Goal: Task Accomplishment & Management: Manage account settings

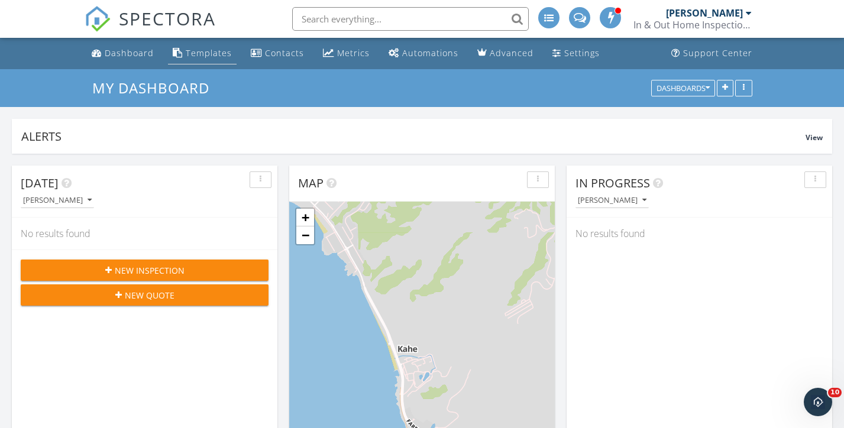
click at [208, 54] on div "Templates" at bounding box center [209, 52] width 46 height 11
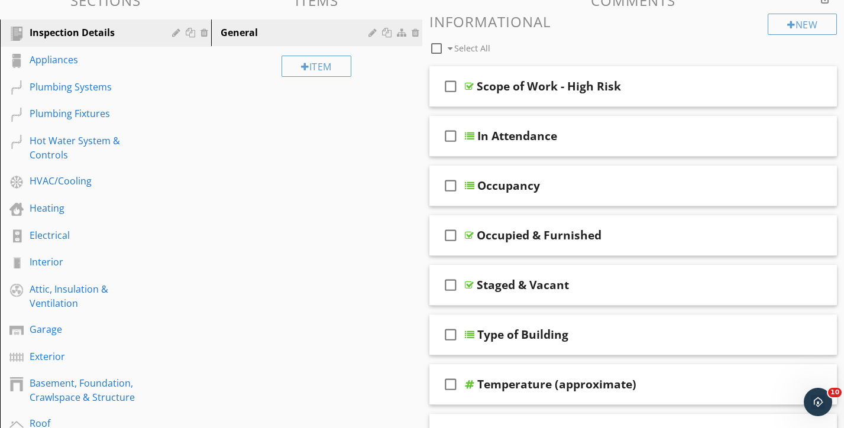
scroll to position [295, 0]
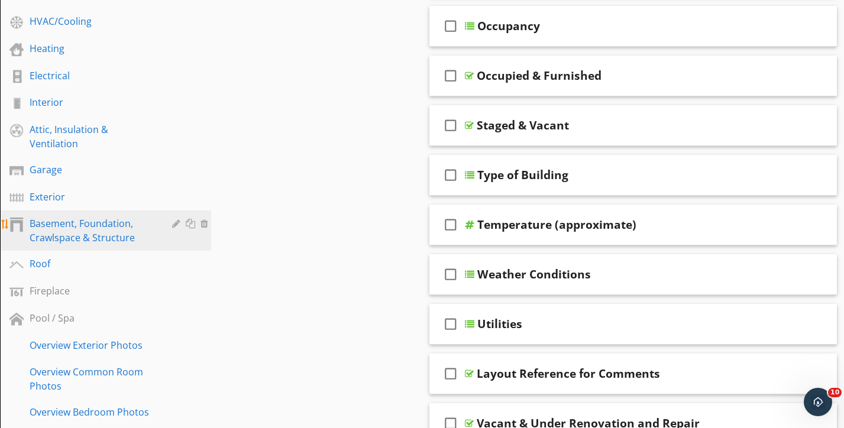
click at [60, 240] on div "Basement, Foundation, Crawlspace & Structure" at bounding box center [92, 231] width 125 height 28
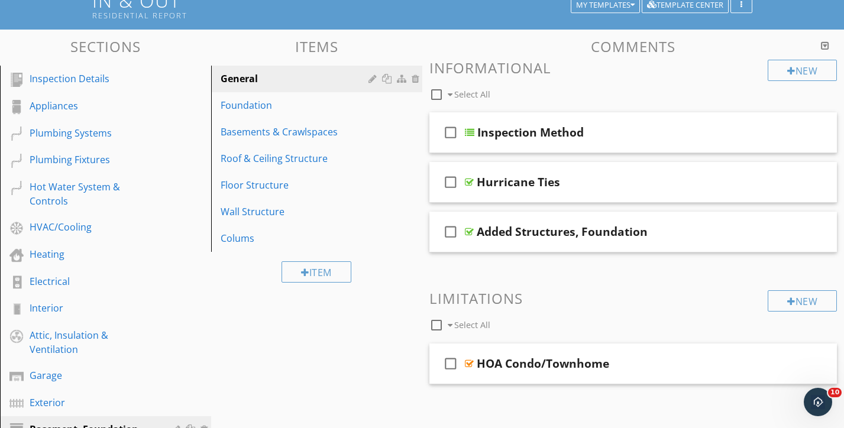
scroll to position [69, 0]
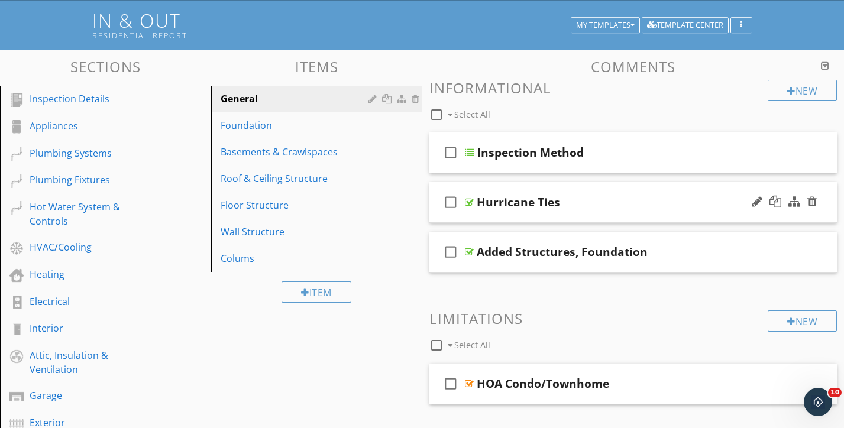
click at [620, 195] on div "Hurricane Ties" at bounding box center [621, 202] width 288 height 14
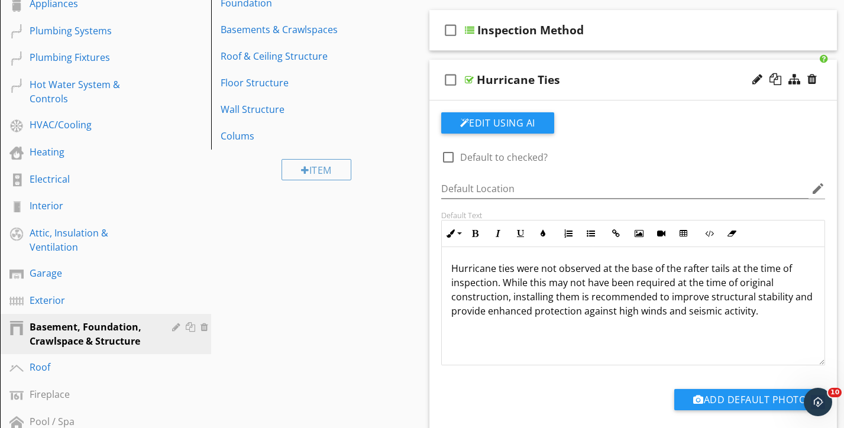
scroll to position [157, 0]
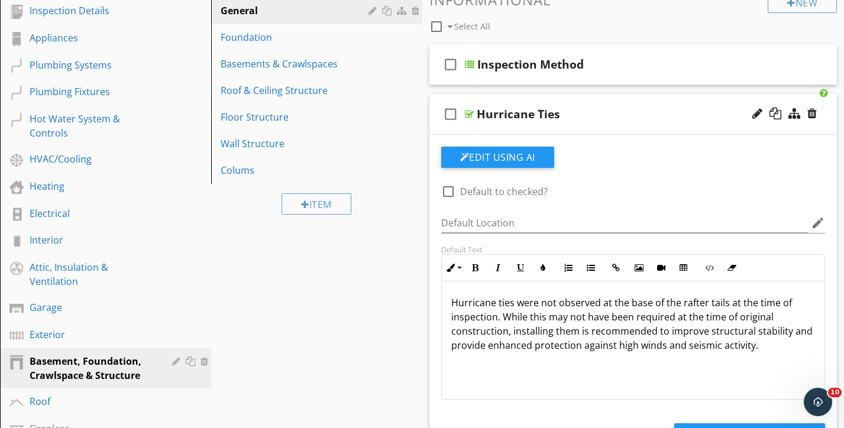
click at [606, 108] on div "Hurricane Ties" at bounding box center [621, 114] width 288 height 14
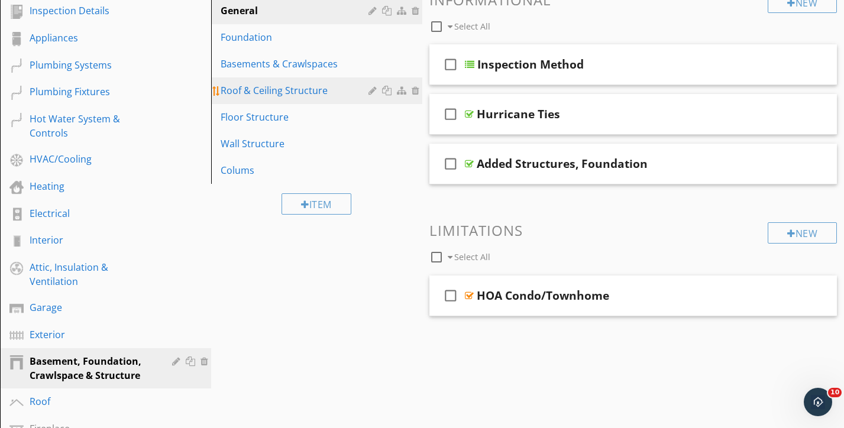
click at [260, 99] on link "Roof & Ceiling Structure" at bounding box center [319, 90] width 208 height 26
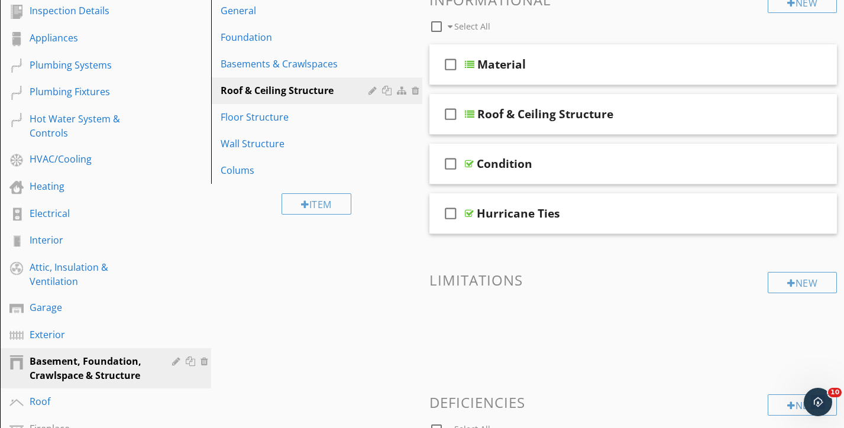
click at [583, 192] on span "check_box_outline_blank Material check_box_outline_blank Roof & Ceiling Structu…" at bounding box center [633, 139] width 408 height 190
click at [578, 204] on div "check_box_outline_blank Hurricane Ties" at bounding box center [633, 213] width 408 height 41
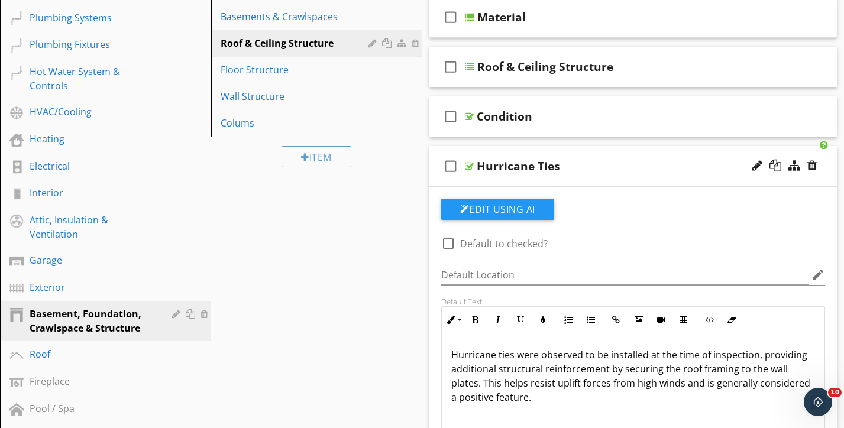
scroll to position [208, 0]
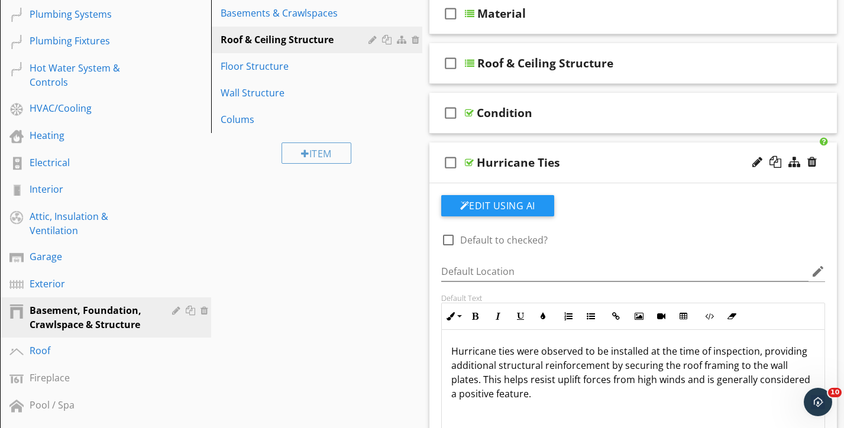
click at [586, 157] on div "Hurricane Ties" at bounding box center [621, 163] width 288 height 14
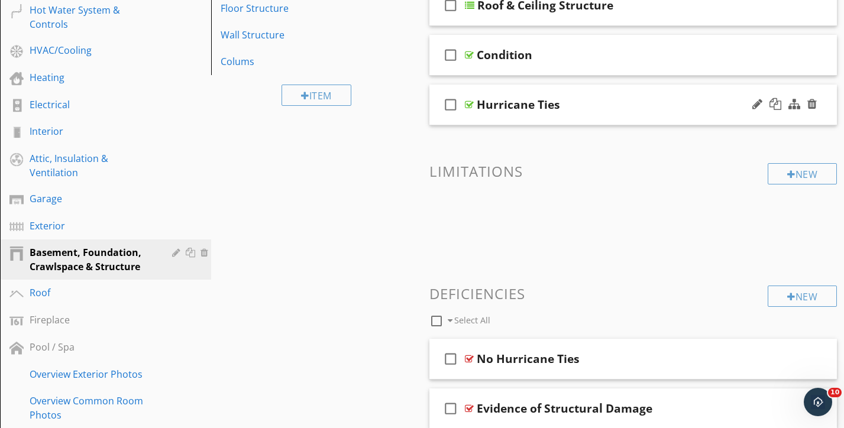
scroll to position [267, 0]
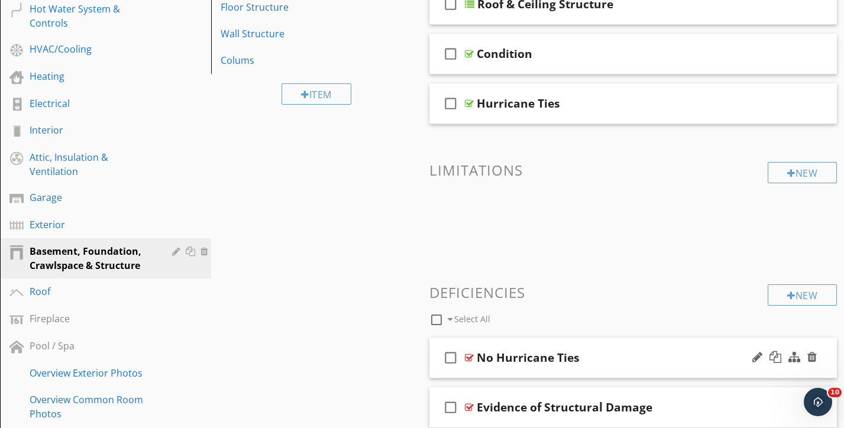
click at [610, 342] on div "check_box_outline_blank No Hurricane Ties" at bounding box center [633, 358] width 408 height 41
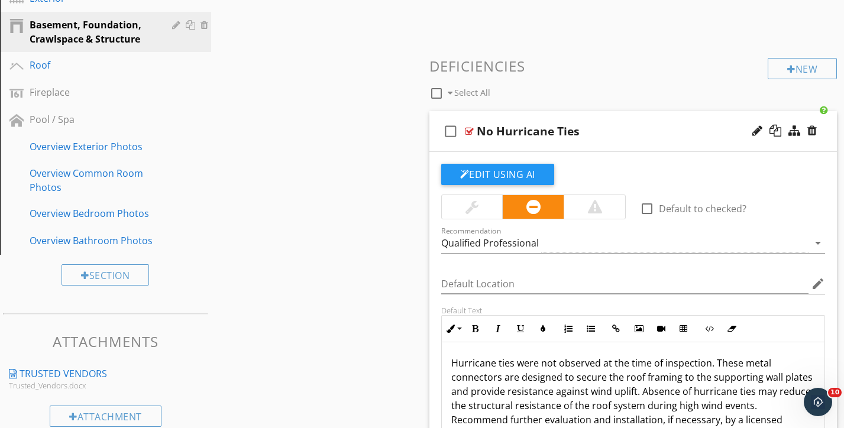
scroll to position [1, 0]
click at [632, 120] on div "check_box_outline_blank No Hurricane Ties" at bounding box center [633, 131] width 408 height 41
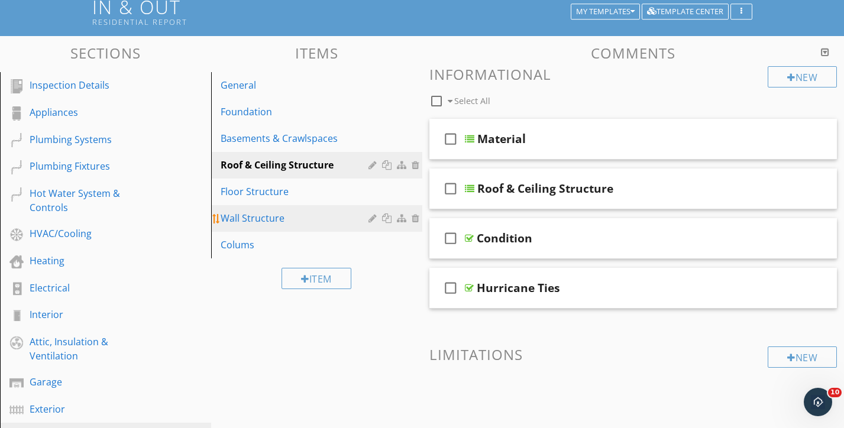
scroll to position [44, 0]
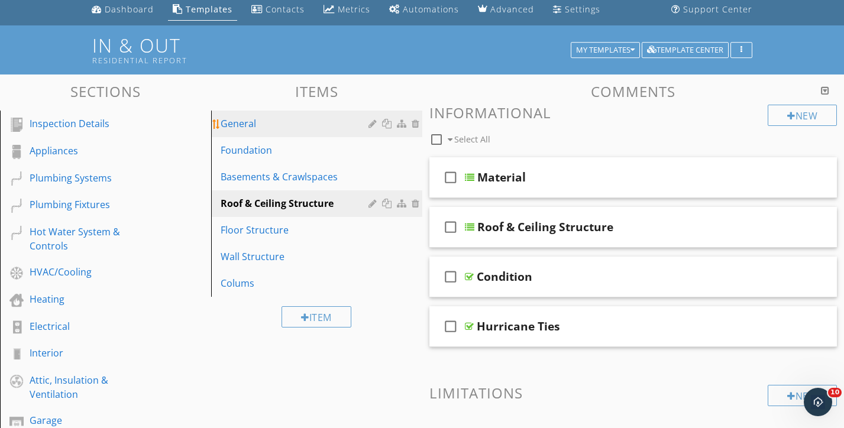
click at [247, 117] on div "General" at bounding box center [296, 124] width 151 height 14
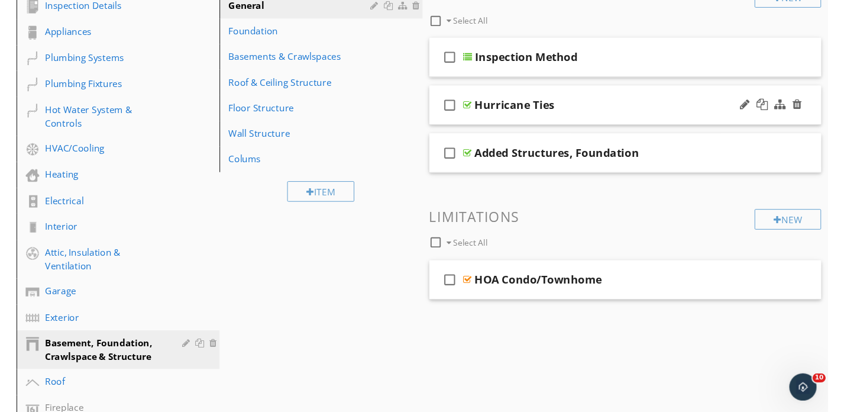
scroll to position [137, 0]
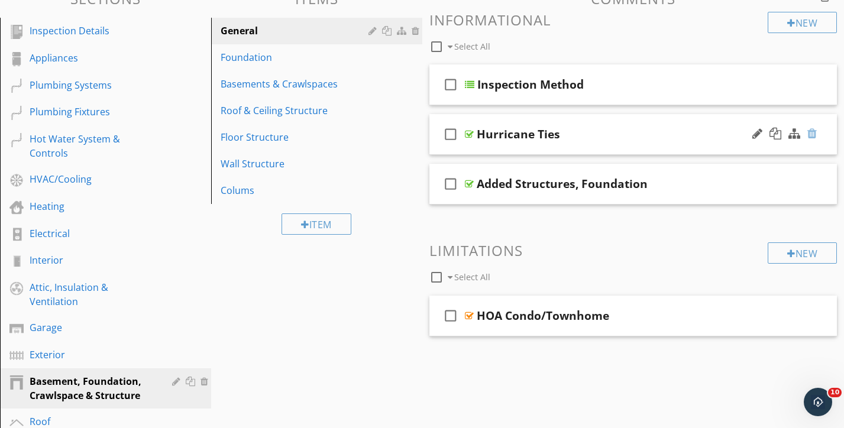
click at [815, 131] on div at bounding box center [812, 134] width 9 height 12
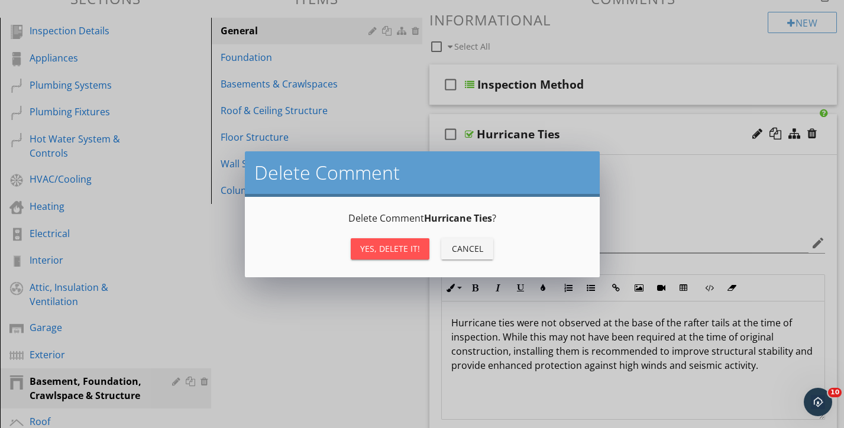
click at [399, 244] on div "Yes, Delete it!" at bounding box center [390, 249] width 60 height 12
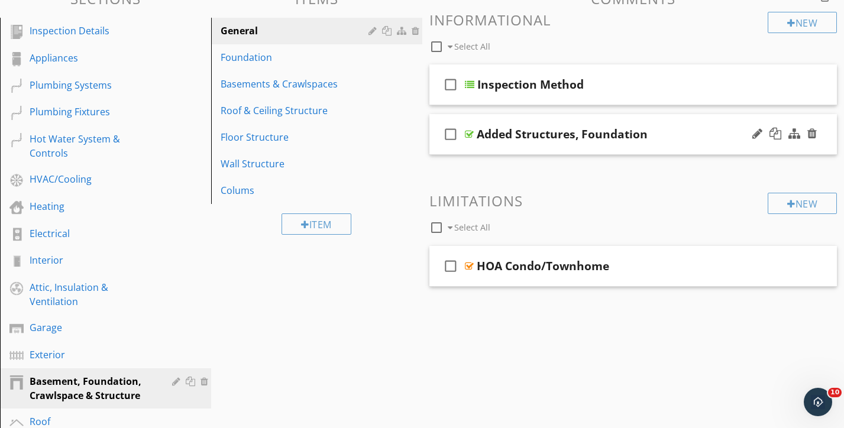
click at [627, 120] on div "check_box_outline_blank Added Structures, Foundation" at bounding box center [633, 134] width 408 height 41
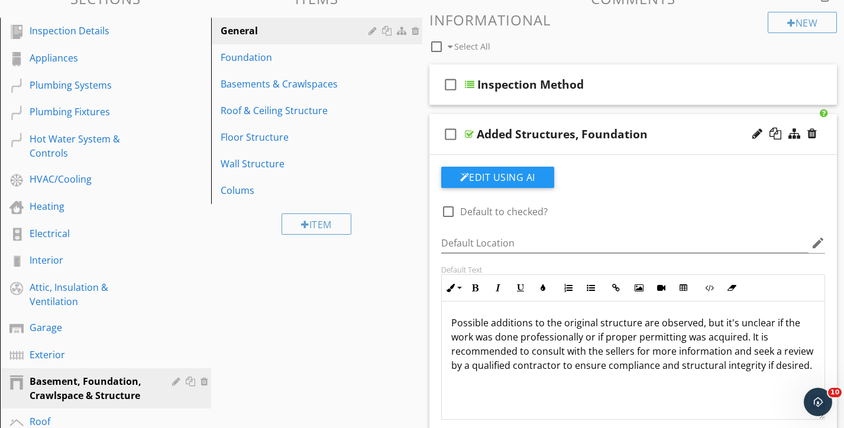
click at [627, 120] on div "check_box_outline_blank Added Structures, Foundation" at bounding box center [633, 134] width 408 height 41
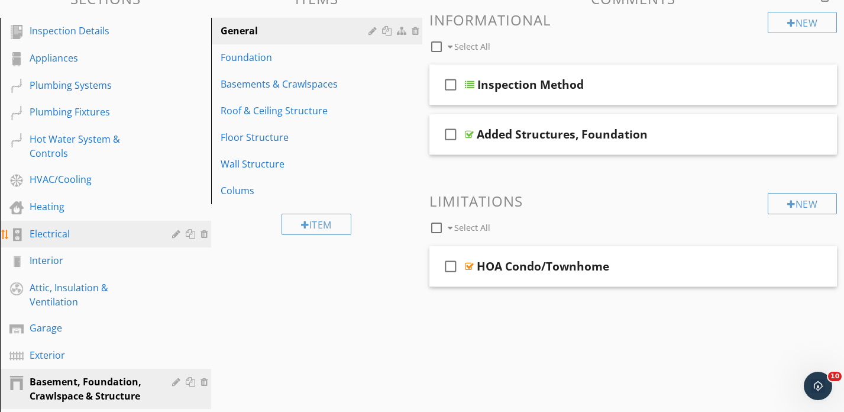
click at [51, 235] on div "Electrical" at bounding box center [92, 234] width 125 height 14
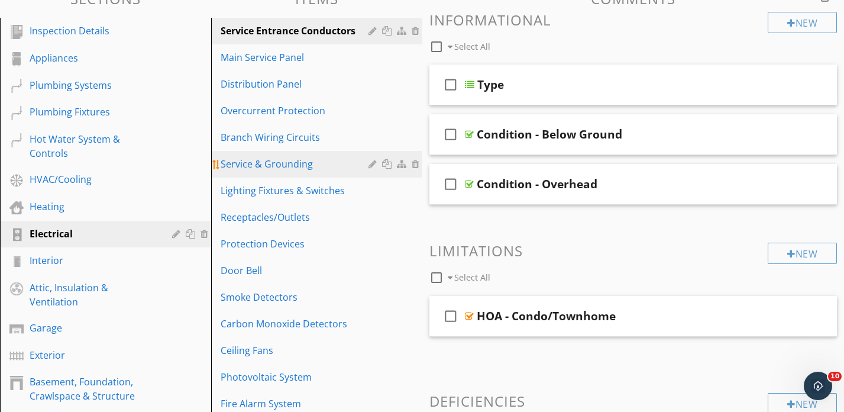
click at [279, 167] on div "Service & Grounding" at bounding box center [296, 164] width 151 height 14
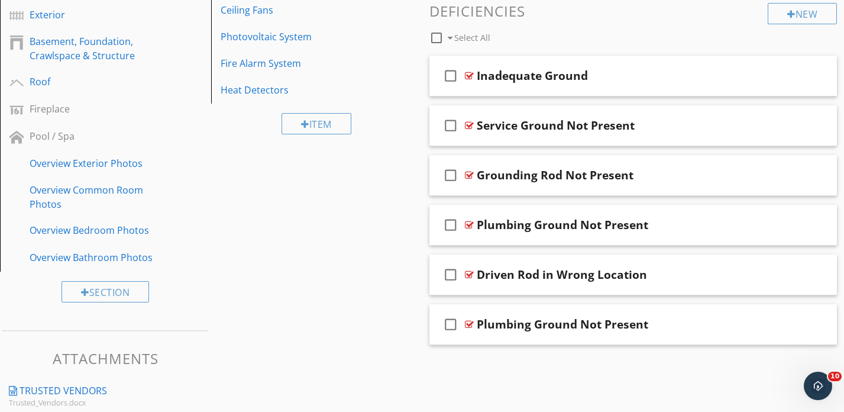
scroll to position [477, 0]
click at [723, 211] on div "check_box_outline_blank Plumbing Ground Not Present" at bounding box center [633, 224] width 408 height 41
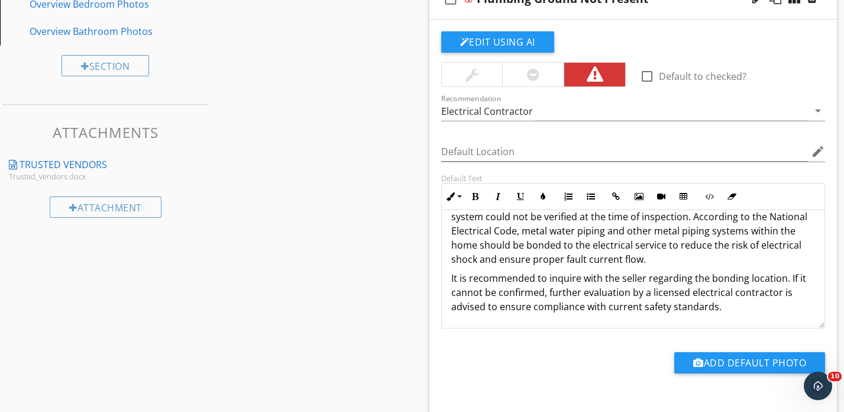
scroll to position [707, 0]
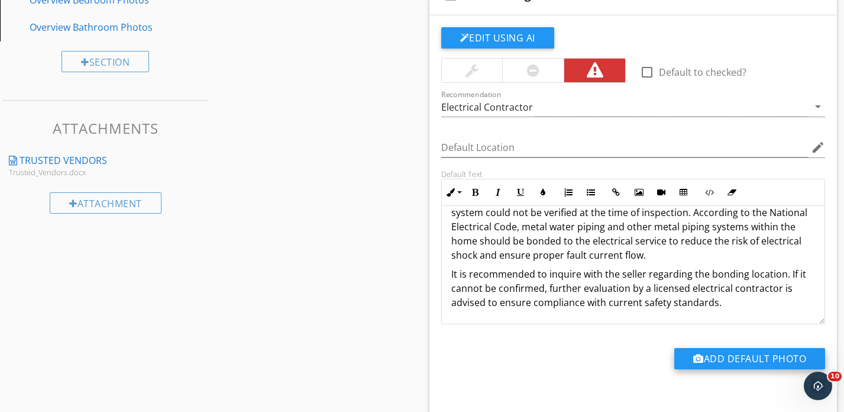
click at [719, 348] on button "Add Default Photo" at bounding box center [749, 358] width 151 height 21
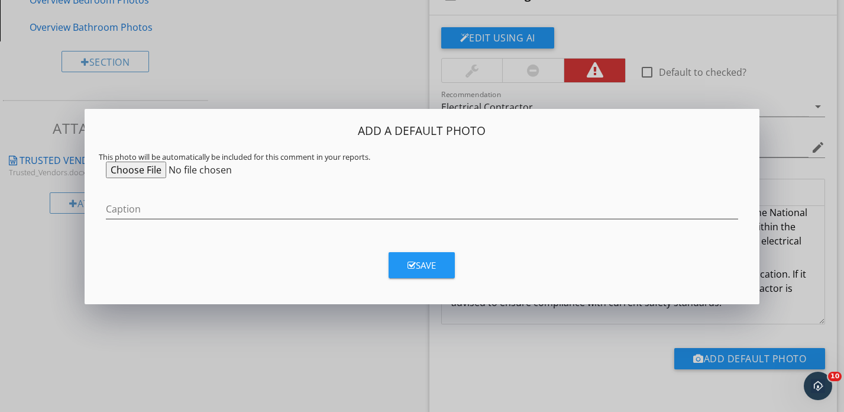
click at [148, 168] on input "file" at bounding box center [196, 170] width 181 height 17
type input "C:\fakepath\Plumbing.jpeg"
click at [421, 267] on div "Save" at bounding box center [422, 266] width 28 height 14
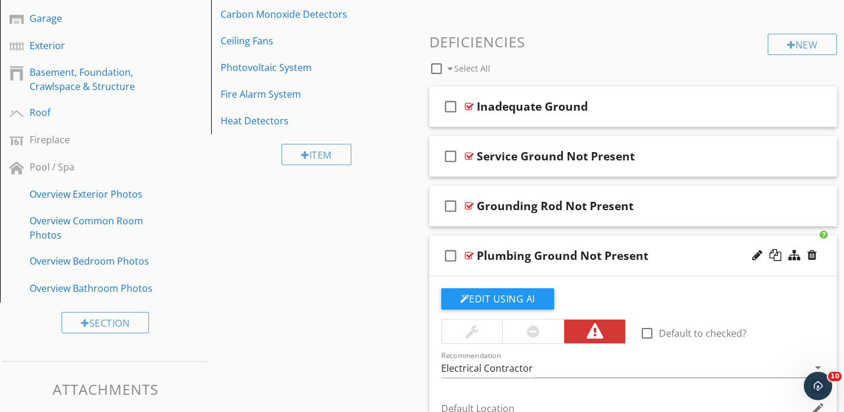
scroll to position [437, 0]
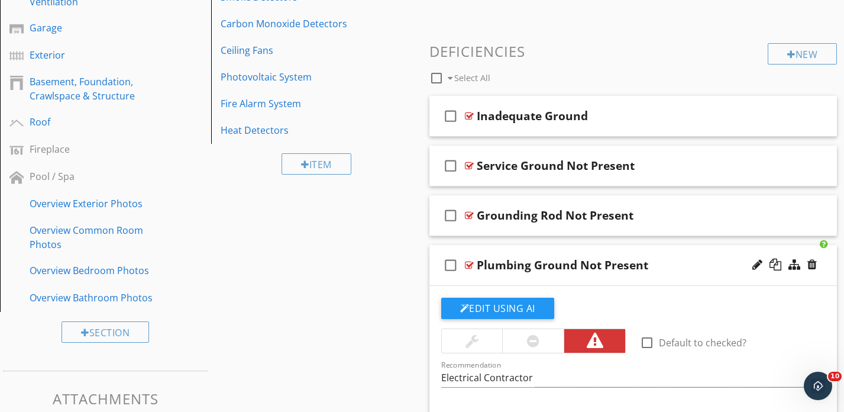
click at [547, 248] on div "check_box_outline_blank Plumbing Ground Not Present" at bounding box center [633, 265] width 408 height 41
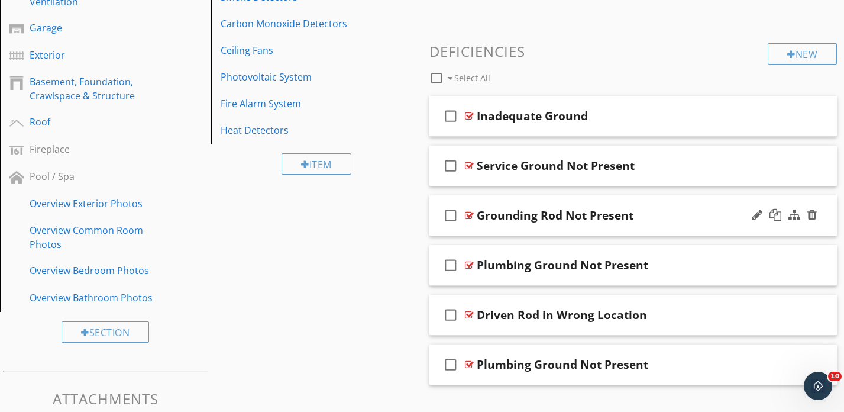
click at [560, 198] on div "check_box_outline_blank Grounding Rod Not Present" at bounding box center [633, 215] width 408 height 41
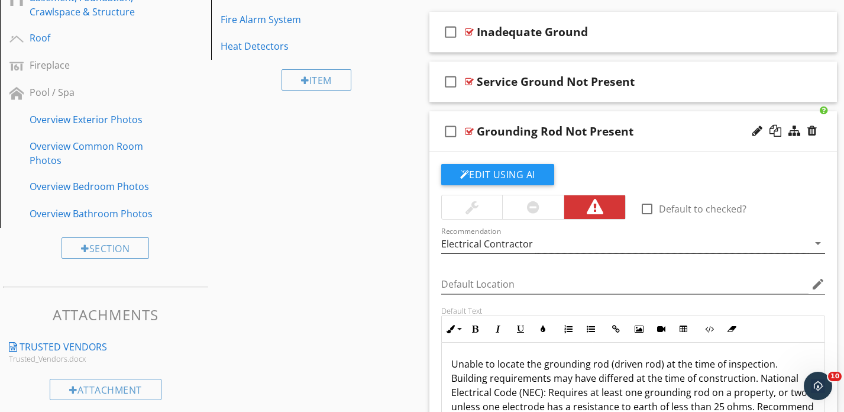
scroll to position [518, 0]
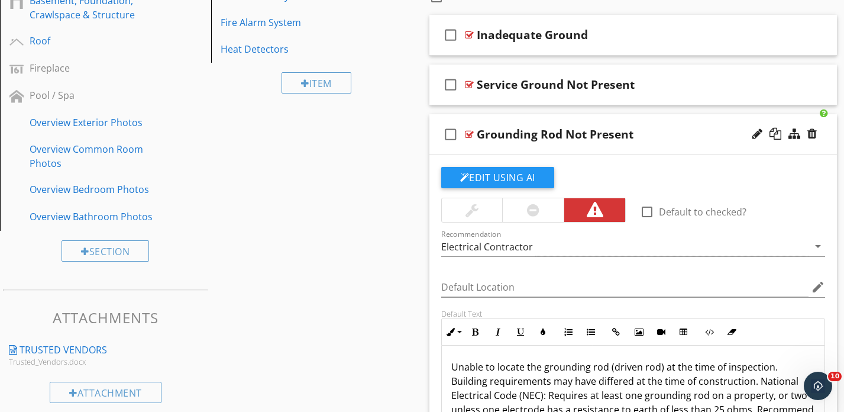
click at [567, 114] on div "check_box_outline_blank Grounding Rod Not Present" at bounding box center [633, 134] width 408 height 41
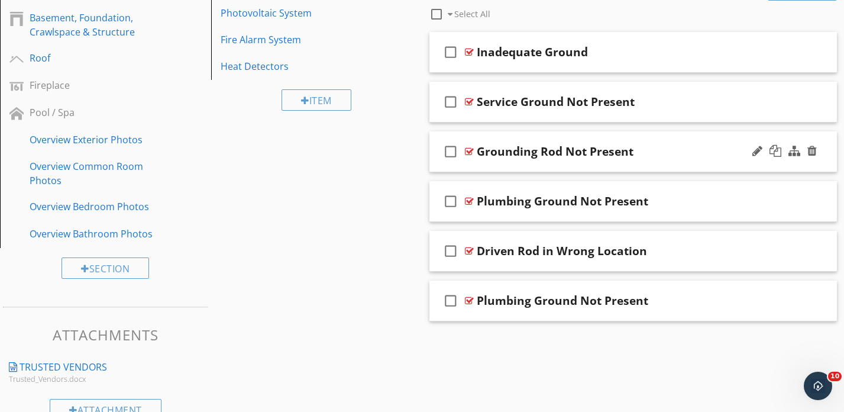
scroll to position [493, 0]
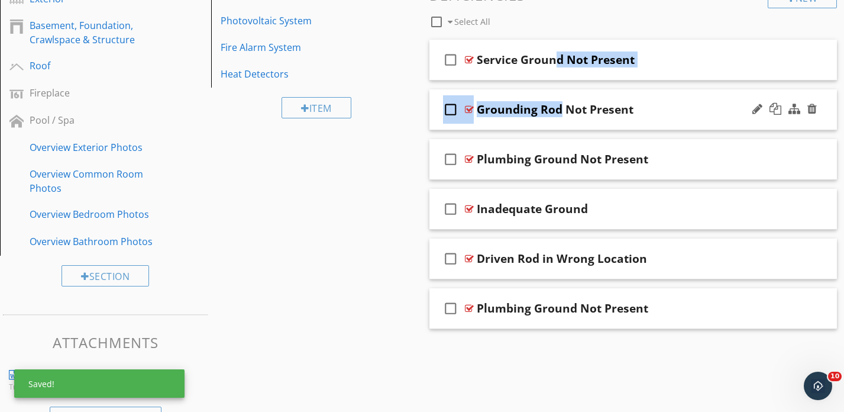
drag, startPoint x: 664, startPoint y: 41, endPoint x: 658, endPoint y: 97, distance: 55.9
click at [658, 97] on span "check_box_outline_blank Service Ground Not Present check_box_outline_blank Grou…" at bounding box center [633, 184] width 408 height 289
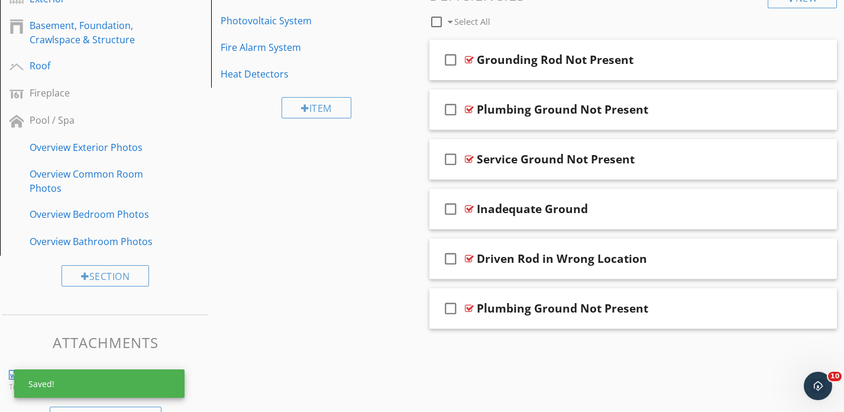
click at [299, 192] on div "Sections Inspection Details Appliances Plumbing Systems Plumbing Fixtures Hot W…" at bounding box center [422, 31] width 844 height 810
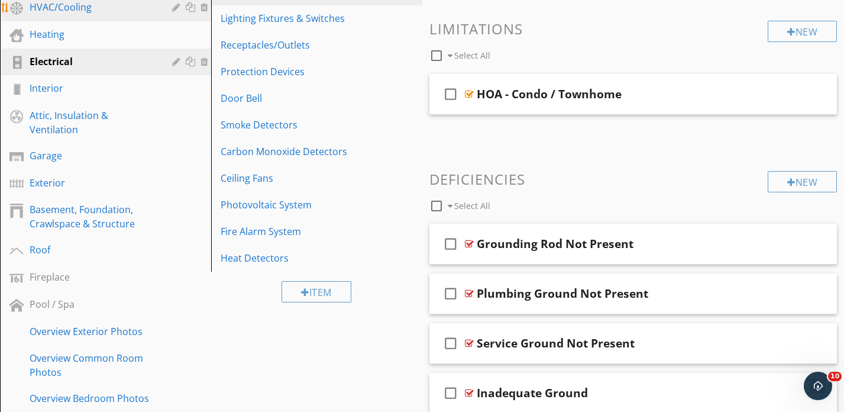
scroll to position [309, 0]
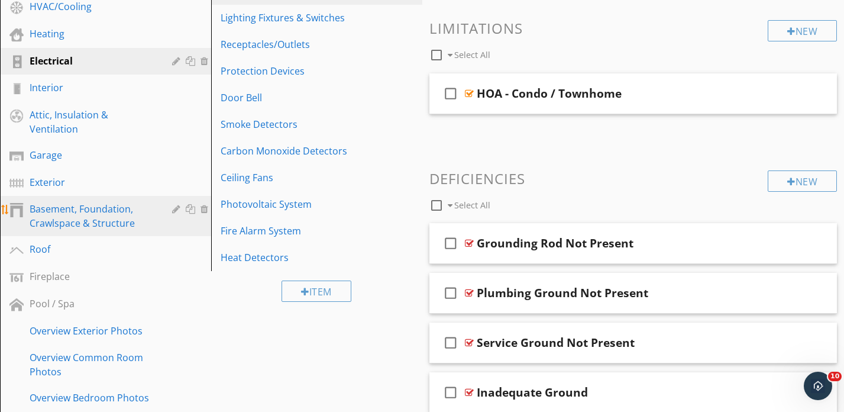
click at [66, 219] on div "Basement, Foundation, Crawlspace & Structure" at bounding box center [92, 216] width 125 height 28
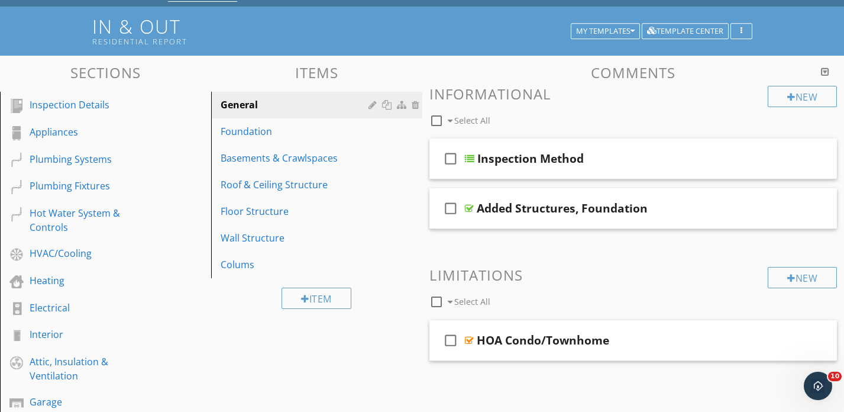
scroll to position [62, 0]
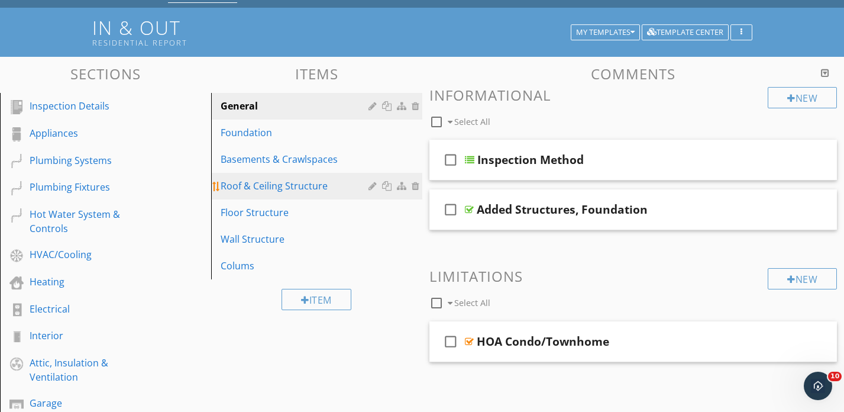
click at [302, 182] on div "Roof & Ceiling Structure" at bounding box center [296, 186] width 151 height 14
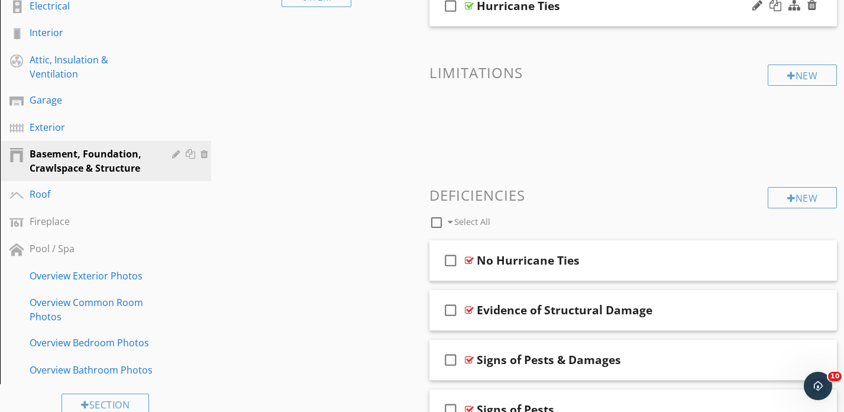
scroll to position [376, 0]
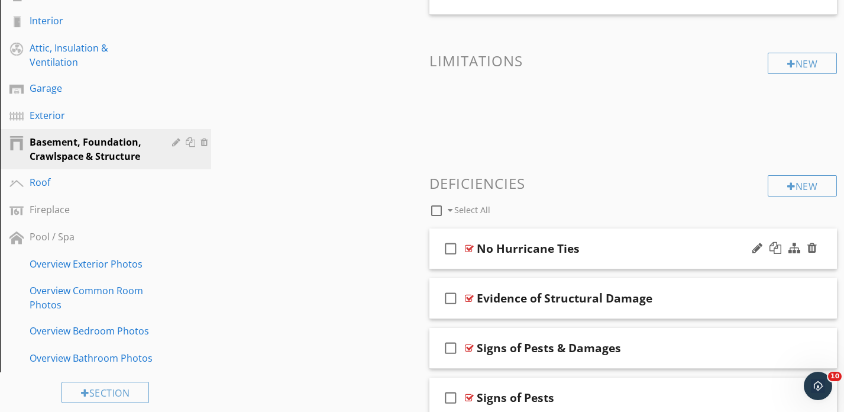
click at [638, 238] on div "check_box_outline_blank No Hurricane Ties" at bounding box center [633, 248] width 408 height 41
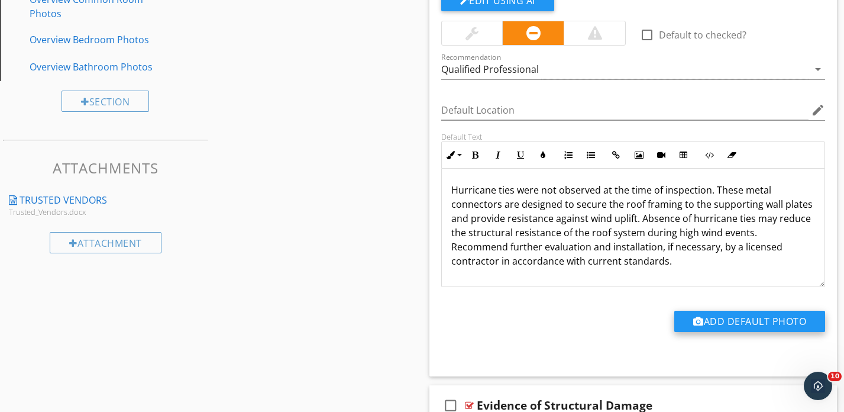
scroll to position [674, 0]
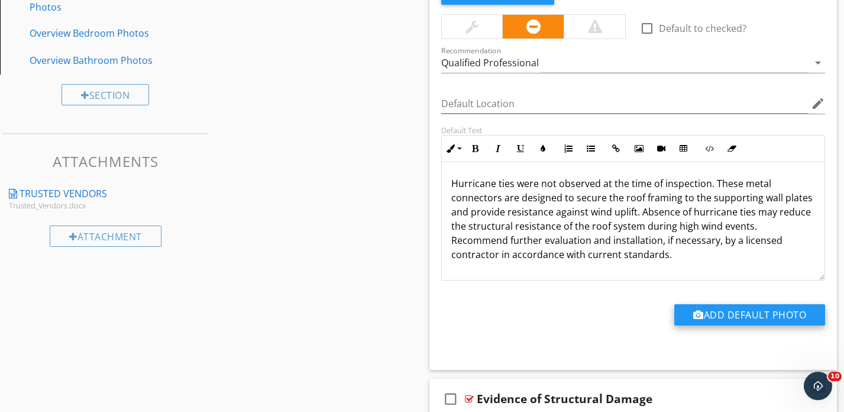
click at [728, 312] on button "Add Default Photo" at bounding box center [749, 314] width 151 height 21
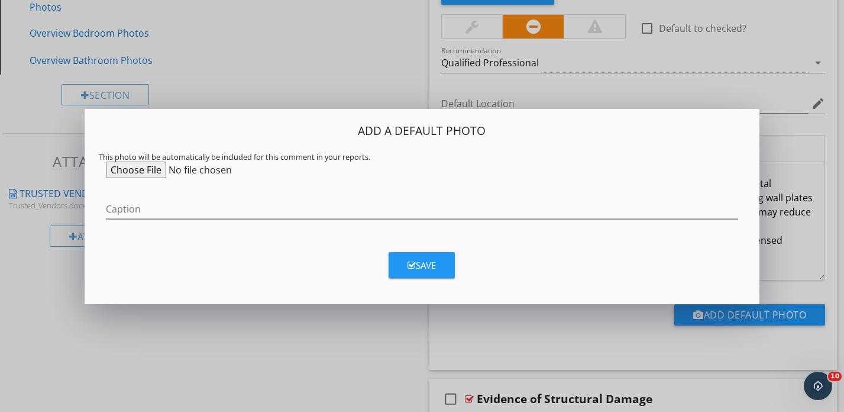
click at [137, 172] on input "file" at bounding box center [196, 170] width 181 height 17
type input "C:\fakepath\Hurricane Ties.jpeg"
click at [427, 260] on div "Save" at bounding box center [422, 266] width 28 height 14
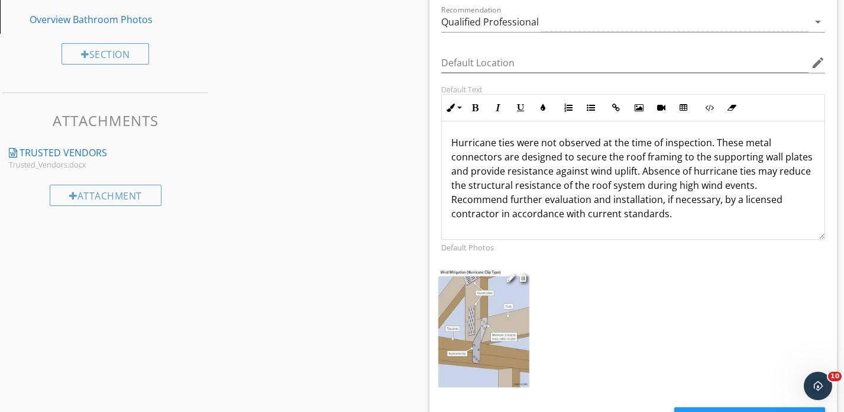
scroll to position [733, 0]
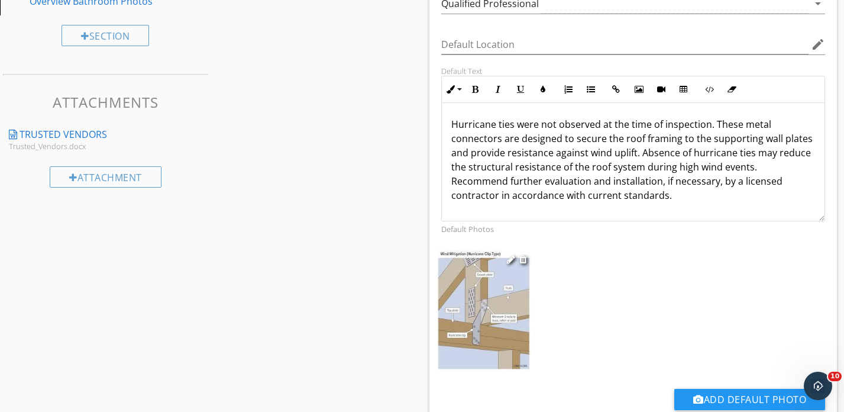
click at [486, 304] on img at bounding box center [483, 310] width 93 height 120
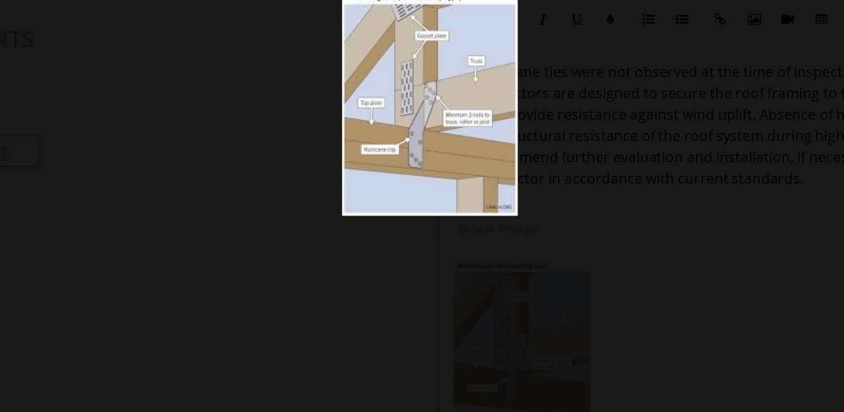
scroll to position [642, 0]
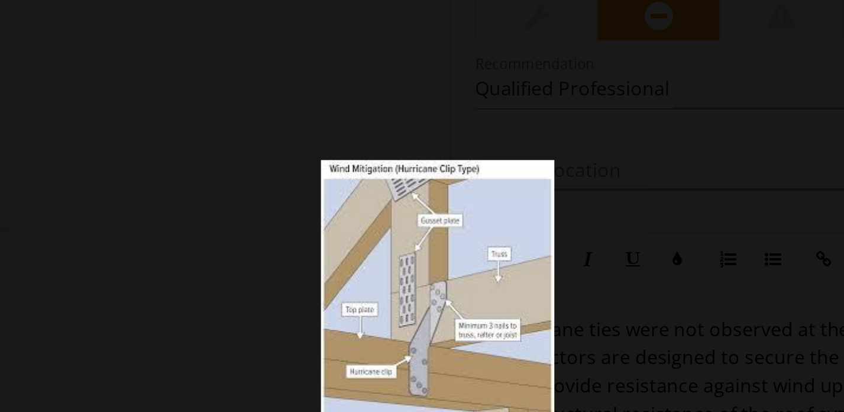
click at [364, 131] on img at bounding box center [422, 206] width 117 height 150
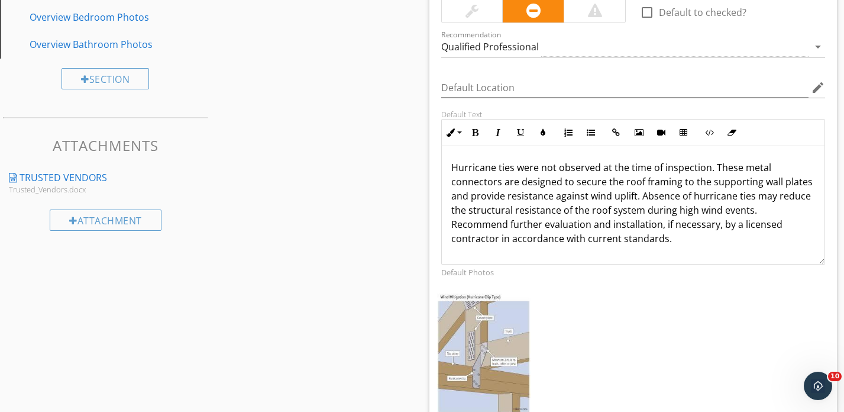
scroll to position [747, 0]
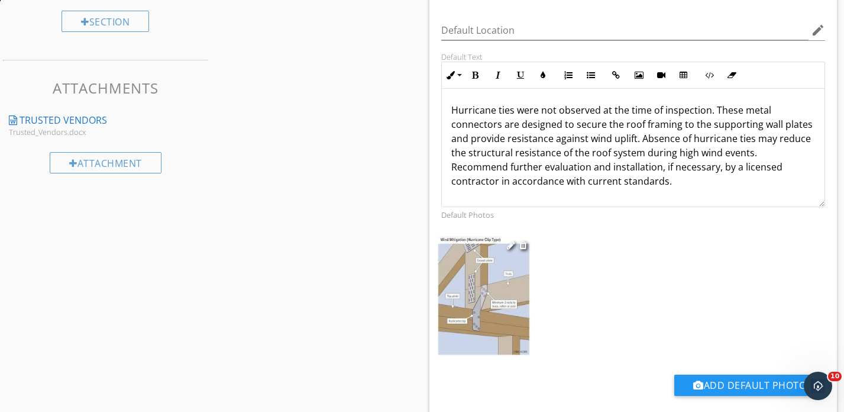
click at [482, 291] on img at bounding box center [483, 296] width 93 height 120
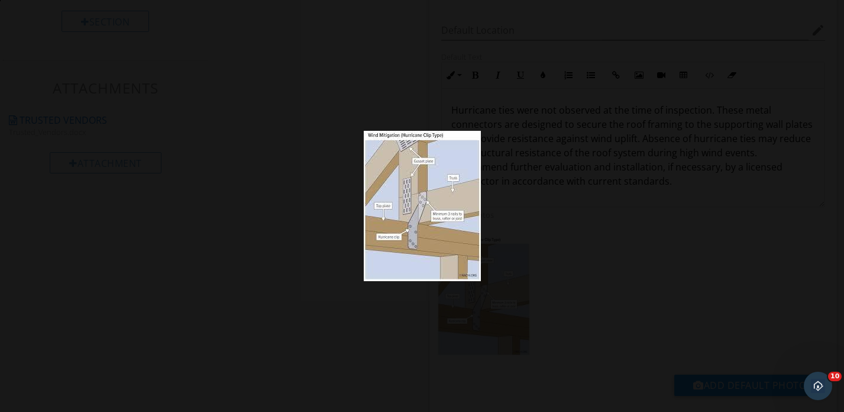
click at [194, 141] on div at bounding box center [422, 206] width 844 height 412
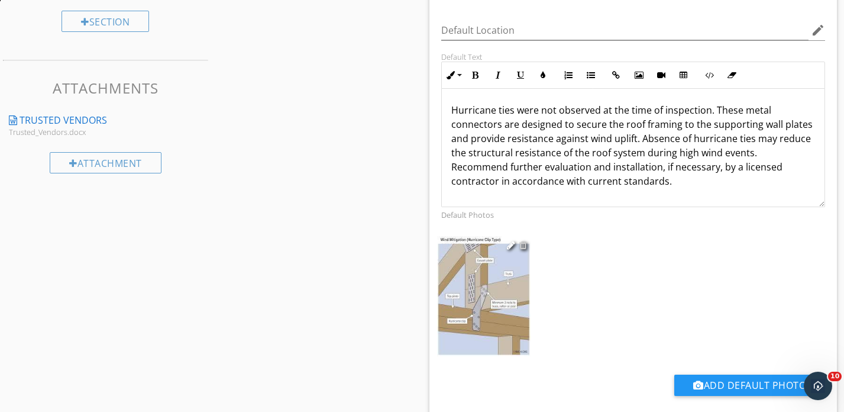
click at [523, 244] on div at bounding box center [523, 244] width 8 height 9
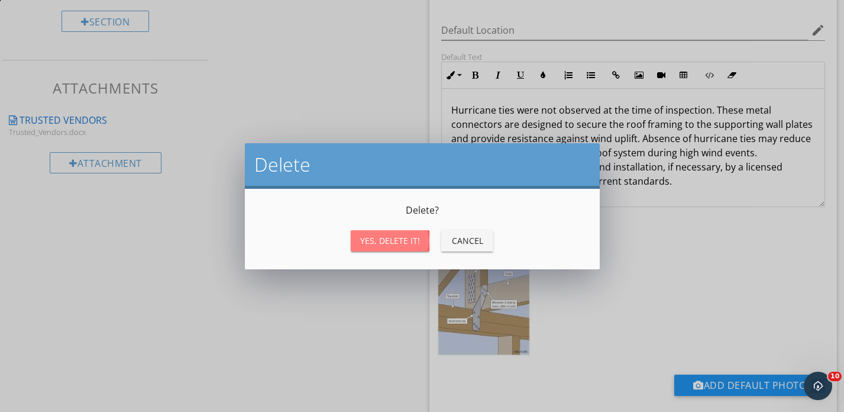
click at [383, 240] on div "Yes, Delete it!" at bounding box center [390, 240] width 60 height 12
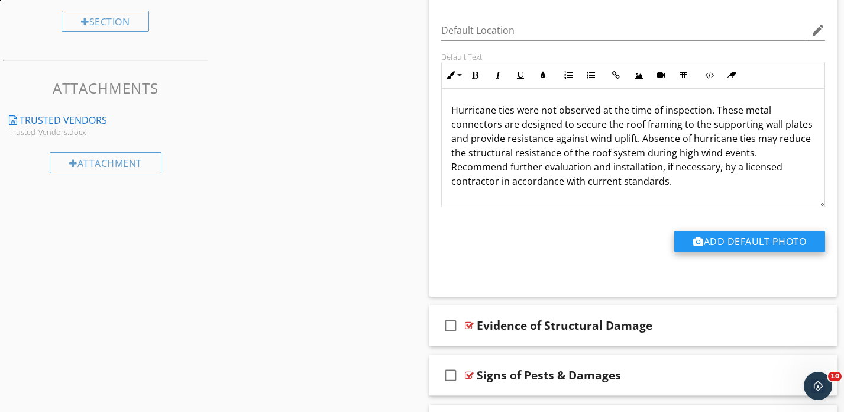
click at [735, 243] on button "Add Default Photo" at bounding box center [749, 241] width 151 height 21
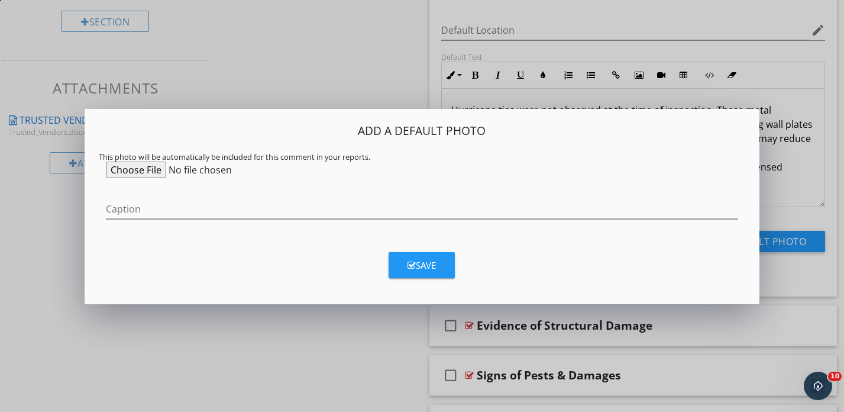
click at [157, 173] on input "file" at bounding box center [196, 170] width 181 height 17
type input "C:\fakepath\Hurricane Ties.jpg"
click at [434, 263] on div "Save" at bounding box center [422, 266] width 28 height 14
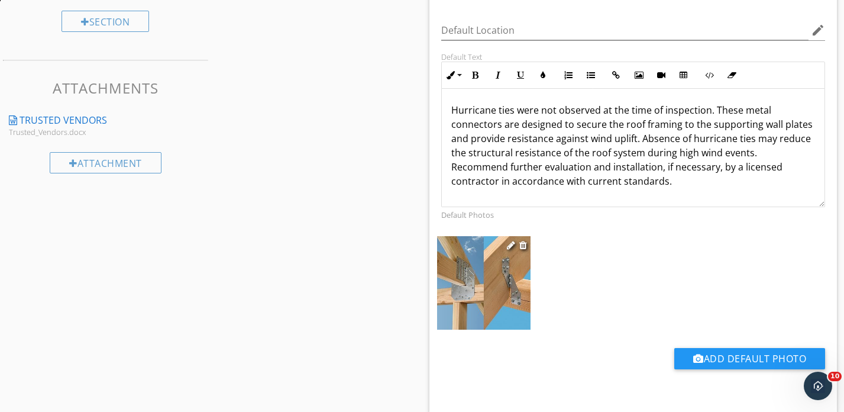
click at [476, 272] on img at bounding box center [483, 282] width 93 height 93
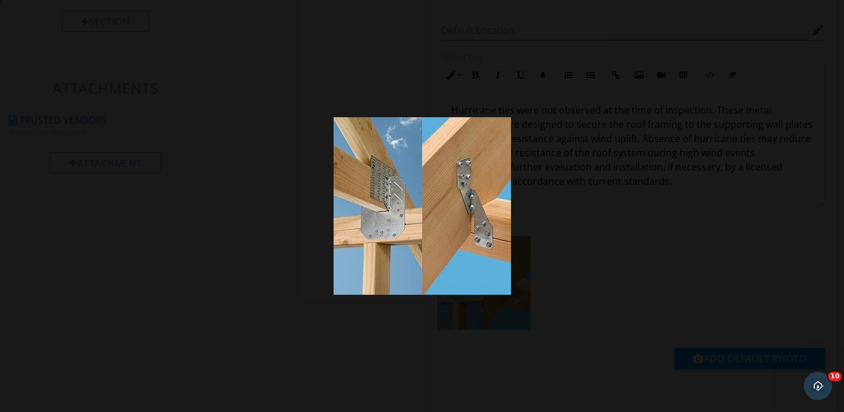
click at [230, 158] on div at bounding box center [422, 206] width 844 height 412
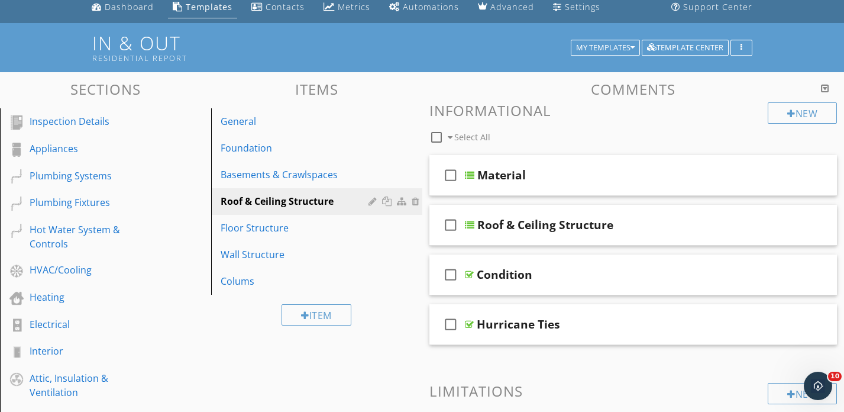
scroll to position [39, 0]
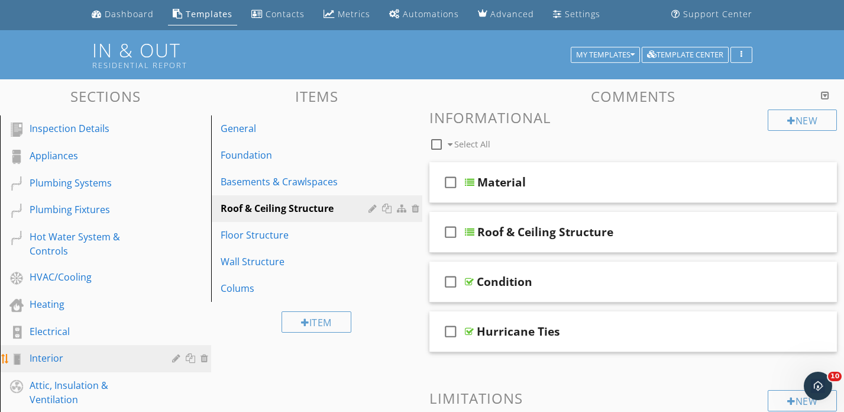
click at [52, 354] on div "Interior" at bounding box center [92, 358] width 125 height 14
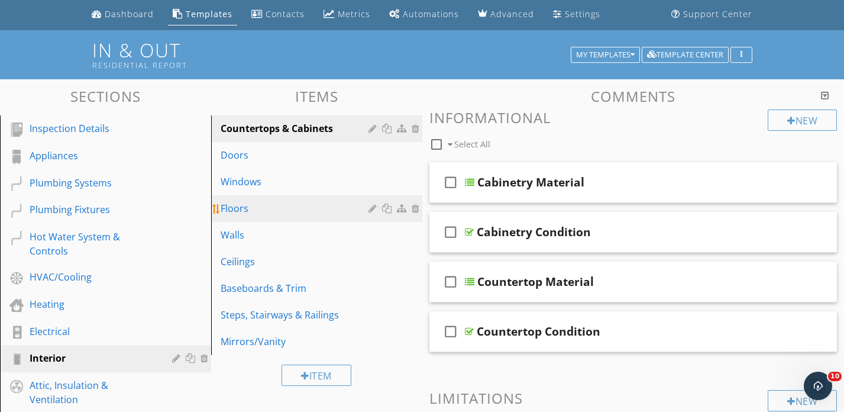
click at [270, 219] on link "Floors" at bounding box center [319, 208] width 208 height 26
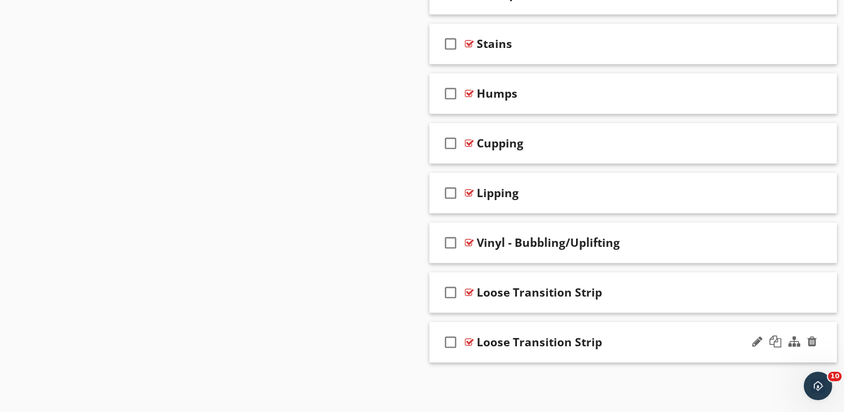
scroll to position [1723, 0]
click at [622, 337] on div "Loose Transition Strip" at bounding box center [621, 342] width 288 height 14
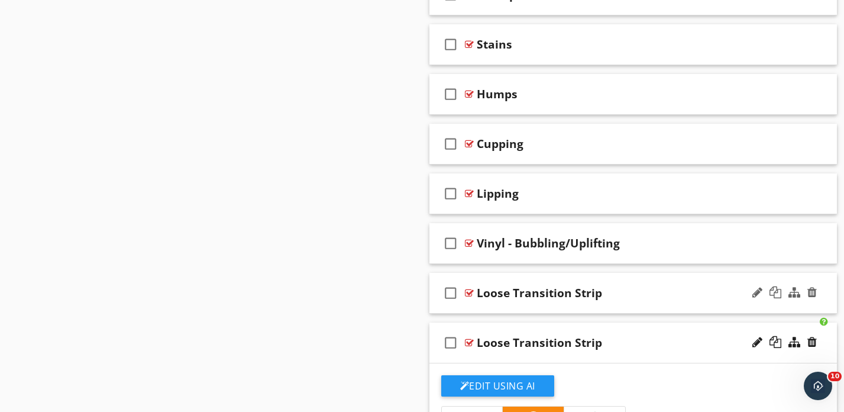
click at [645, 278] on div "check_box_outline_blank Loose Transition Strip" at bounding box center [633, 293] width 408 height 41
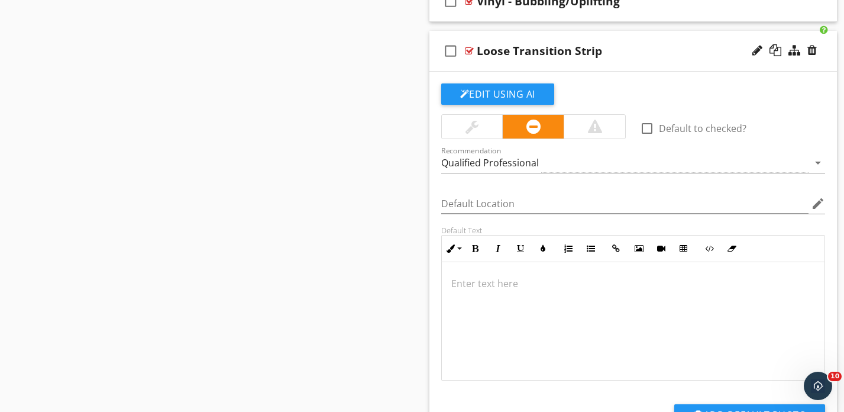
scroll to position [1921, 0]
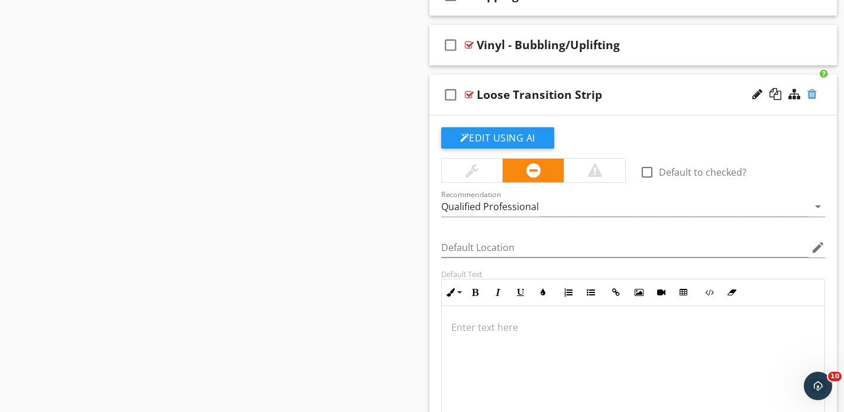
click at [811, 93] on div at bounding box center [812, 94] width 9 height 12
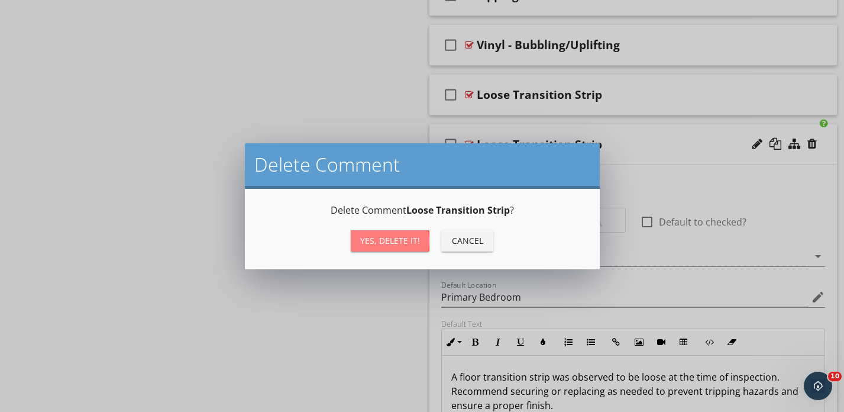
click at [407, 237] on div "Yes, Delete it!" at bounding box center [390, 240] width 60 height 12
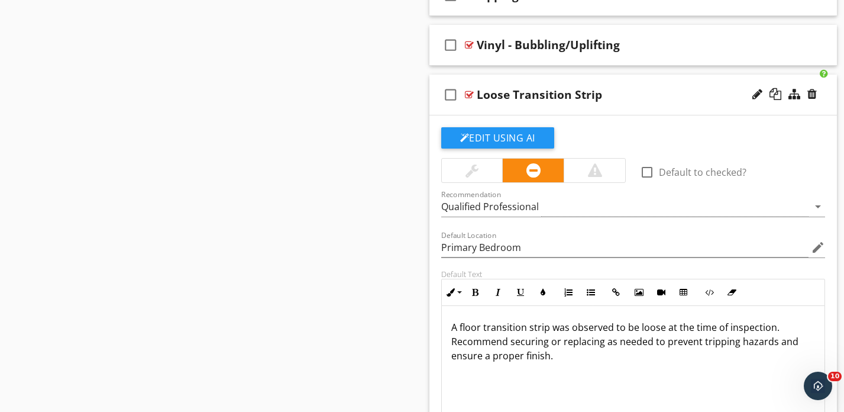
click at [685, 90] on div "Loose Transition Strip" at bounding box center [621, 95] width 288 height 14
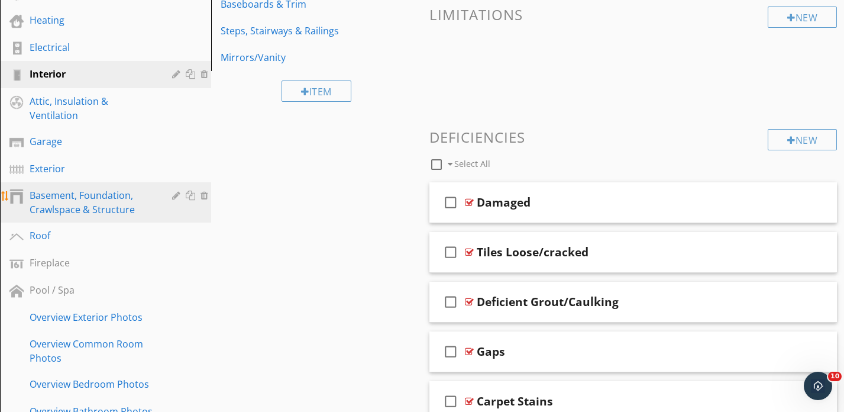
scroll to position [241, 0]
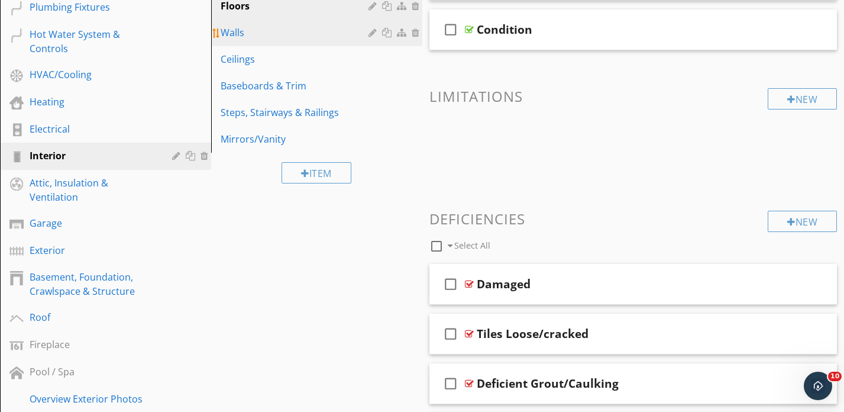
click at [234, 31] on div "Walls" at bounding box center [296, 32] width 151 height 14
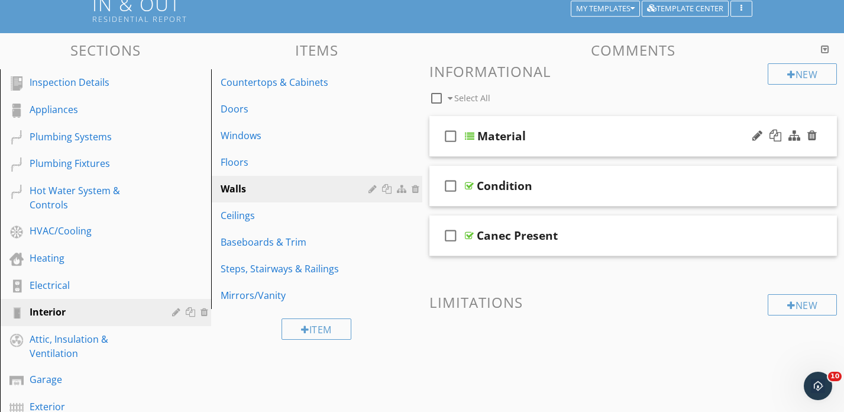
scroll to position [84, 0]
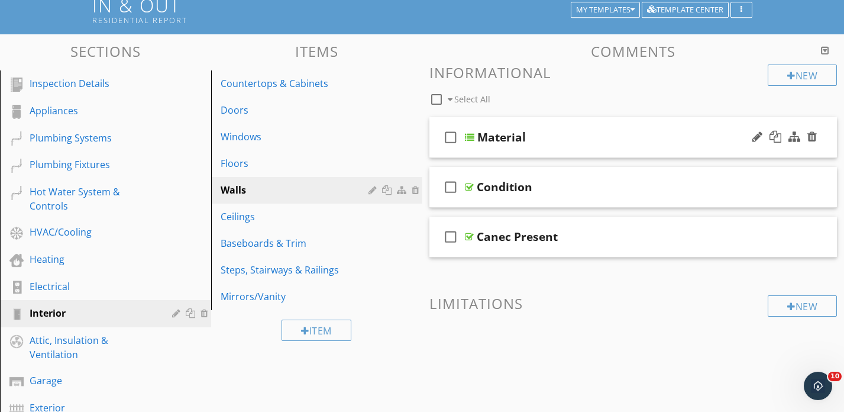
click at [579, 128] on div "check_box_outline_blank Material" at bounding box center [633, 137] width 408 height 41
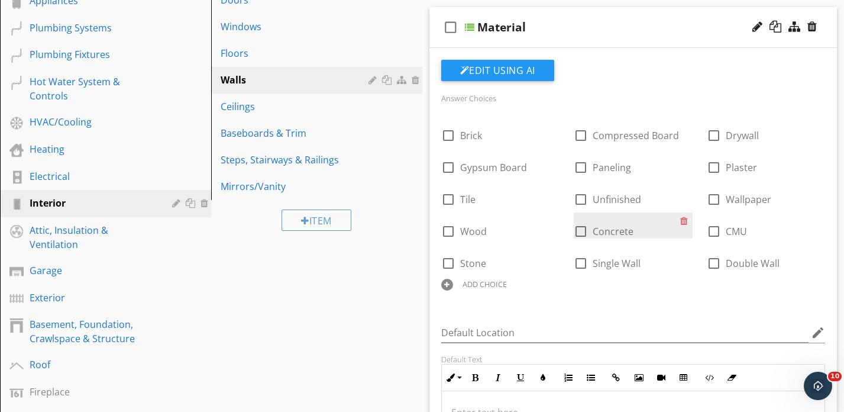
scroll to position [196, 0]
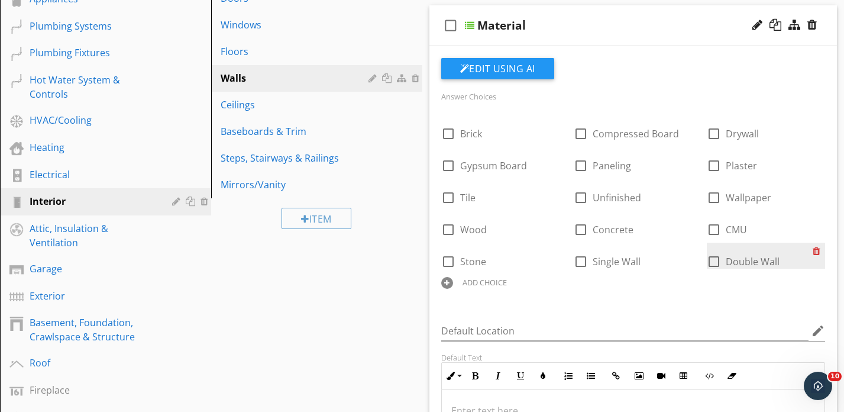
click at [815, 250] on div at bounding box center [819, 251] width 12 height 17
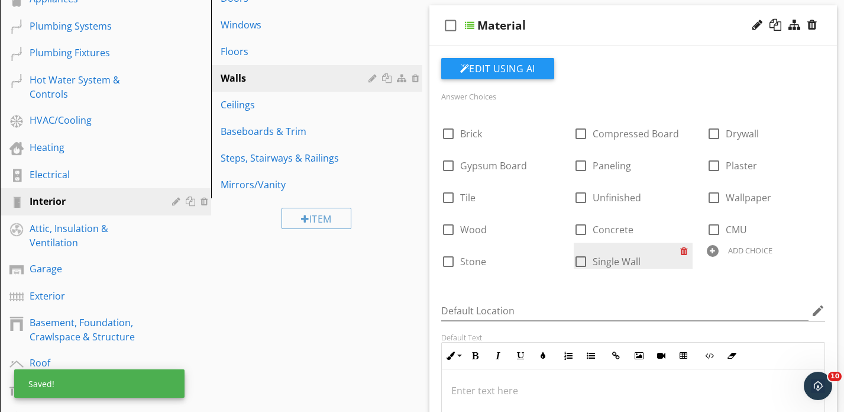
click at [684, 249] on div at bounding box center [686, 251] width 12 height 17
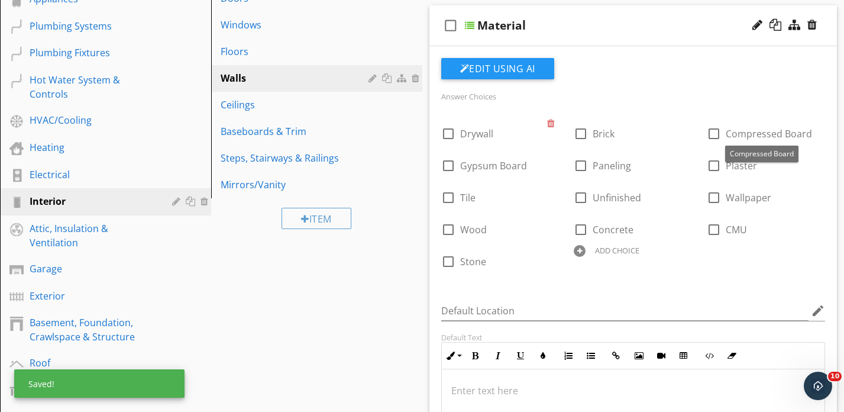
drag, startPoint x: 467, startPoint y: 232, endPoint x: 563, endPoint y: 124, distance: 145.4
click at [563, 115] on div "check_box_outline_blank Drywall check_box_outline_blank Brick check_box_outline…" at bounding box center [633, 115] width 399 height 0
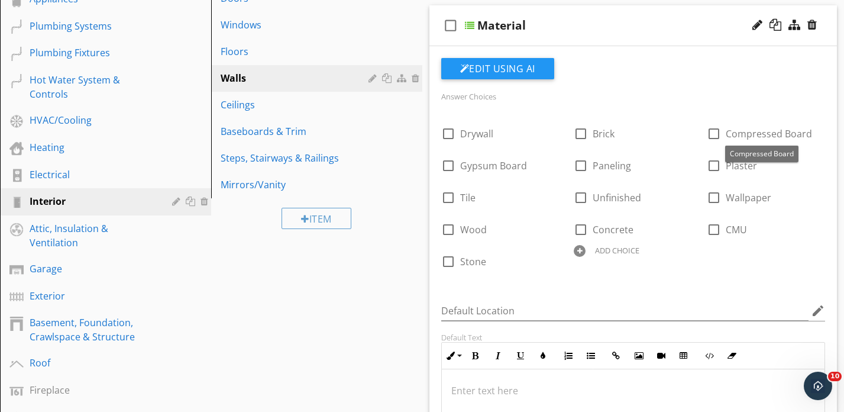
click at [474, 237] on div "check_box_outline_blank Drywall check_box_outline_blank Brick check_box_outline…" at bounding box center [633, 195] width 399 height 160
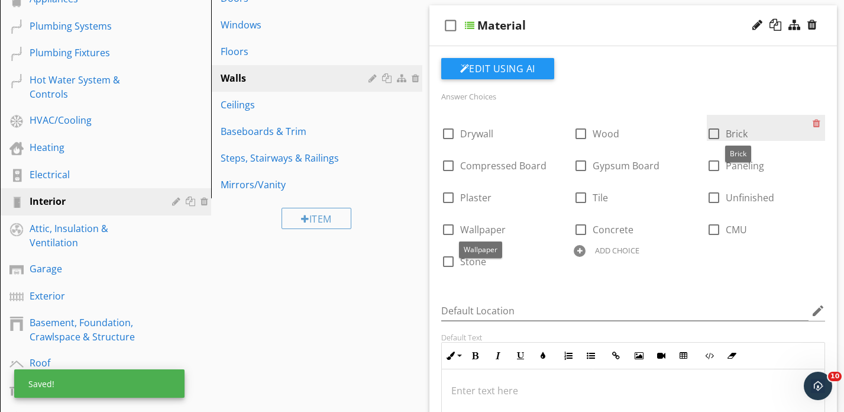
drag, startPoint x: 733, startPoint y: 229, endPoint x: 710, endPoint y: 143, distance: 88.8
click at [710, 115] on div "check_box_outline_blank Drywall check_box_outline_blank Wood check_box_outline_…" at bounding box center [633, 115] width 399 height 0
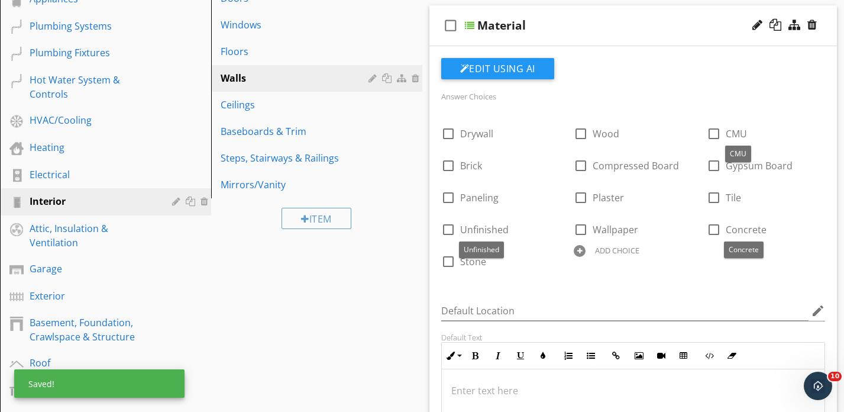
click at [668, 93] on div "Answer Choices" at bounding box center [633, 96] width 399 height 14
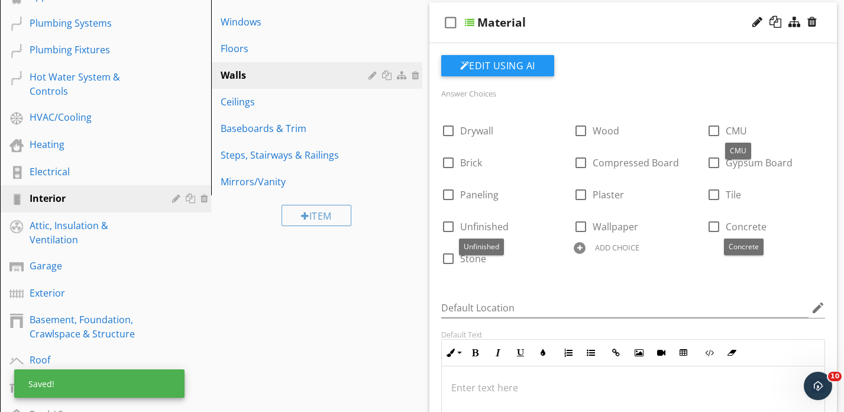
scroll to position [198, 0]
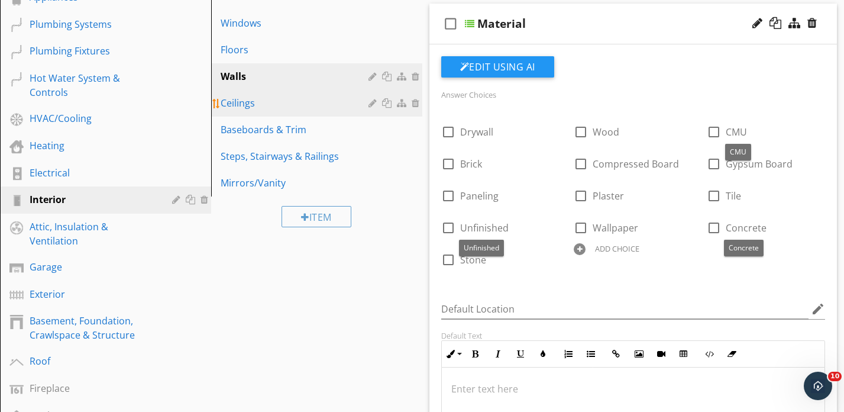
click at [263, 109] on div "Ceilings" at bounding box center [296, 103] width 151 height 14
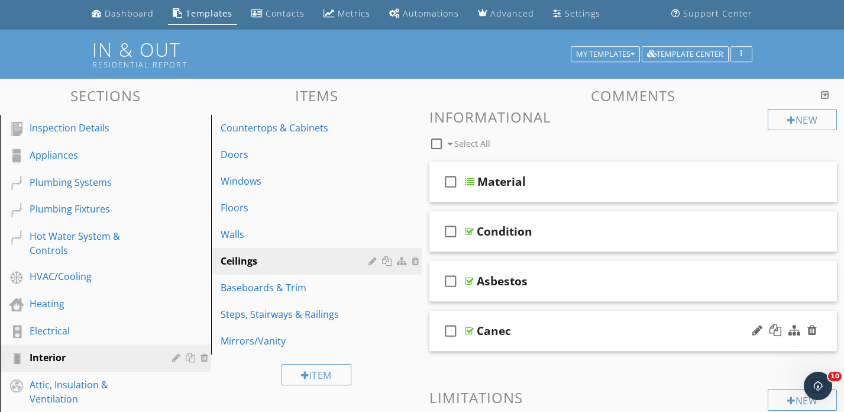
scroll to position [22, 0]
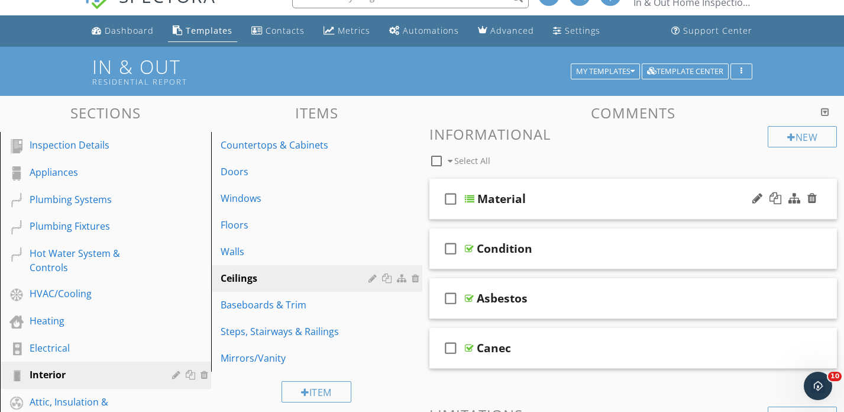
click at [573, 183] on div "check_box_outline_blank Material" at bounding box center [633, 199] width 408 height 41
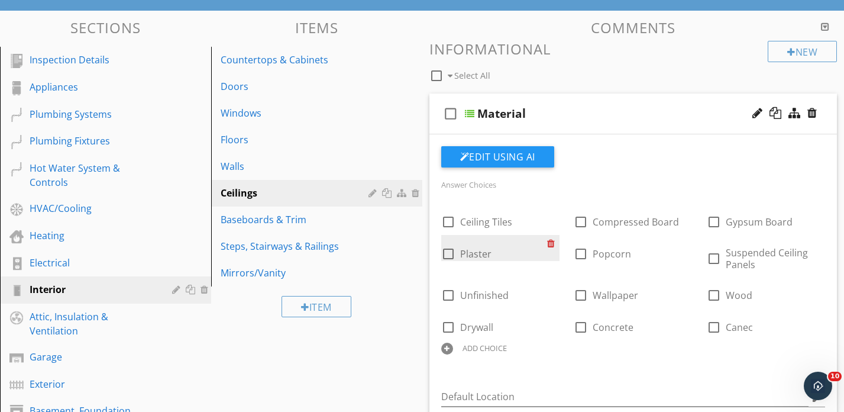
scroll to position [109, 0]
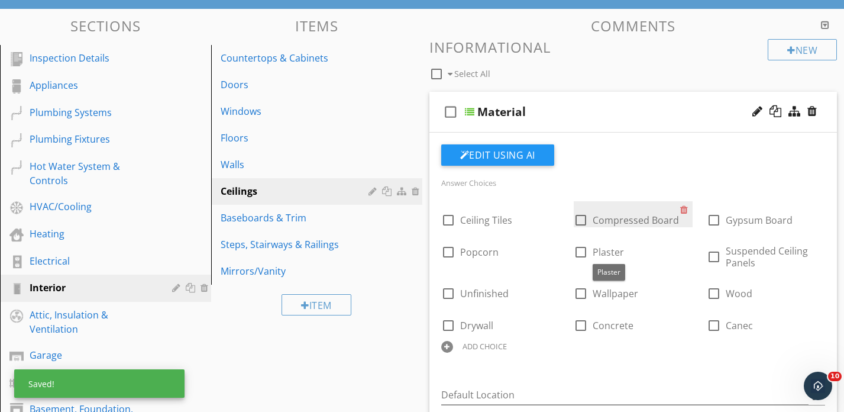
drag, startPoint x: 477, startPoint y: 329, endPoint x: 586, endPoint y: 206, distance: 163.8
click at [586, 201] on div "check_box_outline_blank Ceiling Tiles check_box_outline_blank Compressed Board …" at bounding box center [633, 201] width 399 height 0
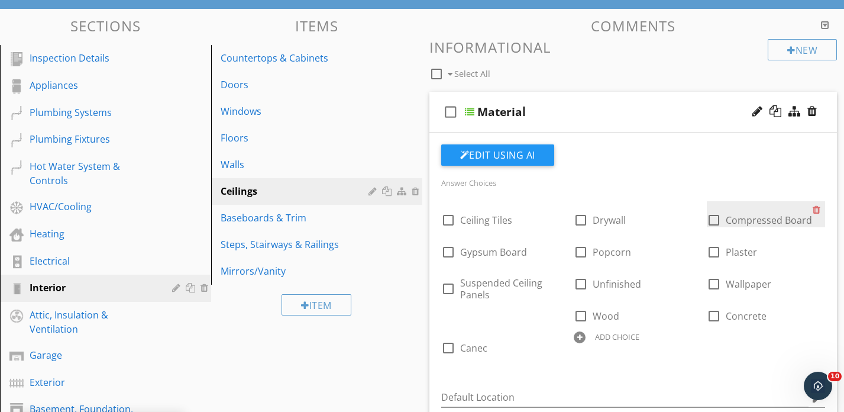
drag, startPoint x: 744, startPoint y: 316, endPoint x: 713, endPoint y: 230, distance: 91.3
click at [713, 201] on div "check_box_outline_blank Ceiling Tiles check_box_outline_blank Drywall check_box…" at bounding box center [633, 201] width 399 height 0
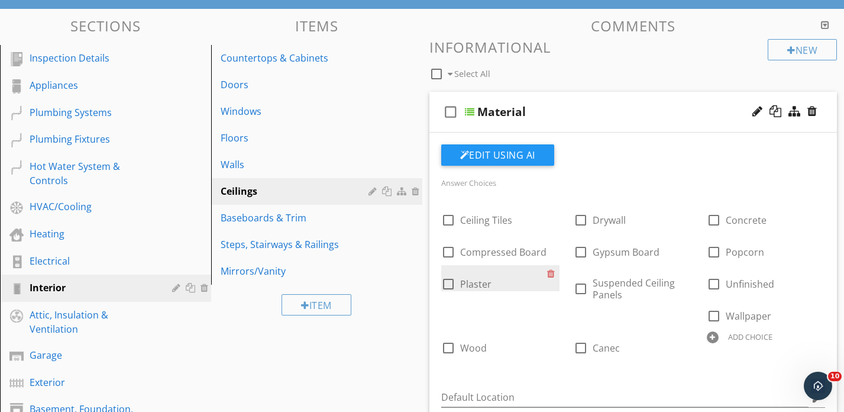
drag, startPoint x: 747, startPoint y: 253, endPoint x: 549, endPoint y: 267, distance: 198.1
click at [549, 201] on div "check_box_outline_blank Ceiling Tiles check_box_outline_blank Drywall check_box…" at bounding box center [633, 201] width 399 height 0
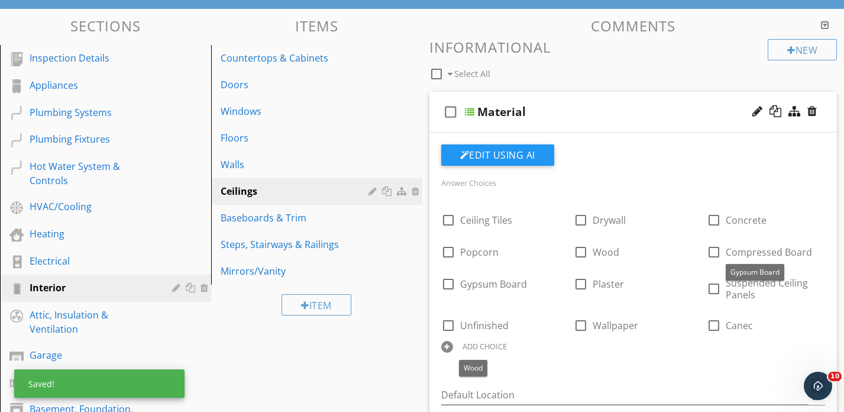
drag, startPoint x: 471, startPoint y: 346, endPoint x: 474, endPoint y: 340, distance: 6.9
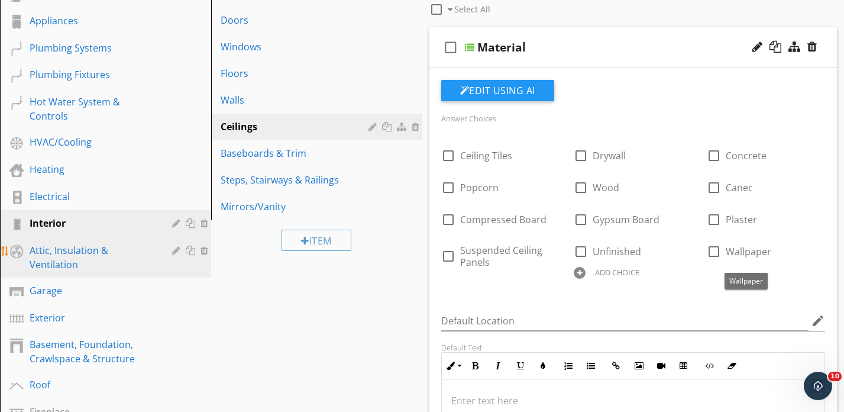
scroll to position [175, 0]
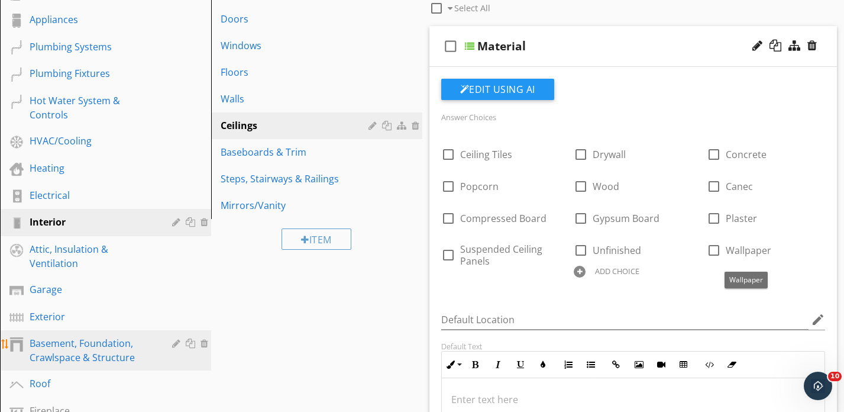
click at [79, 342] on div "Basement, Foundation, Crawlspace & Structure" at bounding box center [92, 350] width 125 height 28
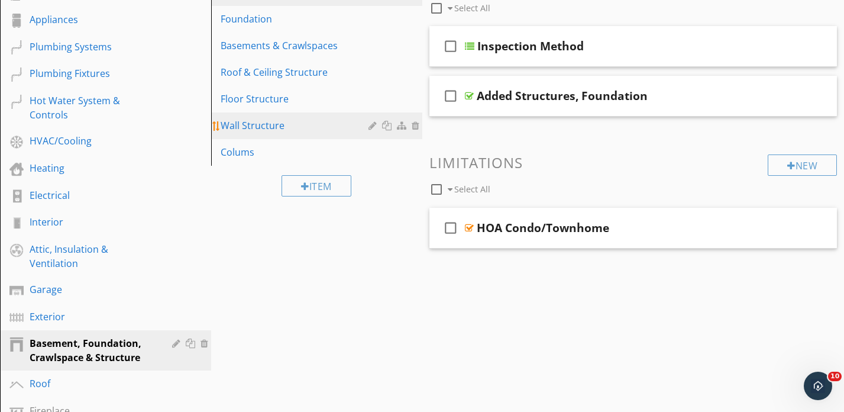
click at [276, 121] on div "Wall Structure" at bounding box center [296, 125] width 151 height 14
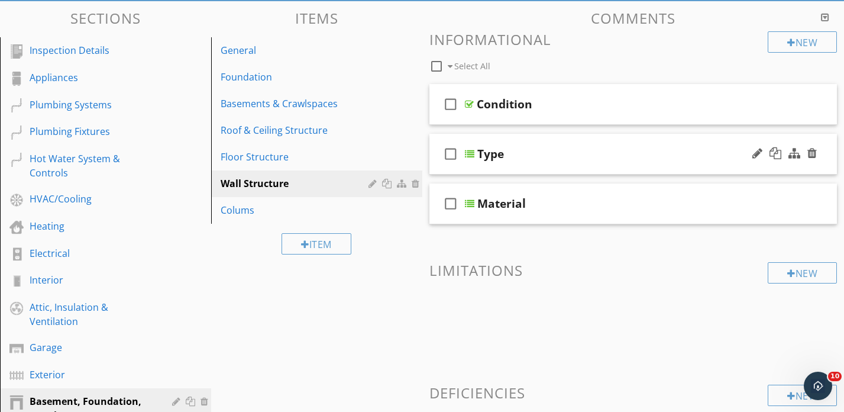
scroll to position [114, 0]
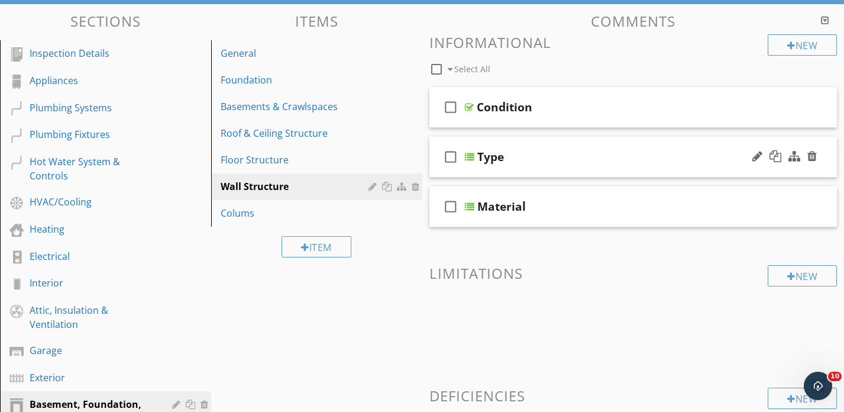
click at [554, 151] on div "Type" at bounding box center [621, 157] width 288 height 14
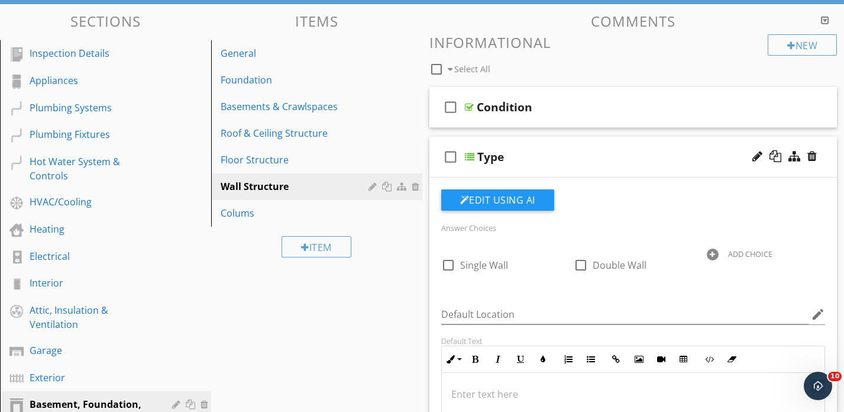
click at [554, 151] on div "Type" at bounding box center [621, 157] width 288 height 14
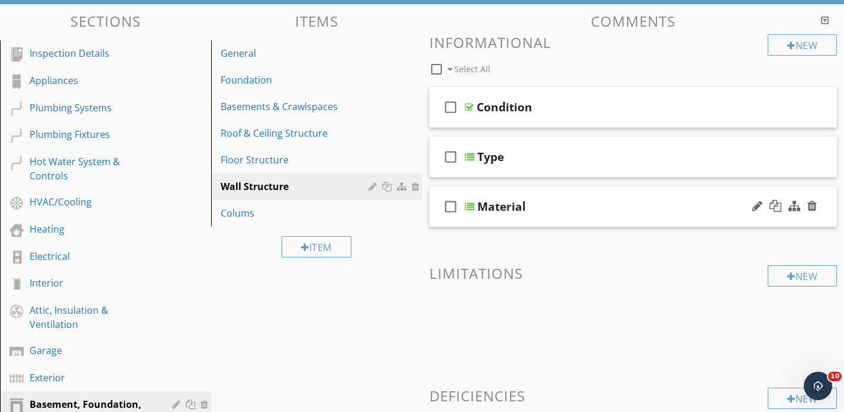
click at [560, 197] on div "check_box_outline_blank Material" at bounding box center [633, 206] width 408 height 41
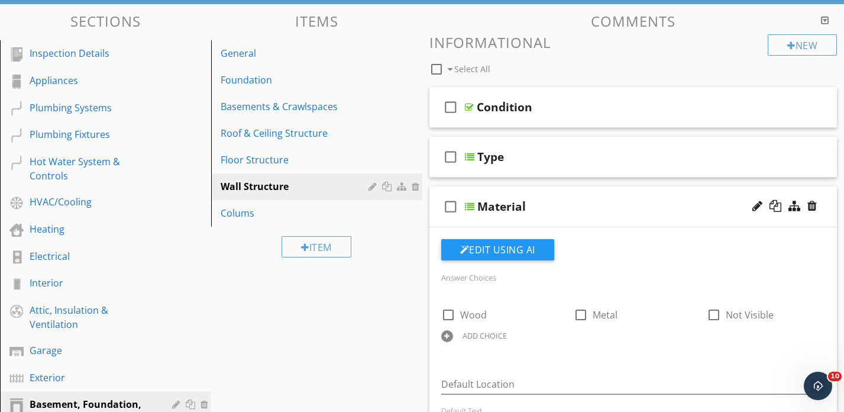
click at [560, 197] on div "check_box_outline_blank Material" at bounding box center [633, 206] width 408 height 41
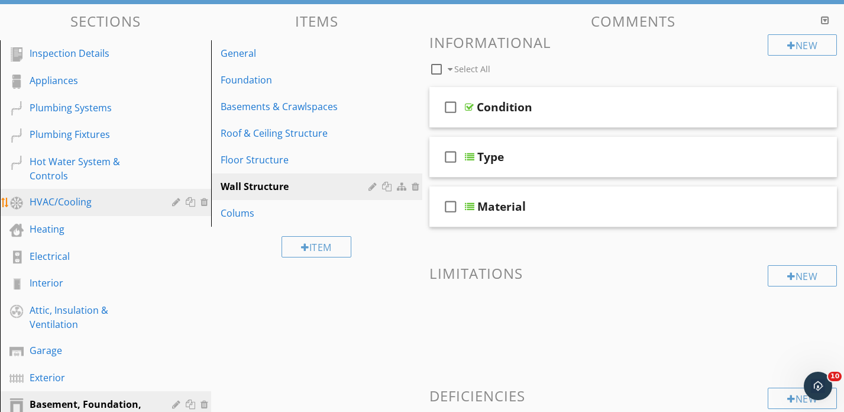
click at [63, 203] on div "HVAC/Cooling" at bounding box center [92, 202] width 125 height 14
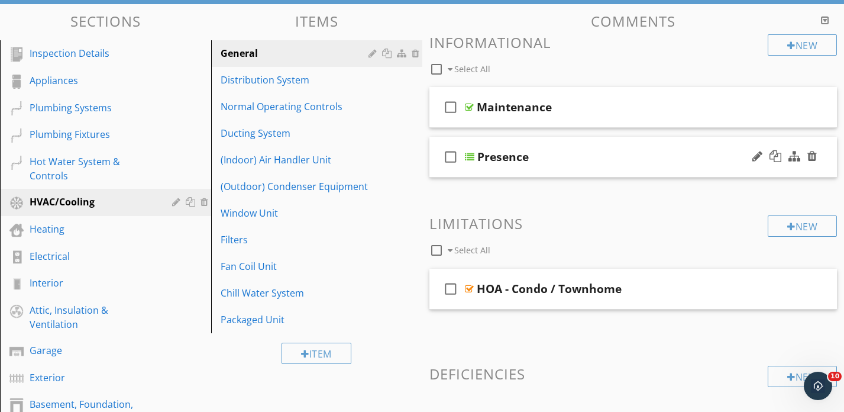
click at [579, 137] on div "check_box_outline_blank Presence" at bounding box center [633, 157] width 408 height 41
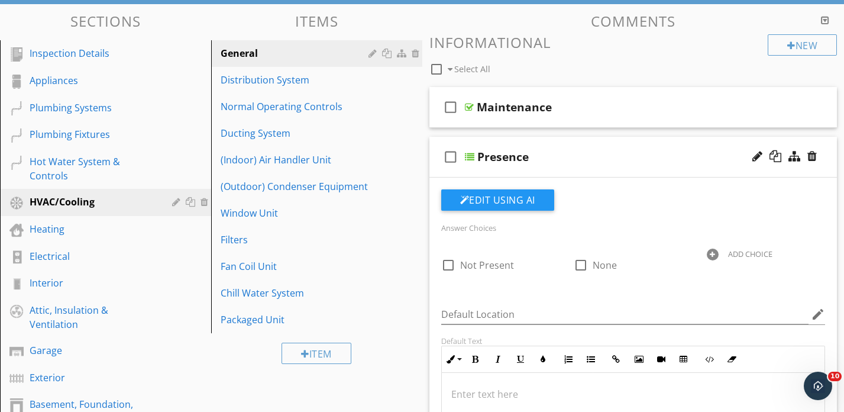
click at [589, 151] on div "Presence" at bounding box center [621, 157] width 288 height 14
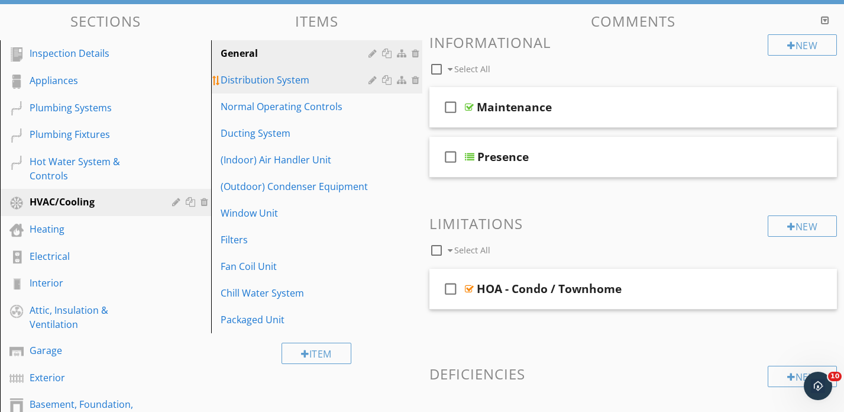
click at [282, 88] on link "Distribution System" at bounding box center [319, 80] width 208 height 26
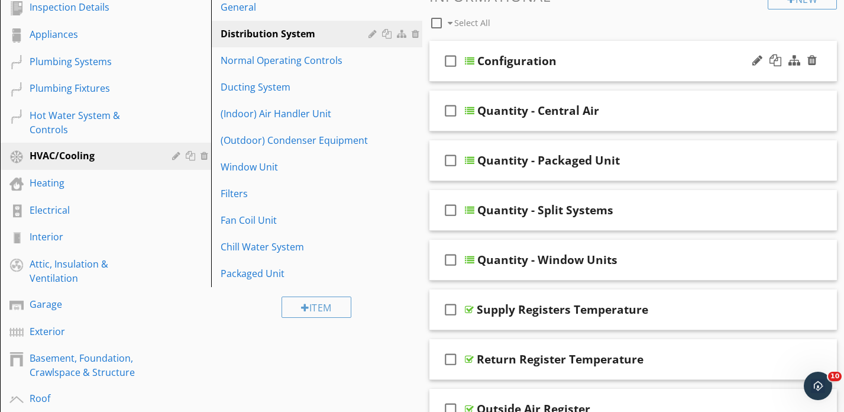
scroll to position [178, 0]
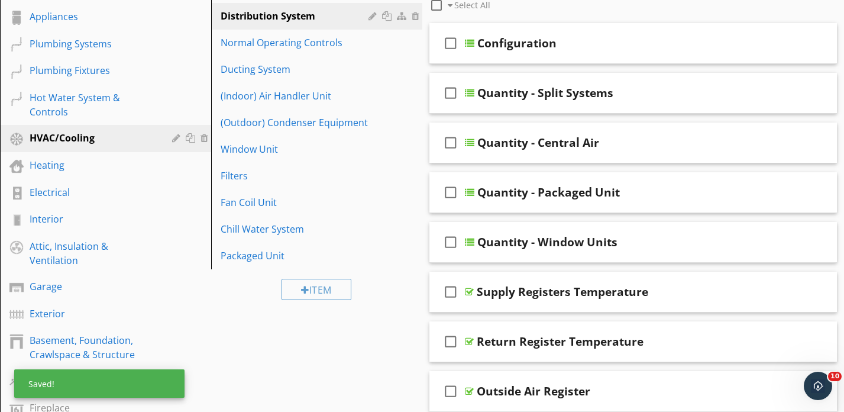
drag, startPoint x: 644, startPoint y: 234, endPoint x: 677, endPoint y: 166, distance: 75.1
click at [677, 166] on span "check_box_outline_blank Configuration check_box_outline_blank Quantity - Split …" at bounding box center [633, 217] width 408 height 389
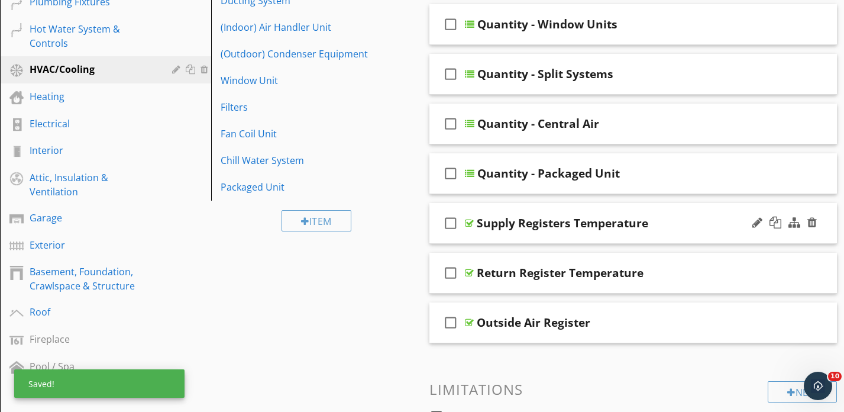
scroll to position [247, 0]
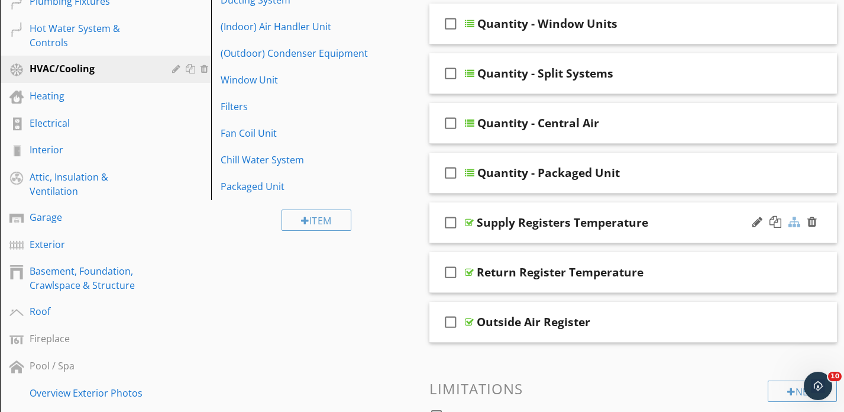
click at [796, 219] on div at bounding box center [795, 222] width 12 height 12
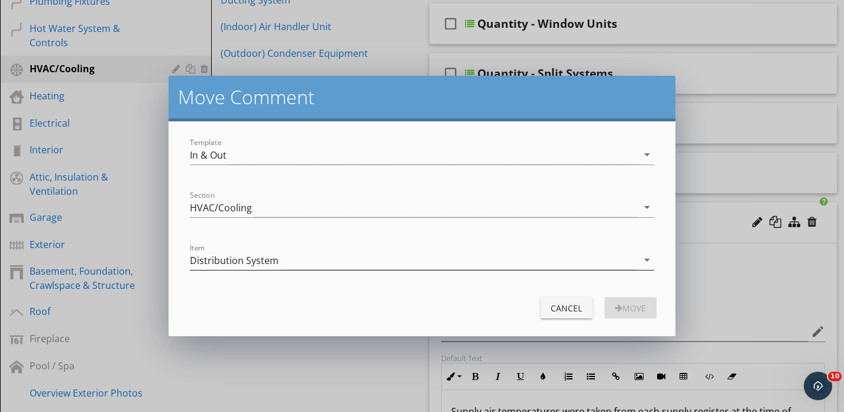
click at [567, 251] on div "Distribution System" at bounding box center [413, 260] width 447 height 20
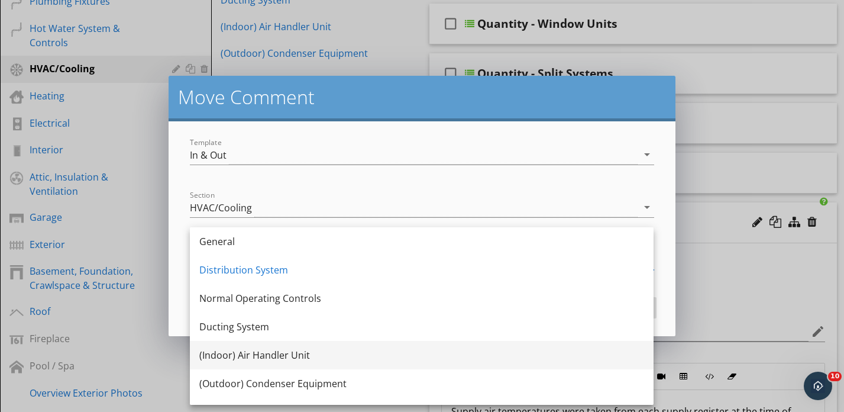
click at [323, 362] on div "(Indoor) Air Handler Unit" at bounding box center [421, 355] width 445 height 28
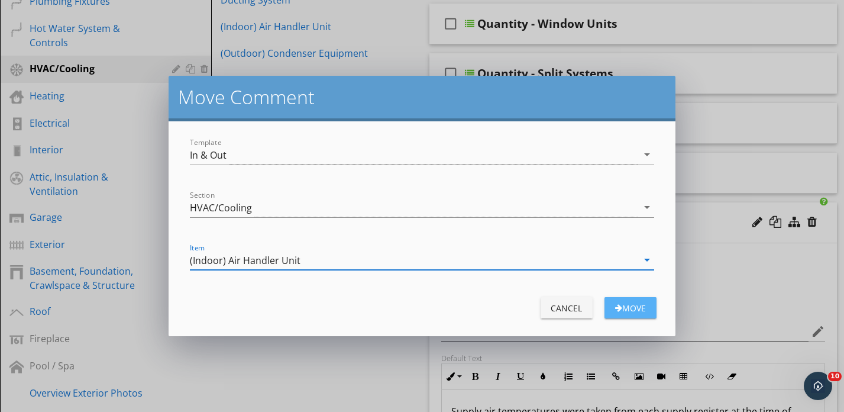
click at [623, 303] on div "Move" at bounding box center [630, 308] width 33 height 12
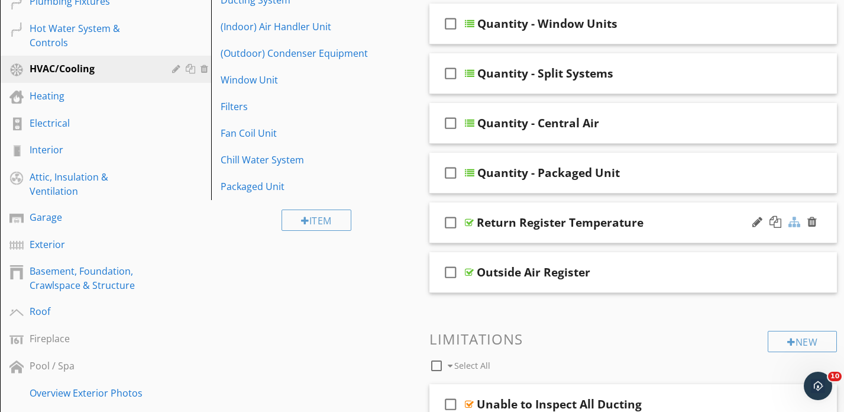
click at [796, 221] on div at bounding box center [795, 222] width 12 height 12
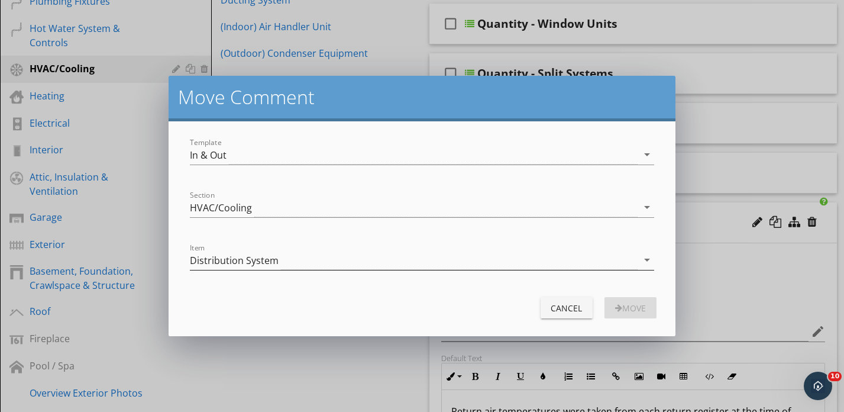
click at [476, 267] on div "Distribution System" at bounding box center [413, 260] width 447 height 20
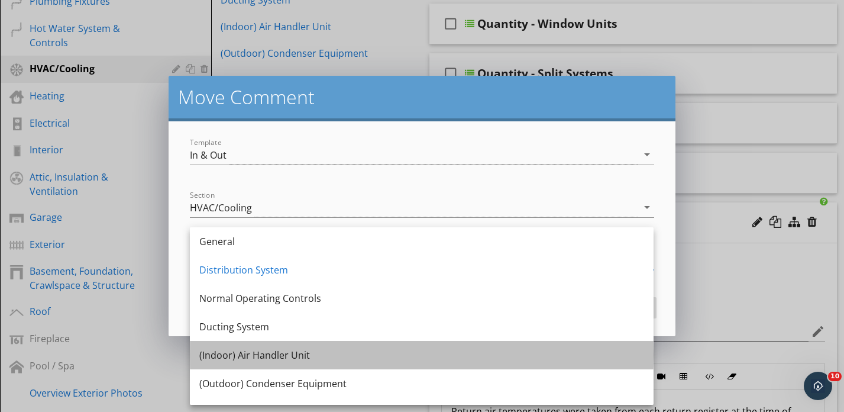
click at [330, 360] on div "(Indoor) Air Handler Unit" at bounding box center [421, 355] width 445 height 14
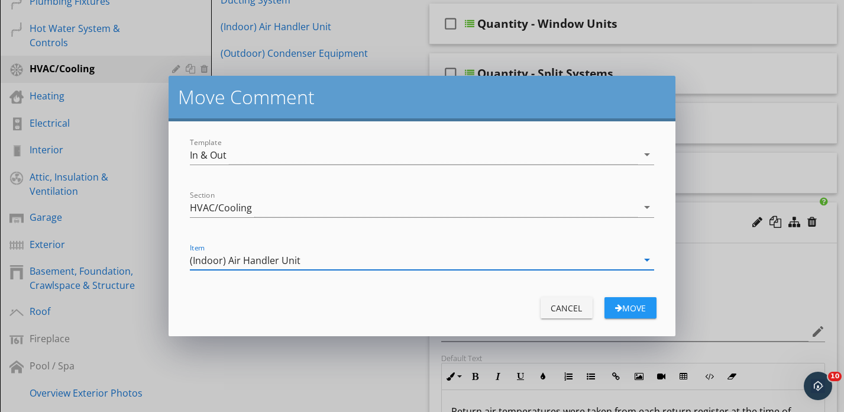
click at [622, 305] on div "Move" at bounding box center [630, 308] width 33 height 12
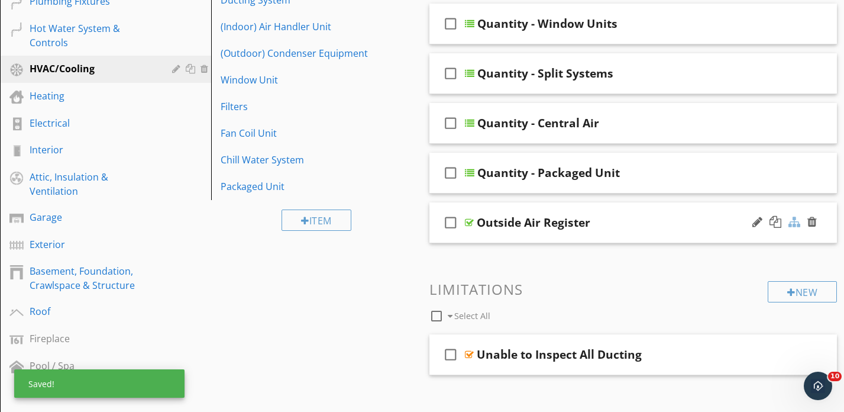
click at [796, 224] on div at bounding box center [795, 222] width 12 height 12
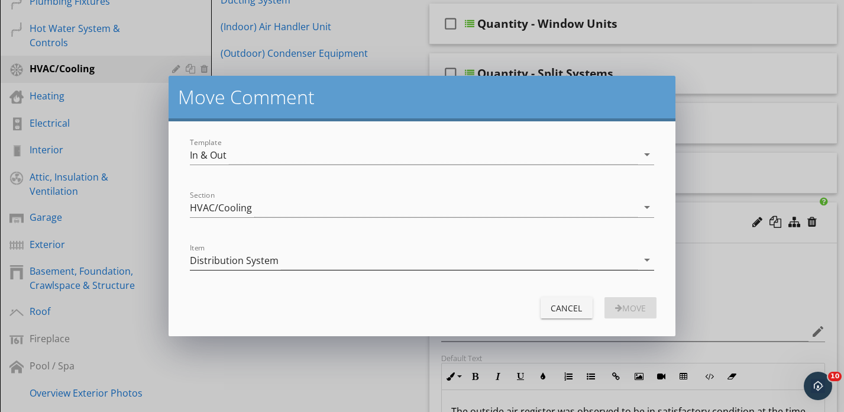
click at [450, 263] on div "Distribution System" at bounding box center [413, 260] width 447 height 20
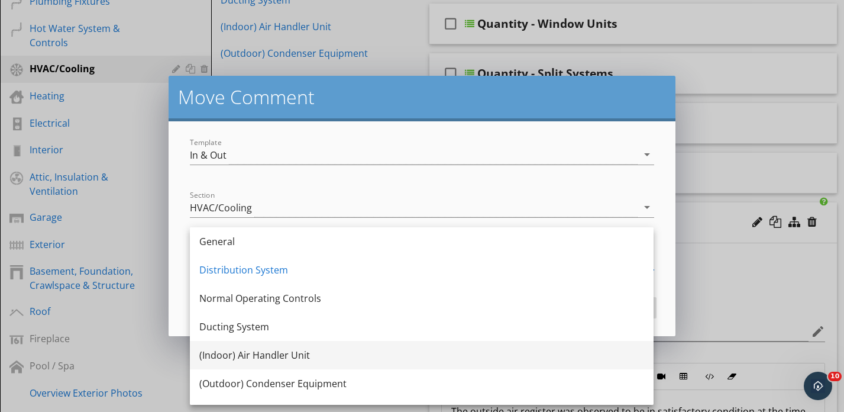
click at [382, 350] on div "(Indoor) Air Handler Unit" at bounding box center [421, 355] width 445 height 14
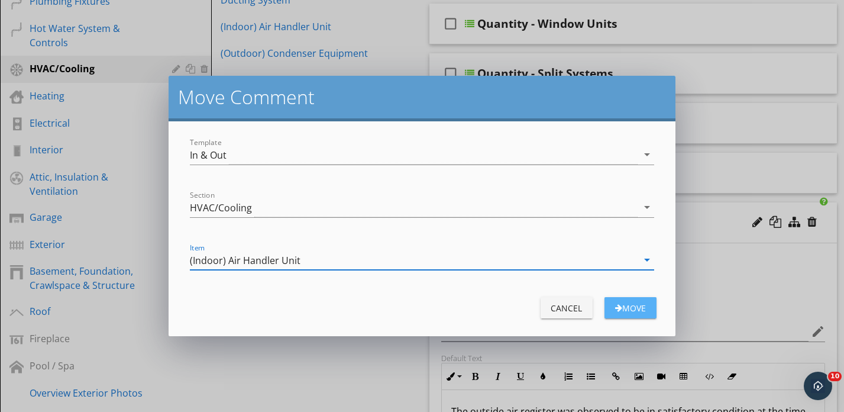
click at [626, 299] on button "Move" at bounding box center [631, 307] width 52 height 21
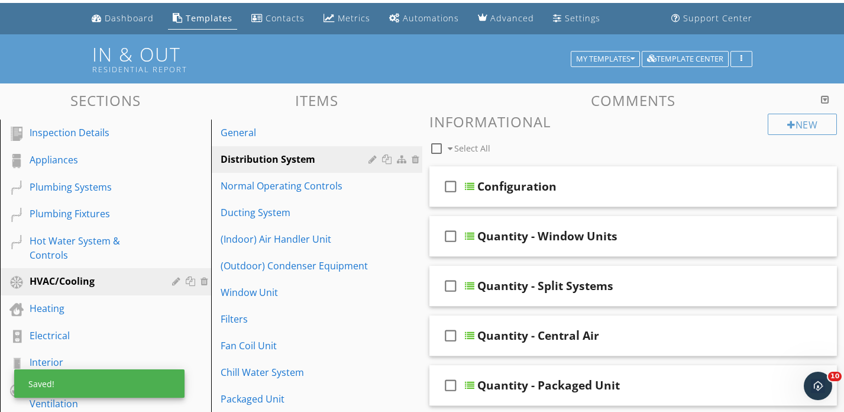
scroll to position [34, 0]
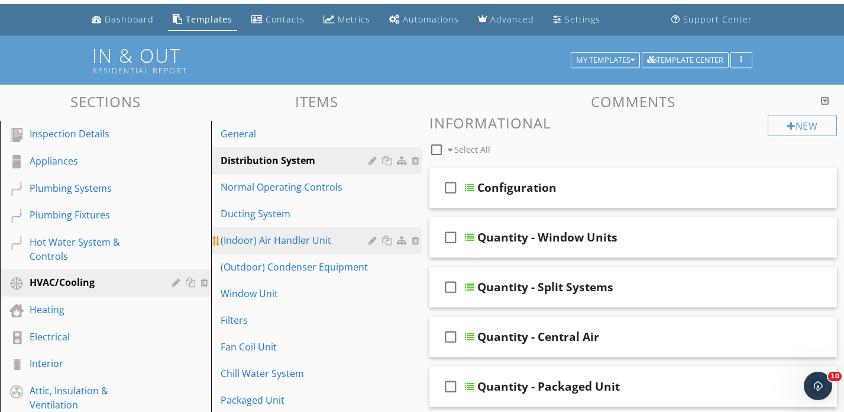
click at [282, 237] on div "(Indoor) Air Handler Unit" at bounding box center [296, 240] width 151 height 14
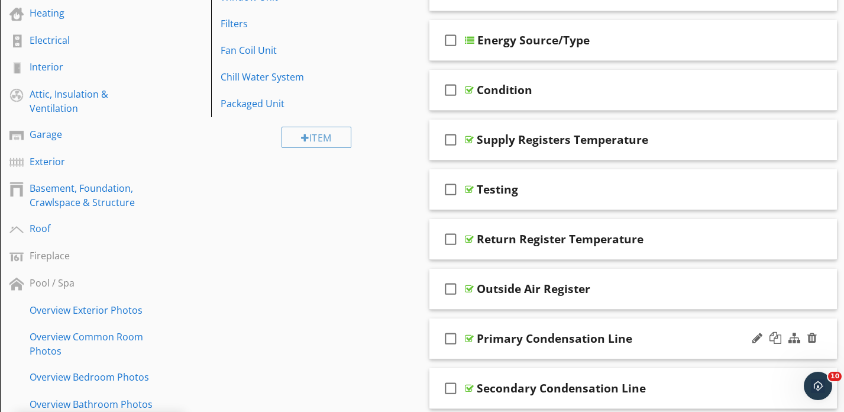
scroll to position [328, 0]
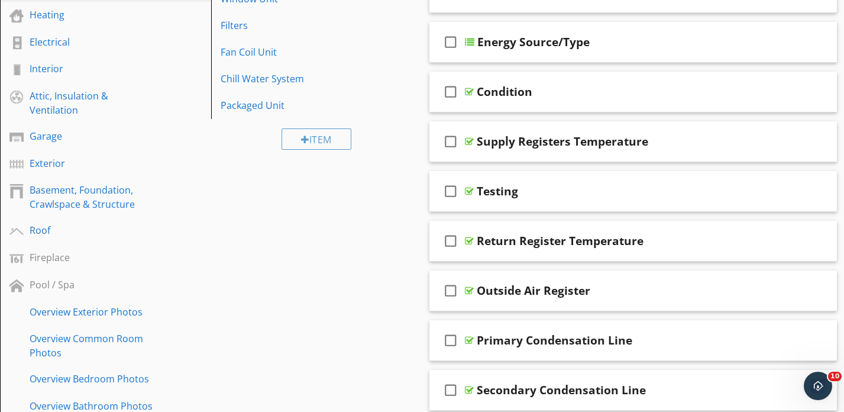
drag, startPoint x: 609, startPoint y: 123, endPoint x: 610, endPoint y: 164, distance: 41.4
click at [610, 164] on span "check_box_outline_blank Manufacturer check_box_outline_blank Year check_box_out…" at bounding box center [633, 191] width 408 height 637
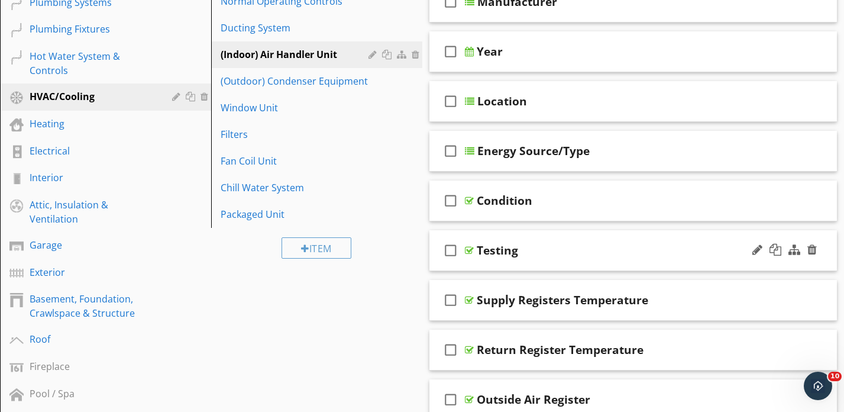
scroll to position [216, 0]
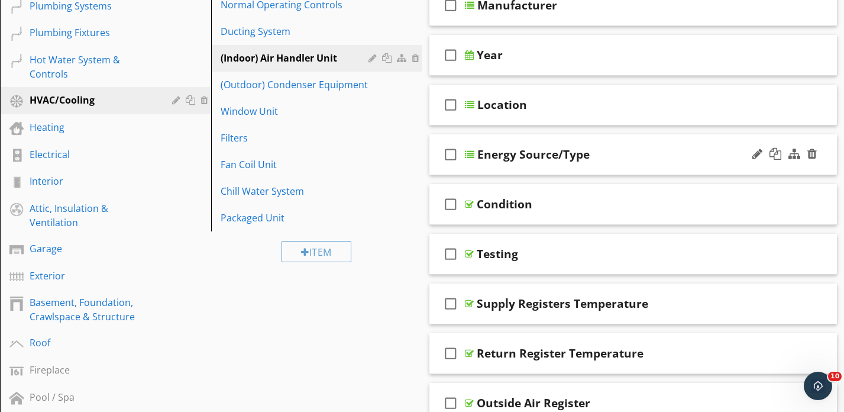
click at [602, 148] on div "Energy Source/Type" at bounding box center [621, 154] width 288 height 14
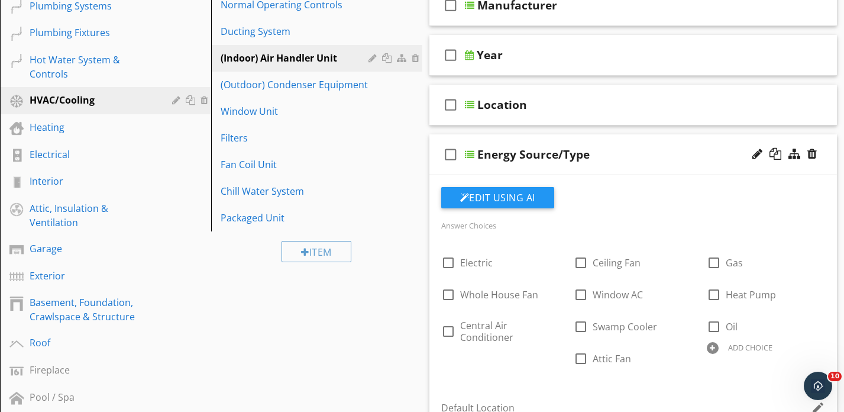
click at [602, 148] on div "Energy Source/Type" at bounding box center [621, 154] width 288 height 14
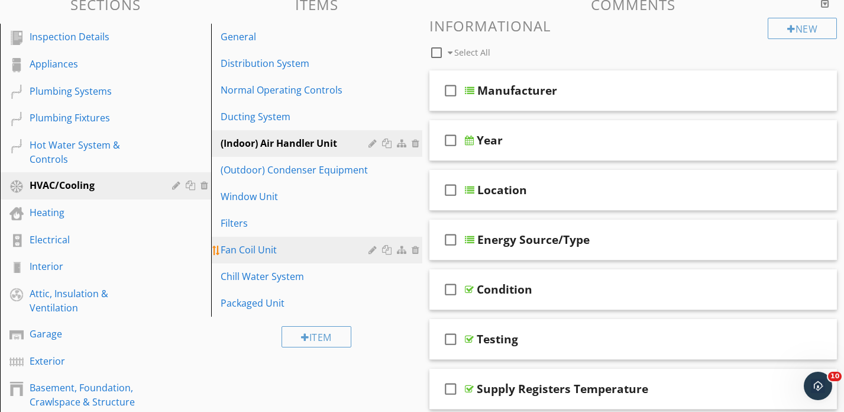
scroll to position [136, 0]
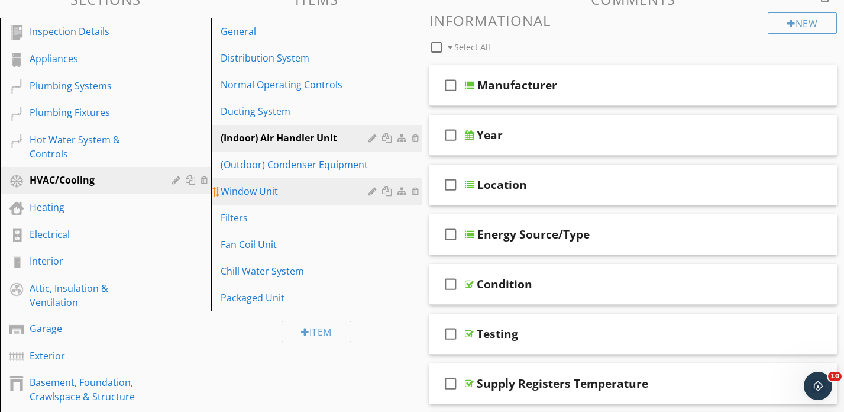
click at [280, 192] on div "Window Unit" at bounding box center [296, 191] width 151 height 14
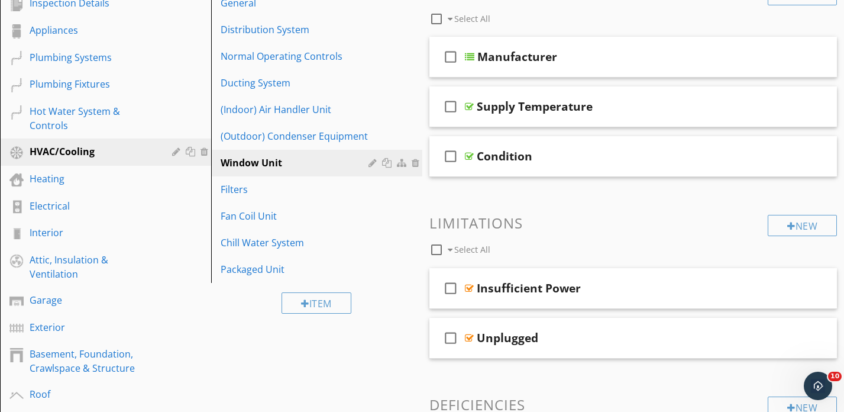
scroll to position [166, 0]
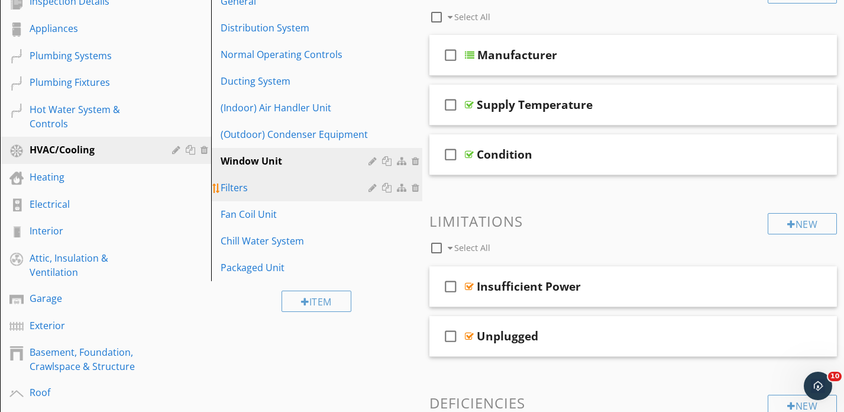
click at [257, 187] on div "Filters" at bounding box center [296, 187] width 151 height 14
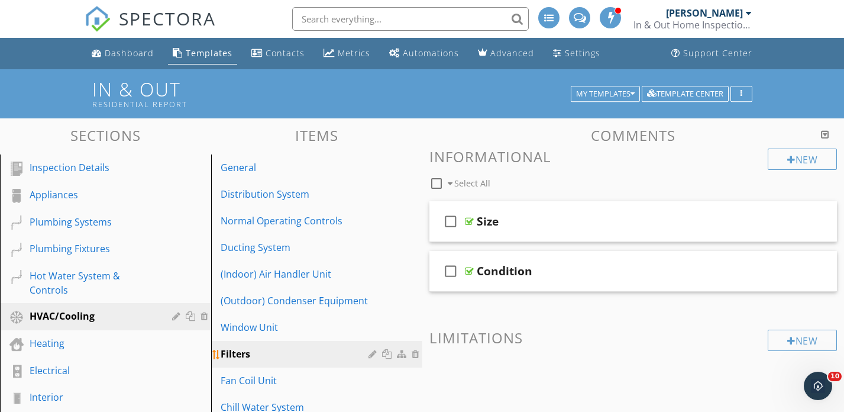
scroll to position [0, 0]
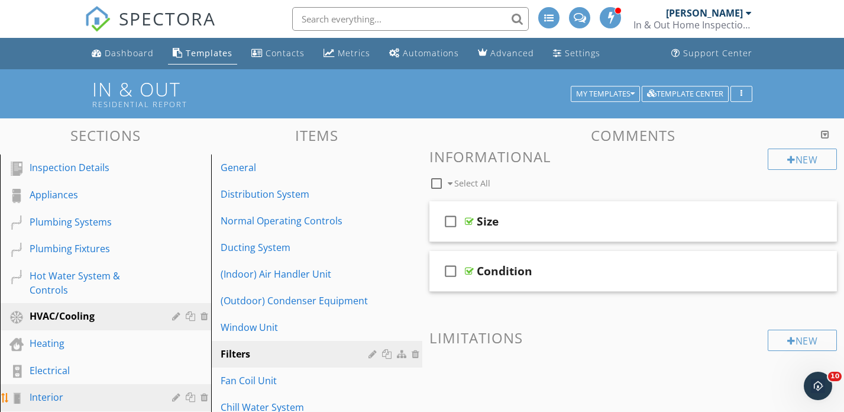
click at [53, 391] on div "Interior" at bounding box center [92, 397] width 125 height 14
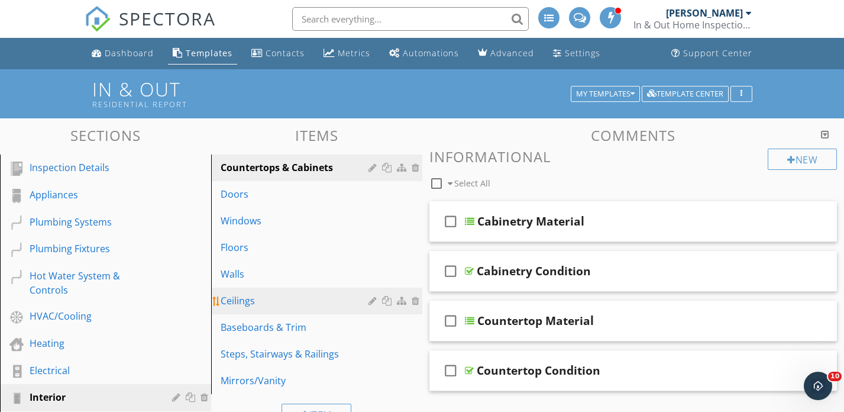
click at [261, 288] on link "Ceilings" at bounding box center [319, 301] width 208 height 26
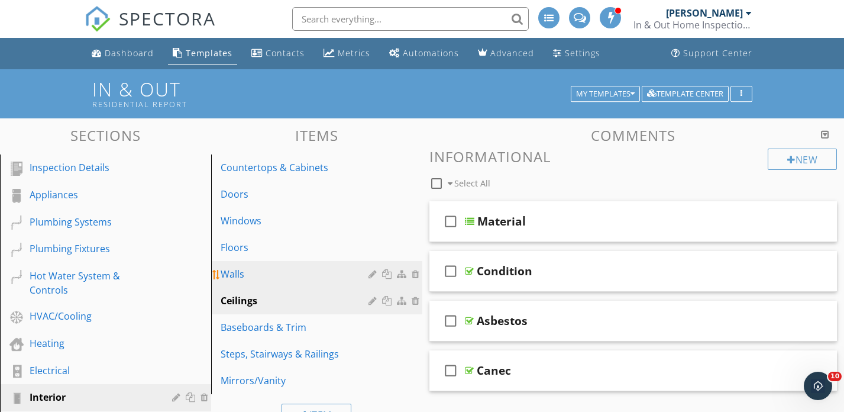
click at [257, 274] on div "Walls" at bounding box center [296, 274] width 151 height 14
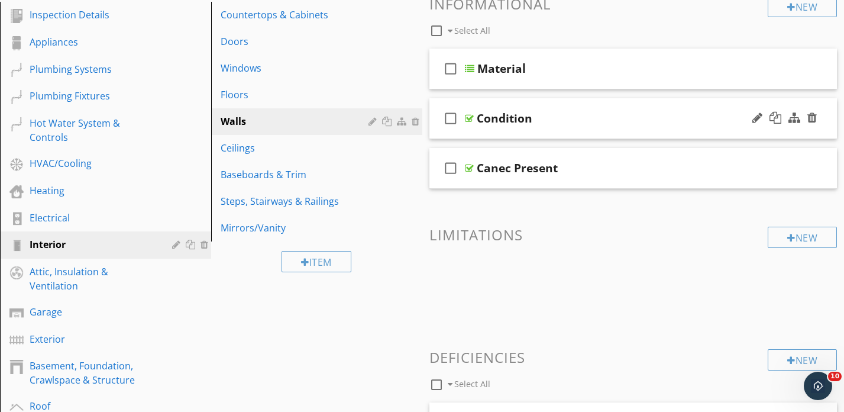
scroll to position [150, 0]
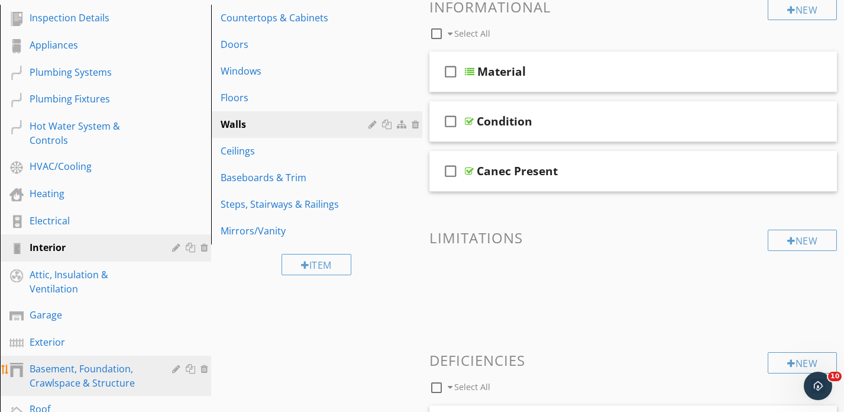
click at [67, 376] on div "Basement, Foundation, Crawlspace & Structure" at bounding box center [92, 375] width 125 height 28
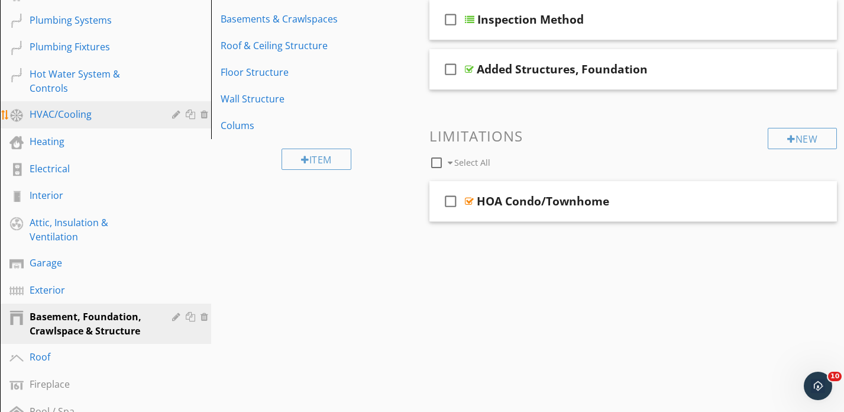
scroll to position [205, 0]
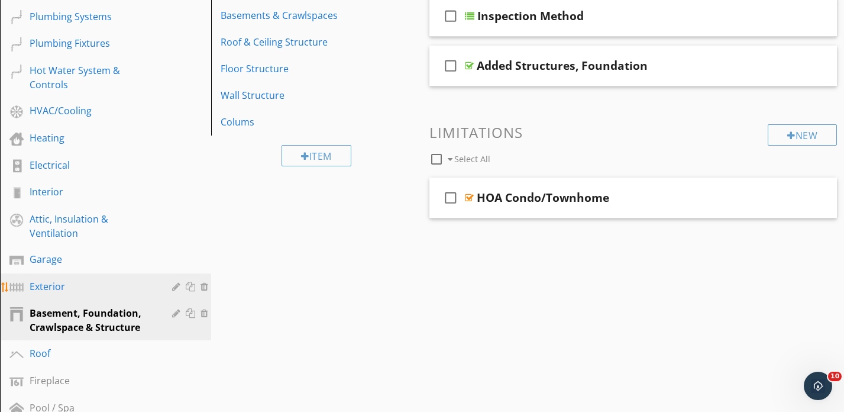
click at [55, 288] on div "Exterior" at bounding box center [92, 286] width 125 height 14
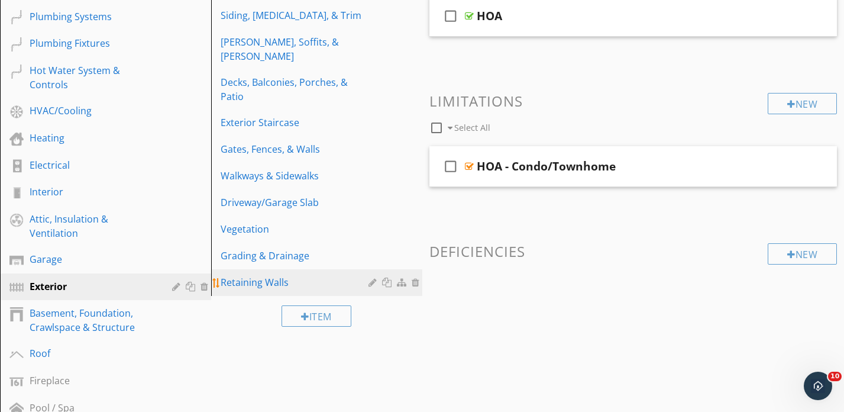
click at [270, 275] on div "Retaining Walls" at bounding box center [296, 282] width 151 height 14
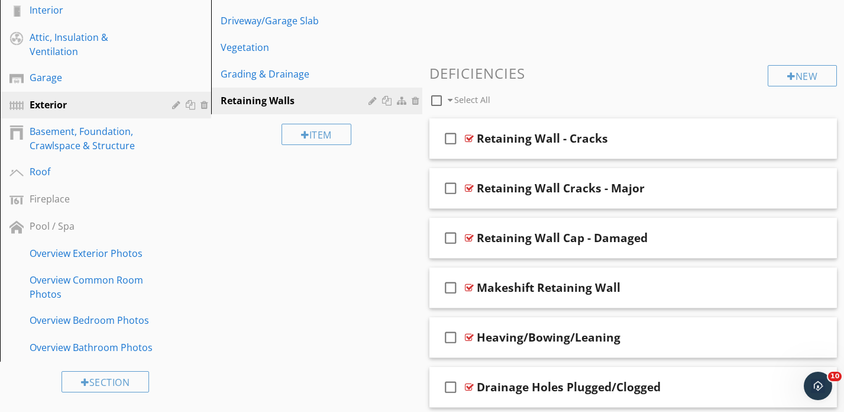
scroll to position [370, 0]
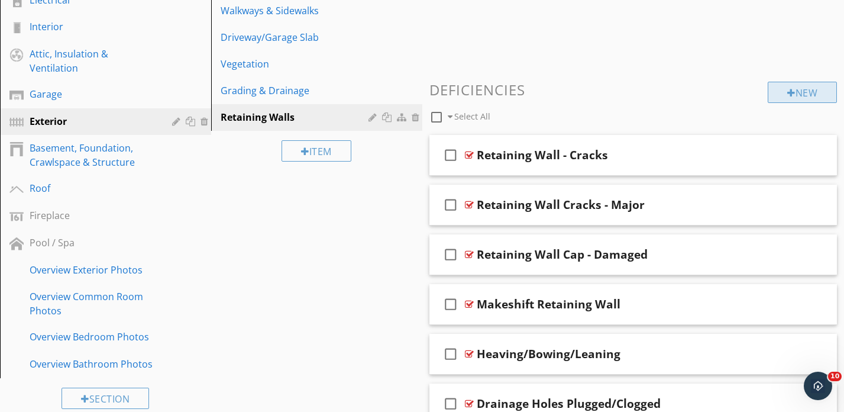
click at [797, 93] on div "New" at bounding box center [802, 92] width 69 height 21
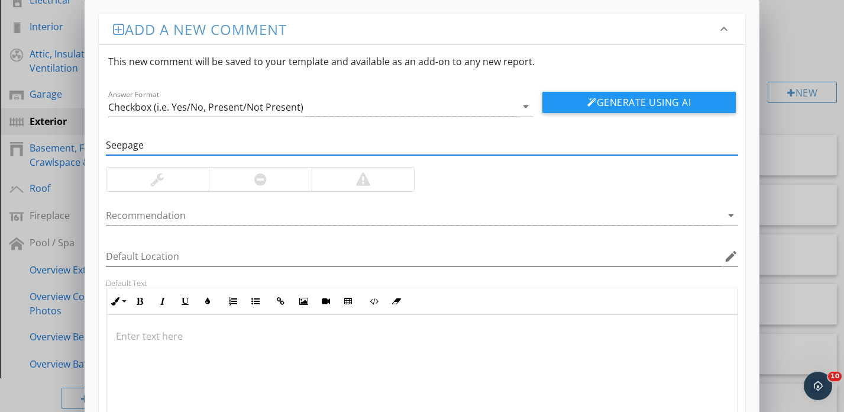
type input "Seepage"
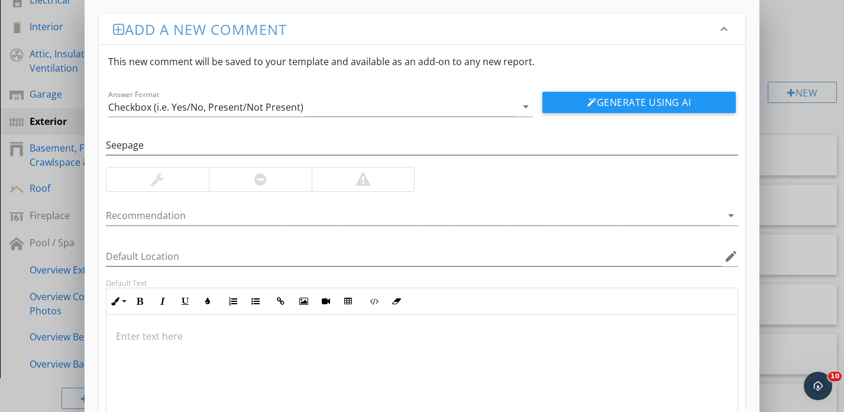
click at [278, 177] on div at bounding box center [260, 179] width 103 height 24
click at [263, 213] on div at bounding box center [414, 216] width 616 height 20
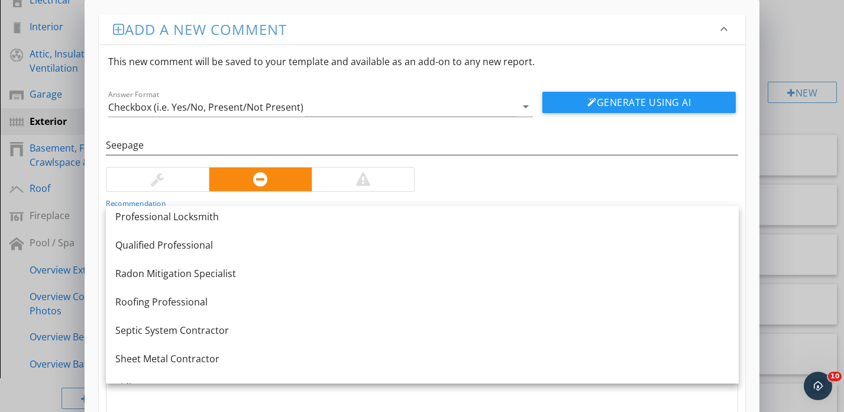
scroll to position [1355, 0]
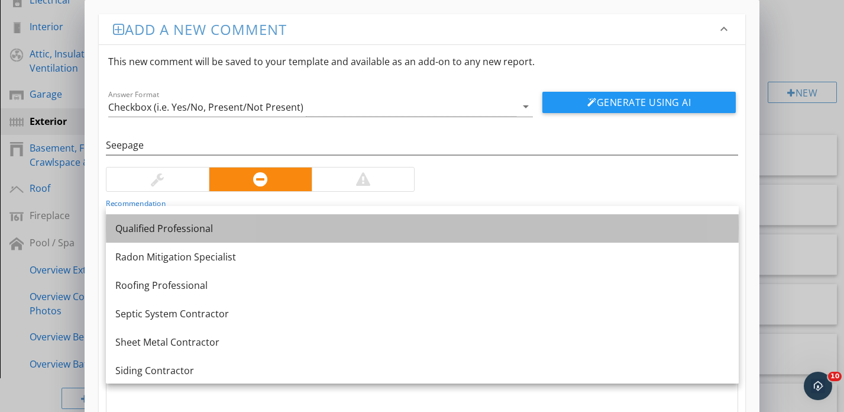
click at [189, 225] on div "Qualified Professional" at bounding box center [422, 228] width 614 height 14
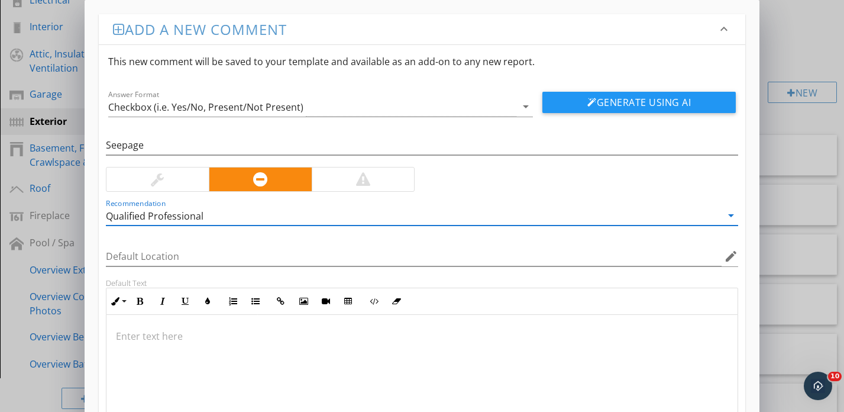
click at [170, 338] on p at bounding box center [422, 336] width 613 height 14
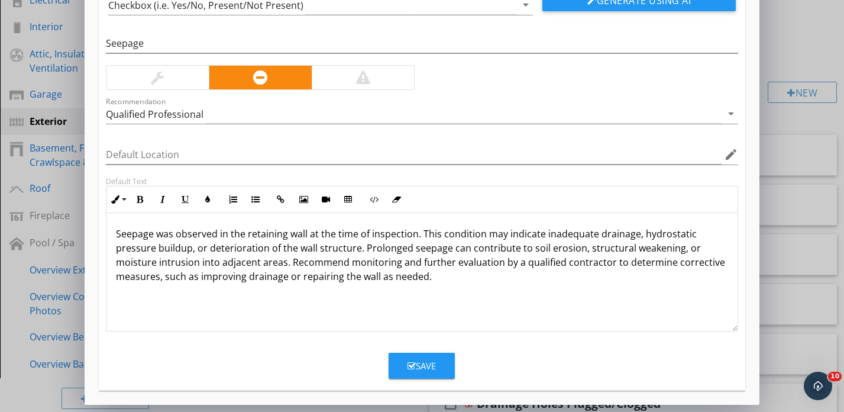
scroll to position [102, 0]
click at [424, 356] on button "Save" at bounding box center [422, 366] width 66 height 26
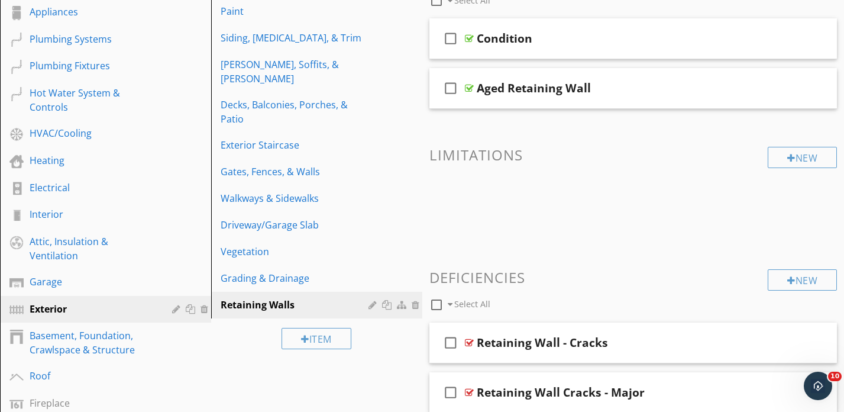
scroll to position [182, 0]
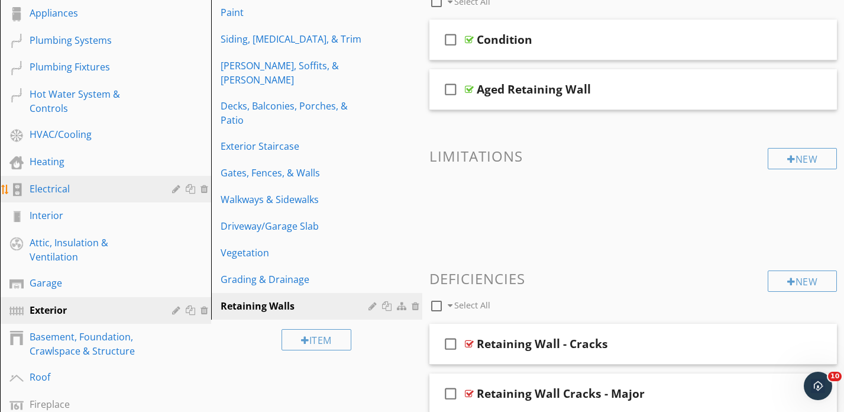
click at [57, 186] on div "Electrical" at bounding box center [92, 189] width 125 height 14
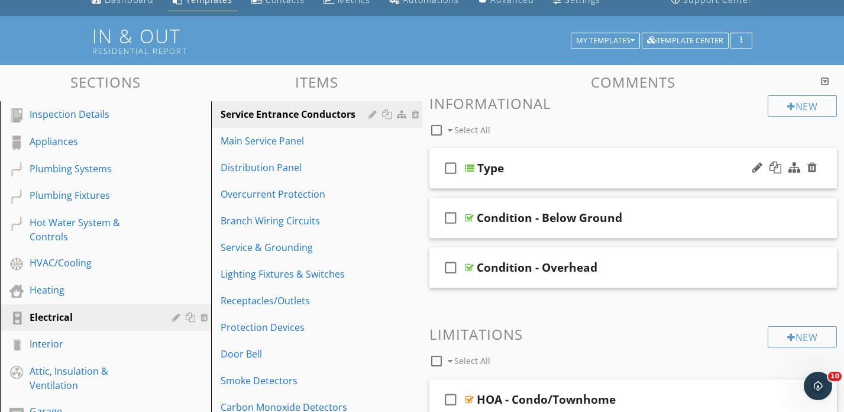
scroll to position [64, 0]
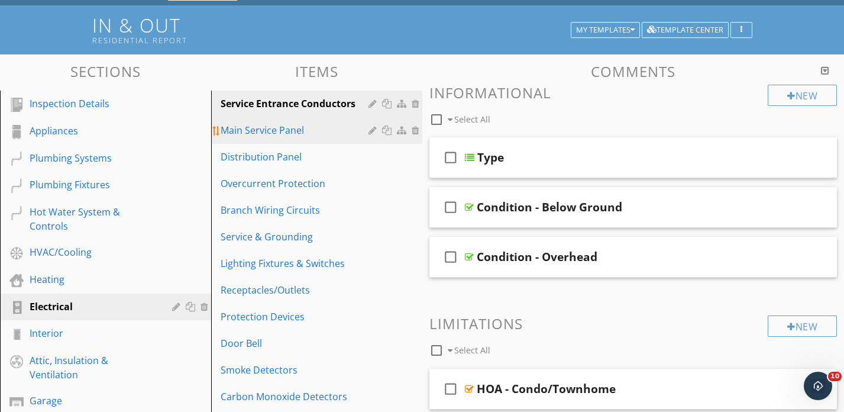
click at [279, 130] on div "Main Service Panel" at bounding box center [296, 130] width 151 height 14
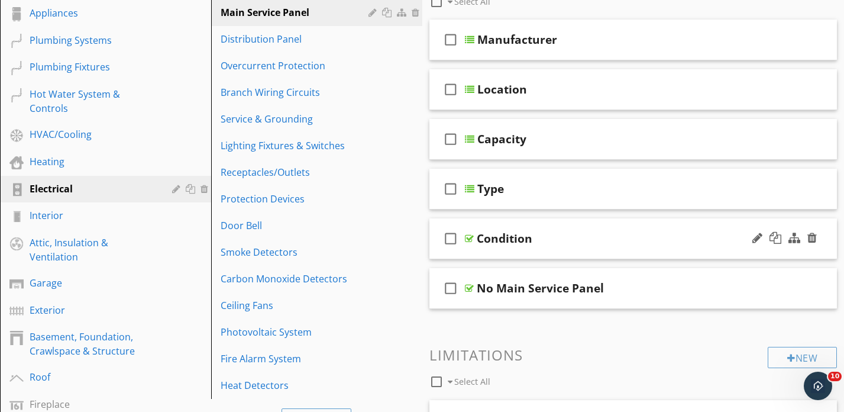
scroll to position [182, 0]
click at [734, 277] on div "check_box_outline_blank No Main Service Panel" at bounding box center [633, 287] width 408 height 41
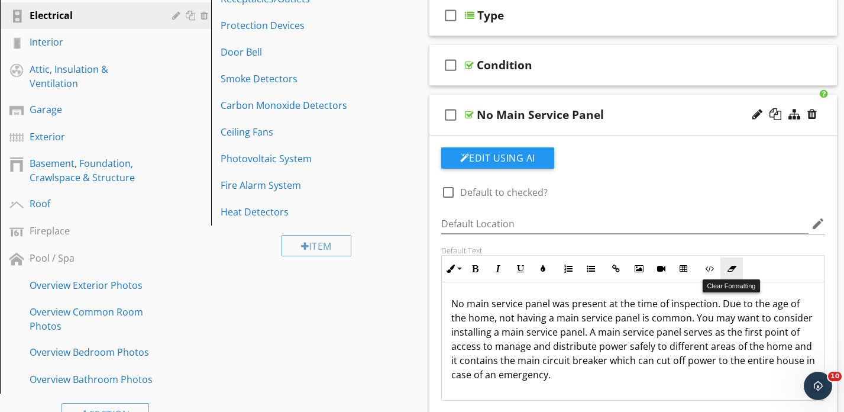
scroll to position [356, 0]
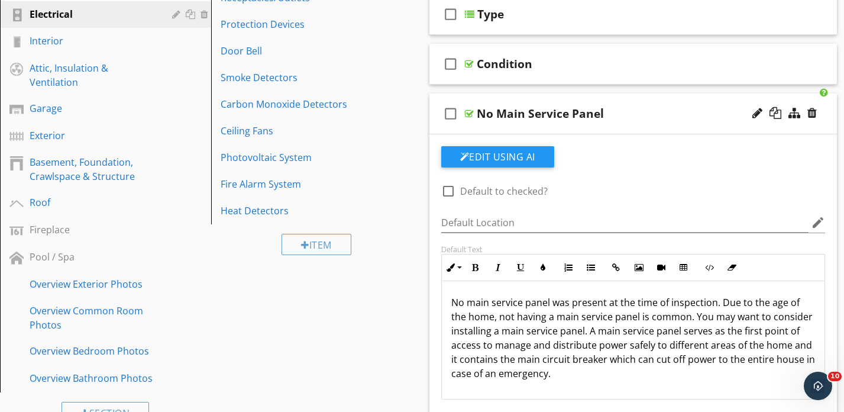
click at [632, 99] on div "check_box_outline_blank No Main Service Panel" at bounding box center [633, 113] width 408 height 41
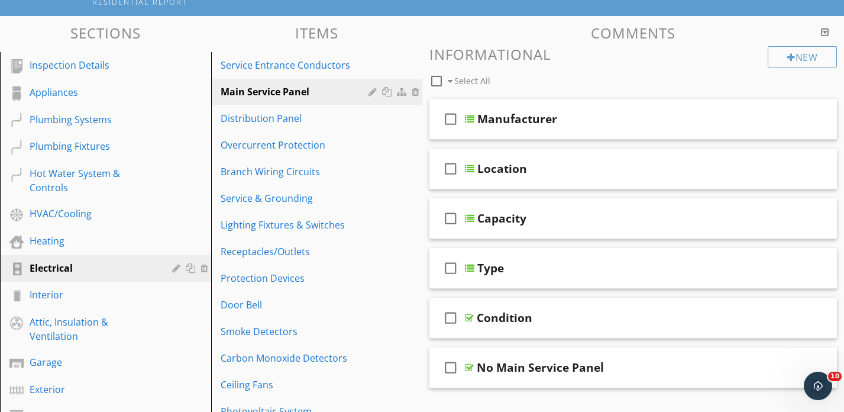
scroll to position [102, 0]
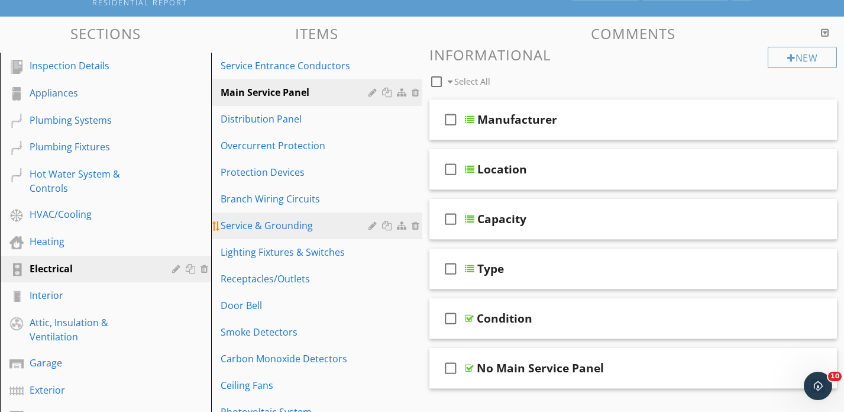
click at [279, 228] on div "Service & Grounding" at bounding box center [296, 225] width 151 height 14
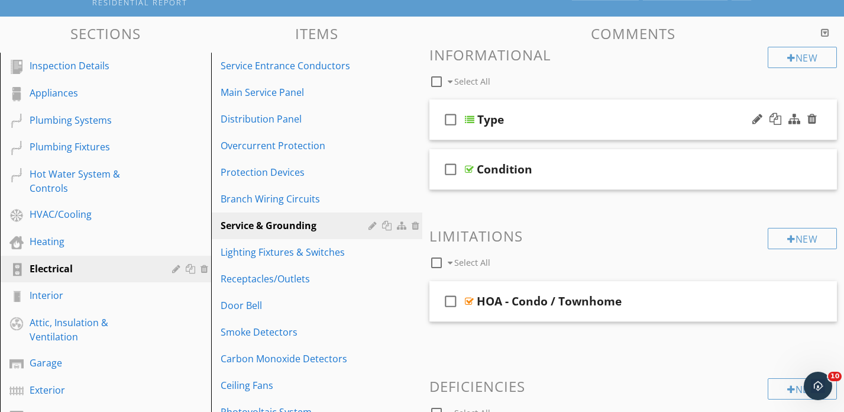
click at [556, 124] on div "Type" at bounding box center [621, 119] width 288 height 14
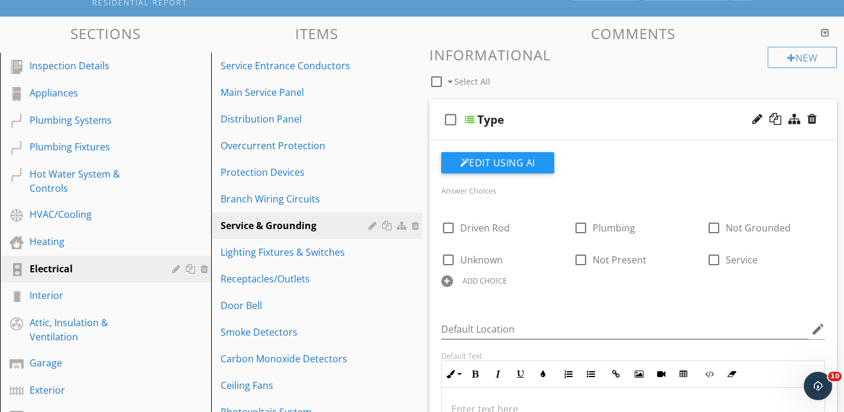
click at [561, 118] on div "Type" at bounding box center [621, 119] width 288 height 14
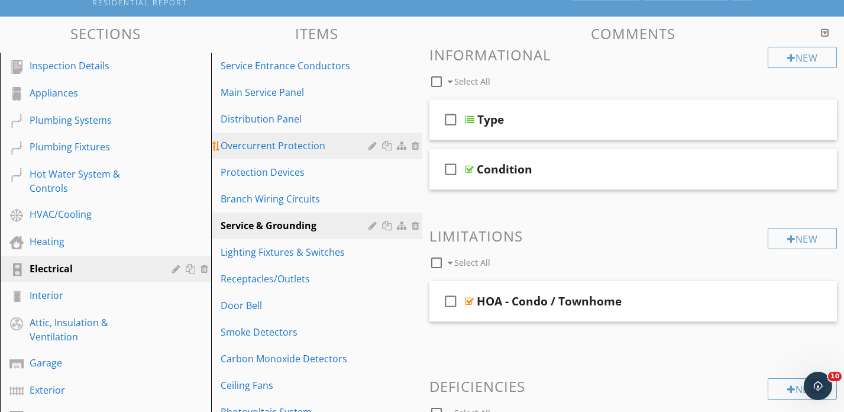
click at [281, 156] on link "Overcurrent Protection" at bounding box center [319, 146] width 208 height 26
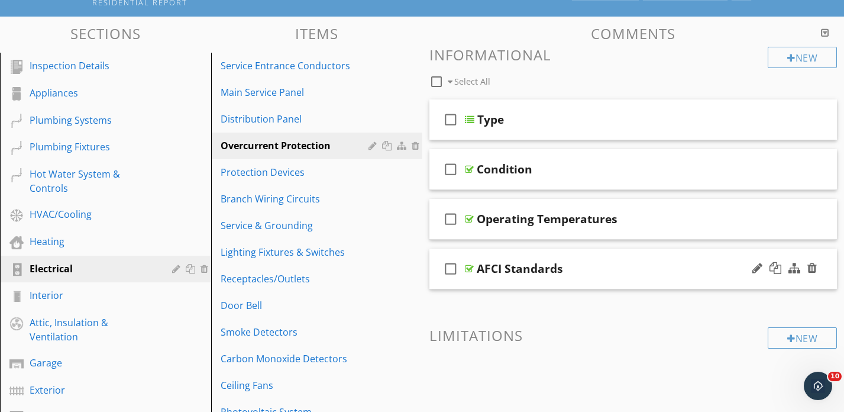
click at [671, 258] on div "check_box_outline_blank AFCI Standards" at bounding box center [633, 268] width 408 height 41
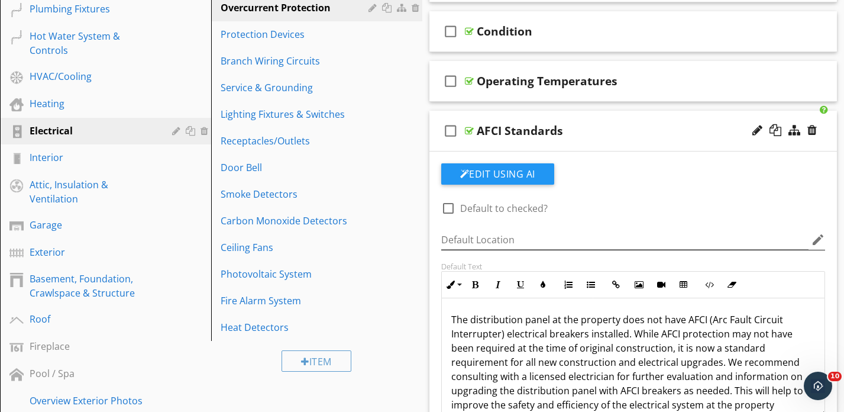
scroll to position [240, 0]
click at [808, 127] on div at bounding box center [812, 130] width 9 height 12
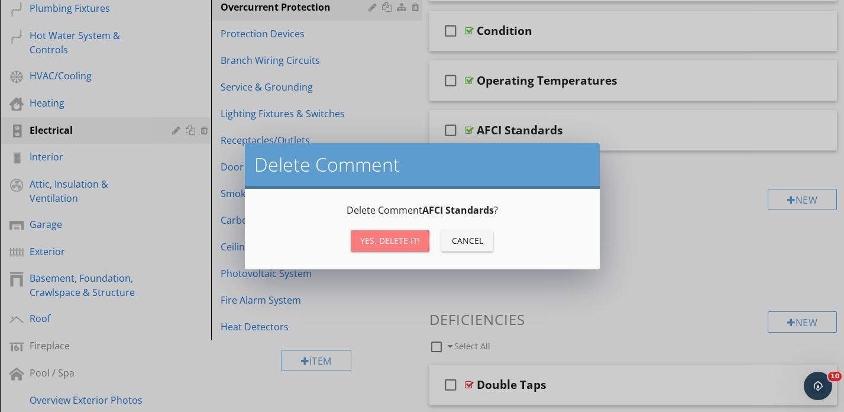
click at [374, 247] on button "Yes, Delete it!" at bounding box center [390, 240] width 79 height 21
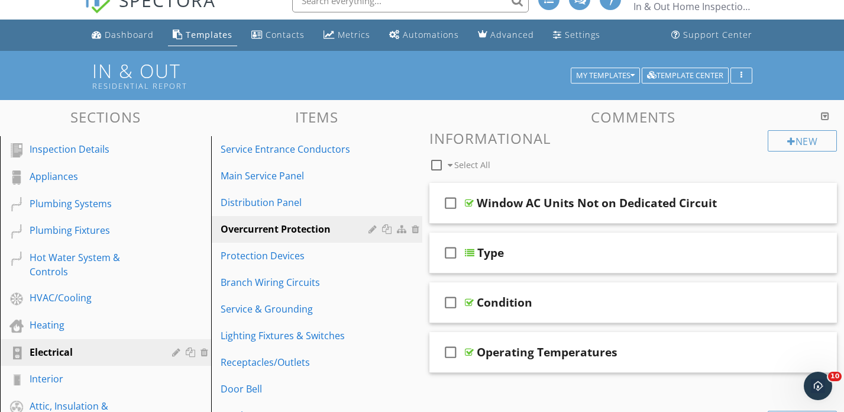
scroll to position [0, 0]
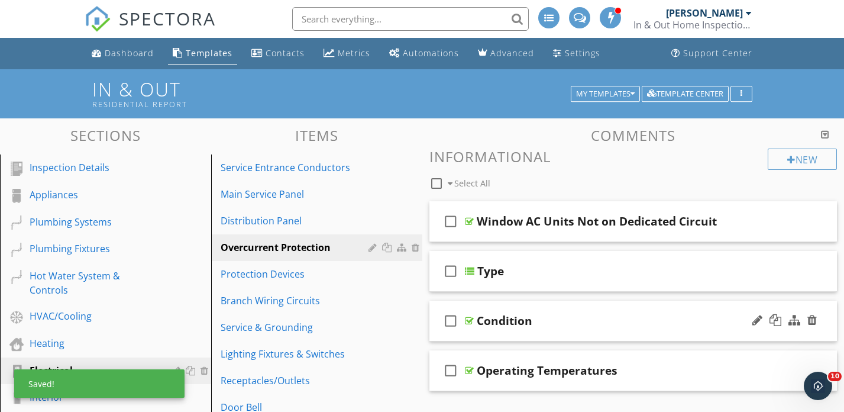
drag, startPoint x: 596, startPoint y: 205, endPoint x: 612, endPoint y: 326, distance: 122.3
click at [612, 326] on span "check_box_outline_blank Window AC Units Not on Dedicated Circuit check_box_outl…" at bounding box center [633, 296] width 408 height 190
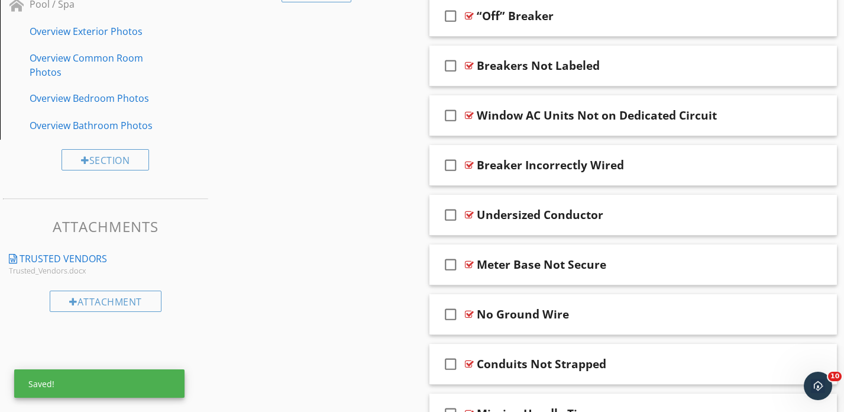
scroll to position [624, 0]
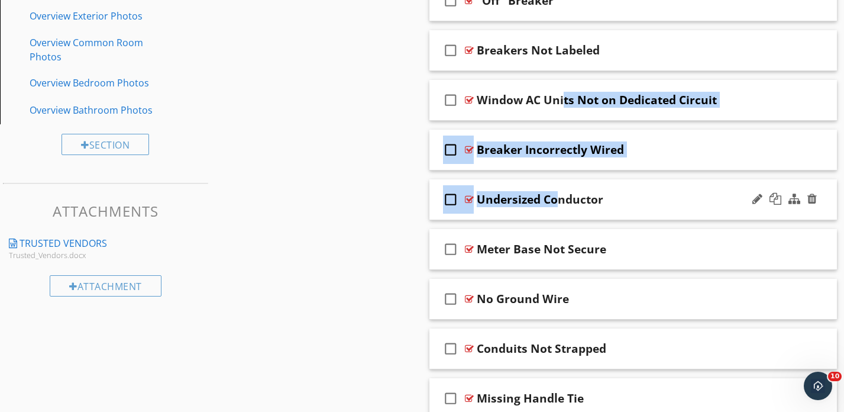
drag, startPoint x: 675, startPoint y: 83, endPoint x: 696, endPoint y: 179, distance: 98.8
click at [696, 179] on span "check_box_outline_blank Double Taps check_box_outline_blank “Off” Breaker check…" at bounding box center [633, 274] width 408 height 687
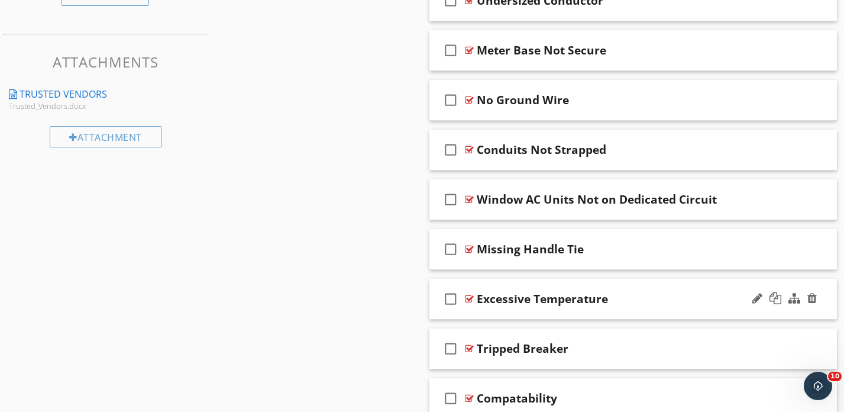
scroll to position [788, 0]
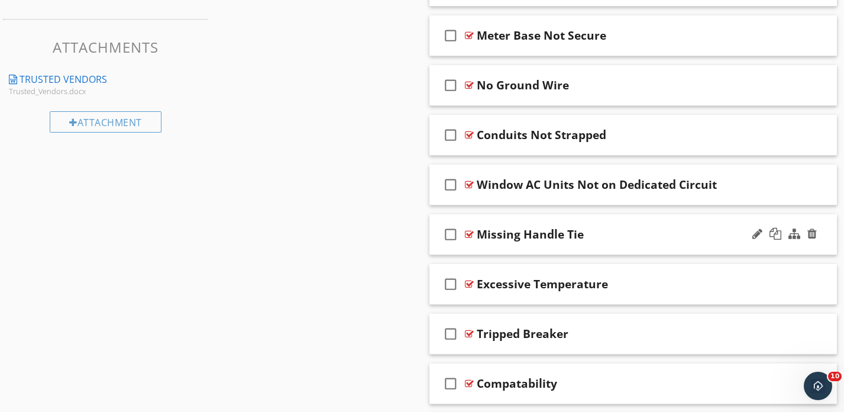
drag, startPoint x: 647, startPoint y: 279, endPoint x: 670, endPoint y: 253, distance: 34.4
click at [670, 253] on span "check_box_outline_blank Double Taps check_box_outline_blank “Off” Breaker check…" at bounding box center [633, 110] width 408 height 687
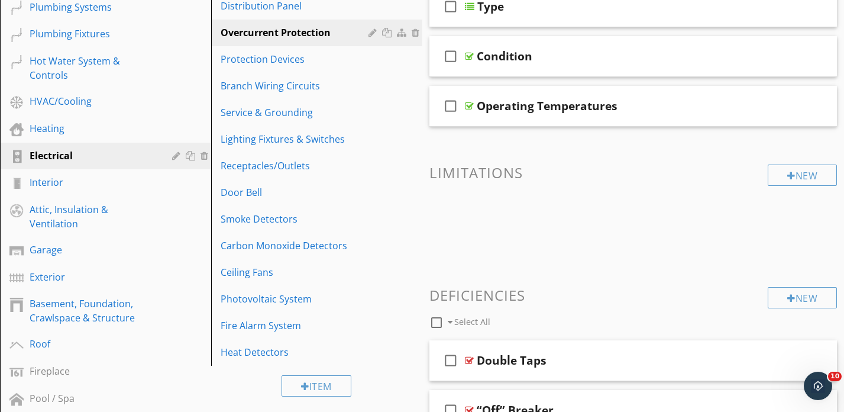
scroll to position [196, 0]
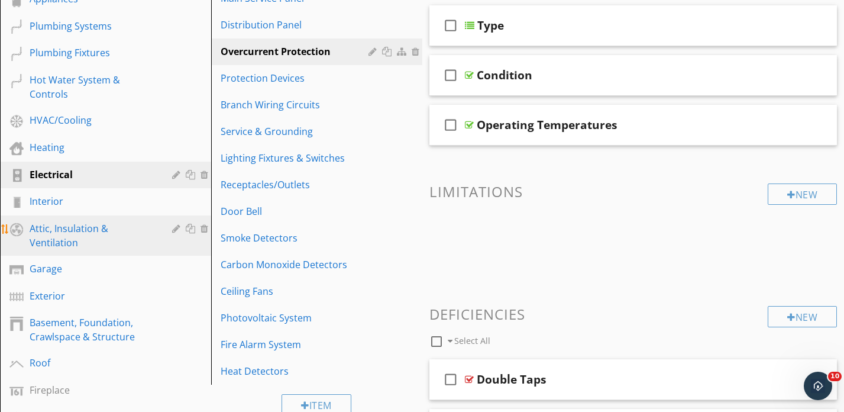
click at [66, 235] on div "Attic, Insulation & Ventilation" at bounding box center [92, 235] width 125 height 28
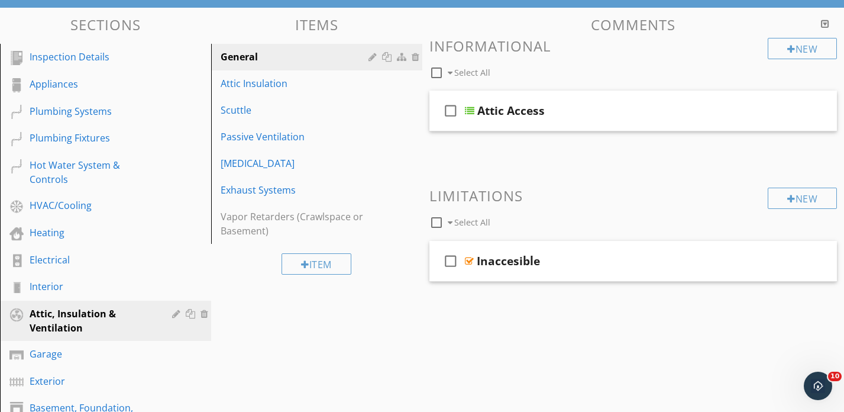
scroll to position [108, 0]
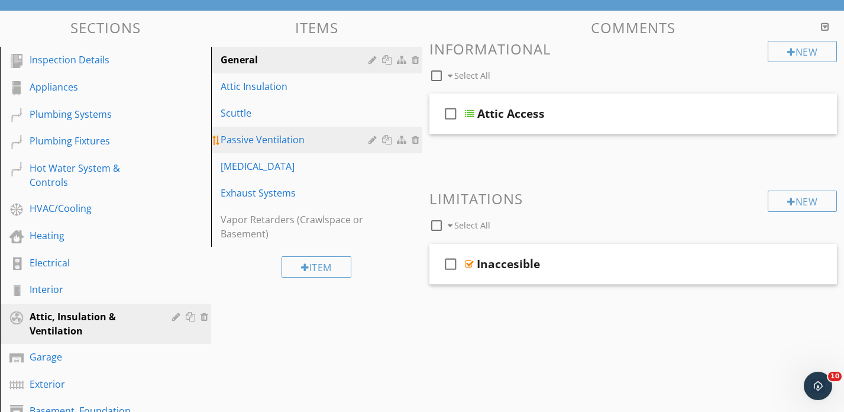
click at [254, 147] on link "Passive Ventilation" at bounding box center [319, 140] width 208 height 26
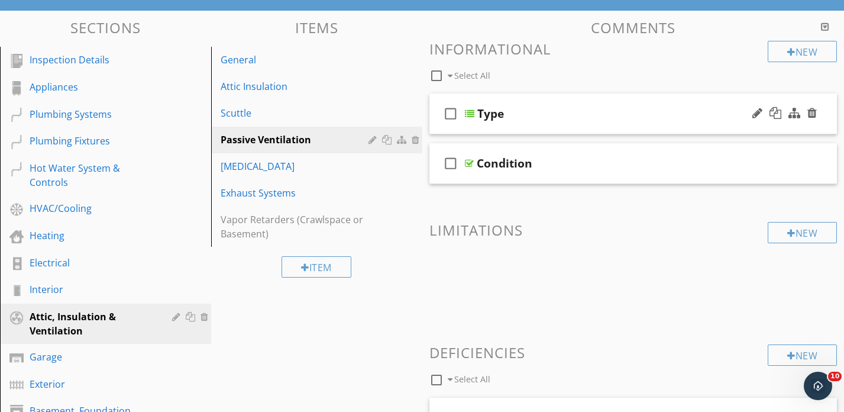
click at [557, 108] on div "Type" at bounding box center [621, 113] width 288 height 14
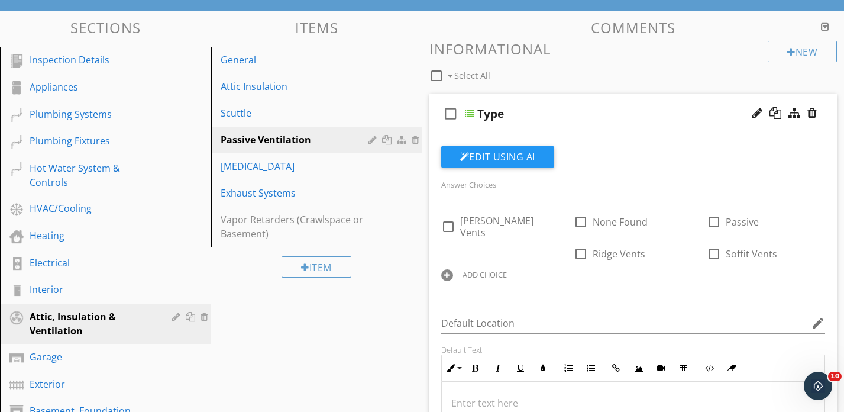
click at [557, 108] on div "Type" at bounding box center [621, 113] width 288 height 14
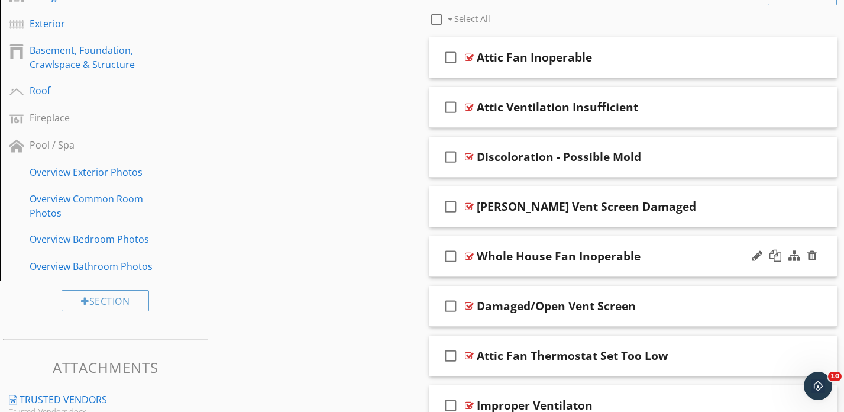
scroll to position [467, 0]
drag, startPoint x: 667, startPoint y: 196, endPoint x: 675, endPoint y: 102, distance: 93.8
click at [675, 102] on span "check_box_outline_blank Attic Fan Inoperable check_box_outline_blank Attic Vent…" at bounding box center [633, 331] width 408 height 587
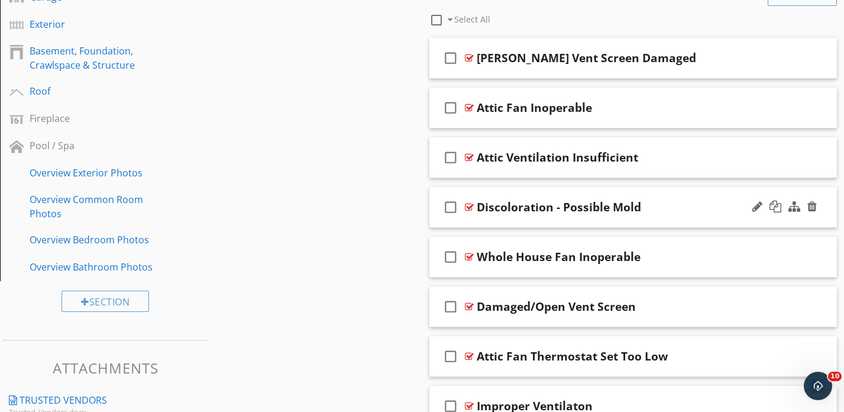
drag, startPoint x: 641, startPoint y: 306, endPoint x: 715, endPoint y: 225, distance: 110.2
click at [715, 225] on span "check_box_outline_blank Gable Vent Screen Damaged check_box_outline_blank Attic…" at bounding box center [633, 331] width 408 height 587
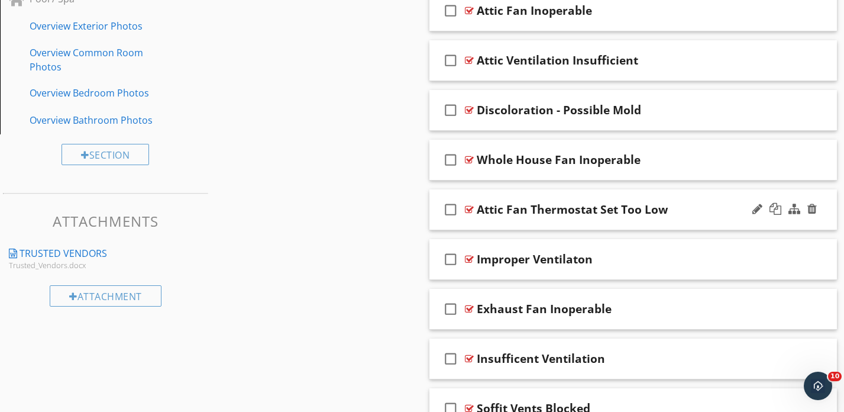
scroll to position [618, 0]
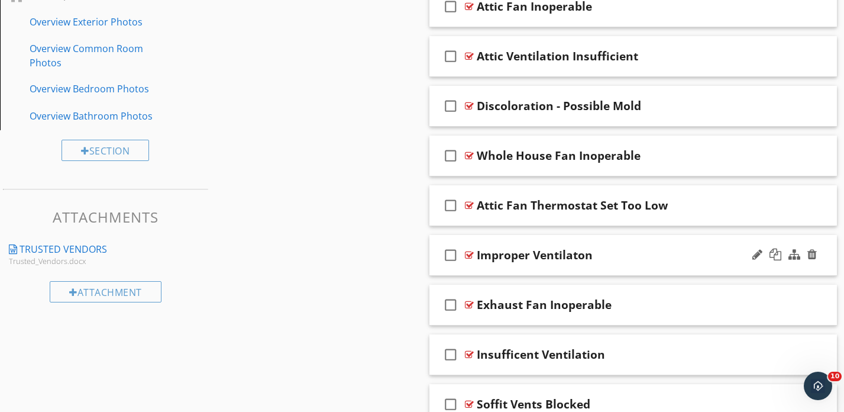
drag, startPoint x: 645, startPoint y: 293, endPoint x: 695, endPoint y: 270, distance: 55.0
click at [695, 270] on span "check_box_outline_blank Gable Vent Screen Damaged check_box_outline_blank Damag…" at bounding box center [633, 180] width 408 height 587
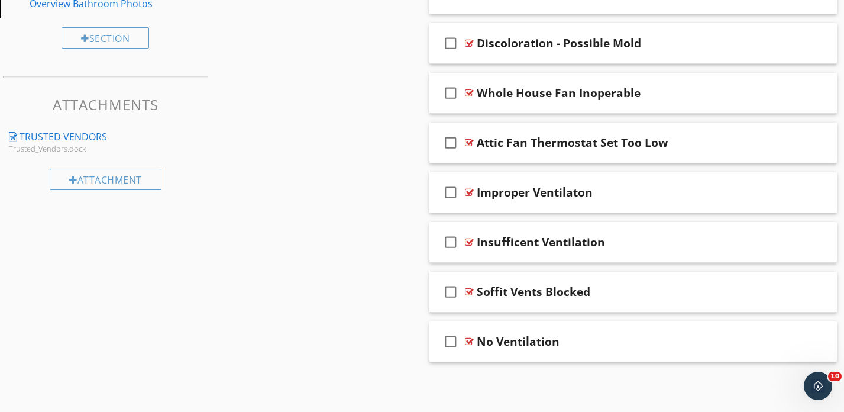
scroll to position [729, 0]
drag, startPoint x: 608, startPoint y: 337, endPoint x: 665, endPoint y: 295, distance: 70.6
click at [665, 295] on span "check_box_outline_blank Gable Vent Screen Damaged check_box_outline_blank Damag…" at bounding box center [633, 69] width 408 height 587
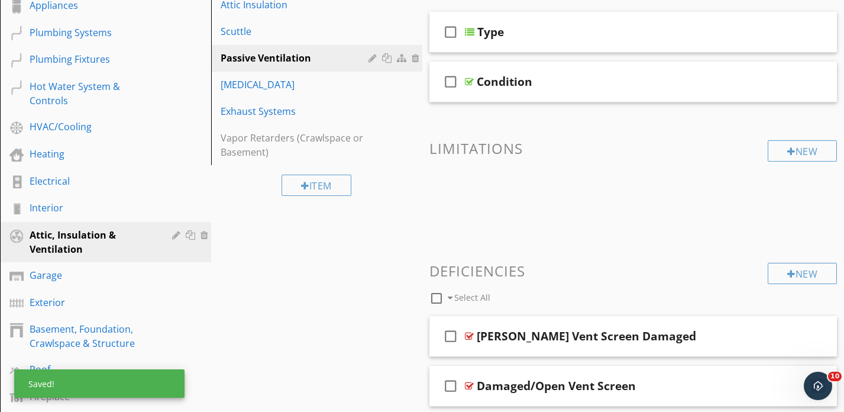
scroll to position [182, 0]
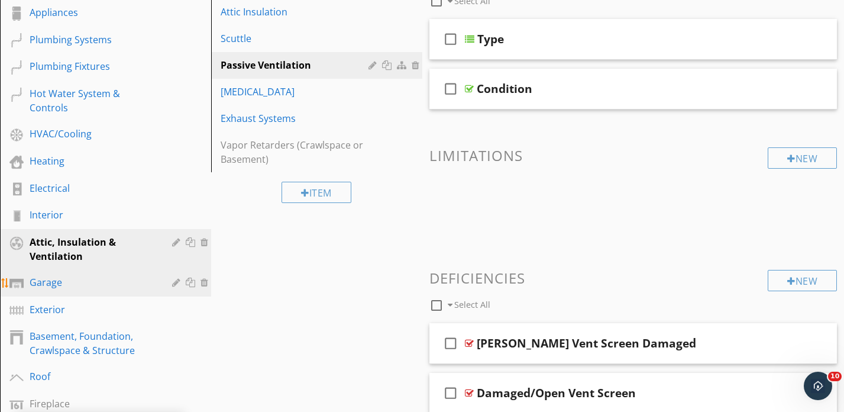
click at [54, 283] on div "Garage" at bounding box center [92, 282] width 125 height 14
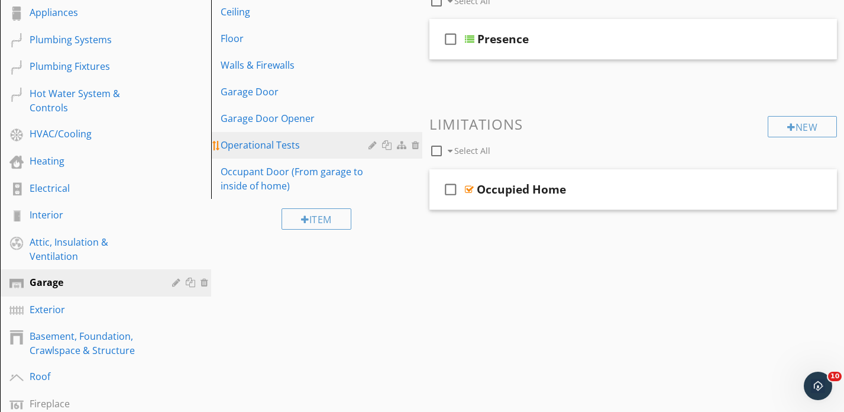
click at [263, 150] on div "Operational Tests" at bounding box center [296, 145] width 151 height 14
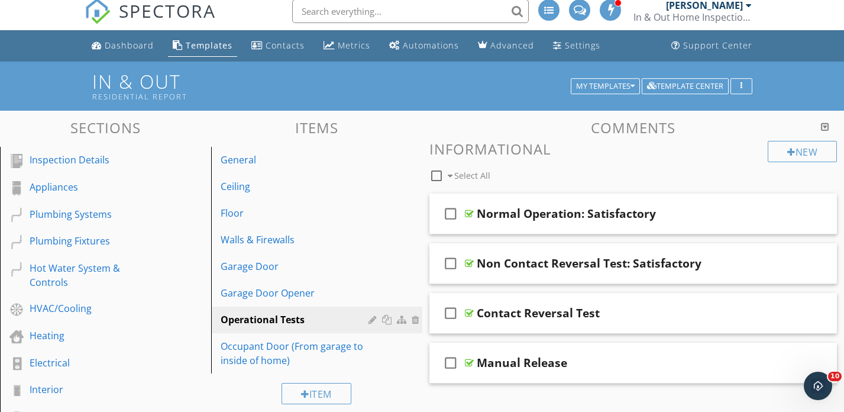
scroll to position [3, 0]
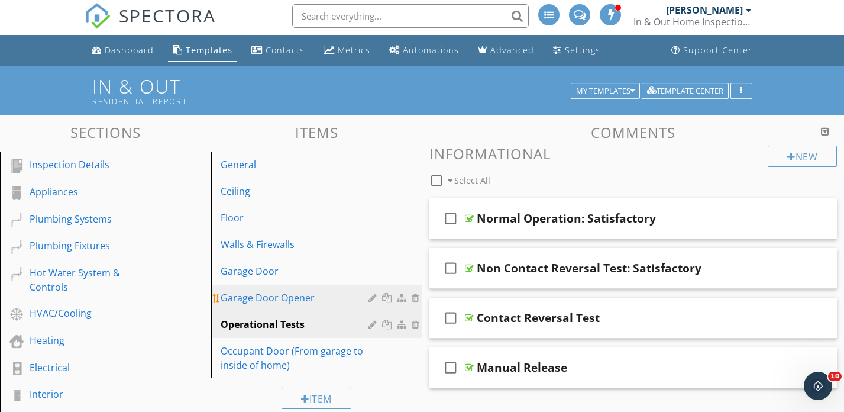
click at [264, 297] on div "Garage Door Opener" at bounding box center [296, 297] width 151 height 14
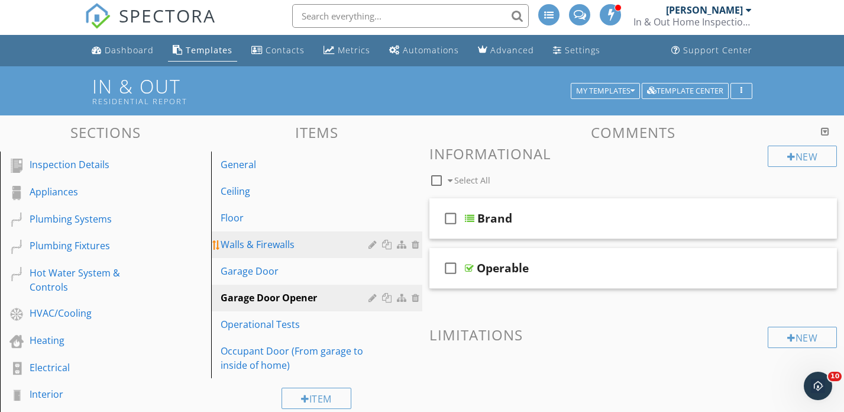
click at [250, 245] on div "Walls & Firewalls" at bounding box center [296, 244] width 151 height 14
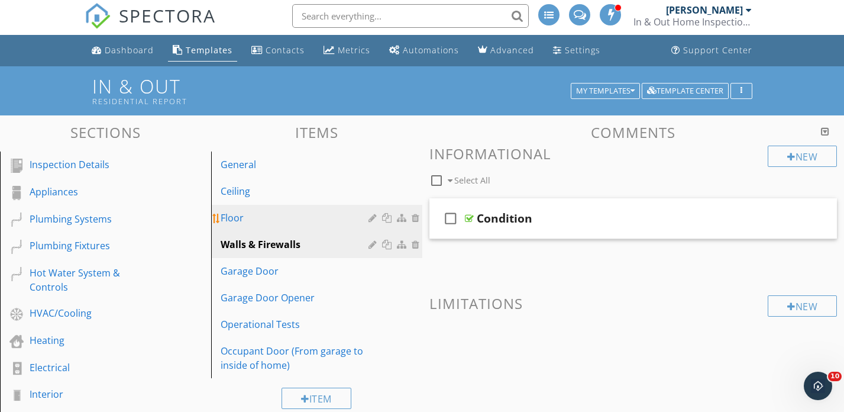
click at [238, 223] on div "Floor" at bounding box center [296, 218] width 151 height 14
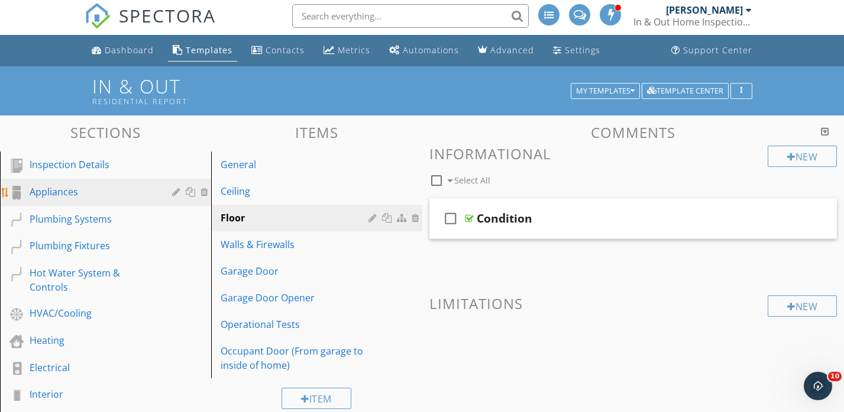
click at [62, 188] on div "Appliances" at bounding box center [92, 192] width 125 height 14
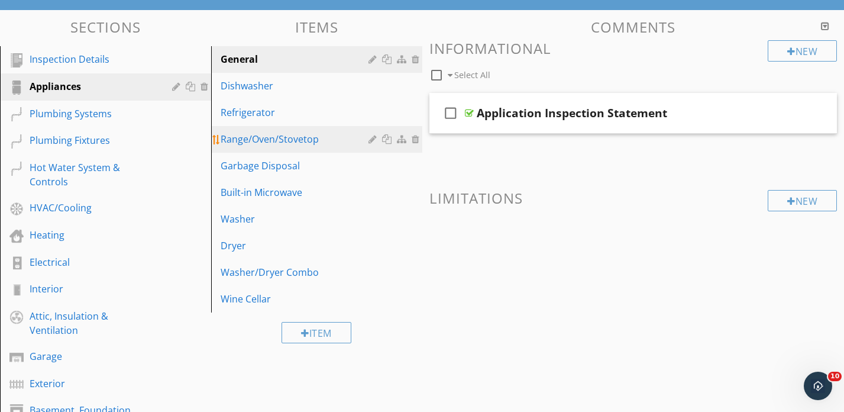
scroll to position [109, 0]
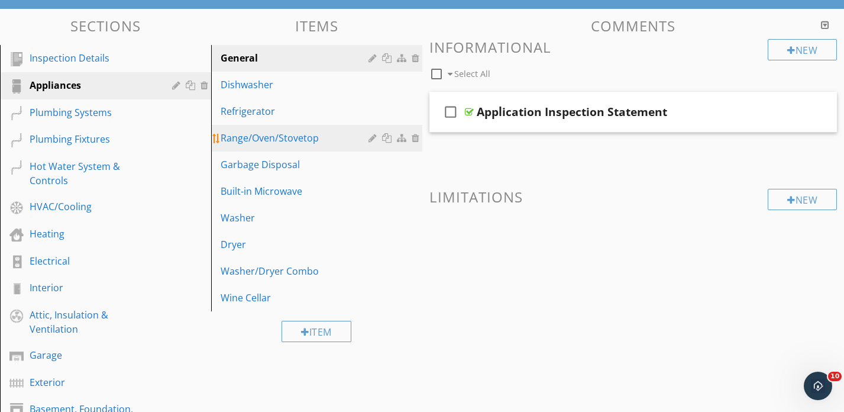
click at [281, 135] on div "Range/Oven/Stovetop" at bounding box center [296, 138] width 151 height 14
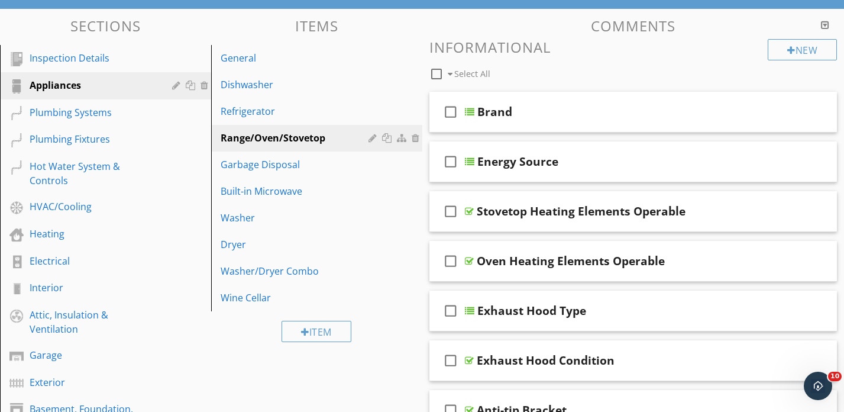
click at [238, 344] on div "Item" at bounding box center [316, 331] width 211 height 40
click at [324, 329] on div "Item" at bounding box center [317, 331] width 70 height 21
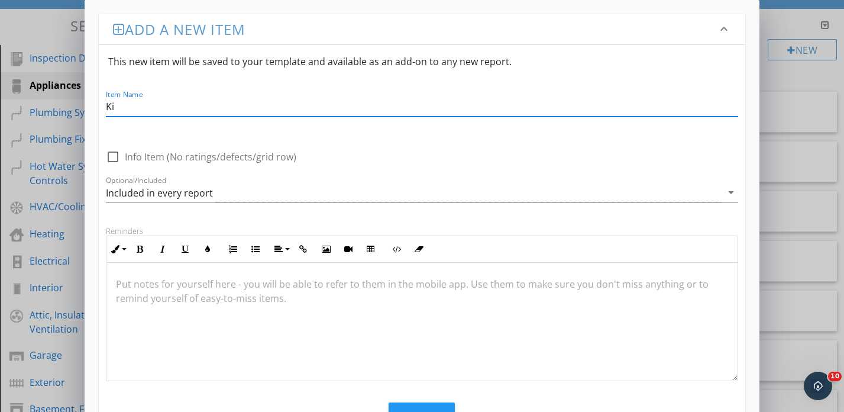
type input "K"
click at [108, 108] on input "Exhaust Hood" at bounding box center [422, 107] width 633 height 20
type input "Kitchen Exhaust Hood"
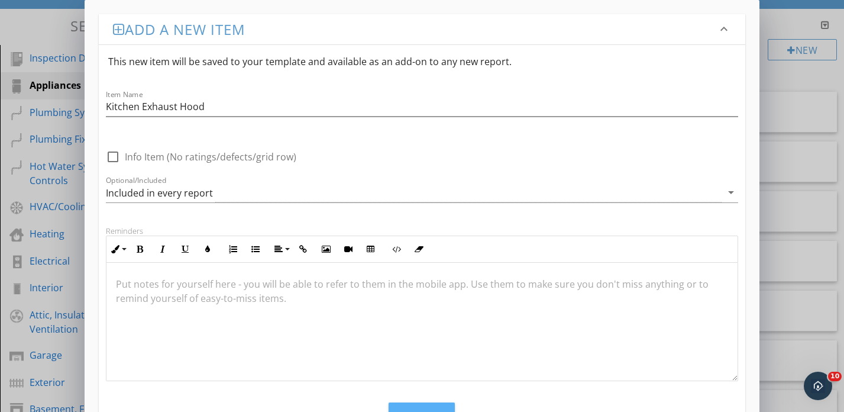
click at [441, 406] on button "Save" at bounding box center [422, 415] width 66 height 26
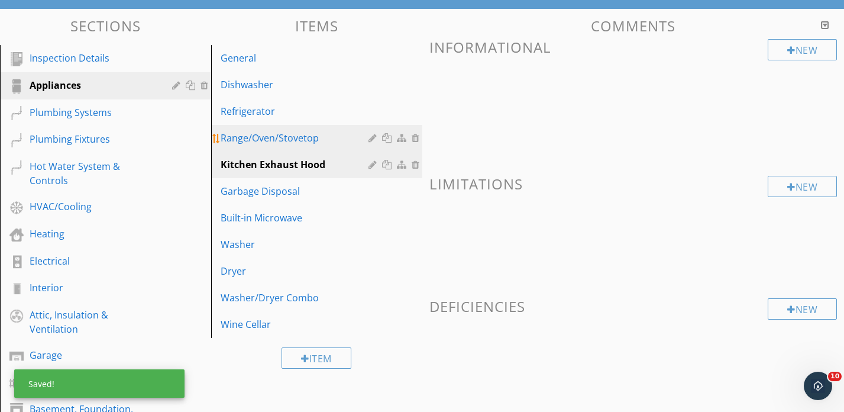
click at [283, 138] on div "Range/Oven/Stovetop" at bounding box center [296, 138] width 151 height 14
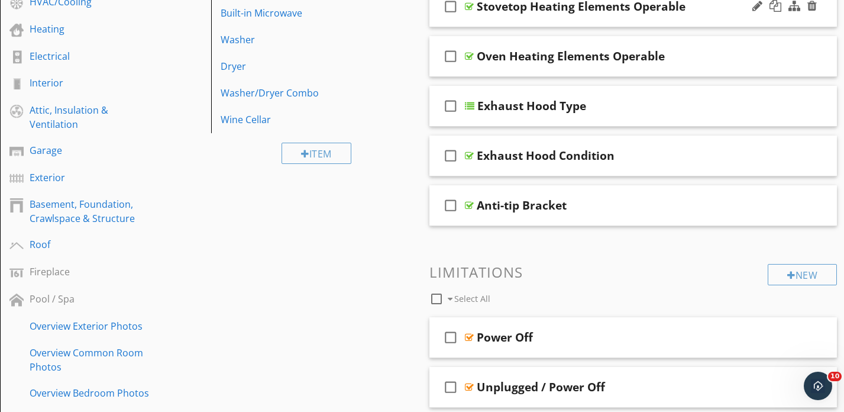
scroll to position [286, 0]
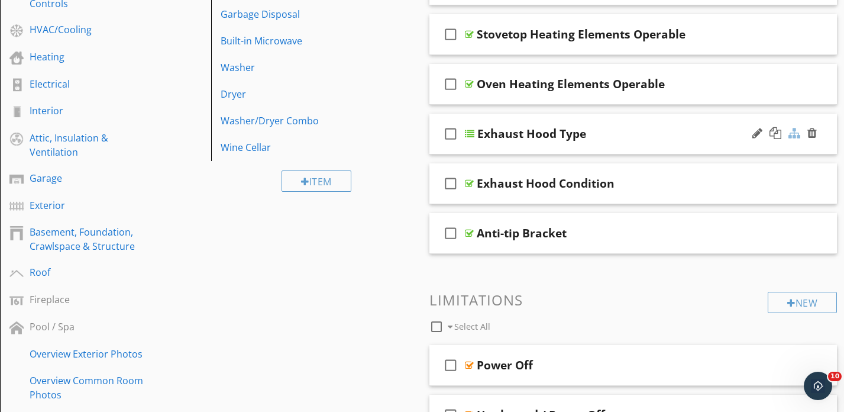
click at [795, 134] on div at bounding box center [795, 133] width 12 height 12
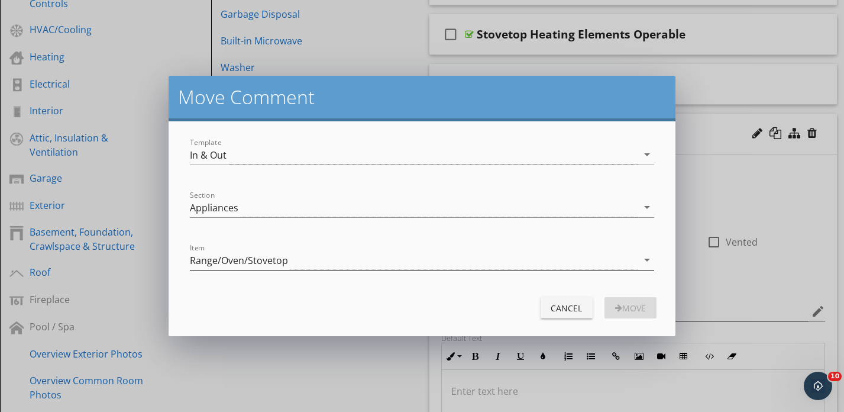
click at [359, 255] on div "Range/Oven/Stovetop" at bounding box center [413, 260] width 447 height 20
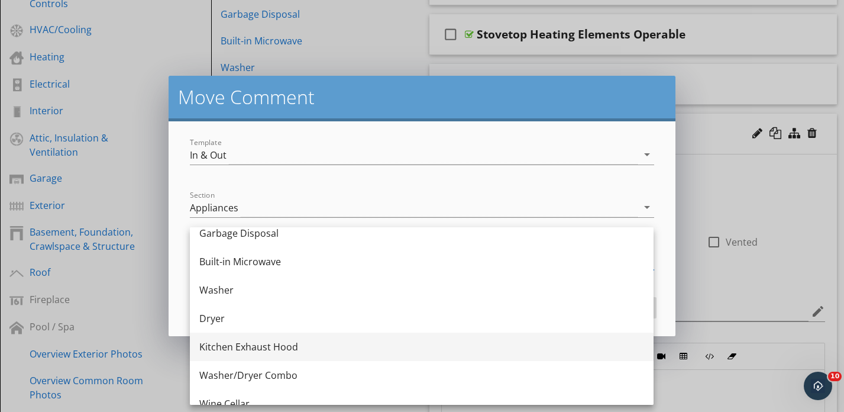
scroll to position [124, 0]
click at [259, 340] on div "Kitchen Exhaust Hood" at bounding box center [421, 344] width 445 height 14
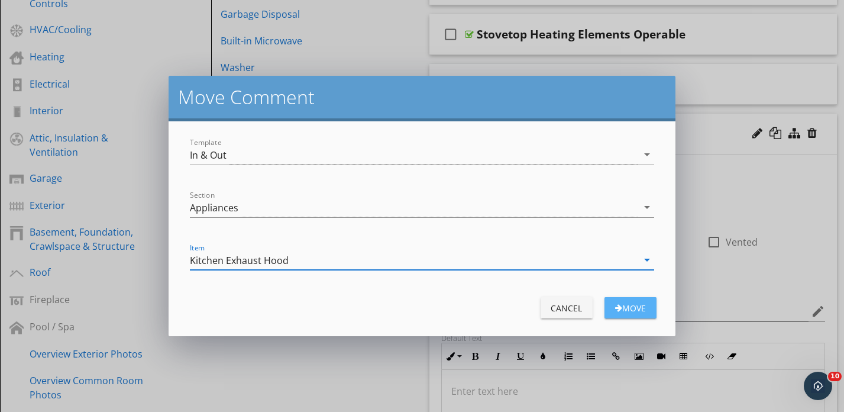
click at [622, 302] on div "Move" at bounding box center [630, 308] width 33 height 12
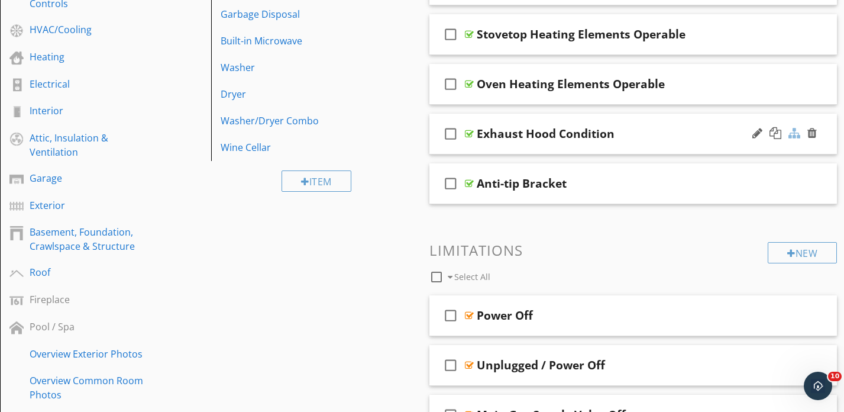
click at [792, 133] on div at bounding box center [795, 133] width 12 height 12
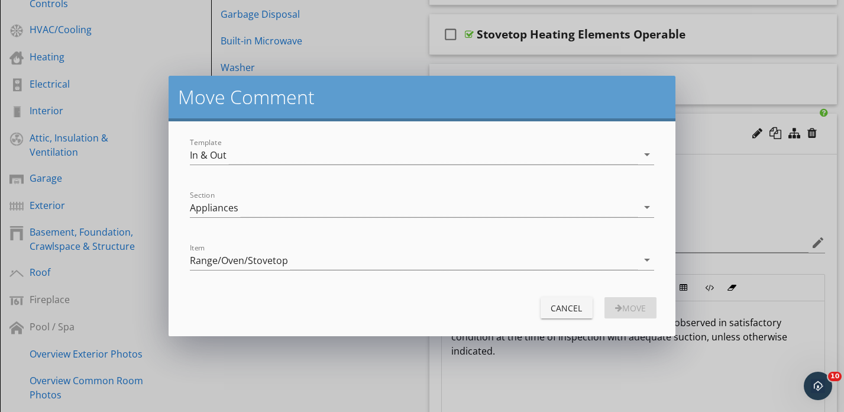
click at [425, 276] on div at bounding box center [422, 277] width 464 height 7
click at [429, 263] on div "Range/Oven/Stovetop" at bounding box center [413, 260] width 447 height 20
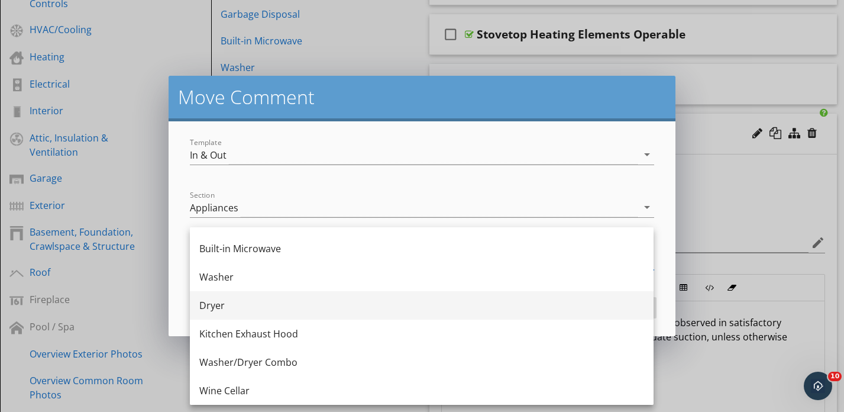
scroll to position [135, 0]
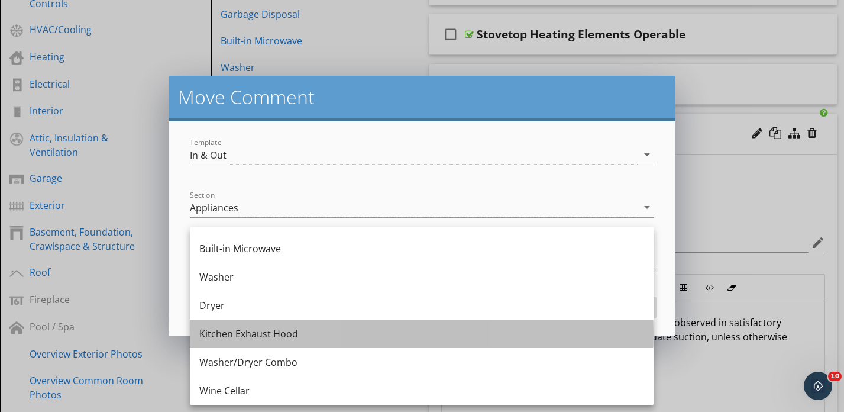
click at [290, 330] on div "Kitchen Exhaust Hood" at bounding box center [421, 334] width 445 height 14
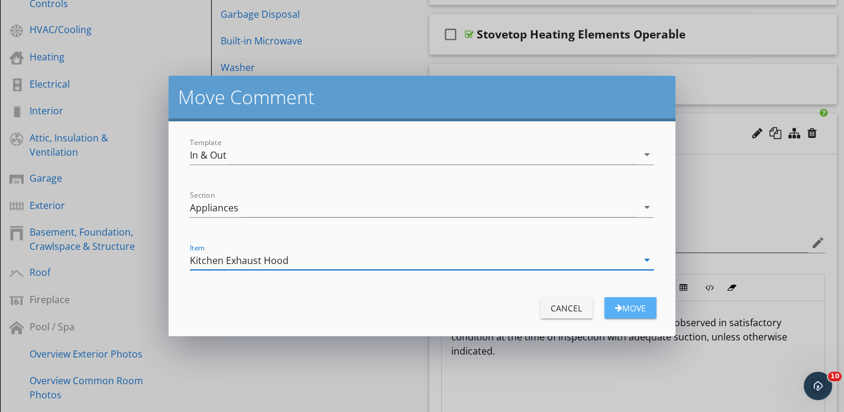
click at [634, 309] on div "Move" at bounding box center [630, 308] width 33 height 12
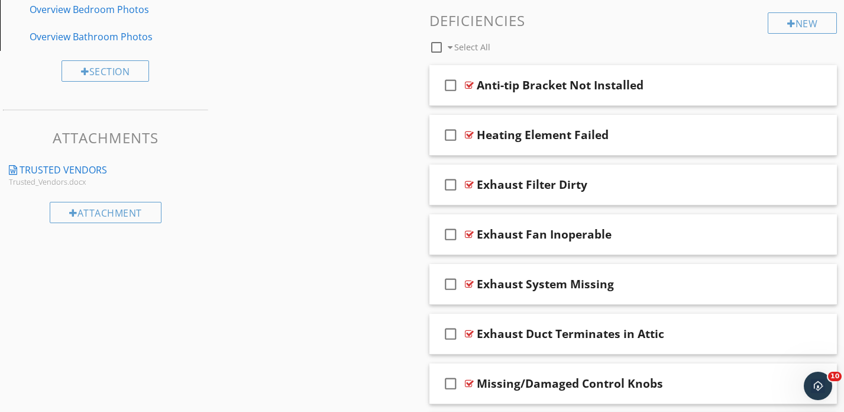
scroll to position [698, 0]
click at [796, 183] on div at bounding box center [795, 183] width 12 height 12
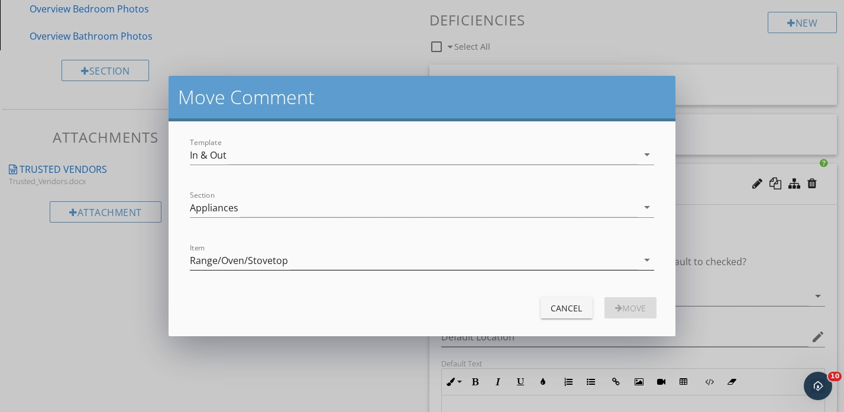
click at [361, 269] on div "Range/Oven/Stovetop" at bounding box center [413, 260] width 447 height 20
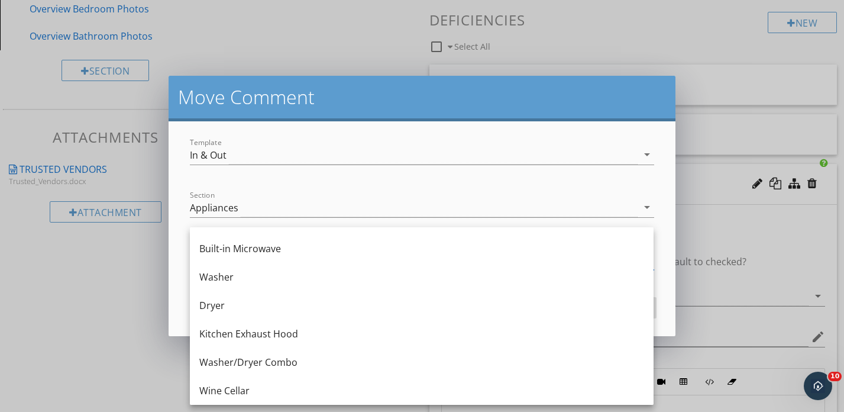
scroll to position [135, 0]
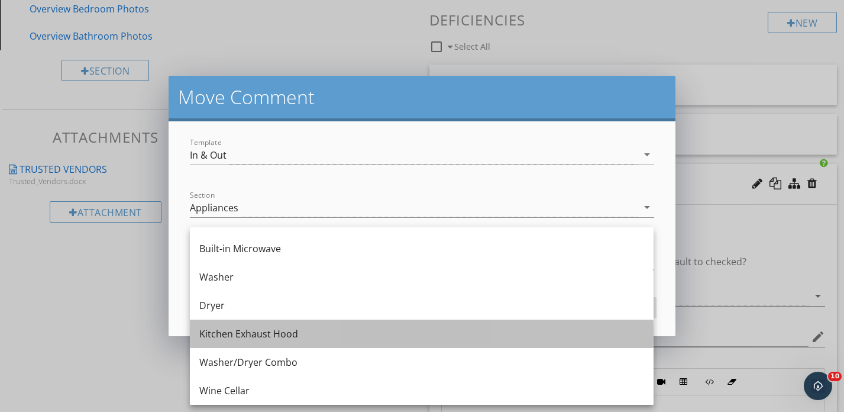
click at [270, 334] on div "Kitchen Exhaust Hood" at bounding box center [421, 334] width 445 height 14
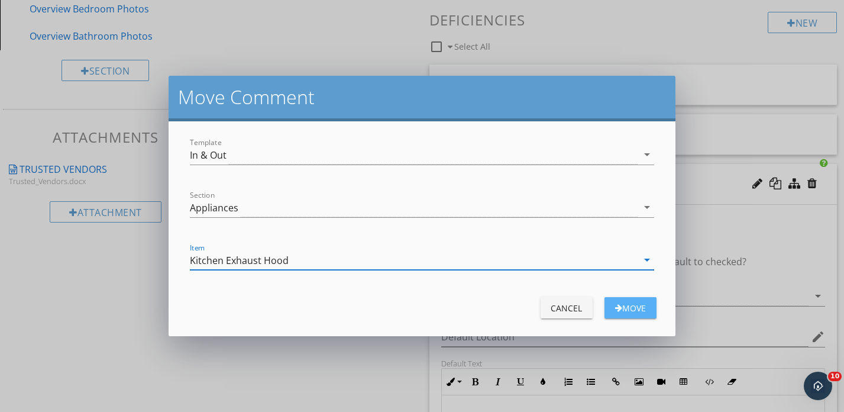
click at [624, 307] on div "Move" at bounding box center [630, 308] width 33 height 12
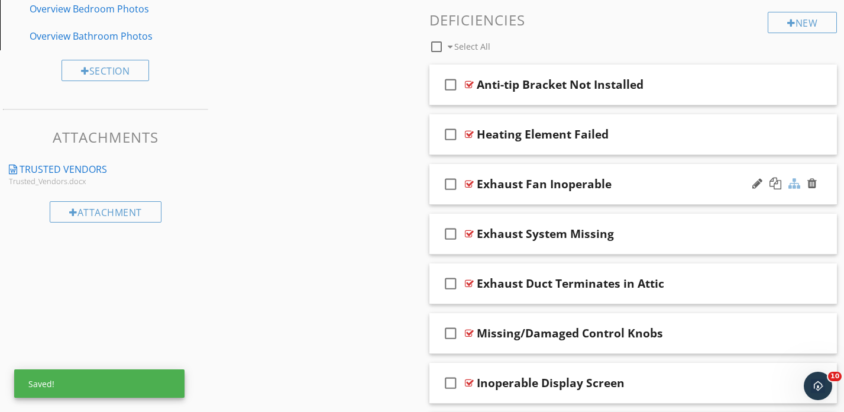
click at [795, 183] on div at bounding box center [795, 183] width 12 height 12
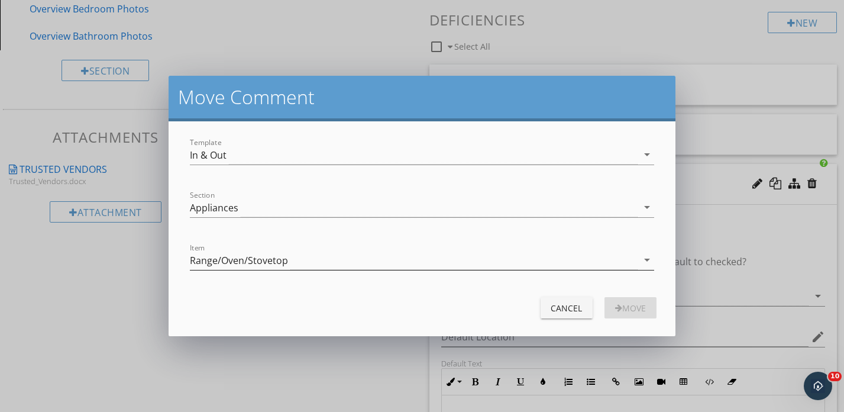
click at [407, 263] on div "Range/Oven/Stovetop" at bounding box center [413, 260] width 447 height 20
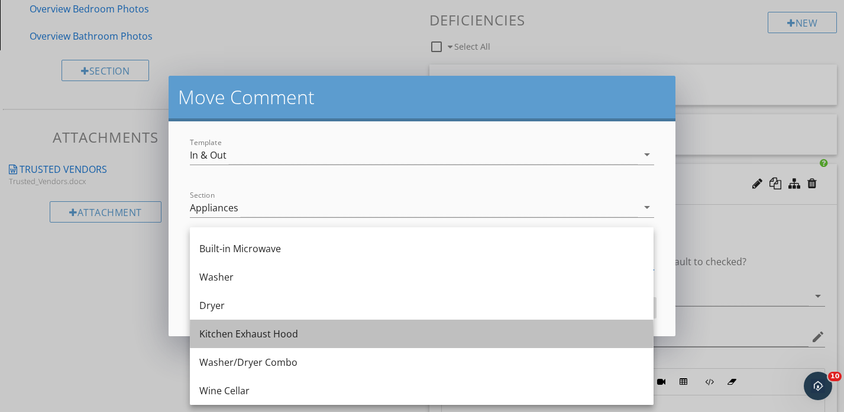
click at [318, 335] on div "Kitchen Exhaust Hood" at bounding box center [421, 334] width 445 height 14
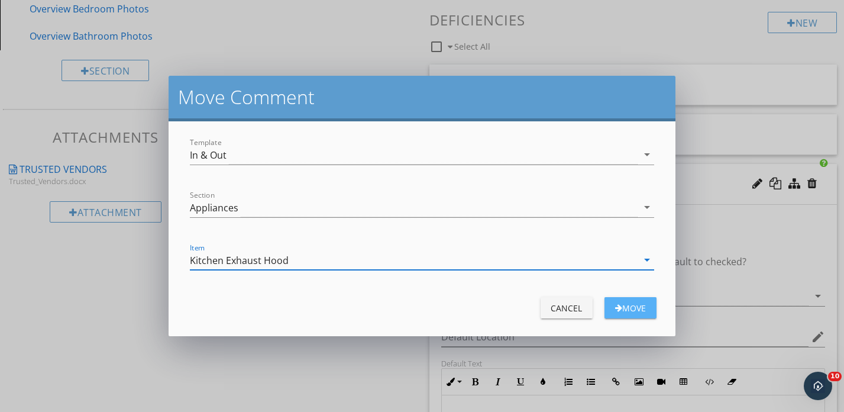
click at [643, 311] on div "Move" at bounding box center [630, 308] width 33 height 12
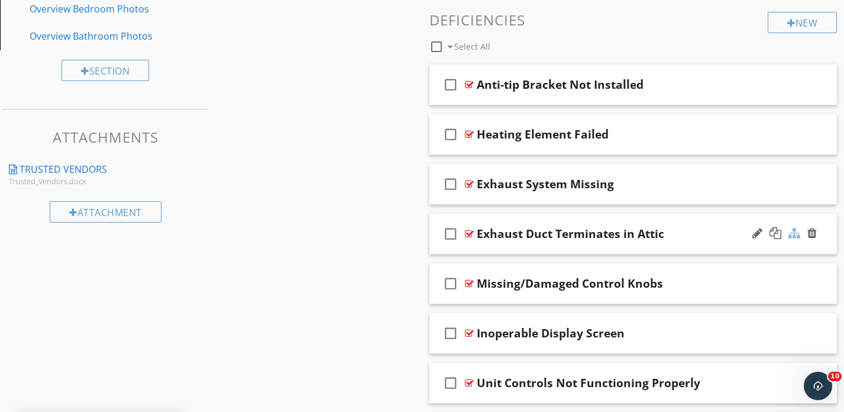
click at [795, 234] on div at bounding box center [795, 233] width 12 height 12
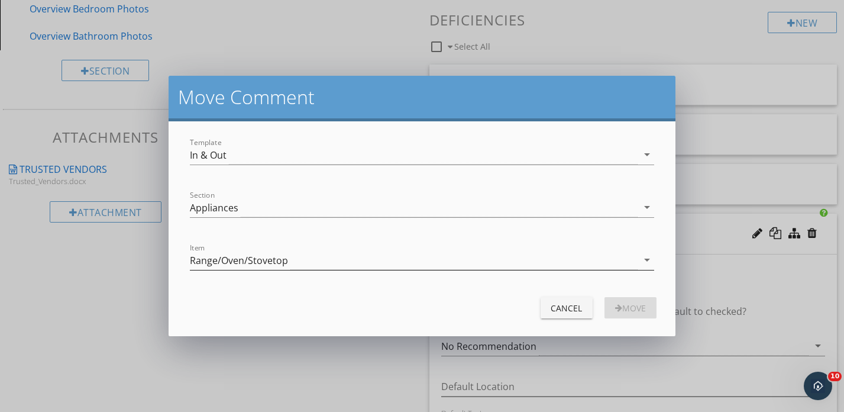
click at [461, 264] on div "Range/Oven/Stovetop" at bounding box center [413, 260] width 447 height 20
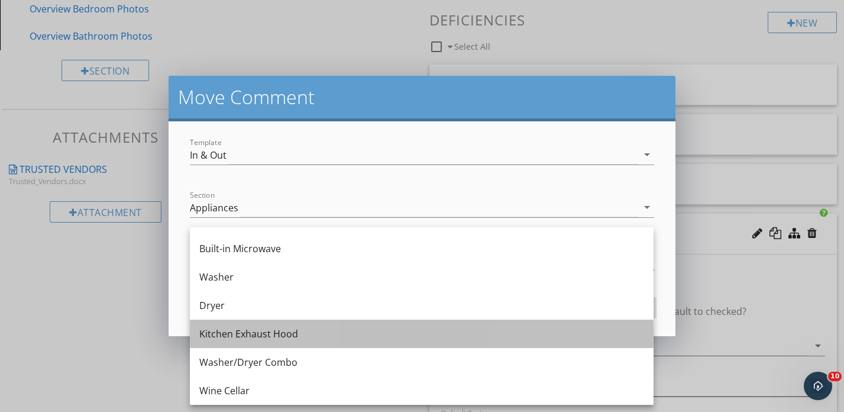
click at [295, 333] on div "Kitchen Exhaust Hood" at bounding box center [421, 334] width 445 height 14
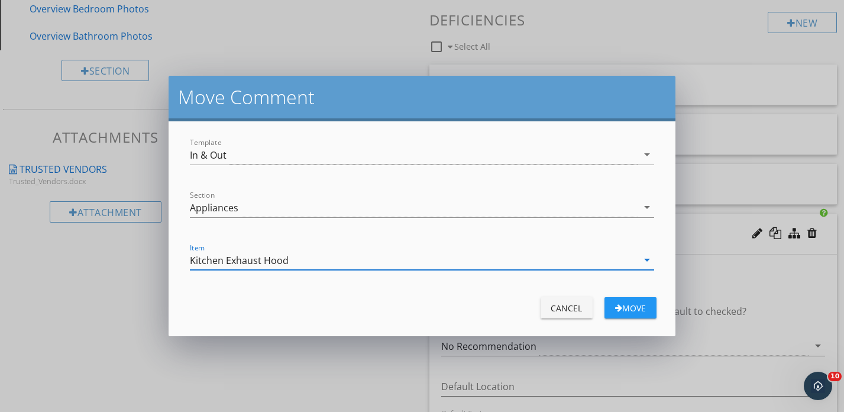
click at [631, 310] on div "Move" at bounding box center [630, 308] width 33 height 12
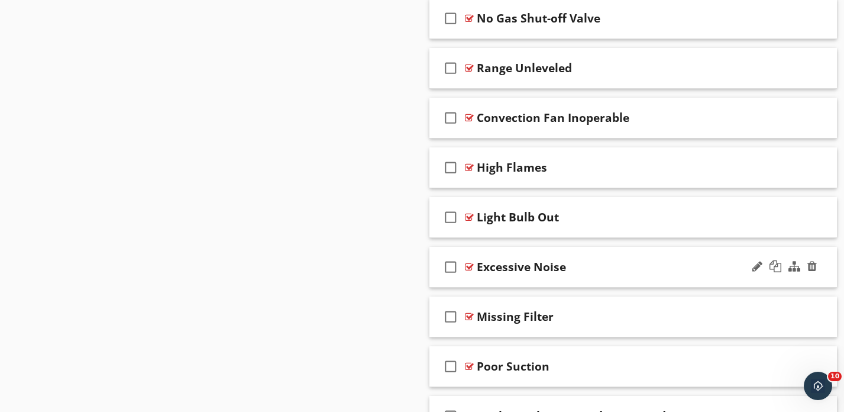
scroll to position [1116, 0]
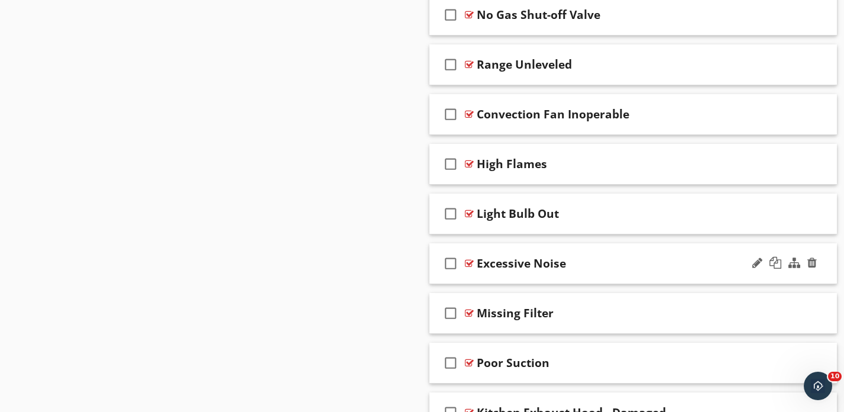
click at [673, 267] on div "Excessive Noise" at bounding box center [621, 263] width 288 height 14
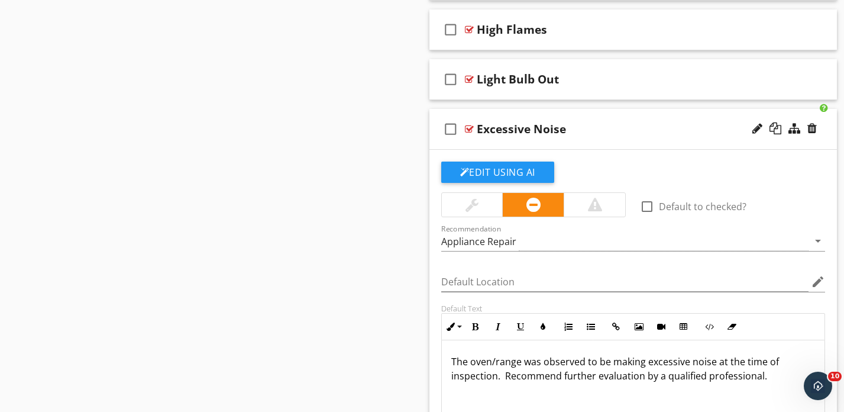
scroll to position [1255, 0]
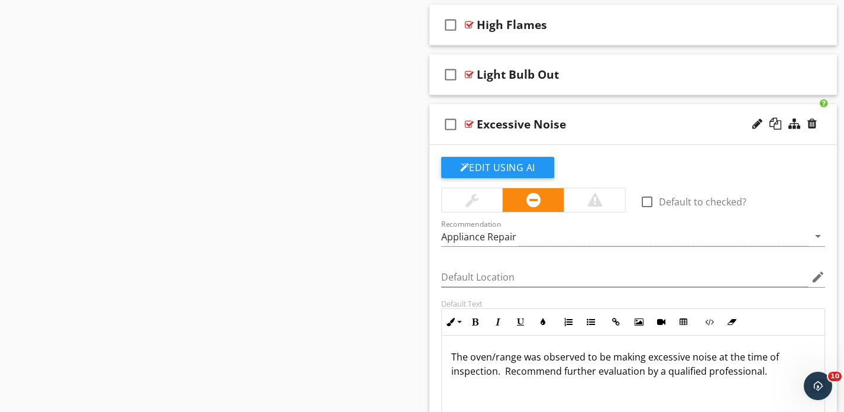
click at [638, 109] on div "check_box_outline_blank Excessive Noise" at bounding box center [633, 124] width 408 height 41
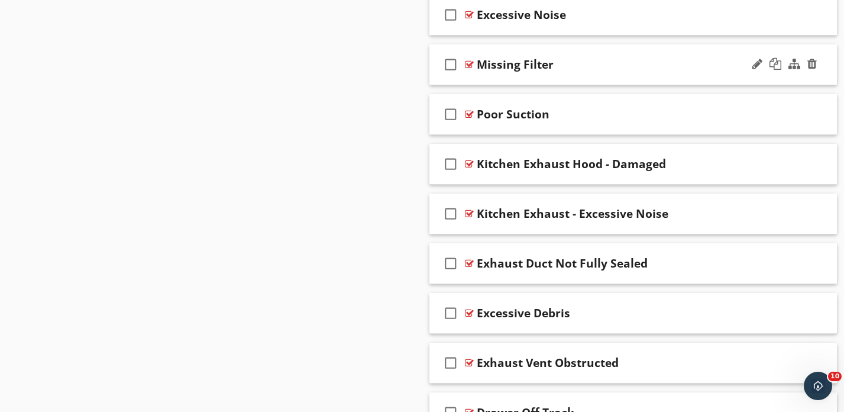
scroll to position [1374, 0]
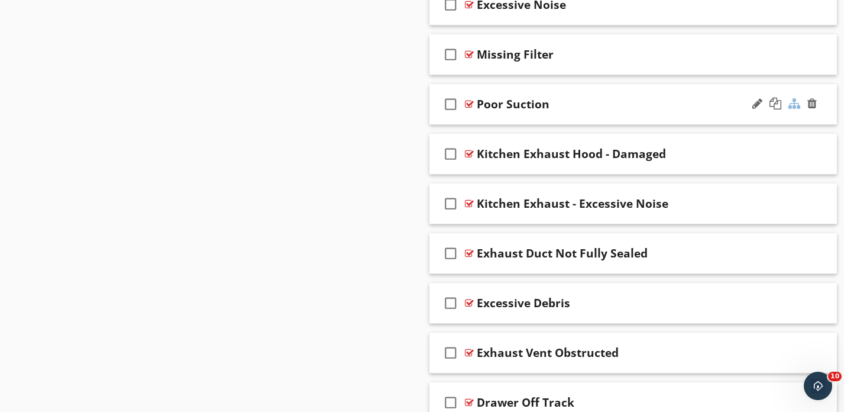
click at [794, 104] on div at bounding box center [795, 104] width 12 height 12
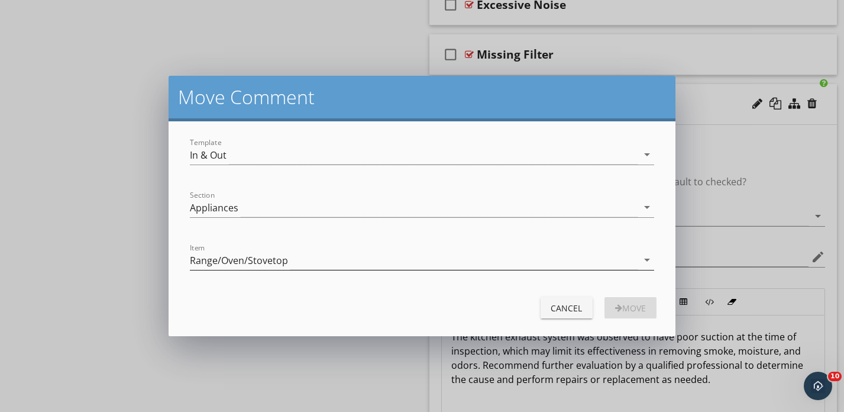
click at [288, 257] on div "Range/Oven/Stovetop" at bounding box center [413, 260] width 447 height 20
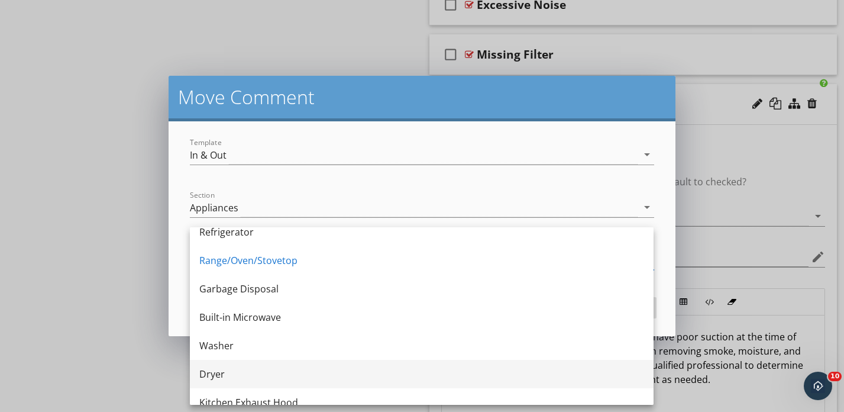
scroll to position [83, 0]
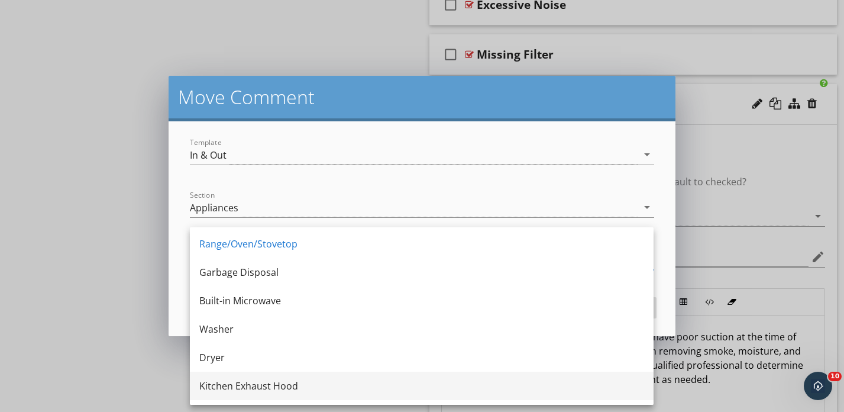
click at [253, 385] on div "Kitchen Exhaust Hood" at bounding box center [421, 386] width 445 height 14
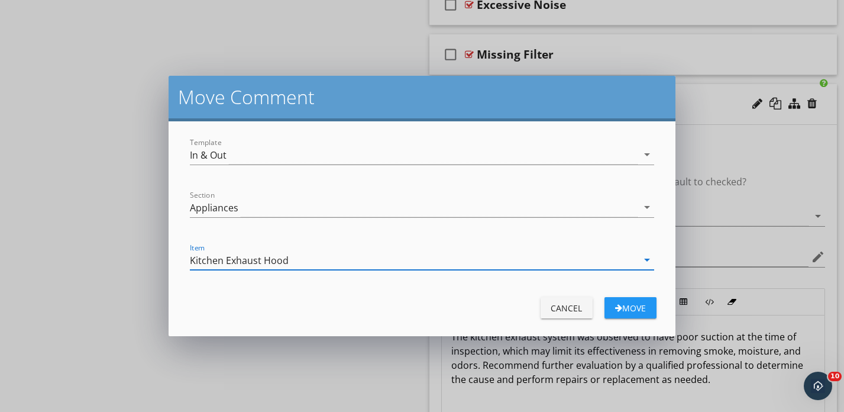
click at [621, 303] on div "Move" at bounding box center [630, 308] width 33 height 12
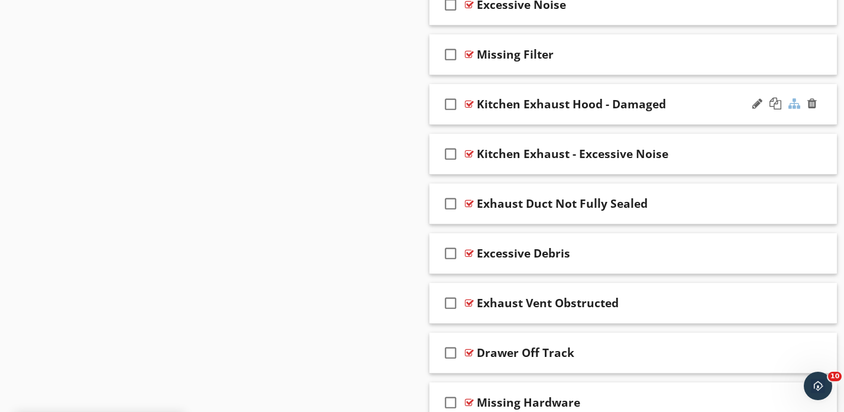
click at [794, 104] on div at bounding box center [795, 104] width 12 height 12
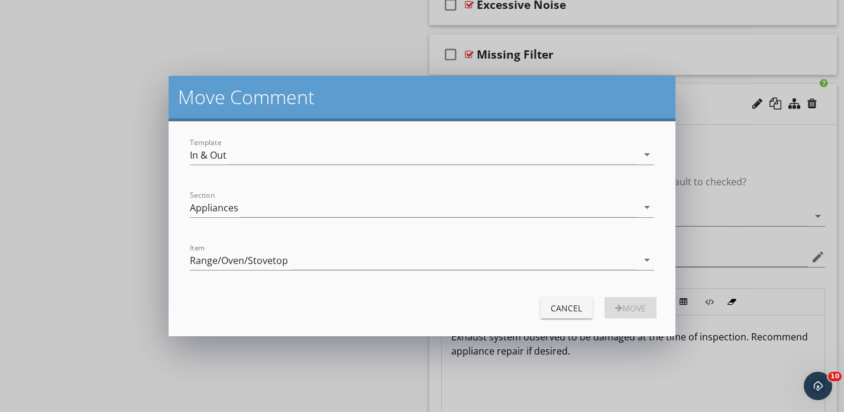
click at [448, 250] on div "Item Range/Oven/Stovetop arrow_drop_down" at bounding box center [422, 262] width 464 height 38
click at [438, 261] on div "Range/Oven/Stovetop" at bounding box center [413, 260] width 447 height 20
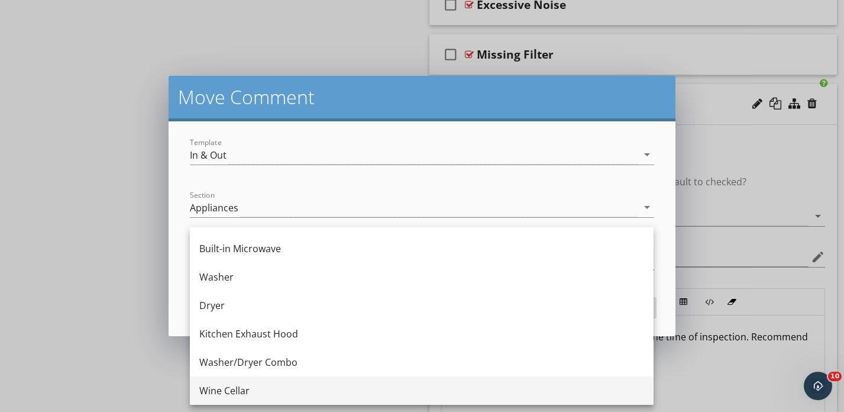
scroll to position [135, 0]
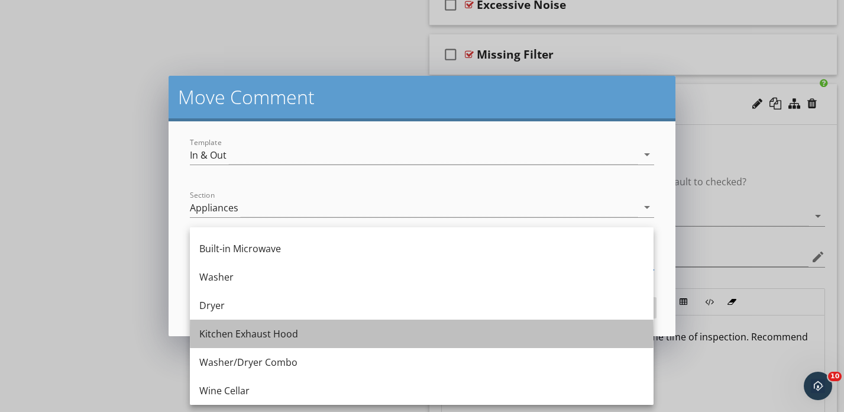
click at [266, 327] on div "Kitchen Exhaust Hood" at bounding box center [421, 334] width 445 height 14
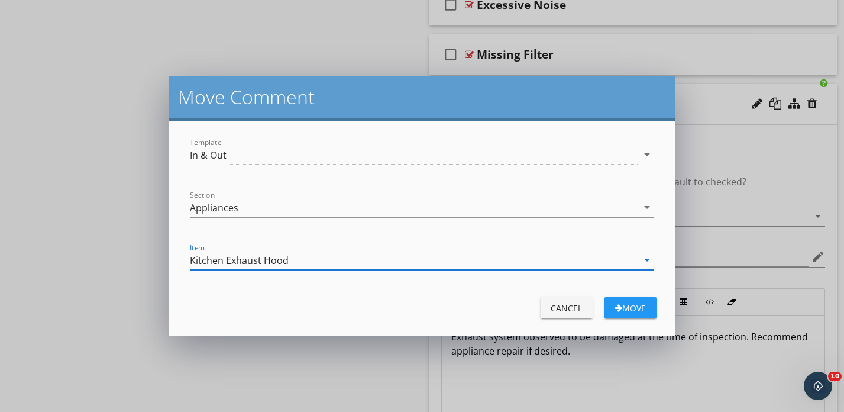
click at [632, 308] on div "Move" at bounding box center [630, 308] width 33 height 12
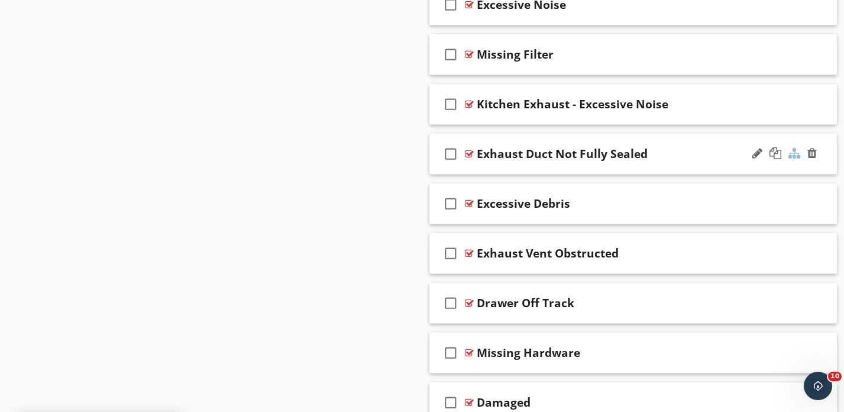
click at [793, 151] on div at bounding box center [795, 153] width 12 height 12
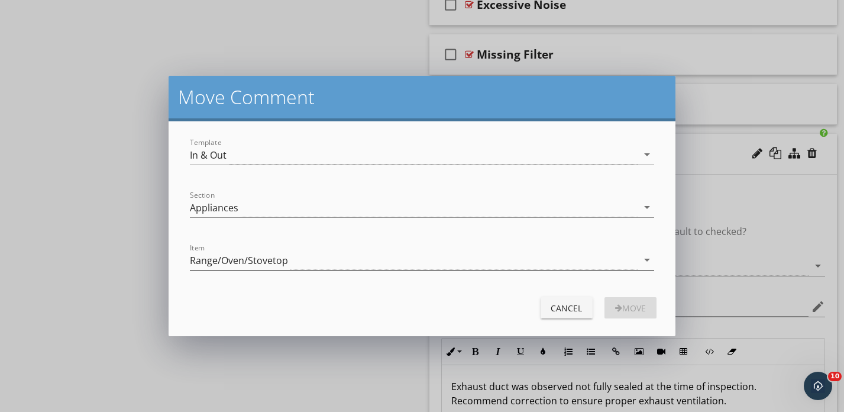
click at [354, 256] on div "Range/Oven/Stovetop" at bounding box center [413, 260] width 447 height 20
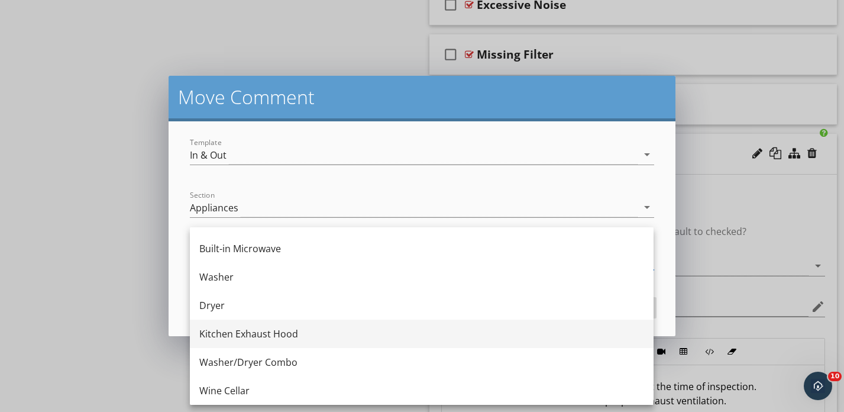
click at [281, 345] on div "Kitchen Exhaust Hood" at bounding box center [421, 333] width 445 height 28
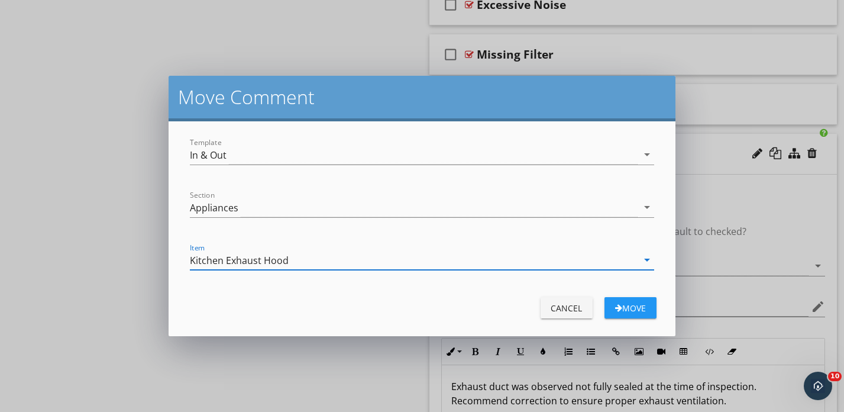
click at [635, 298] on button "Move" at bounding box center [631, 307] width 52 height 21
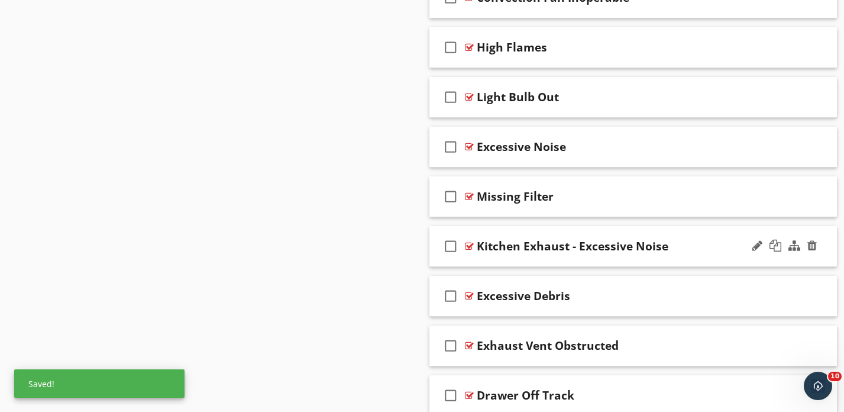
scroll to position [1223, 0]
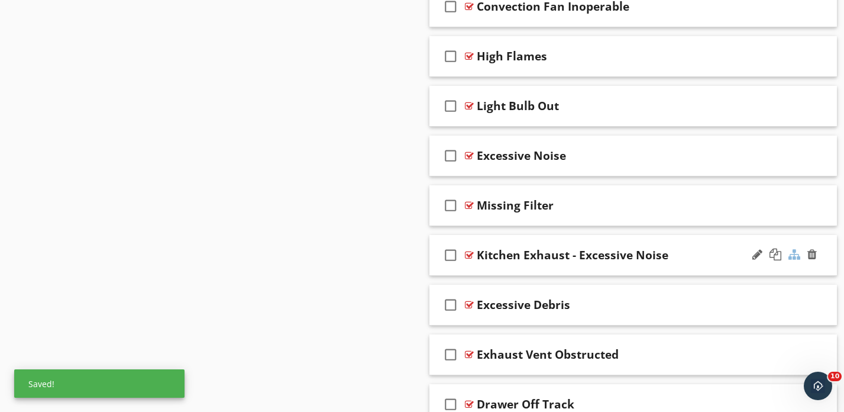
click at [795, 253] on div at bounding box center [795, 254] width 12 height 12
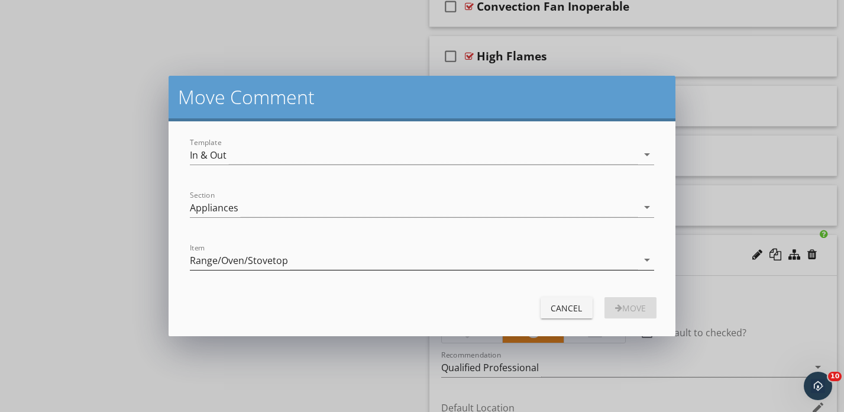
click at [387, 259] on div "Range/Oven/Stovetop" at bounding box center [413, 260] width 447 height 20
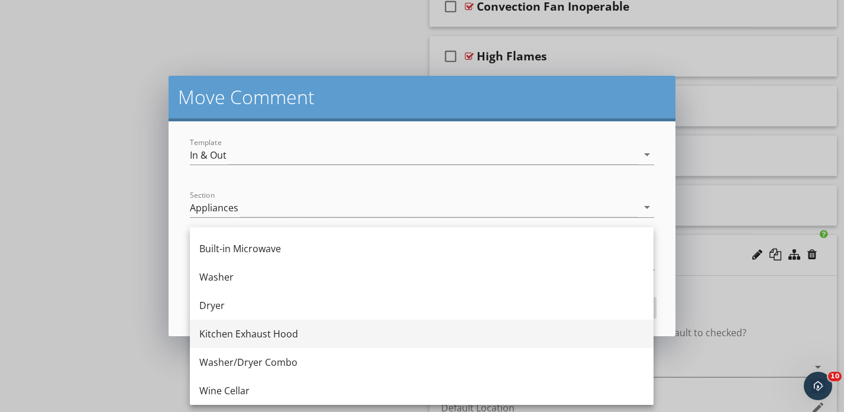
scroll to position [135, 0]
click at [279, 329] on div "Kitchen Exhaust Hood" at bounding box center [421, 334] width 445 height 14
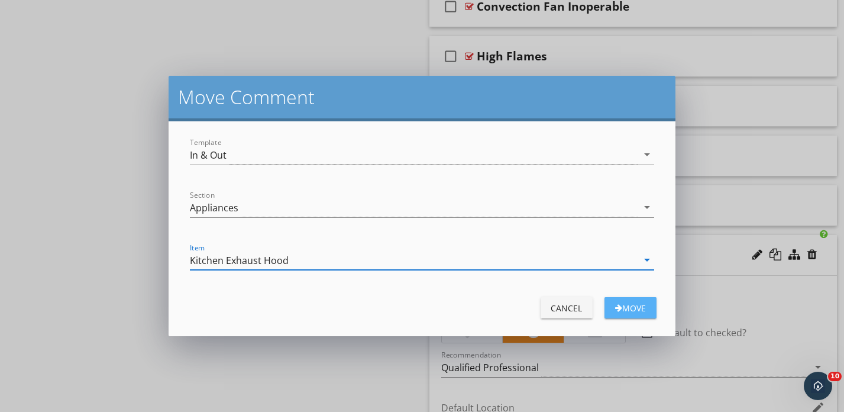
click at [642, 306] on div "Move" at bounding box center [630, 308] width 33 height 12
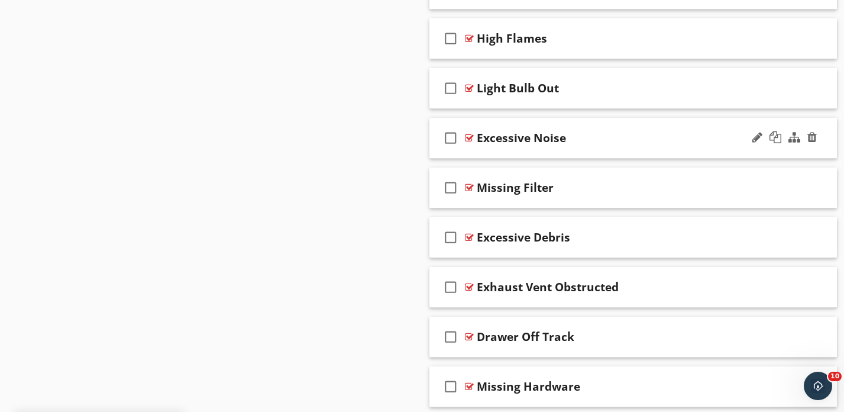
scroll to position [1245, 0]
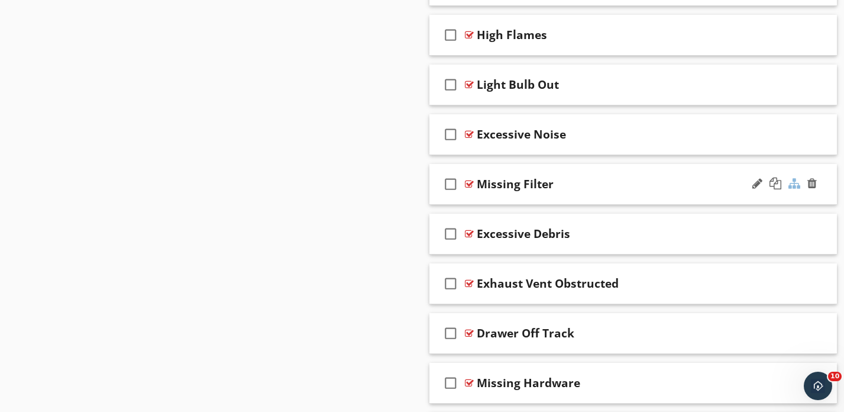
click at [792, 186] on div at bounding box center [795, 183] width 12 height 12
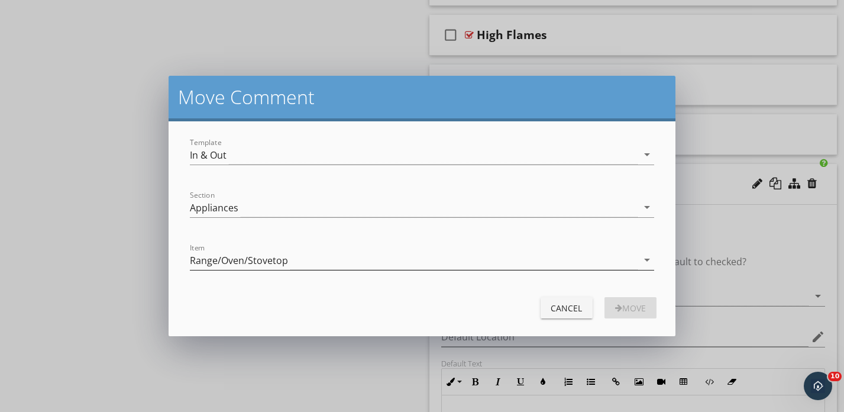
click at [403, 254] on div "Range/Oven/Stovetop" at bounding box center [413, 260] width 447 height 20
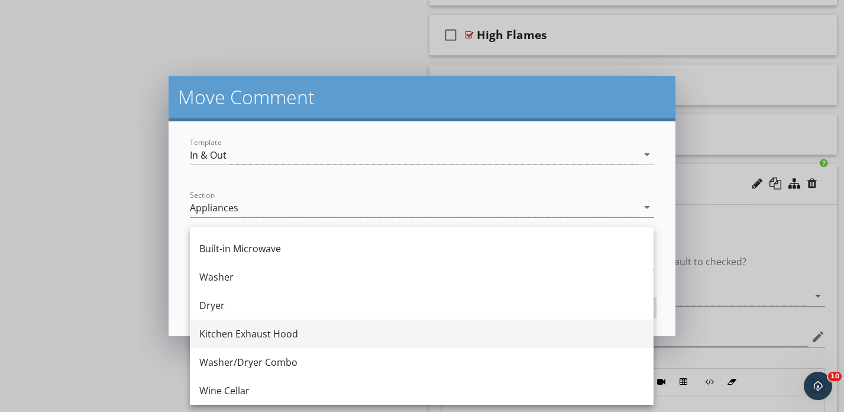
scroll to position [135, 0]
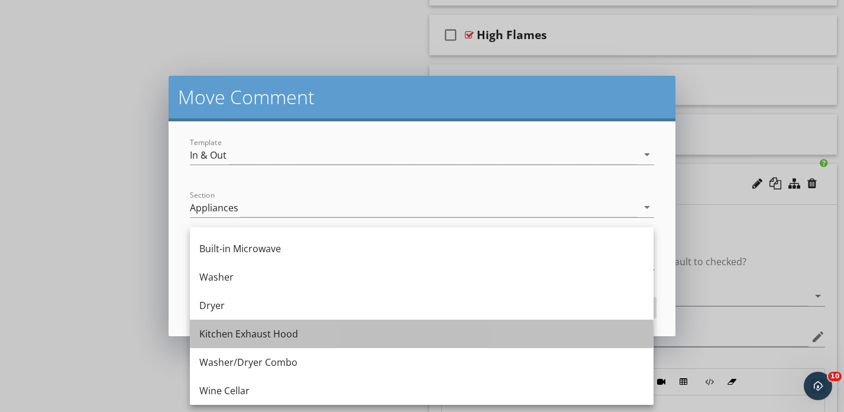
click at [296, 335] on div "Kitchen Exhaust Hood" at bounding box center [421, 334] width 445 height 14
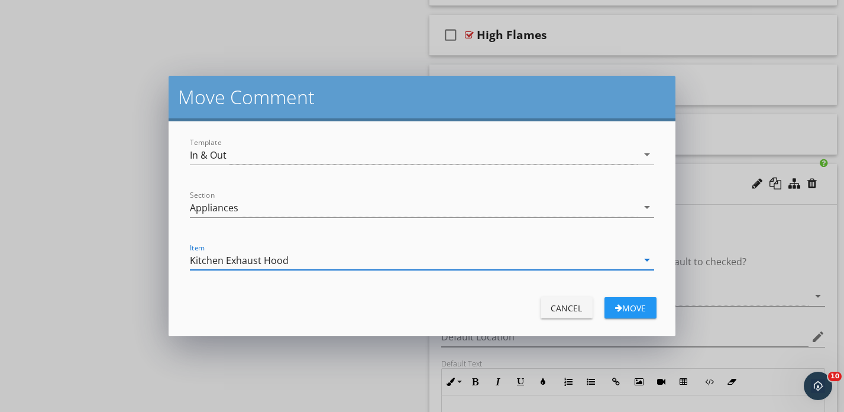
click at [625, 302] on div "Move" at bounding box center [630, 308] width 33 height 12
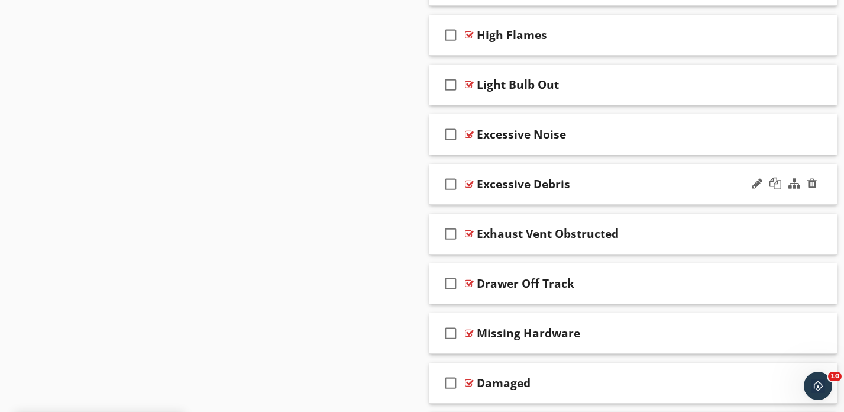
click at [668, 173] on div "check_box_outline_blank Excessive Debris" at bounding box center [633, 184] width 408 height 41
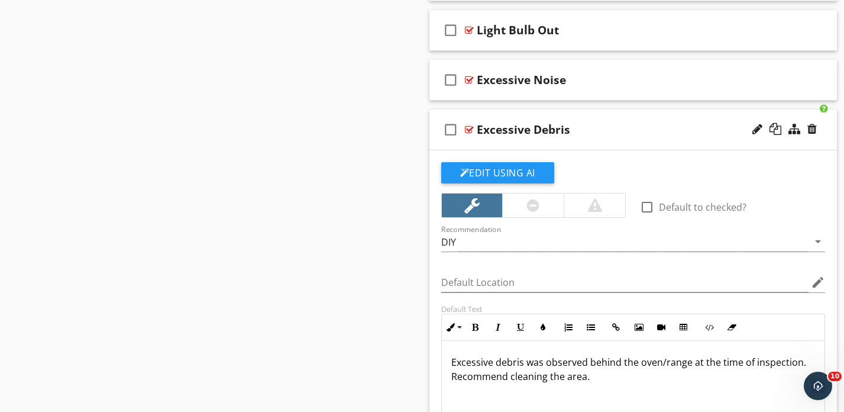
scroll to position [1280, 0]
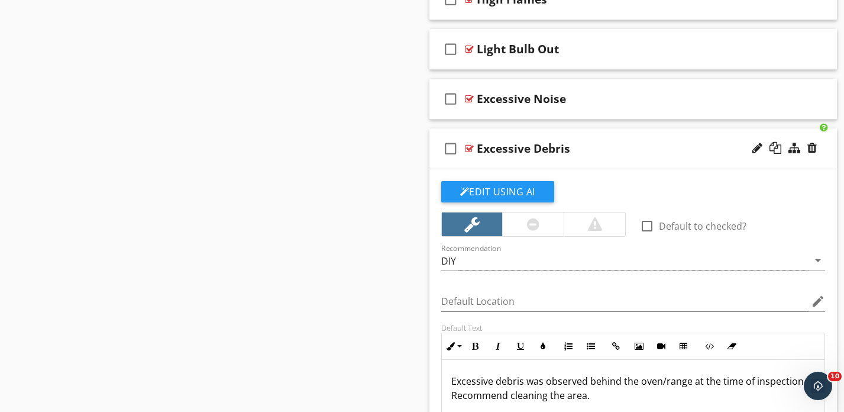
click at [675, 137] on div "check_box_outline_blank Excessive Debris" at bounding box center [633, 148] width 408 height 41
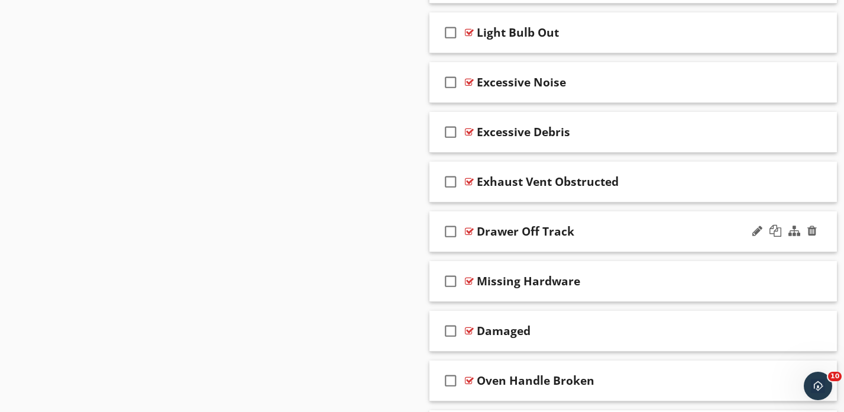
scroll to position [1301, 0]
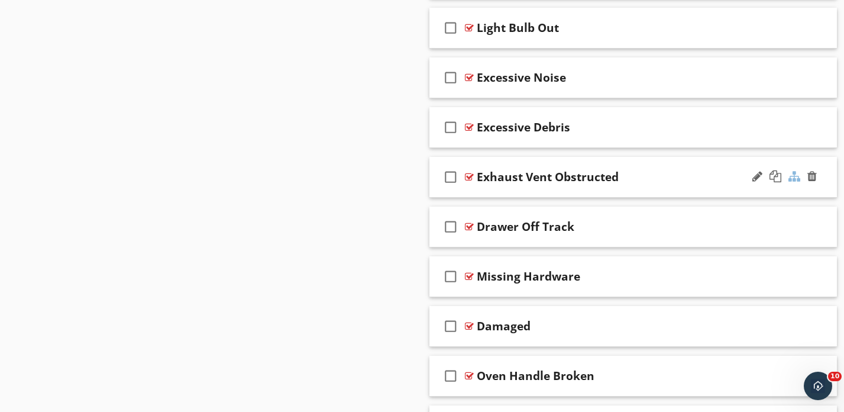
click at [795, 175] on div at bounding box center [795, 176] width 12 height 12
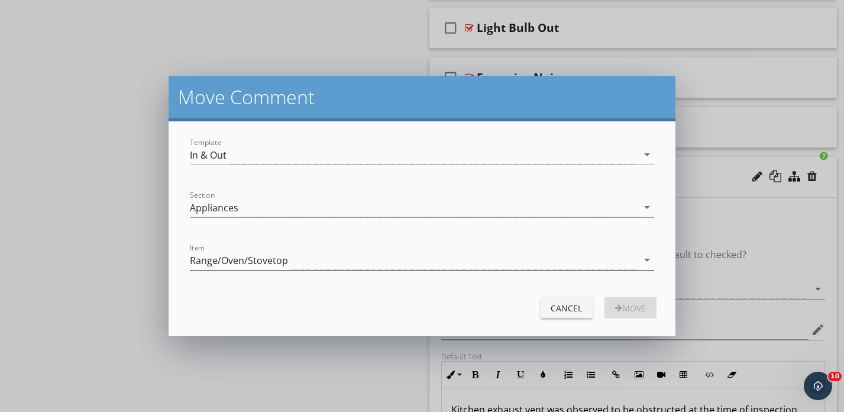
click at [361, 256] on div "Range/Oven/Stovetop" at bounding box center [413, 260] width 447 height 20
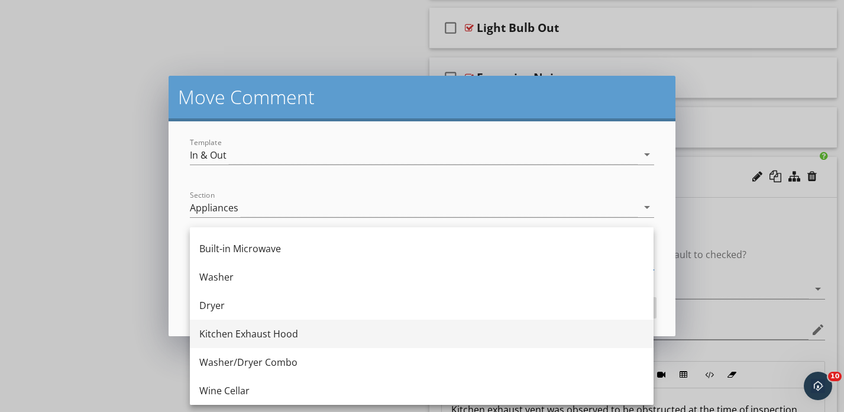
scroll to position [135, 0]
click at [266, 339] on div "Kitchen Exhaust Hood" at bounding box center [421, 334] width 445 height 14
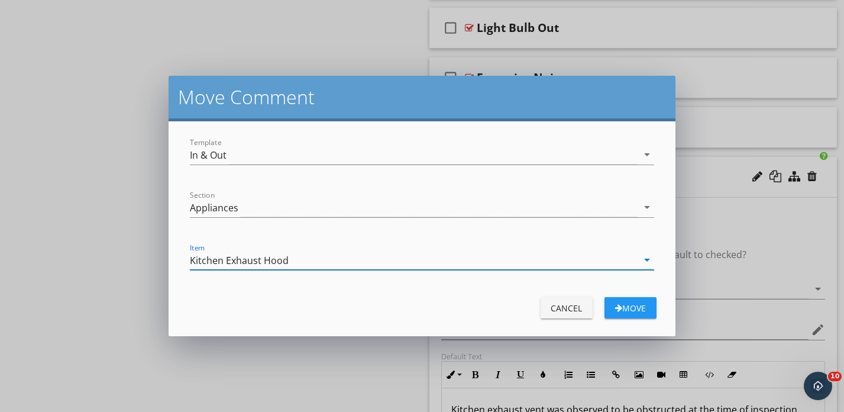
click at [615, 308] on div "button" at bounding box center [618, 307] width 7 height 8
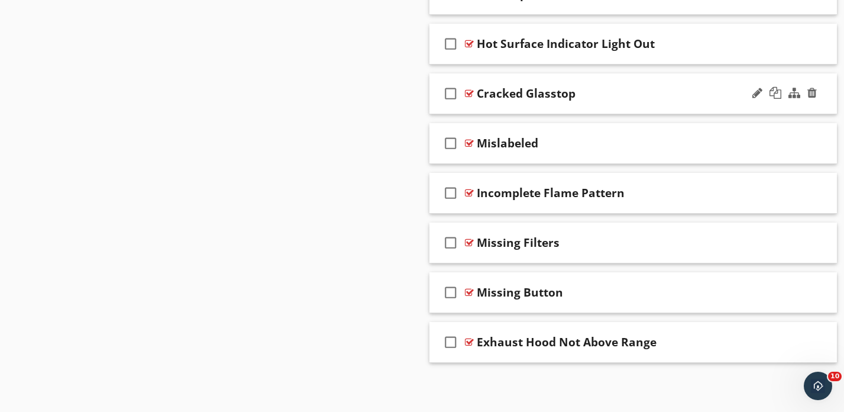
scroll to position [1732, 0]
click at [795, 241] on div at bounding box center [795, 243] width 12 height 12
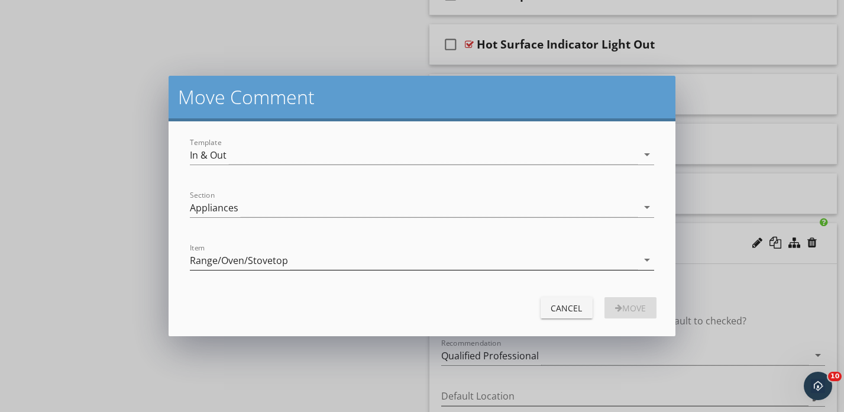
click at [422, 260] on div "Range/Oven/Stovetop" at bounding box center [413, 260] width 447 height 20
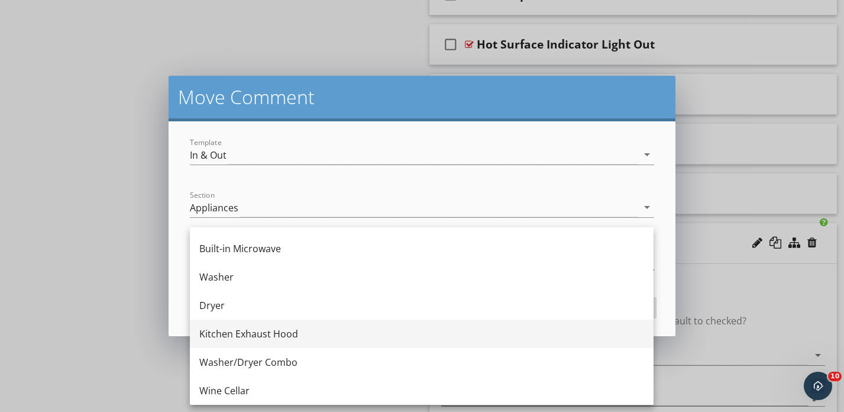
scroll to position [135, 0]
click at [276, 330] on div "Kitchen Exhaust Hood" at bounding box center [421, 334] width 445 height 14
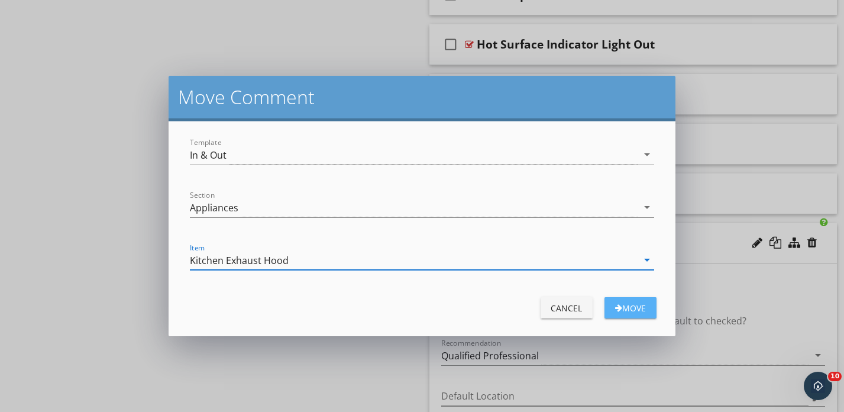
click at [624, 306] on div "Move" at bounding box center [630, 308] width 33 height 12
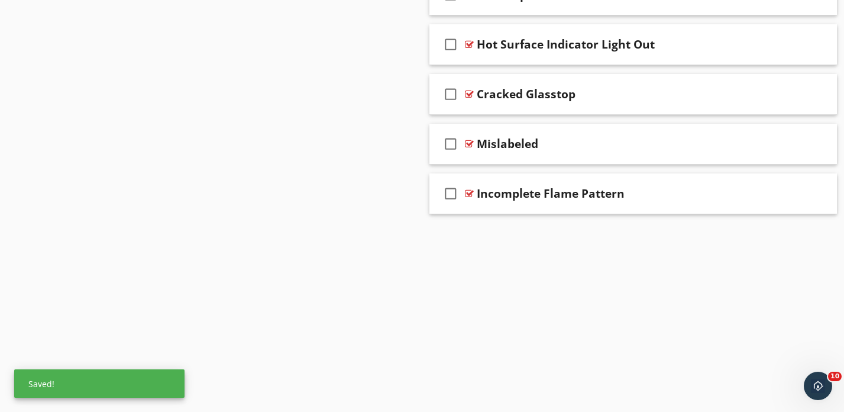
scroll to position [1682, 0]
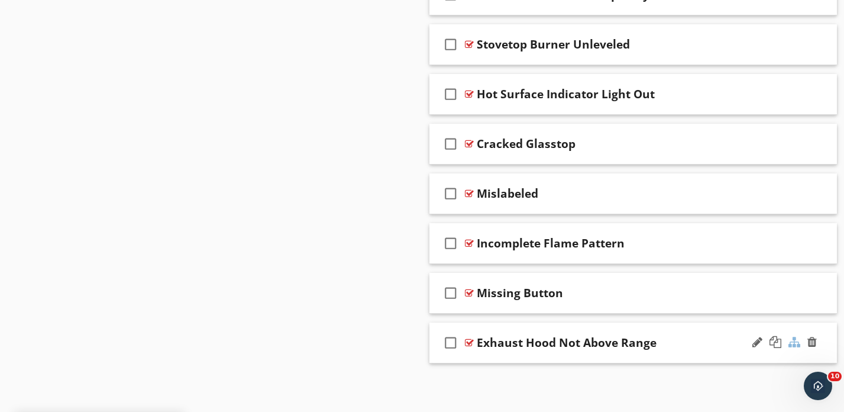
click at [799, 341] on div at bounding box center [795, 342] width 12 height 12
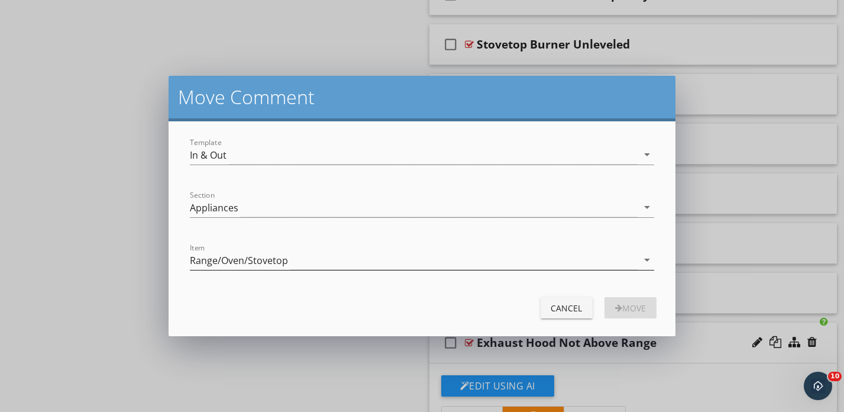
click at [525, 262] on div "Range/Oven/Stovetop" at bounding box center [413, 260] width 447 height 20
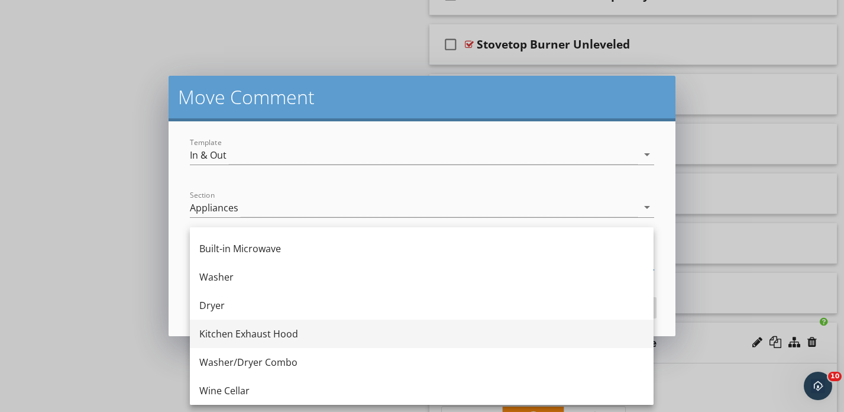
scroll to position [135, 0]
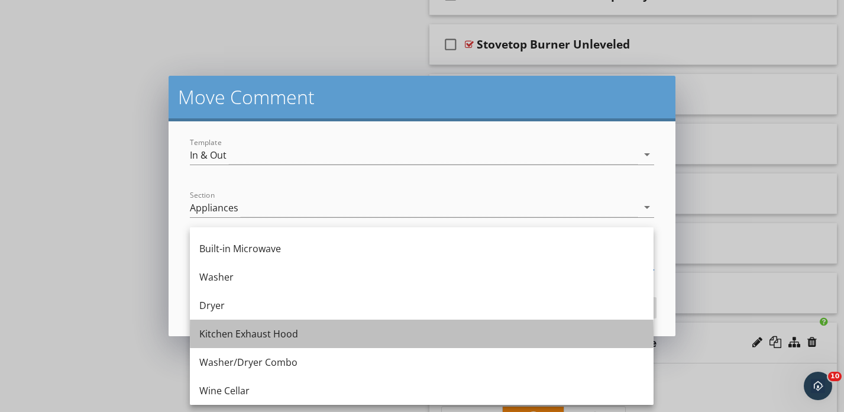
click at [337, 330] on div "Kitchen Exhaust Hood" at bounding box center [421, 334] width 445 height 14
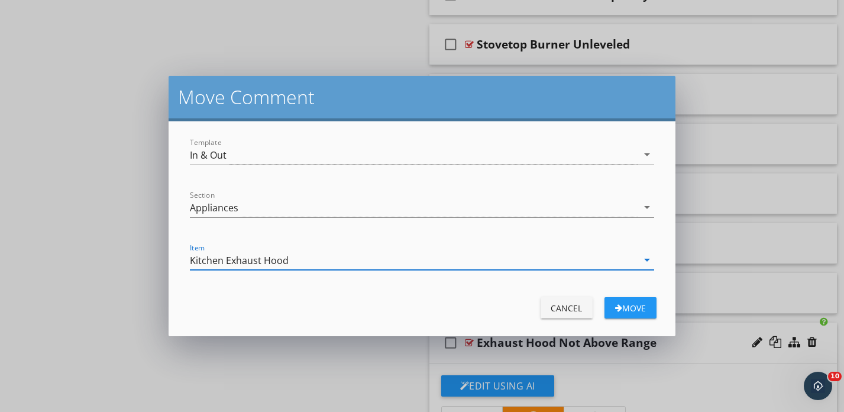
click at [651, 309] on button "Move" at bounding box center [631, 307] width 52 height 21
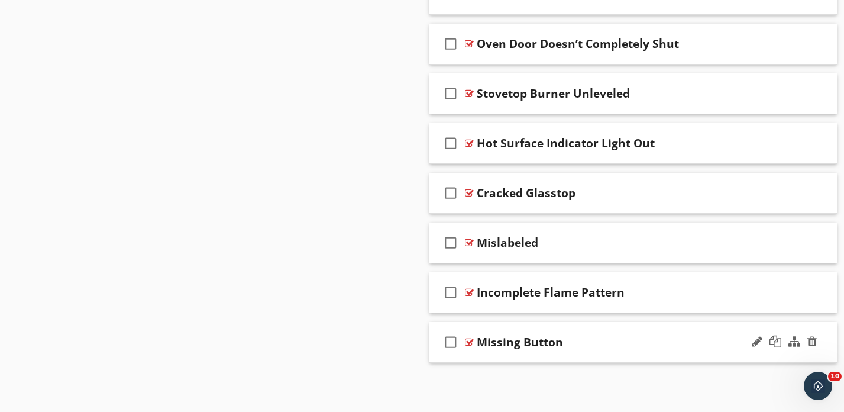
scroll to position [1633, 0]
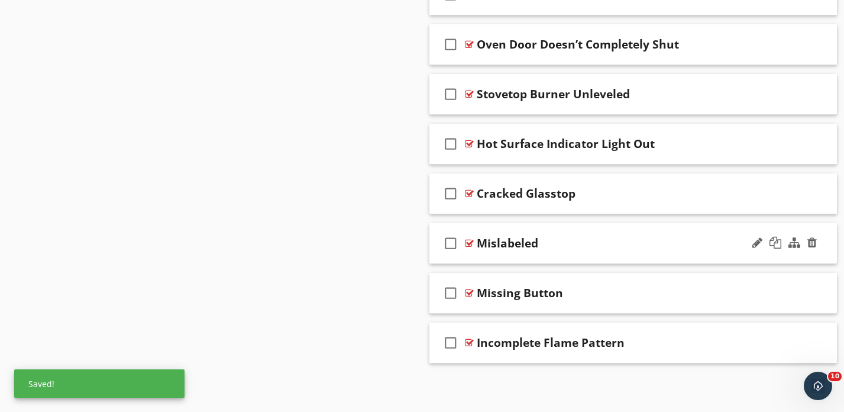
drag, startPoint x: 647, startPoint y: 179, endPoint x: 645, endPoint y: 247, distance: 68.1
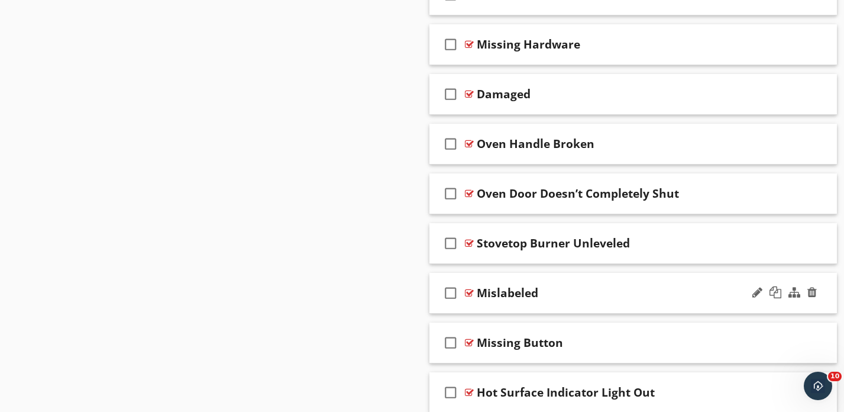
scroll to position [1483, 0]
drag, startPoint x: 620, startPoint y: 337, endPoint x: 650, endPoint y: 316, distance: 36.4
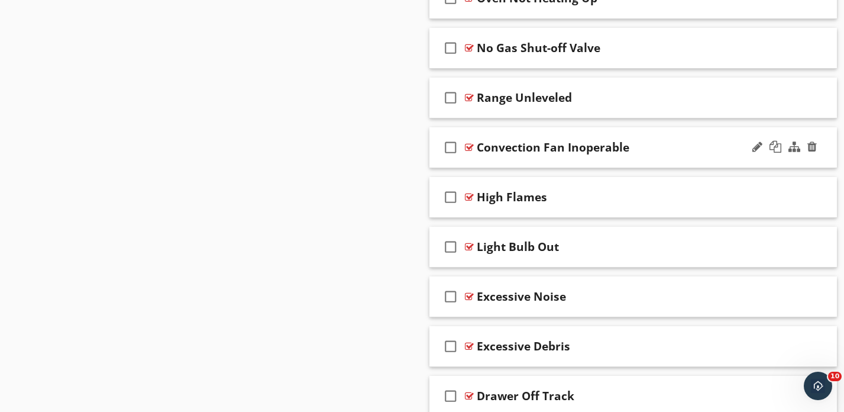
scroll to position [1190, 0]
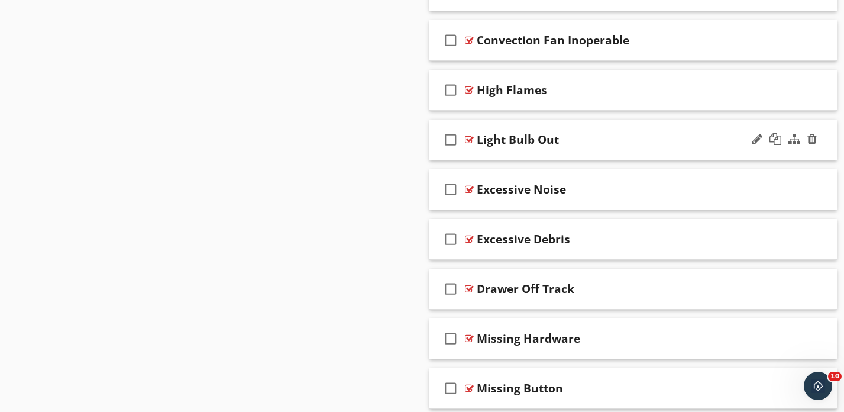
drag, startPoint x: 632, startPoint y: 80, endPoint x: 645, endPoint y: 159, distance: 79.8
click at [645, 159] on span "check_box_outline_blank Anti-tip Bracket Not Installed check_box_outline_blank …" at bounding box center [633, 189] width 408 height 1233
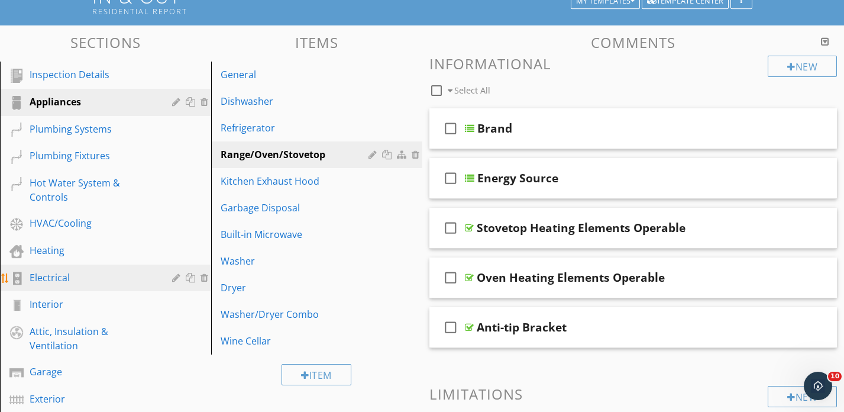
scroll to position [88, 0]
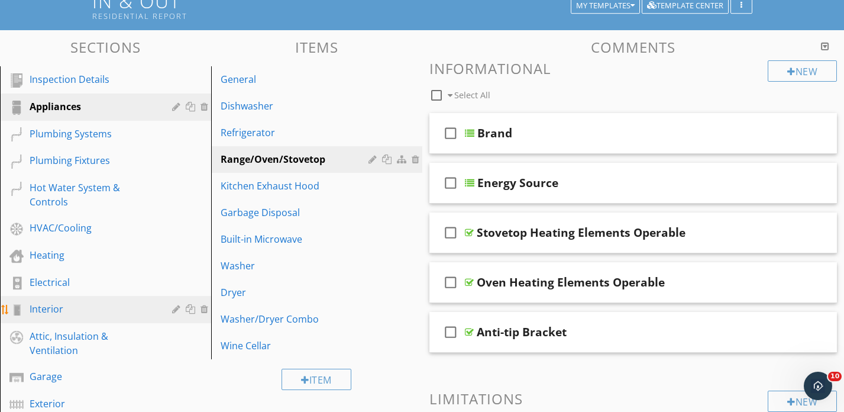
click at [67, 305] on div "Interior" at bounding box center [92, 309] width 125 height 14
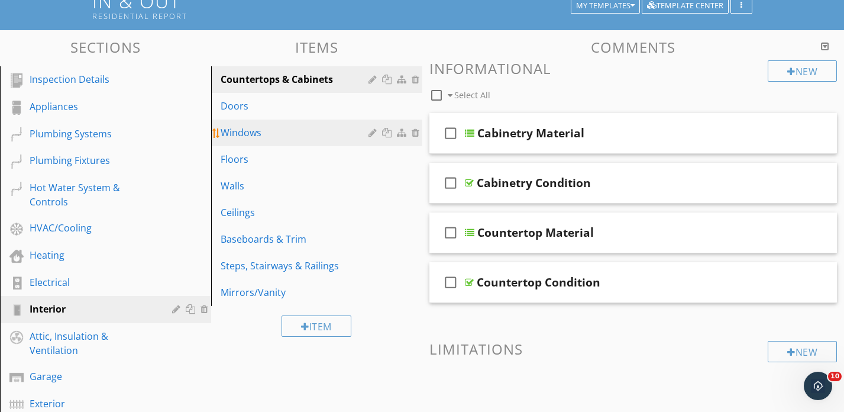
click at [258, 135] on div "Windows" at bounding box center [296, 132] width 151 height 14
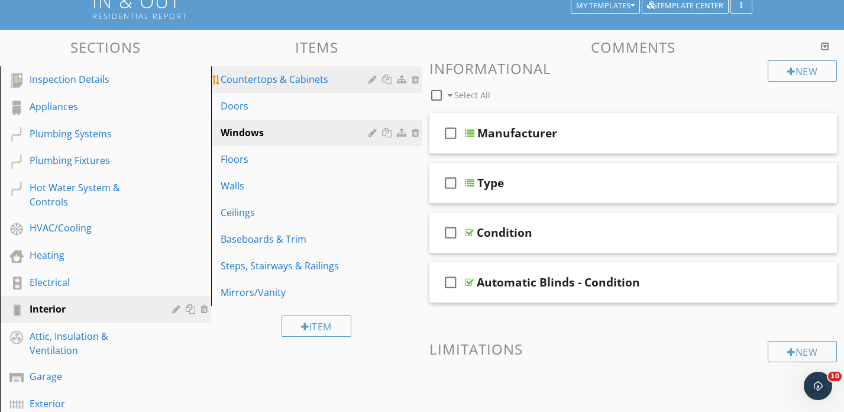
click at [317, 80] on div "Countertops & Cabinets" at bounding box center [296, 79] width 151 height 14
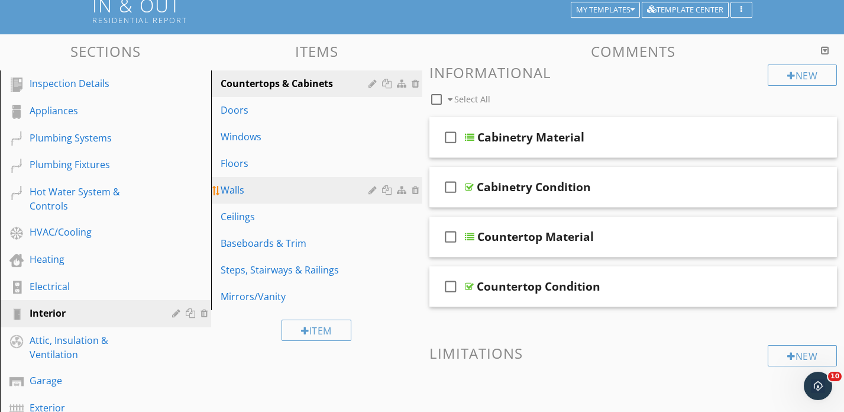
scroll to position [82, 0]
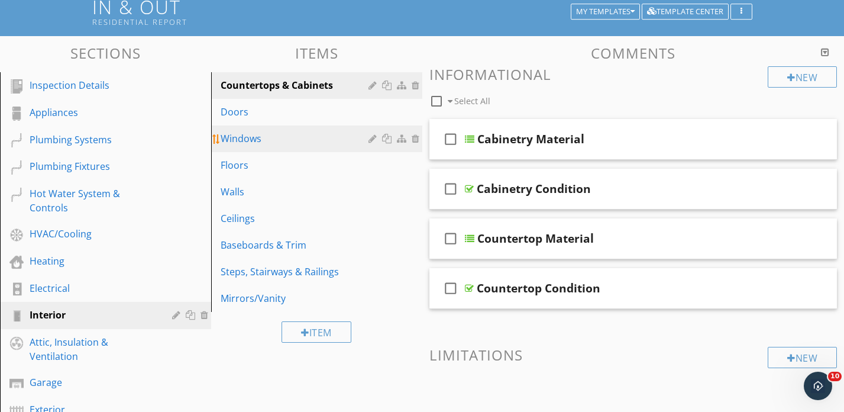
click at [244, 137] on div "Windows" at bounding box center [296, 138] width 151 height 14
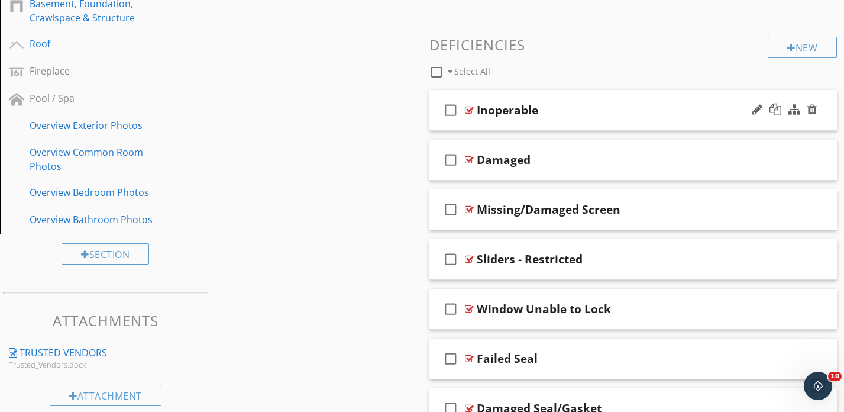
scroll to position [514, 0]
click at [804, 43] on div "New" at bounding box center [802, 47] width 69 height 21
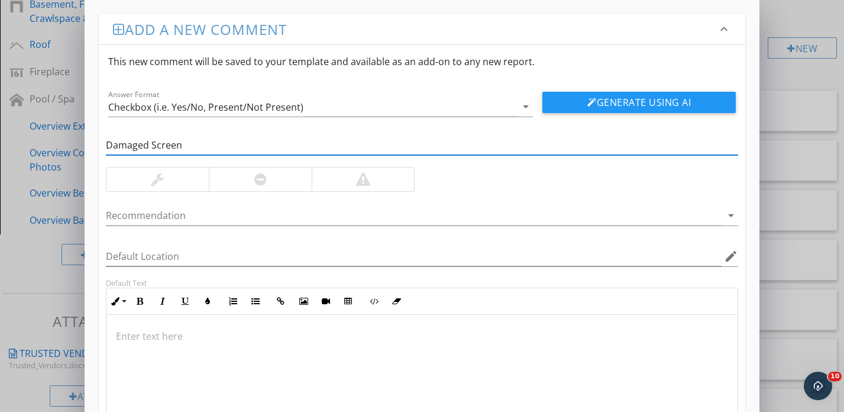
type input "Damaged Screen"
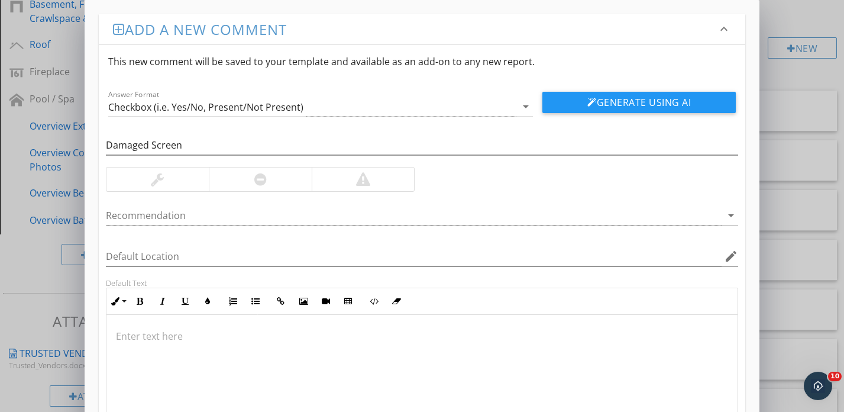
click at [288, 179] on div at bounding box center [260, 179] width 103 height 24
click at [261, 221] on div at bounding box center [414, 216] width 616 height 20
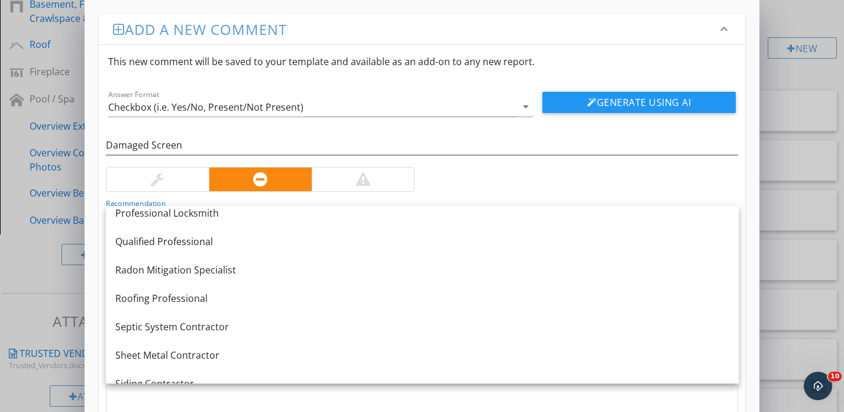
scroll to position [1359, 0]
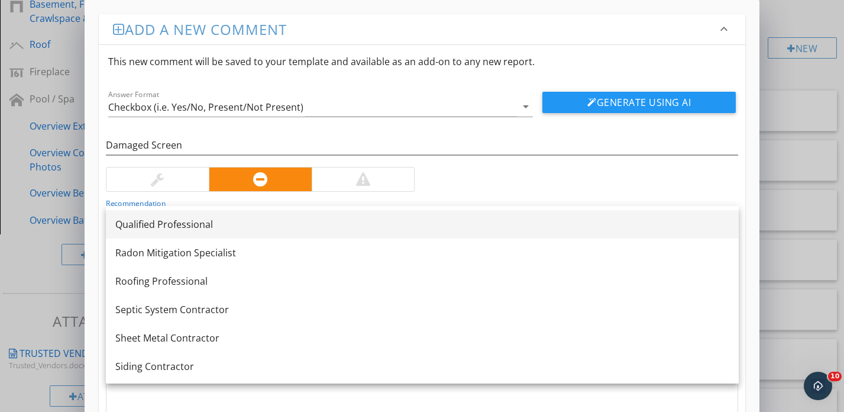
click at [159, 222] on div "Qualified Professional" at bounding box center [422, 224] width 614 height 14
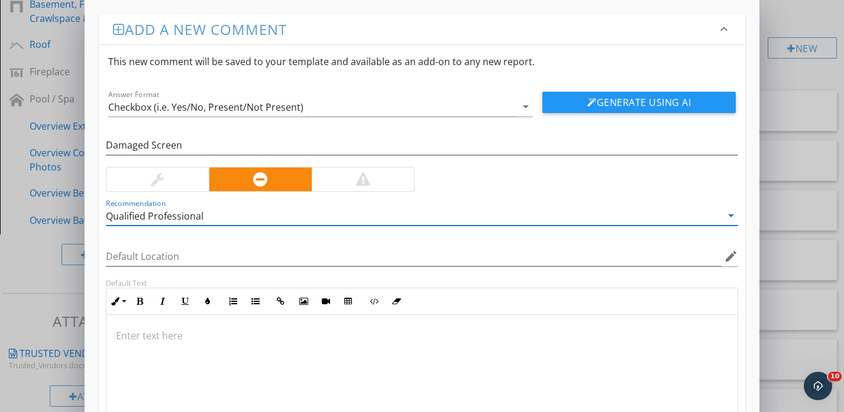
scroll to position [1, 0]
click at [299, 341] on p at bounding box center [422, 335] width 613 height 14
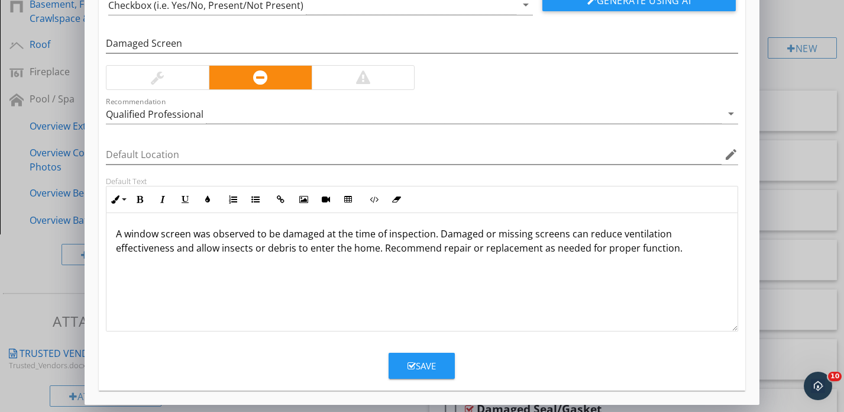
scroll to position [102, 0]
click at [449, 363] on button "Save" at bounding box center [422, 366] width 66 height 26
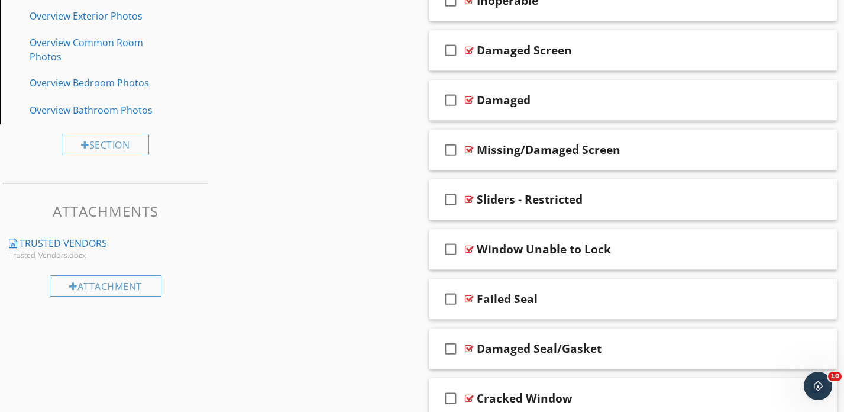
scroll to position [612, 0]
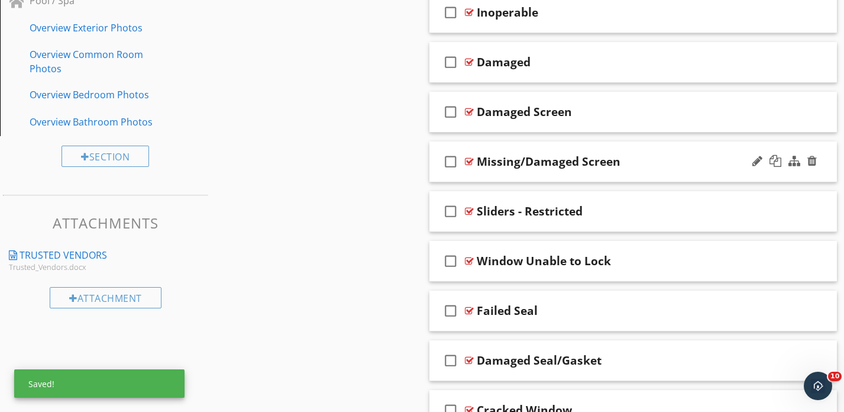
click at [525, 154] on div "Missing/Damaged Screen" at bounding box center [549, 161] width 144 height 14
click at [760, 142] on div "check_box_outline_blank Missing/Damaged Screen" at bounding box center [633, 161] width 408 height 41
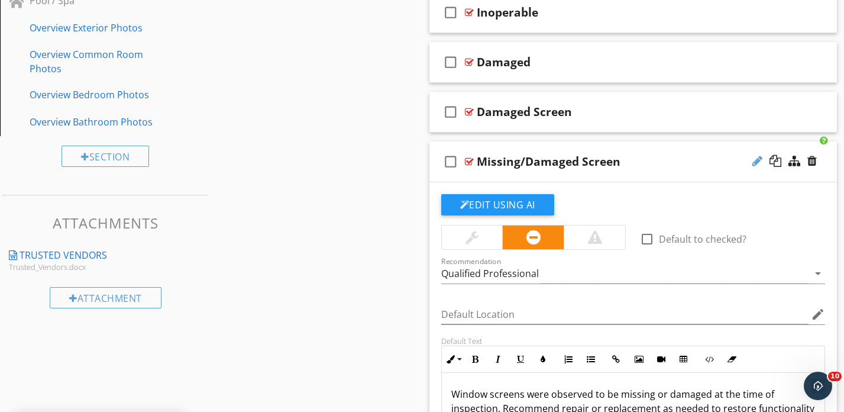
click at [759, 159] on div at bounding box center [758, 161] width 10 height 12
type input "Missing Screen"
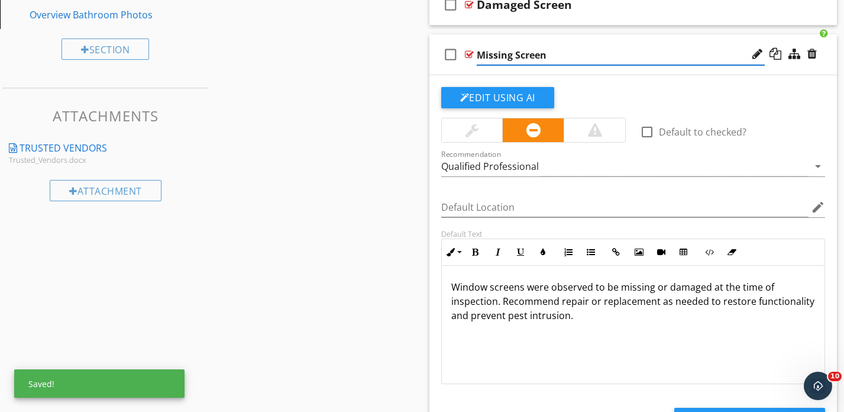
scroll to position [724, 0]
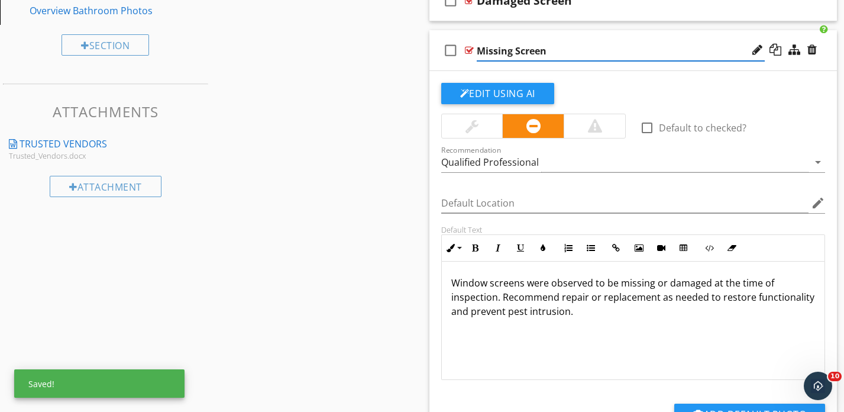
click at [708, 279] on p "Window screens were observed to be missing or damaged at the time of inspection…" at bounding box center [633, 297] width 364 height 43
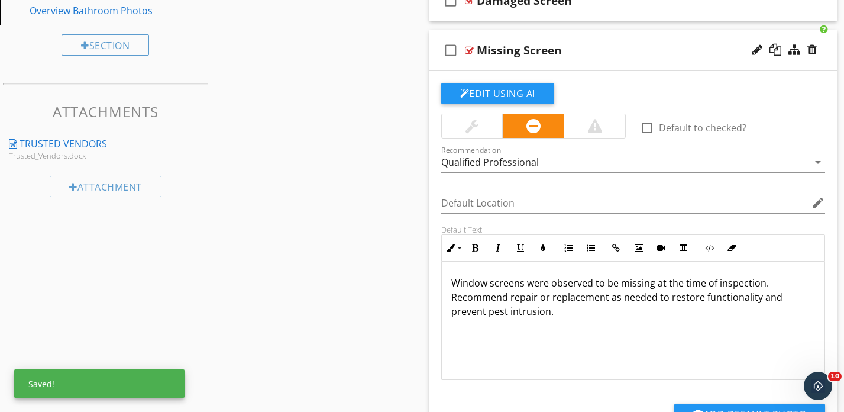
click at [511, 295] on p "Window screens were observed to be missing at the time of inspection. Recommend…" at bounding box center [633, 297] width 364 height 43
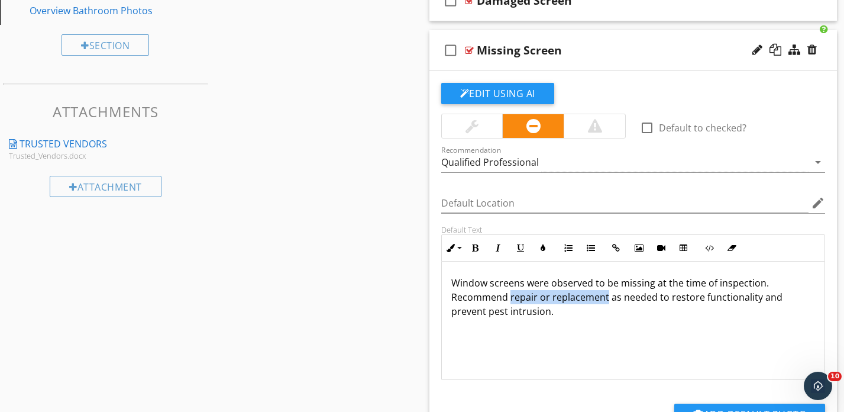
drag, startPoint x: 511, startPoint y: 295, endPoint x: 606, endPoint y: 299, distance: 95.3
click at [606, 299] on p "Window screens were observed to be missing at the time of inspection. Recommend…" at bounding box center [633, 297] width 364 height 43
click at [716, 343] on div "Window screens were observed to be missing at the time of inspection. Recommend…" at bounding box center [633, 320] width 383 height 118
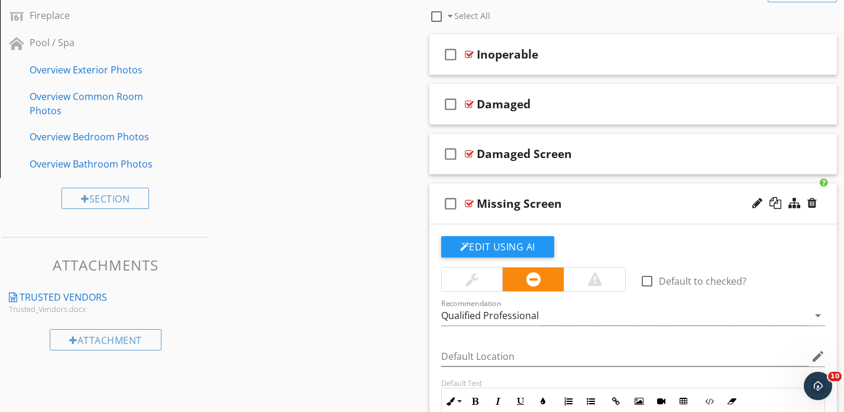
scroll to position [566, 0]
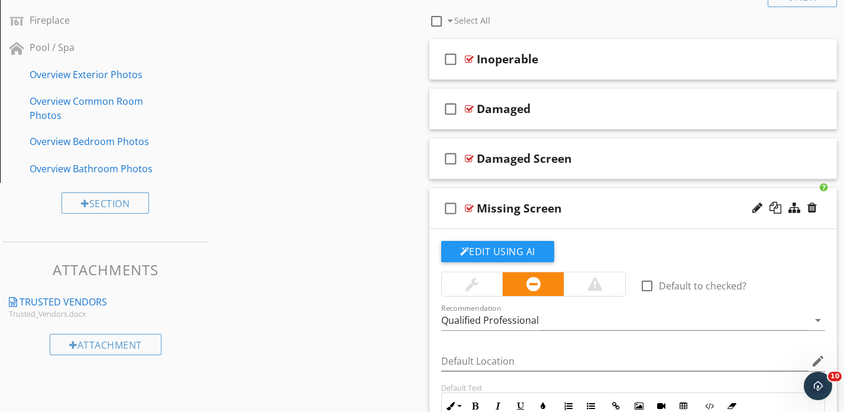
click at [661, 201] on div "Missing Screen" at bounding box center [621, 208] width 288 height 14
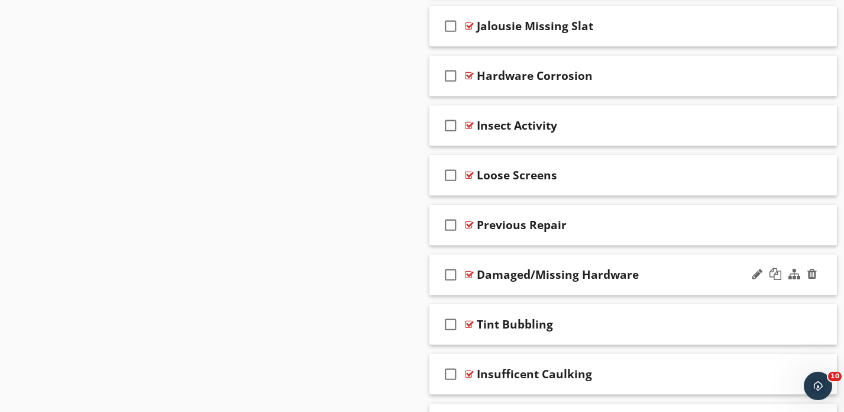
scroll to position [1042, 0]
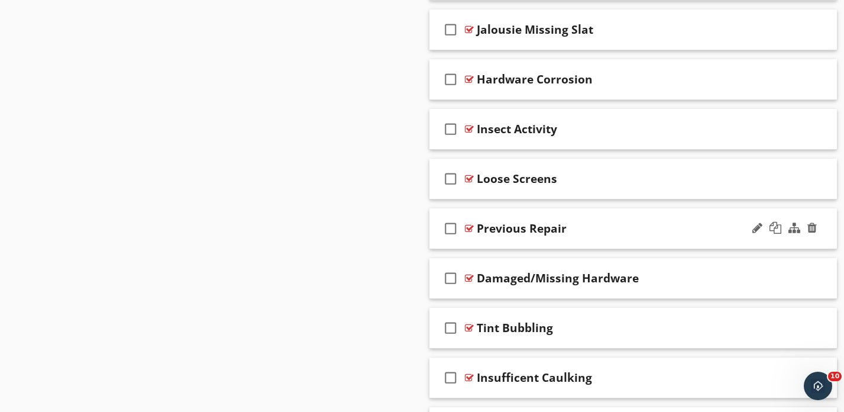
drag, startPoint x: 668, startPoint y: 265, endPoint x: 684, endPoint y: 238, distance: 31.4
click at [684, 238] on span "check_box_outline_blank Inoperable check_box_outline_blank Damaged check_box_ou…" at bounding box center [633, 253] width 408 height 1383
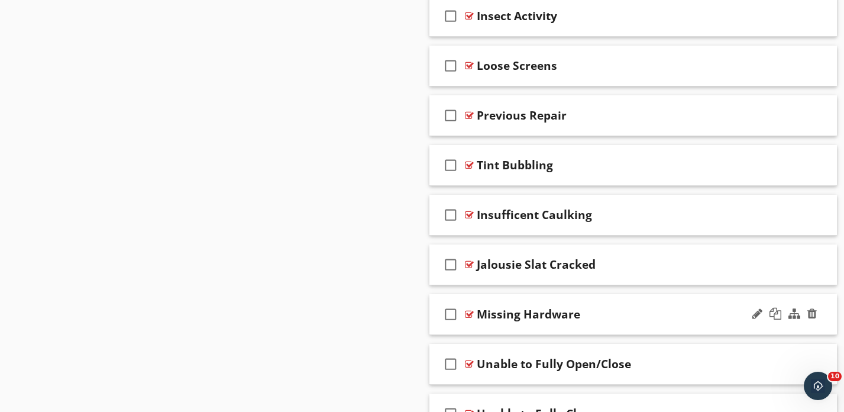
scroll to position [1182, 0]
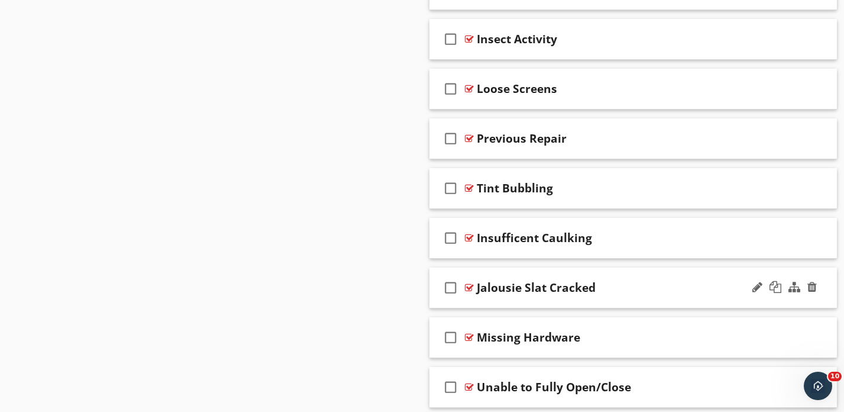
drag, startPoint x: 631, startPoint y: 331, endPoint x: 682, endPoint y: 269, distance: 80.2
click at [682, 269] on span "check_box_outline_blank Inoperable check_box_outline_blank Damaged check_box_ou…" at bounding box center [633, 114] width 408 height 1383
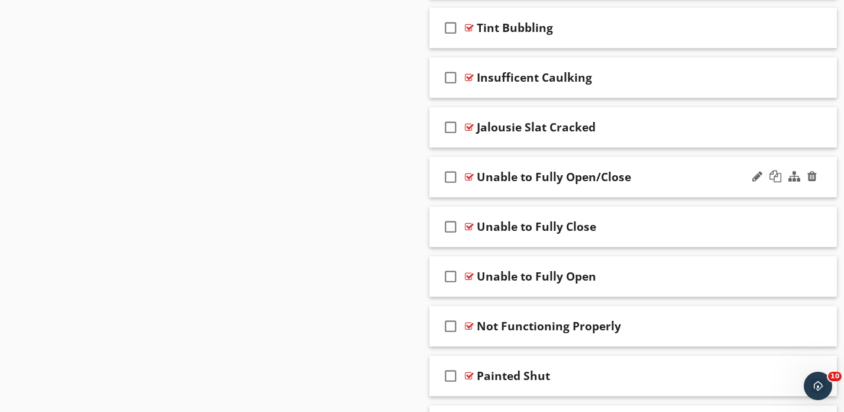
scroll to position [1408, 0]
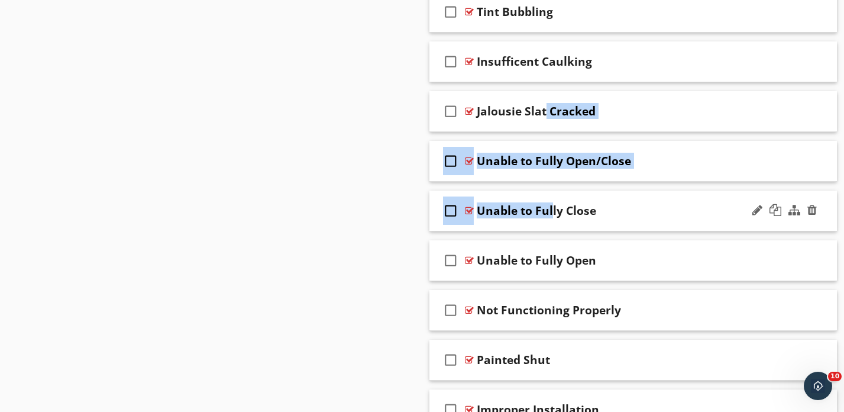
drag, startPoint x: 657, startPoint y: 96, endPoint x: 661, endPoint y: 195, distance: 99.5
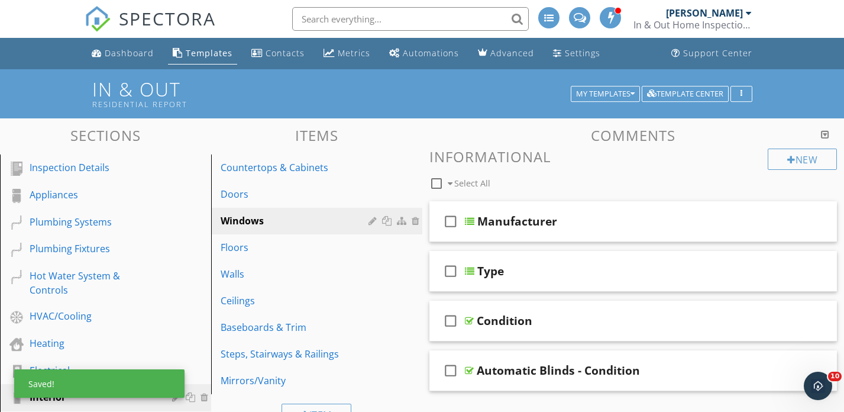
scroll to position [0, 0]
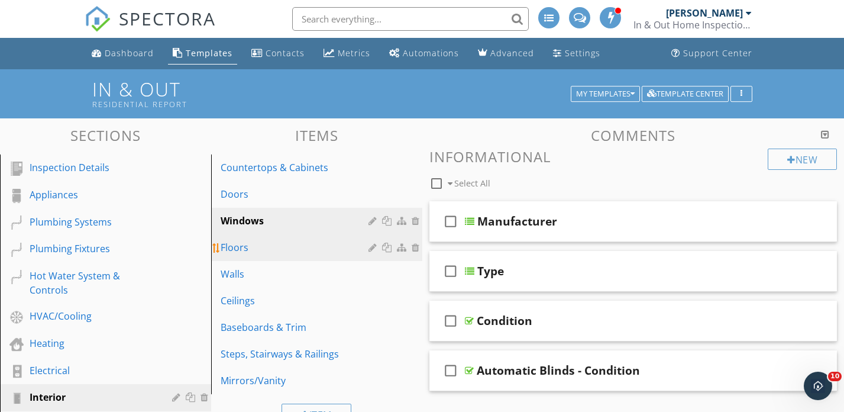
click at [235, 248] on div "Floors" at bounding box center [296, 247] width 151 height 14
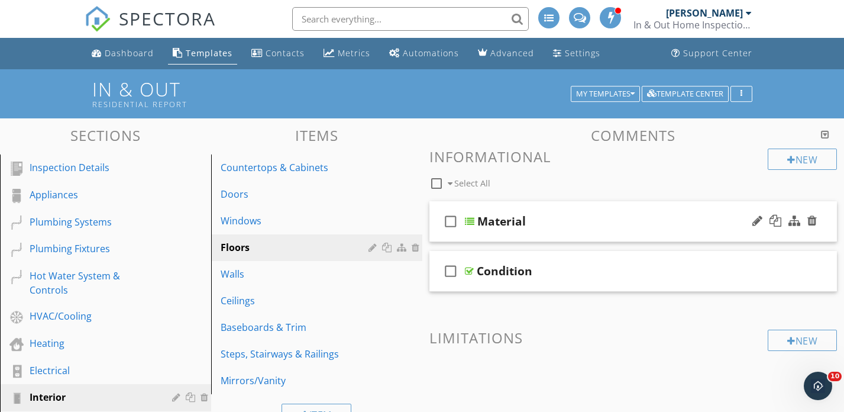
click at [556, 206] on div "check_box_outline_blank Material" at bounding box center [633, 221] width 408 height 41
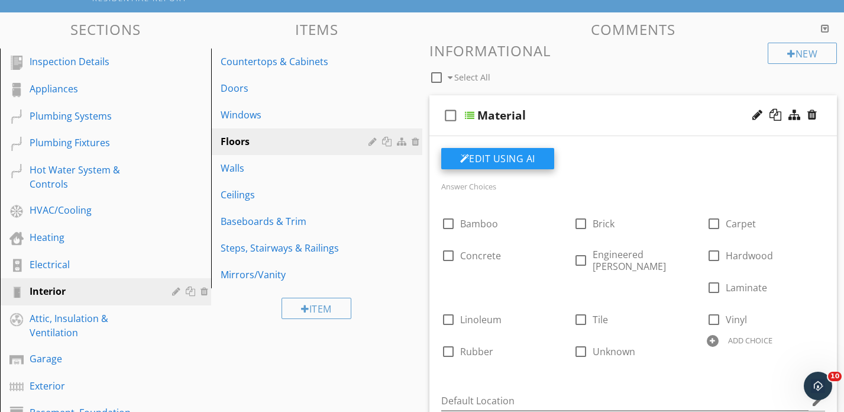
scroll to position [109, 0]
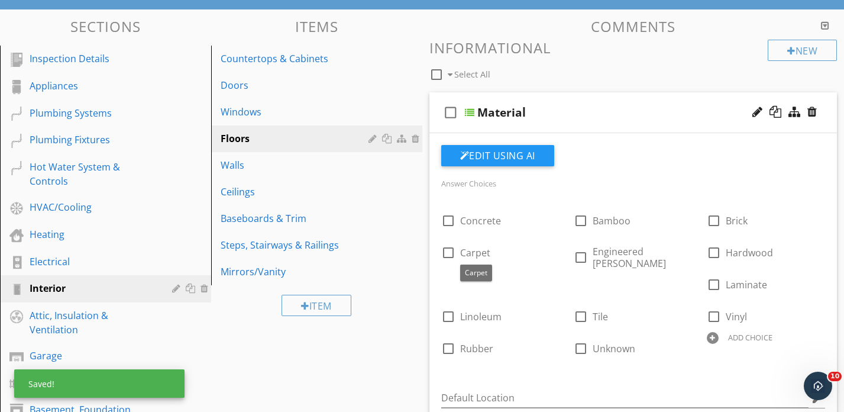
drag, startPoint x: 469, startPoint y: 317, endPoint x: 547, endPoint y: 229, distance: 117.3
click at [547, 229] on div "check_box_outline_blank Concrete check_box_outline_blank Bamboo check_box_outli…" at bounding box center [633, 282] width 399 height 160
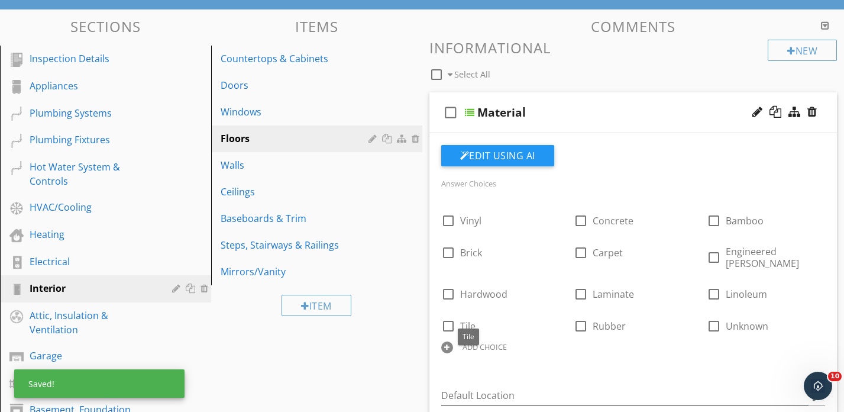
drag, startPoint x: 467, startPoint y: 315, endPoint x: 512, endPoint y: 261, distance: 70.5
click at [512, 261] on div "check_box_outline_blank Vinyl check_box_outline_blank Concrete check_box_outlin…" at bounding box center [633, 280] width 399 height 157
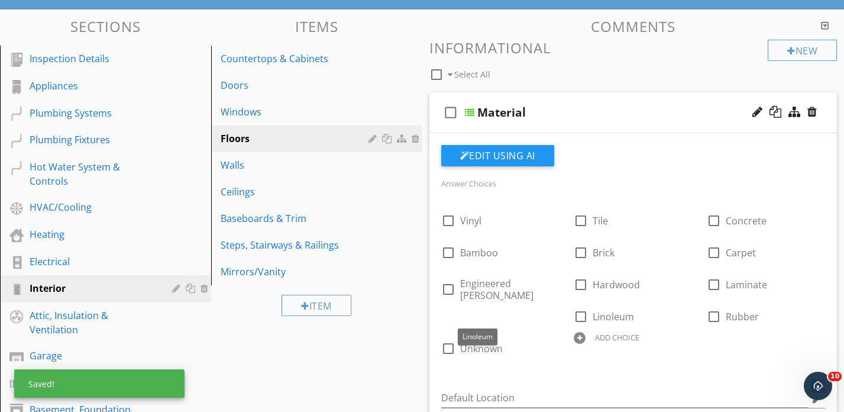
drag, startPoint x: 742, startPoint y: 286, endPoint x: 724, endPoint y: 232, distance: 56.7
click at [724, 232] on div "check_box_outline_blank Vinyl check_box_outline_blank Tile check_box_outline_bl…" at bounding box center [633, 282] width 399 height 160
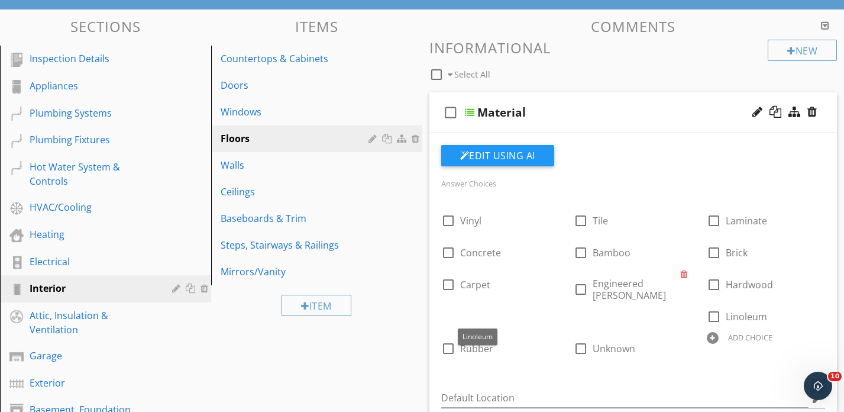
drag, startPoint x: 624, startPoint y: 285, endPoint x: 573, endPoint y: 266, distance: 54.5
click at [573, 266] on div "check_box_outline_blank Engineered Wood" at bounding box center [633, 283] width 133 height 35
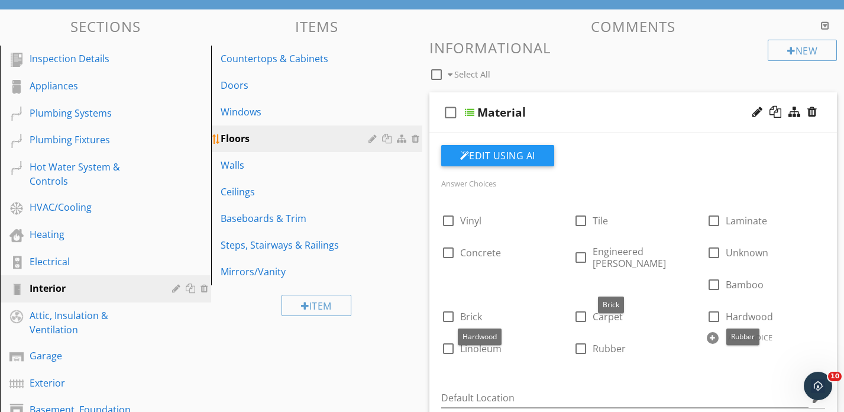
drag, startPoint x: 268, startPoint y: 271, endPoint x: 265, endPoint y: 150, distance: 121.3
click at [267, 251] on span "Countertops & Cabinets Doors Windows Floors Walls Ceilings Baseboards & Trim St…" at bounding box center [316, 166] width 211 height 240
click at [246, 92] on div "Doors" at bounding box center [296, 85] width 151 height 14
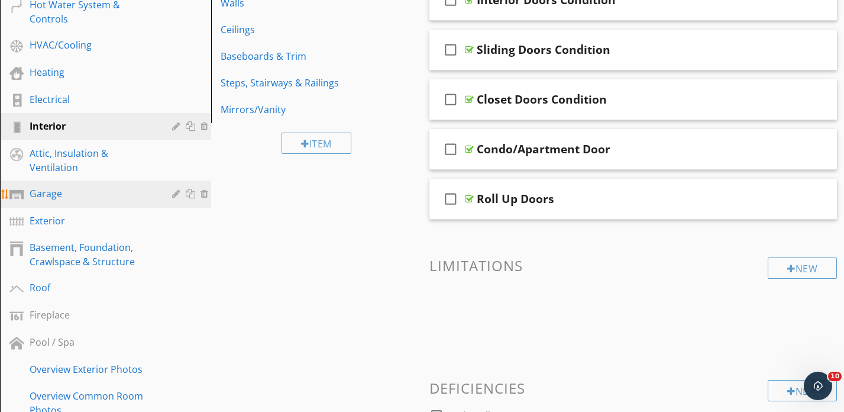
scroll to position [290, 0]
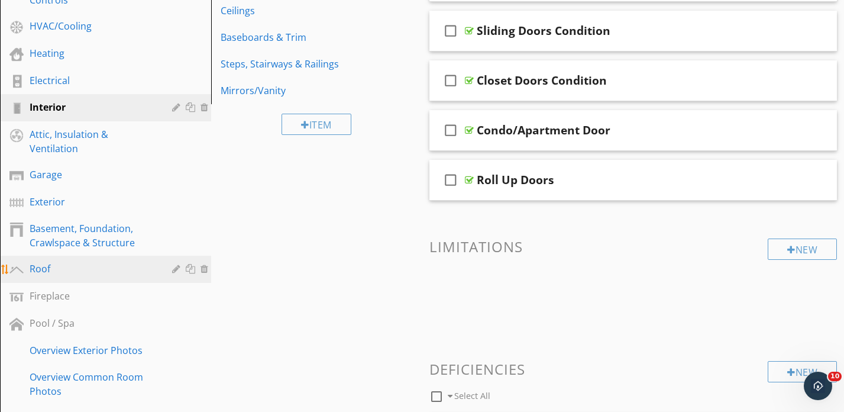
click at [41, 274] on div "Roof" at bounding box center [92, 268] width 125 height 14
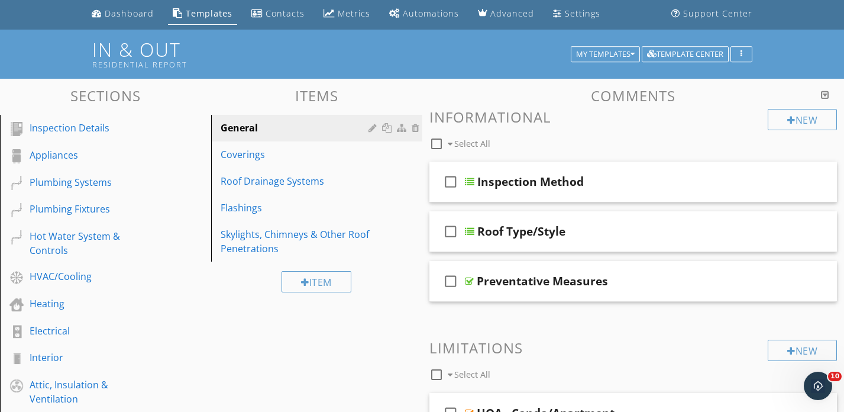
scroll to position [28, 0]
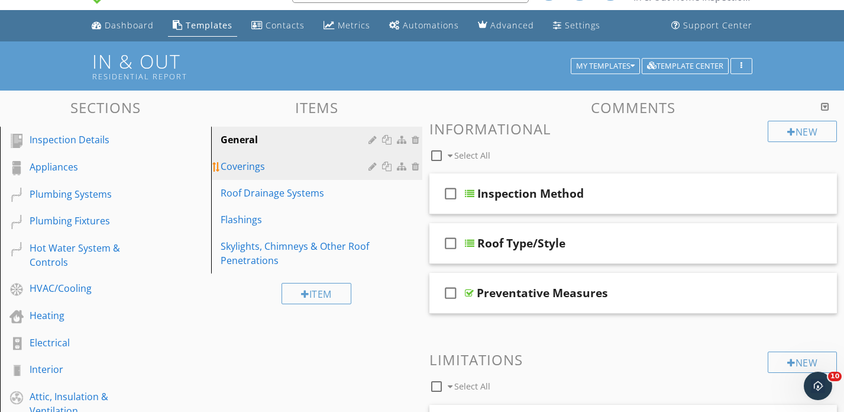
click at [260, 165] on div "Coverings" at bounding box center [296, 166] width 151 height 14
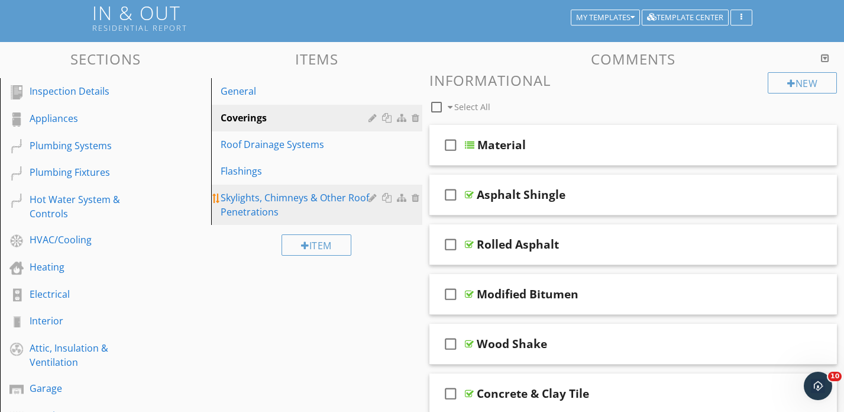
scroll to position [74, 0]
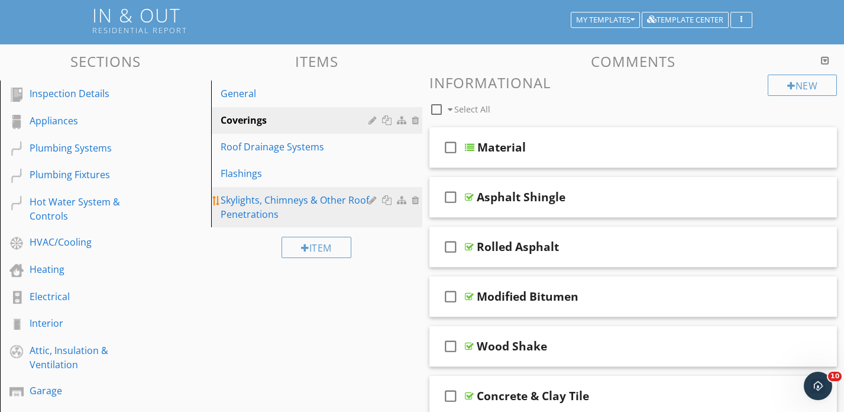
click at [248, 212] on div "Skylights, Chimneys & Other Roof Penetrations" at bounding box center [296, 207] width 151 height 28
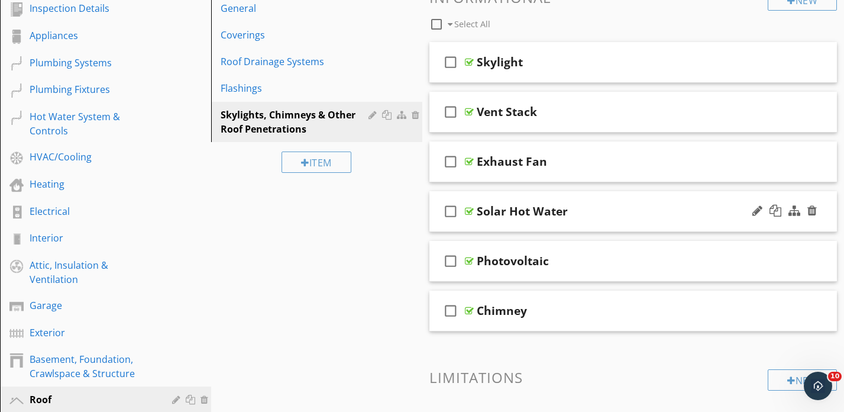
scroll to position [116, 0]
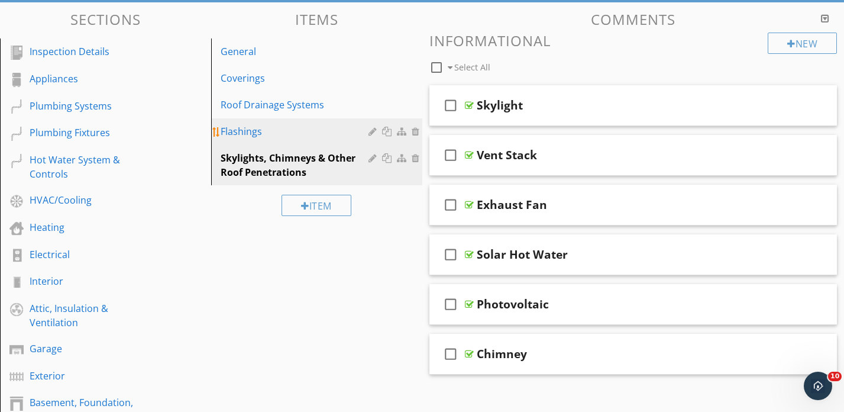
click at [239, 131] on div "Flashings" at bounding box center [296, 131] width 151 height 14
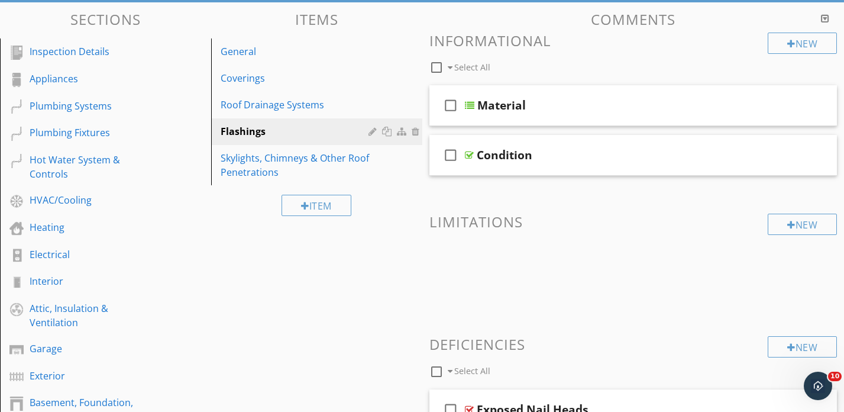
click at [584, 63] on div "check_box_outline_blank Select All" at bounding box center [598, 64] width 339 height 22
click at [567, 95] on div "check_box_outline_blank Material" at bounding box center [633, 105] width 408 height 41
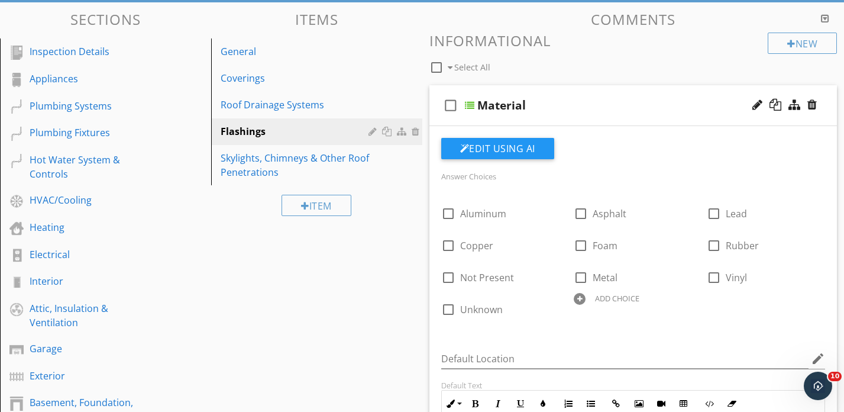
click at [567, 95] on div "check_box_outline_blank Material" at bounding box center [633, 105] width 408 height 41
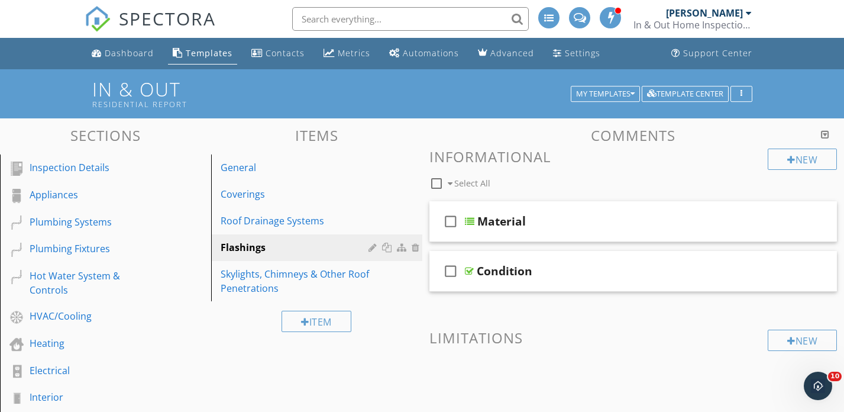
scroll to position [0, 0]
click at [570, 206] on div "check_box_outline_blank Material" at bounding box center [633, 221] width 408 height 41
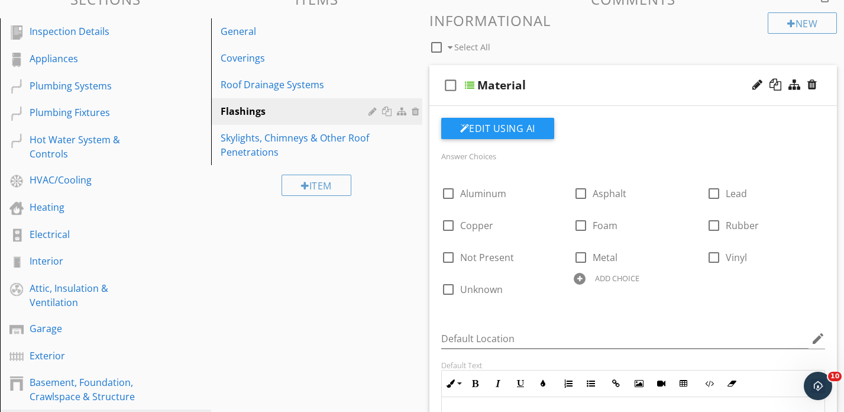
scroll to position [150, 0]
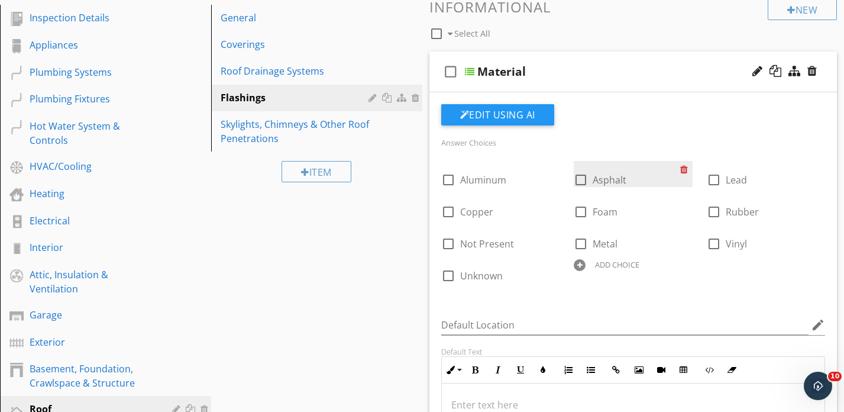
click at [683, 169] on div at bounding box center [686, 169] width 12 height 17
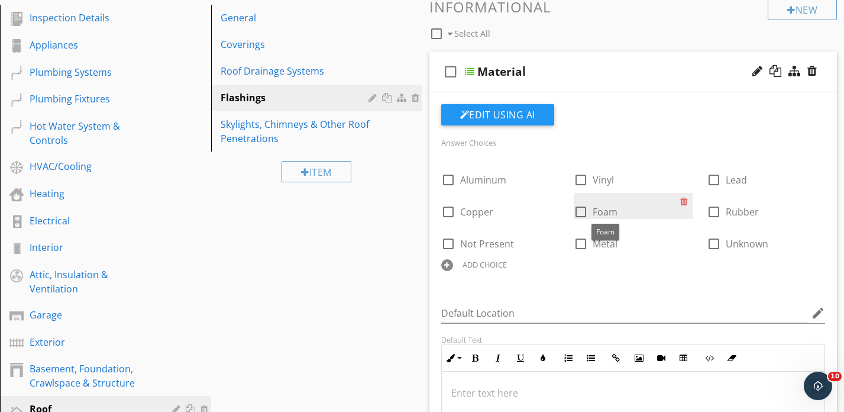
drag, startPoint x: 597, startPoint y: 241, endPoint x: 595, endPoint y: 212, distance: 29.0
click at [595, 161] on div "check_box_outline_blank Aluminum check_box_outline_blank Vinyl check_box_outlin…" at bounding box center [633, 161] width 399 height 0
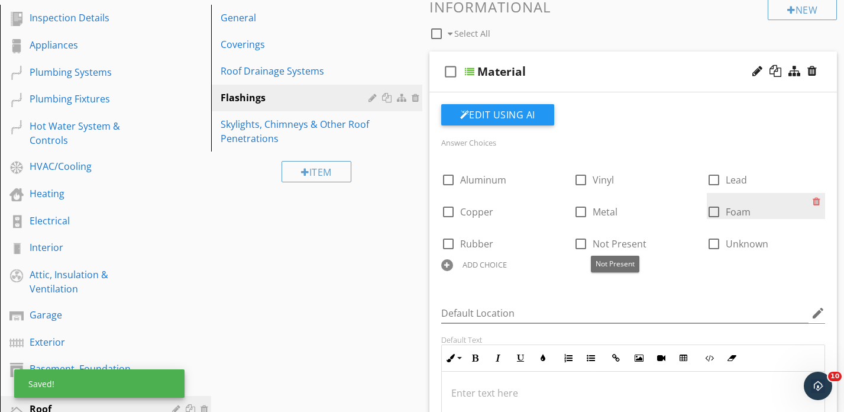
drag, startPoint x: 749, startPoint y: 242, endPoint x: 731, endPoint y: 216, distance: 31.8
click at [731, 161] on div "check_box_outline_blank Aluminum check_box_outline_blank Vinyl check_box_outlin…" at bounding box center [633, 161] width 399 height 0
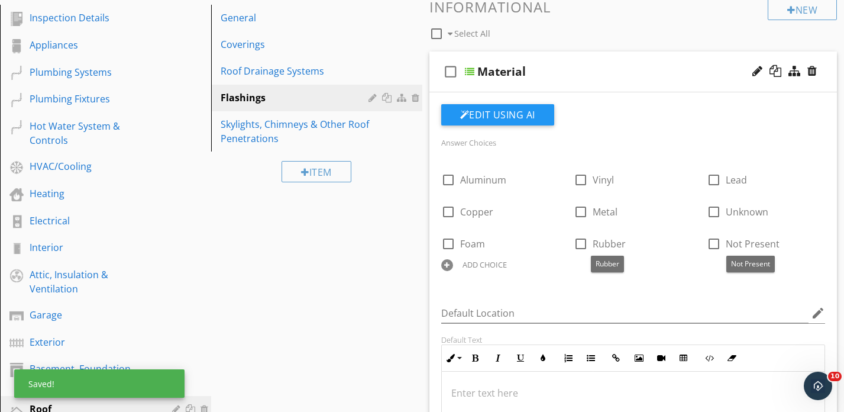
click at [625, 56] on div "check_box_outline_blank Material" at bounding box center [633, 71] width 408 height 41
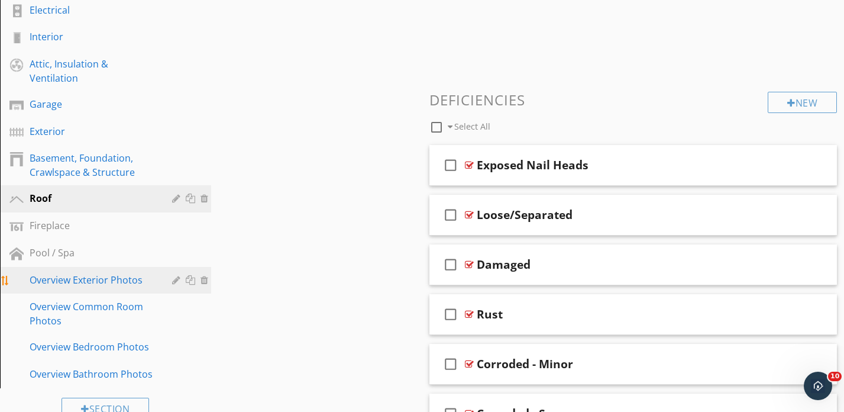
scroll to position [363, 0]
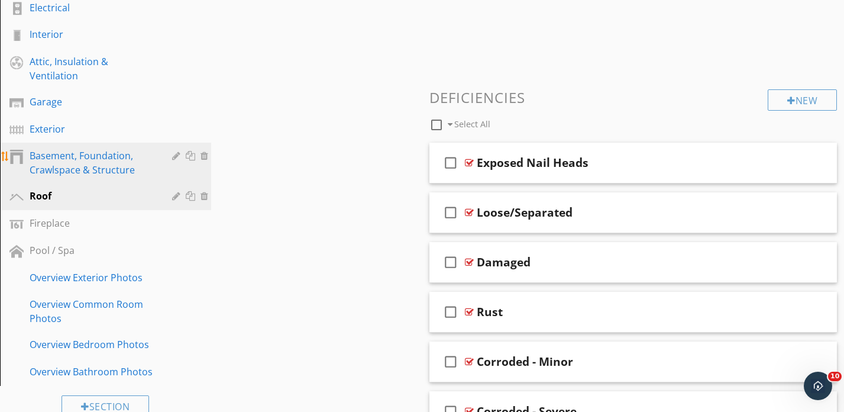
click at [72, 159] on div "Basement, Foundation, Crawlspace & Structure" at bounding box center [92, 162] width 125 height 28
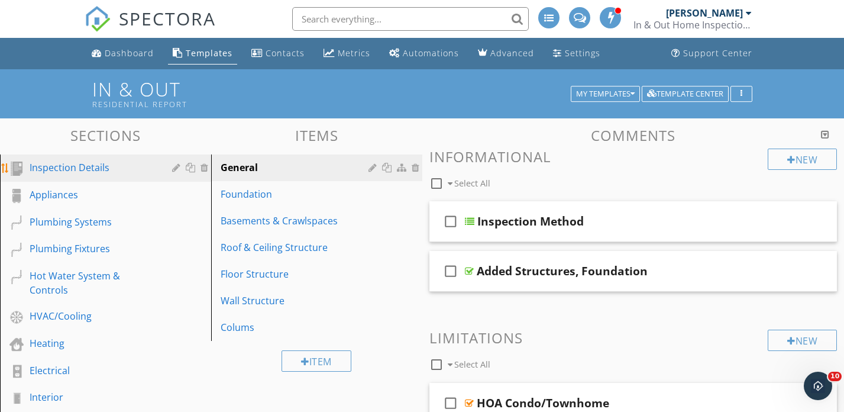
scroll to position [0, 0]
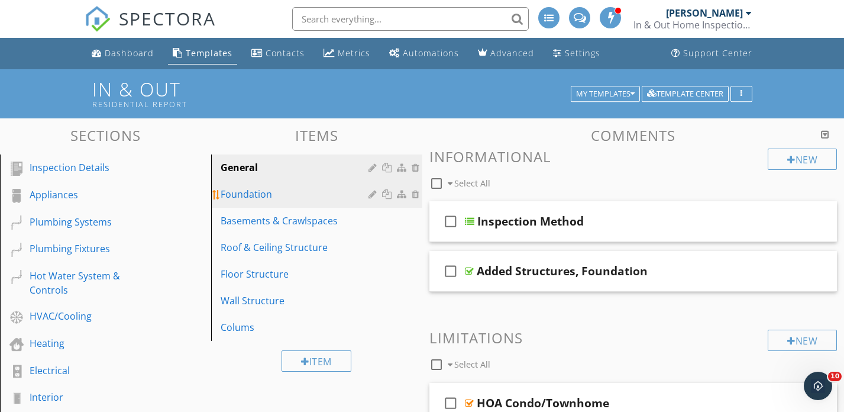
click at [247, 194] on div "Foundation" at bounding box center [296, 194] width 151 height 14
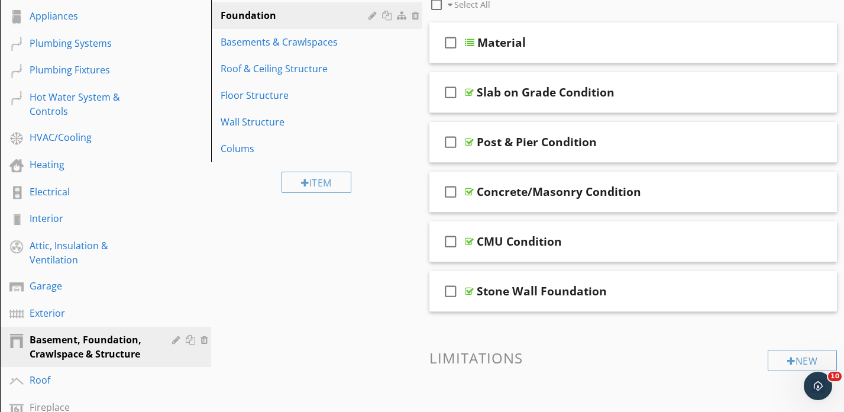
scroll to position [95, 0]
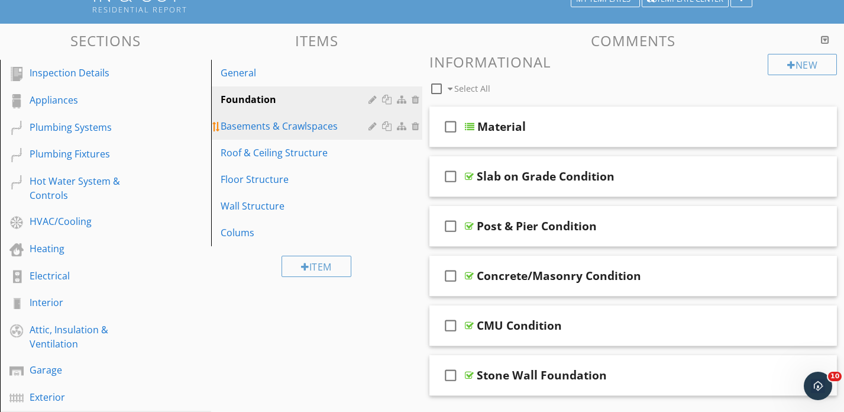
click at [263, 122] on div "Basements & Crawlspaces" at bounding box center [296, 126] width 151 height 14
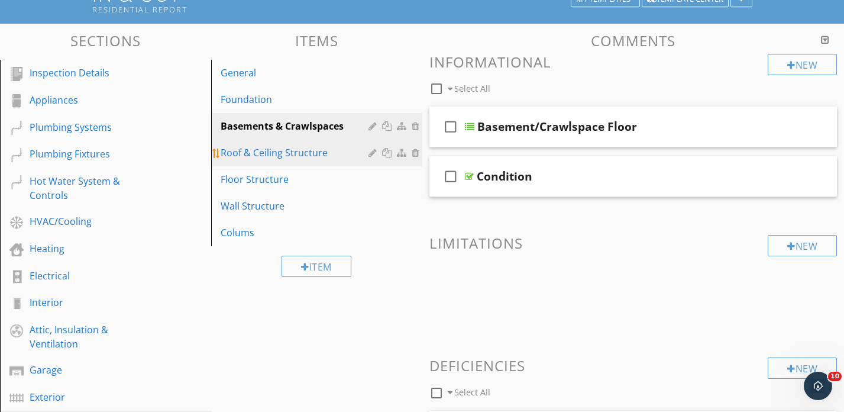
click at [253, 150] on div "Roof & Ceiling Structure" at bounding box center [296, 153] width 151 height 14
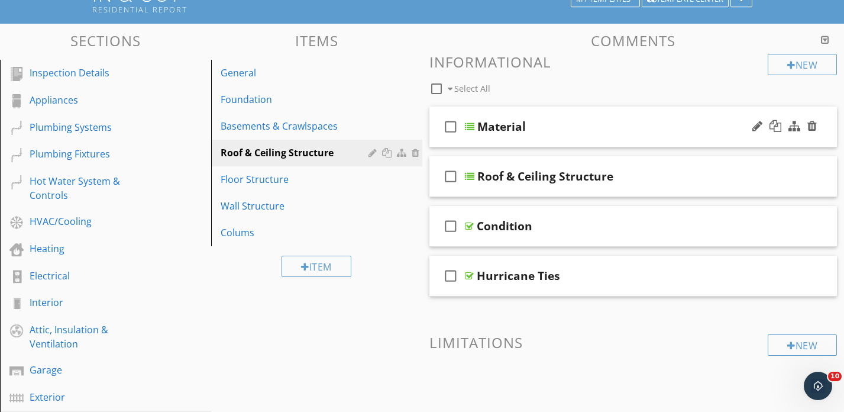
click at [551, 114] on div "check_box_outline_blank Material" at bounding box center [633, 126] width 408 height 41
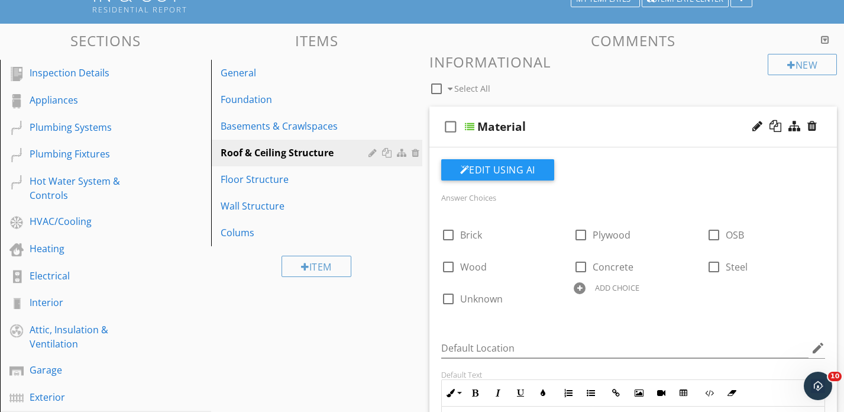
click at [551, 114] on div "check_box_outline_blank Material" at bounding box center [633, 126] width 408 height 41
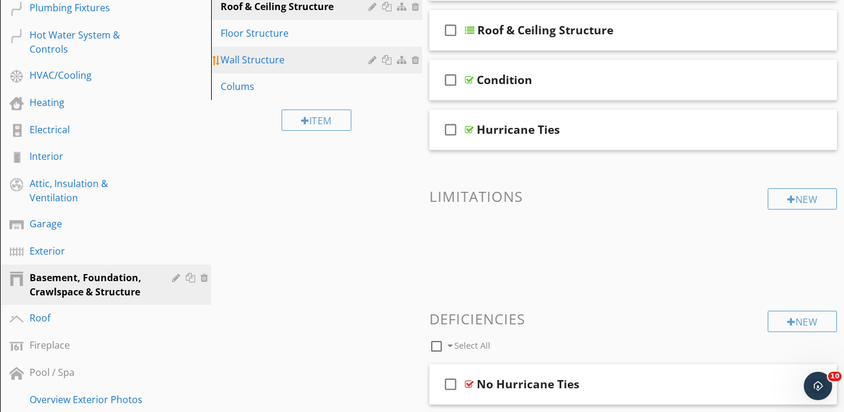
scroll to position [241, 0]
click at [260, 60] on div "Wall Structure" at bounding box center [296, 59] width 151 height 14
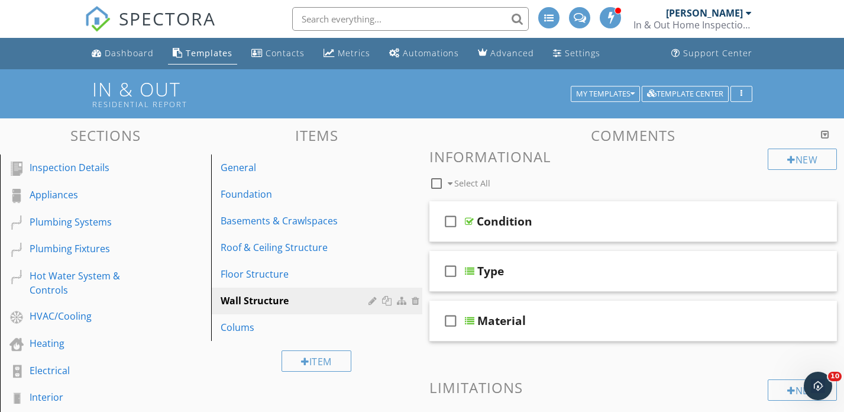
scroll to position [0, 0]
click at [538, 256] on div "check_box_outline_blank Type" at bounding box center [633, 271] width 408 height 41
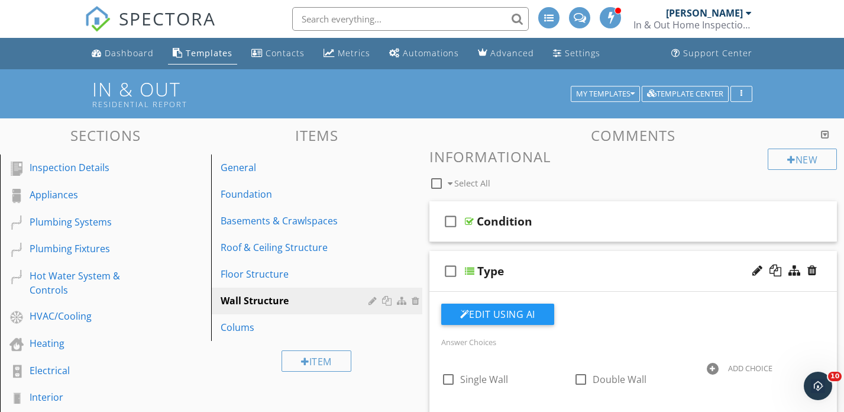
click at [545, 256] on div "check_box_outline_blank Type" at bounding box center [633, 271] width 408 height 41
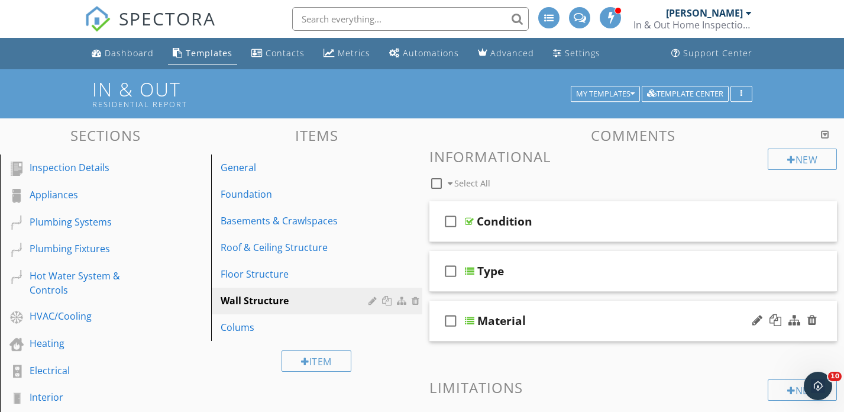
click at [561, 321] on div "Material" at bounding box center [621, 321] width 288 height 14
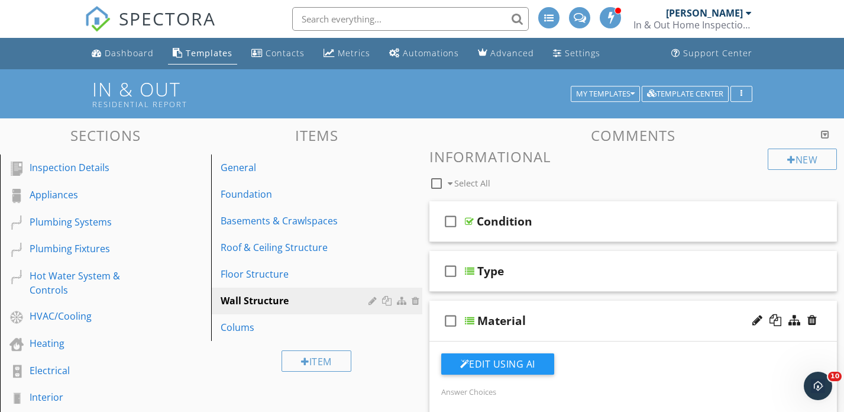
click at [556, 318] on div "Material" at bounding box center [621, 321] width 288 height 14
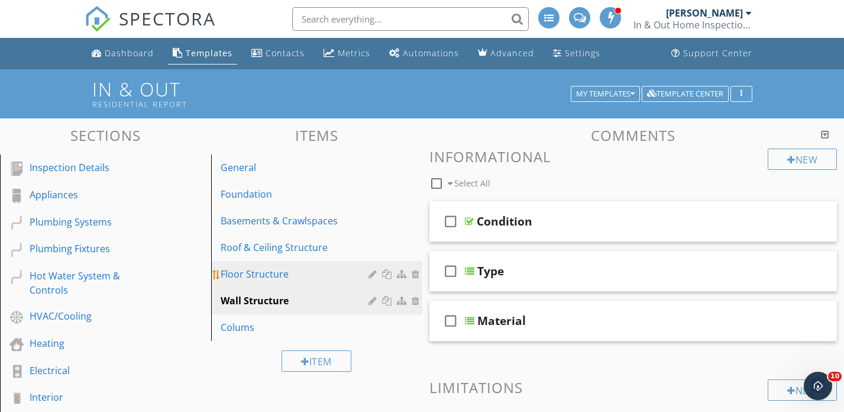
click at [273, 269] on div "Floor Structure" at bounding box center [296, 274] width 151 height 14
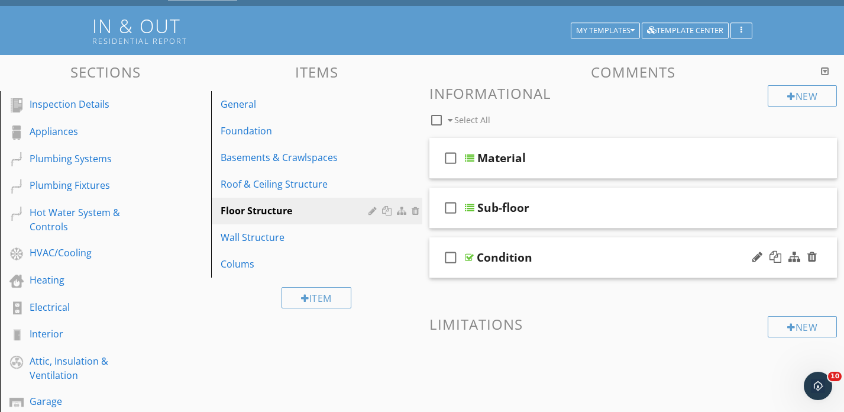
scroll to position [65, 0]
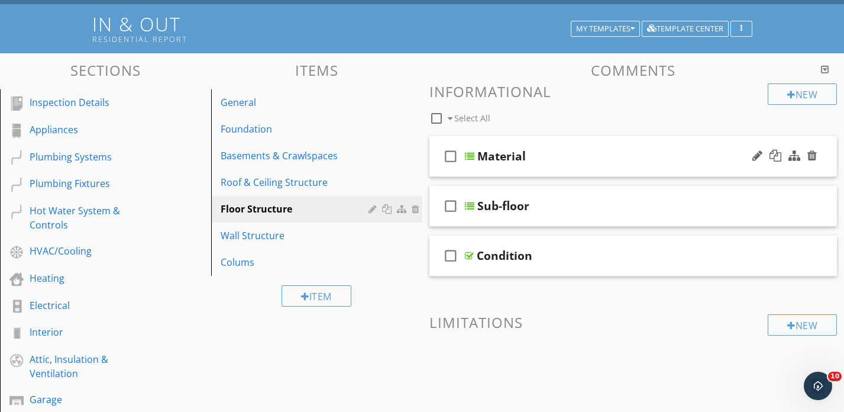
click at [602, 147] on div "check_box_outline_blank Material" at bounding box center [633, 156] width 408 height 41
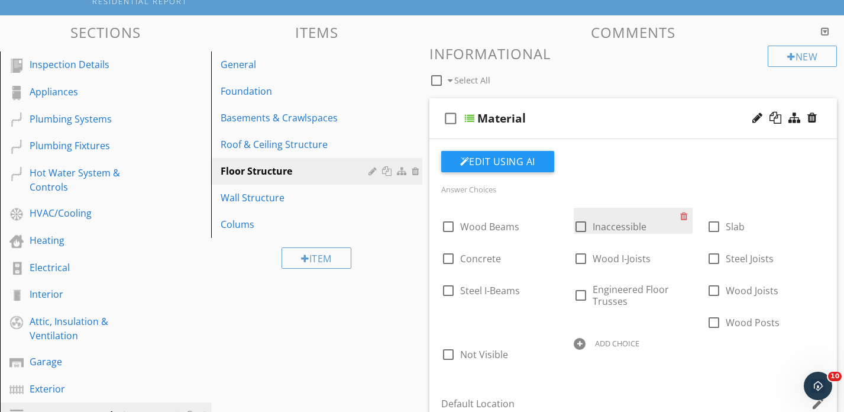
scroll to position [104, 0]
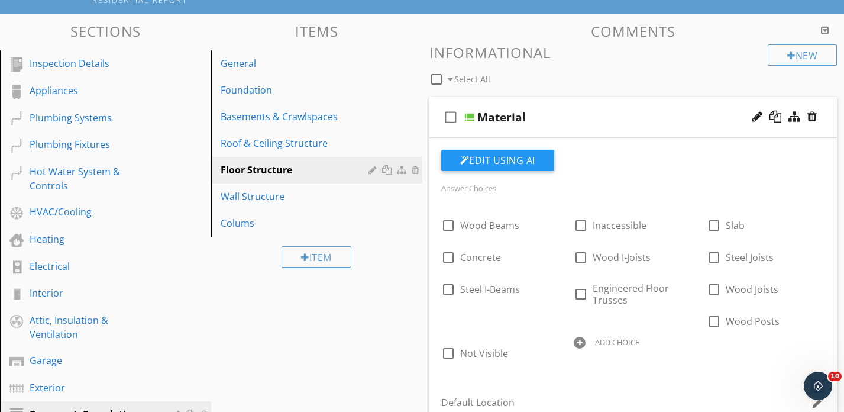
click at [592, 112] on div "Material" at bounding box center [621, 117] width 288 height 14
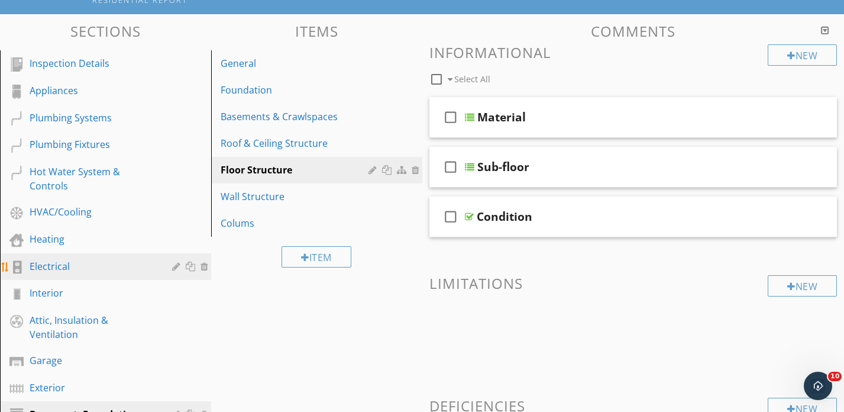
click at [53, 270] on div "Electrical" at bounding box center [92, 266] width 125 height 14
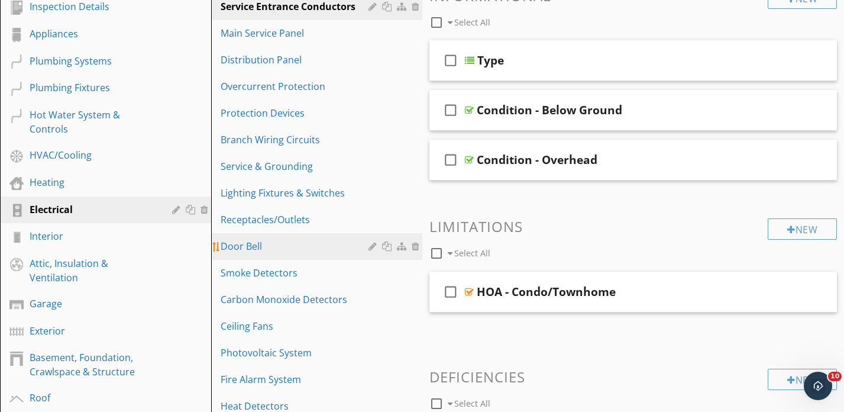
scroll to position [162, 0]
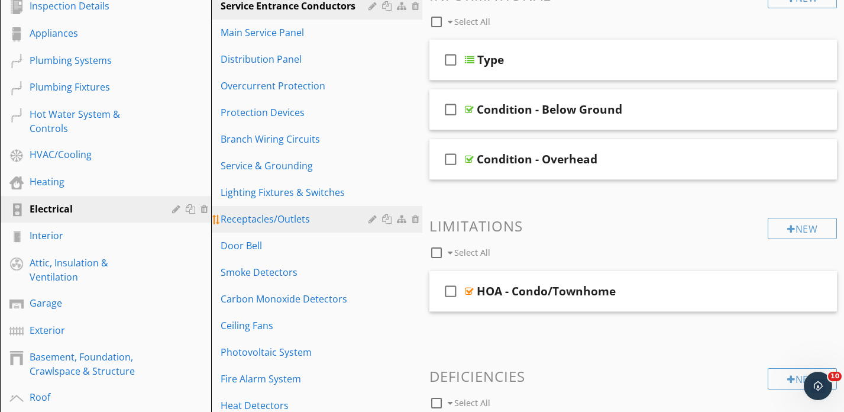
click at [272, 225] on div "Receptacles/Outlets" at bounding box center [296, 219] width 151 height 14
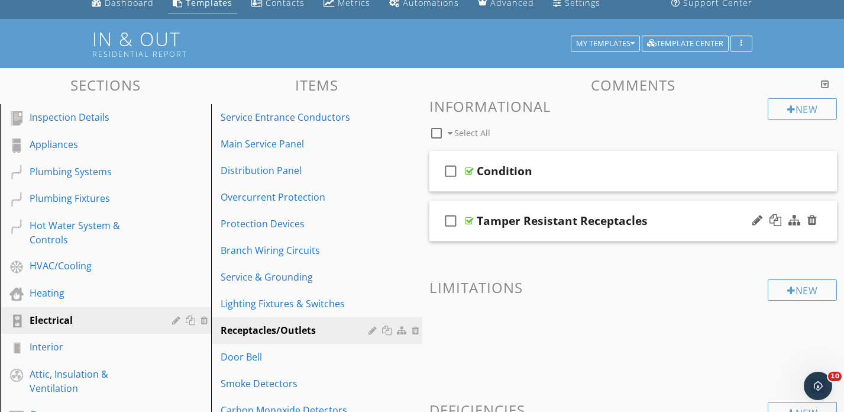
scroll to position [43, 0]
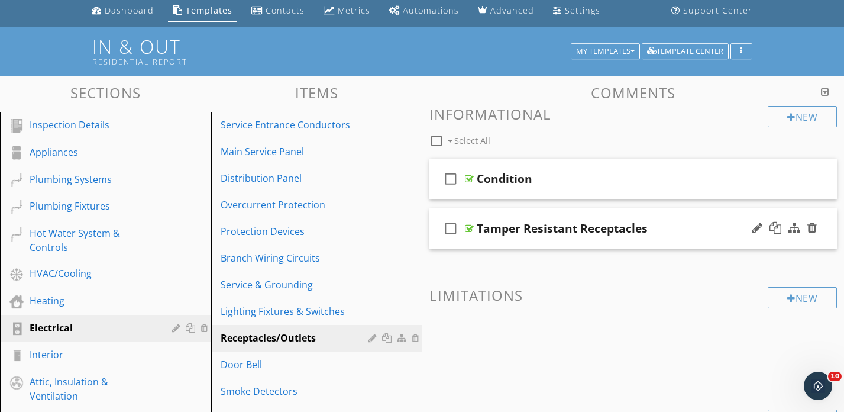
click at [644, 209] on div "check_box_outline_blank Tamper Resistant Receptacles" at bounding box center [633, 228] width 408 height 41
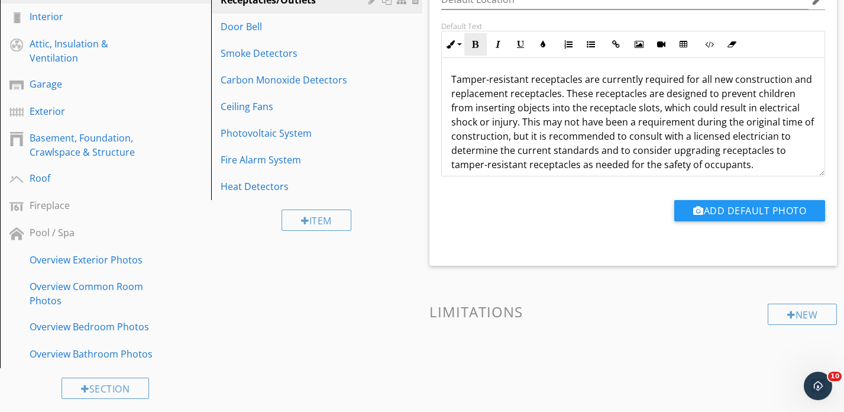
scroll to position [0, 0]
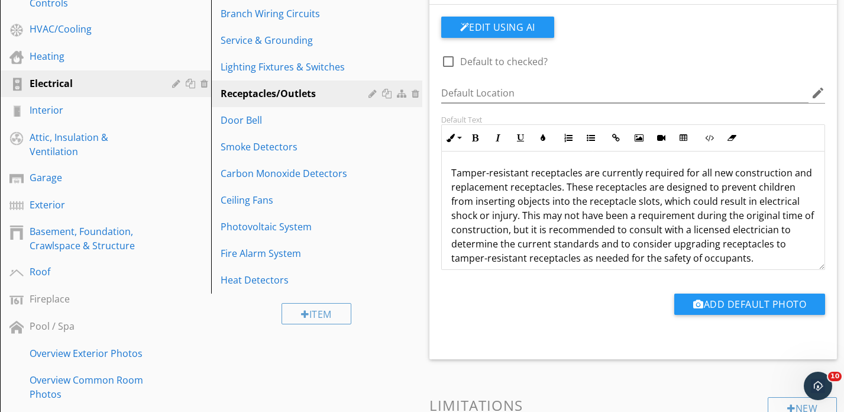
scroll to position [276, 0]
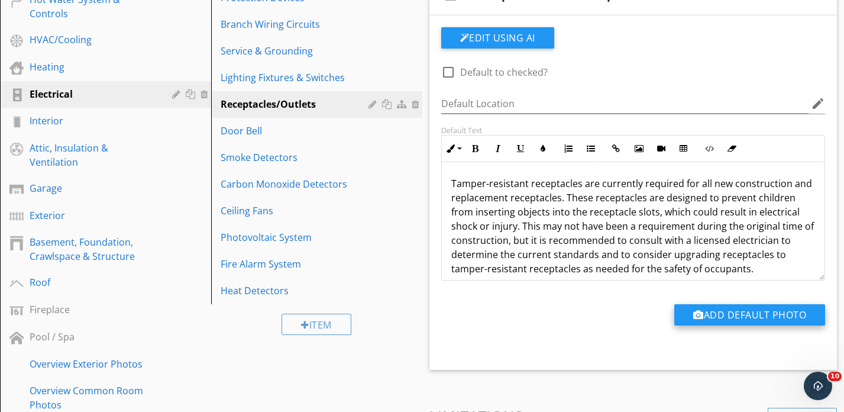
click at [770, 318] on button "Add Default Photo" at bounding box center [749, 314] width 151 height 21
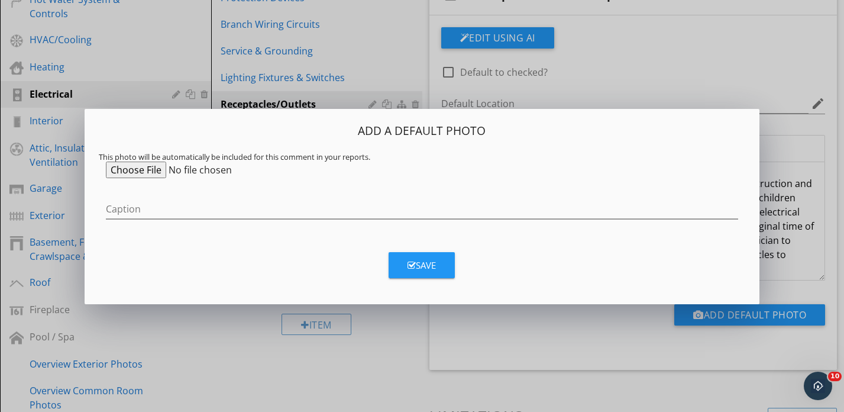
click at [131, 173] on input "file" at bounding box center [196, 170] width 181 height 17
type input "C:\fakepath\Tamper.webp"
click at [431, 273] on button "Save" at bounding box center [422, 265] width 66 height 26
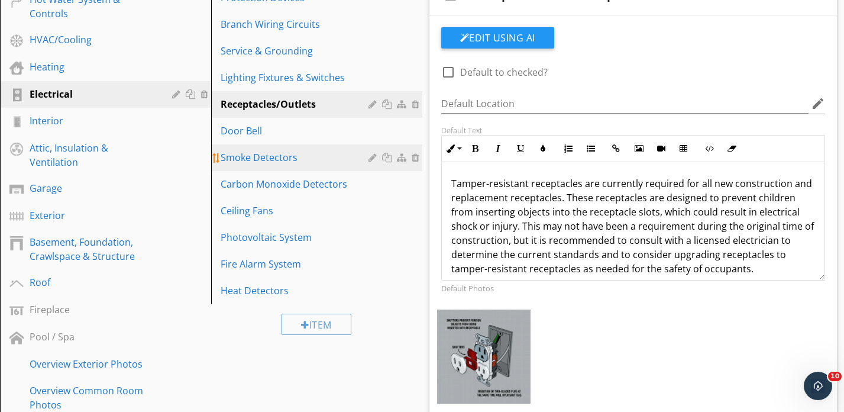
click at [257, 162] on div "Smoke Detectors" at bounding box center [296, 157] width 151 height 14
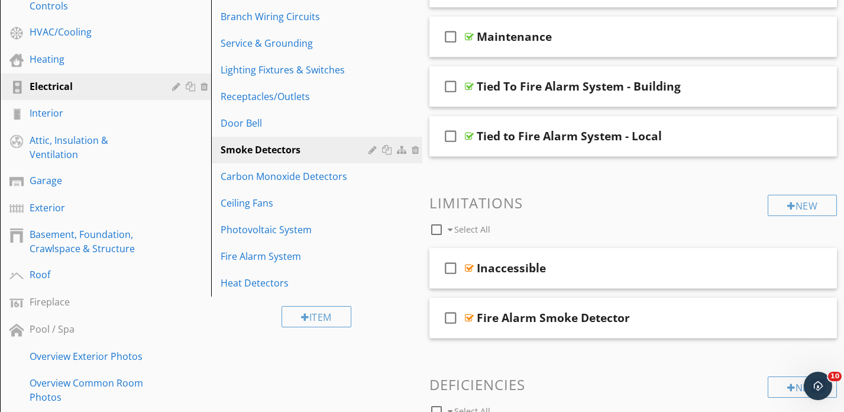
scroll to position [212, 0]
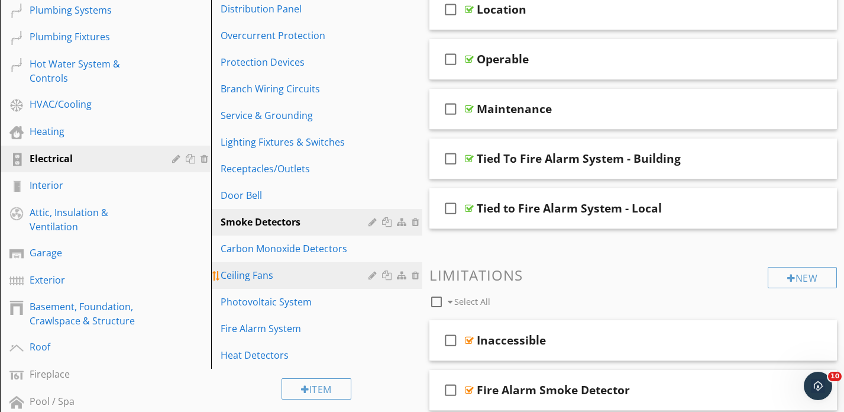
click at [256, 266] on link "Ceiling Fans" at bounding box center [319, 275] width 208 height 26
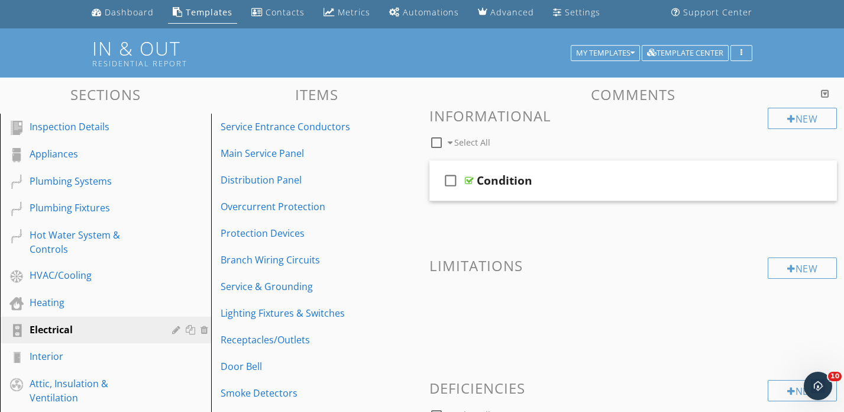
scroll to position [35, 0]
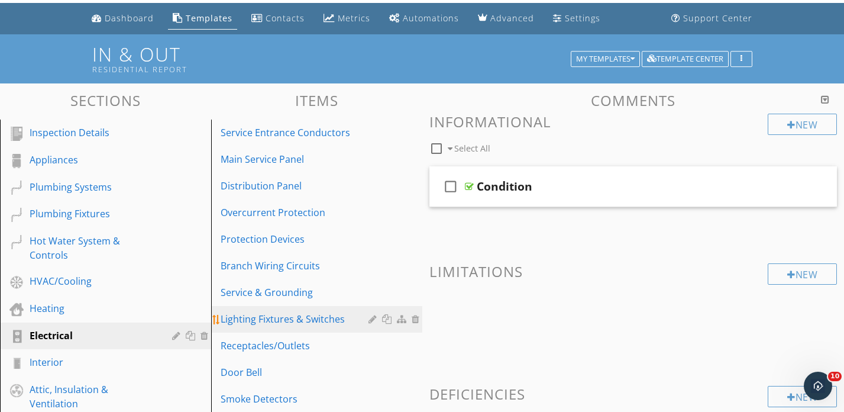
click at [278, 326] on link "Lighting Fixtures & Switches" at bounding box center [319, 319] width 208 height 26
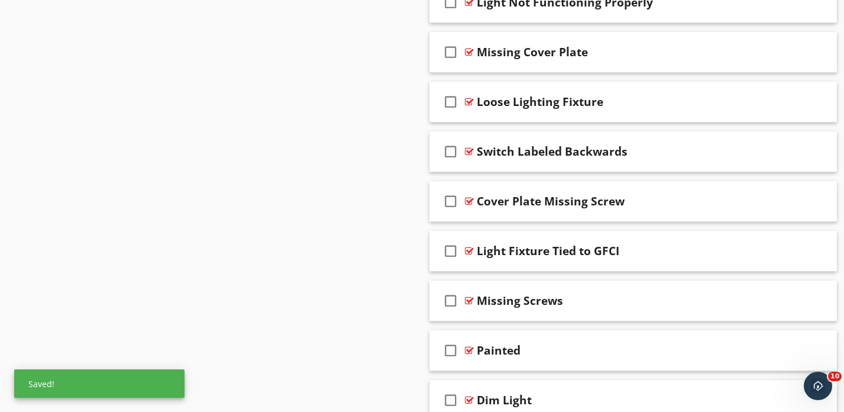
scroll to position [1118, 0]
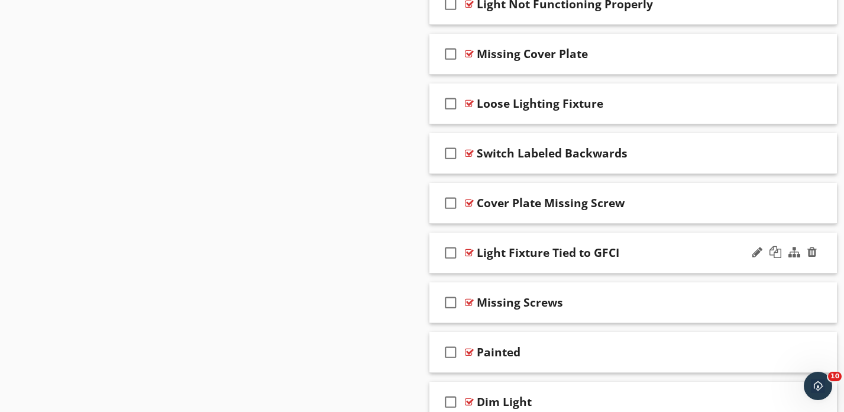
drag, startPoint x: 592, startPoint y: 288, endPoint x: 614, endPoint y: 266, distance: 30.5
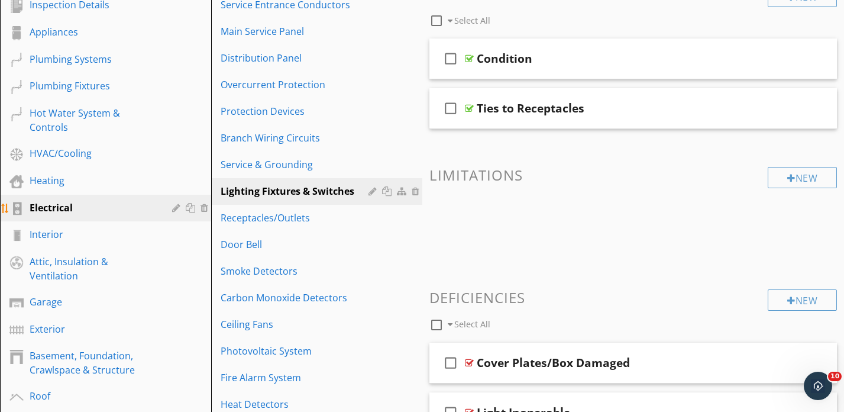
scroll to position [127, 0]
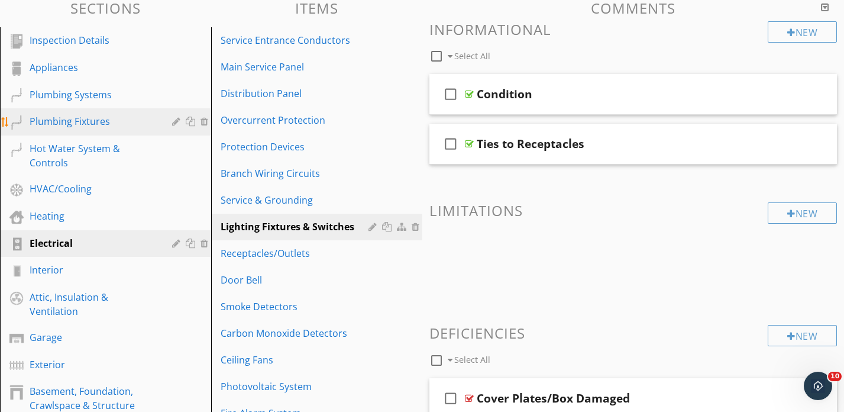
click at [81, 117] on div "Plumbing Fixtures" at bounding box center [92, 121] width 125 height 14
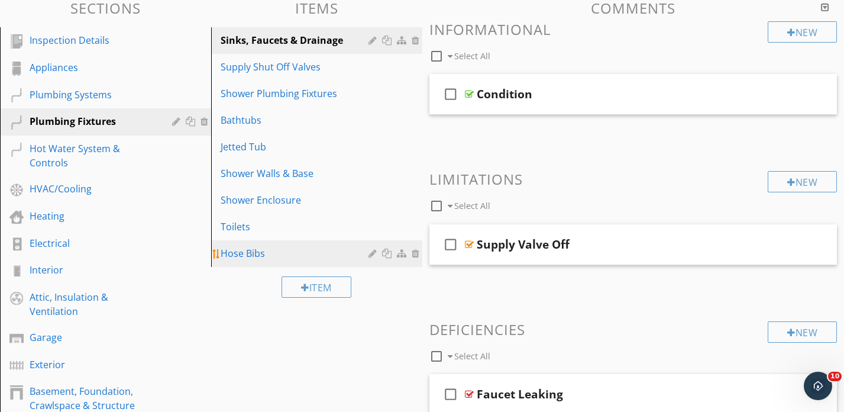
click at [253, 251] on div "Hose Bibs" at bounding box center [296, 253] width 151 height 14
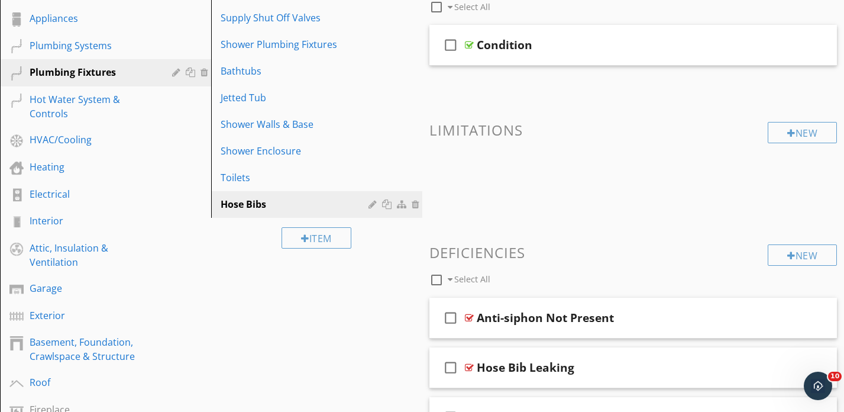
scroll to position [237, 0]
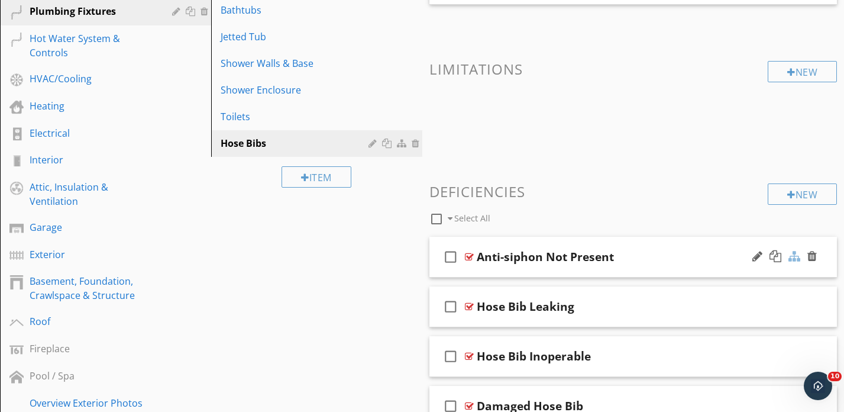
click at [792, 259] on div at bounding box center [795, 256] width 12 height 12
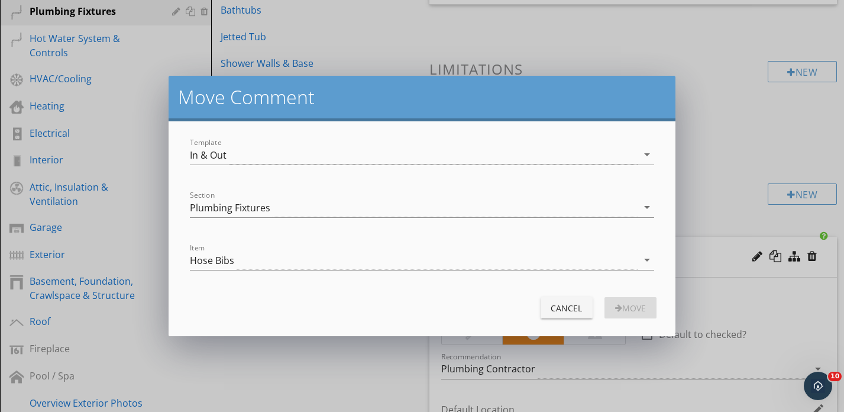
click at [564, 306] on div "Cancel" at bounding box center [566, 308] width 33 height 12
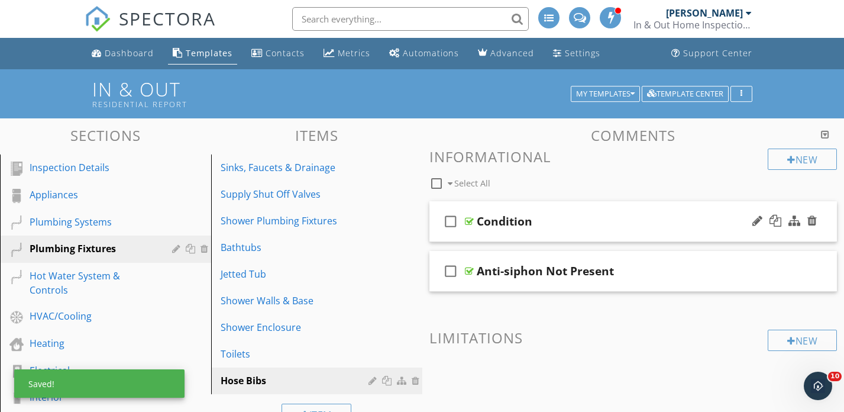
scroll to position [0, 0]
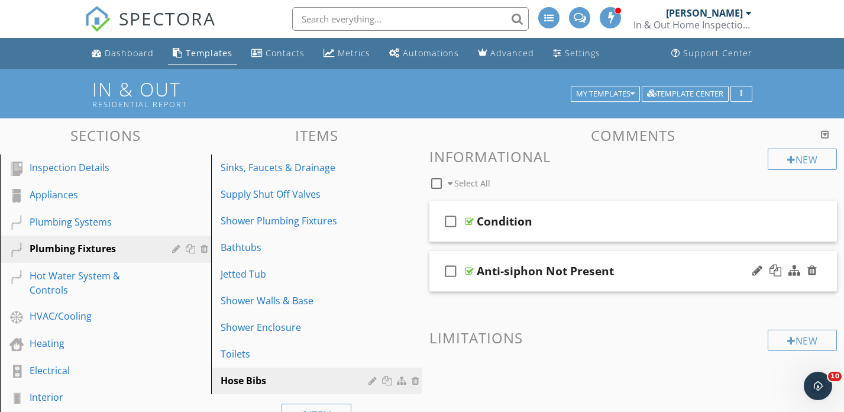
click at [651, 256] on div "check_box_outline_blank Anti-siphon Not Present" at bounding box center [633, 271] width 408 height 41
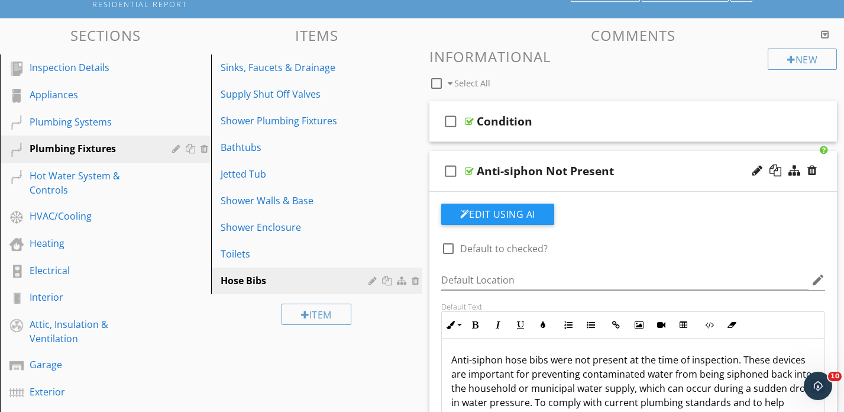
scroll to position [33, 0]
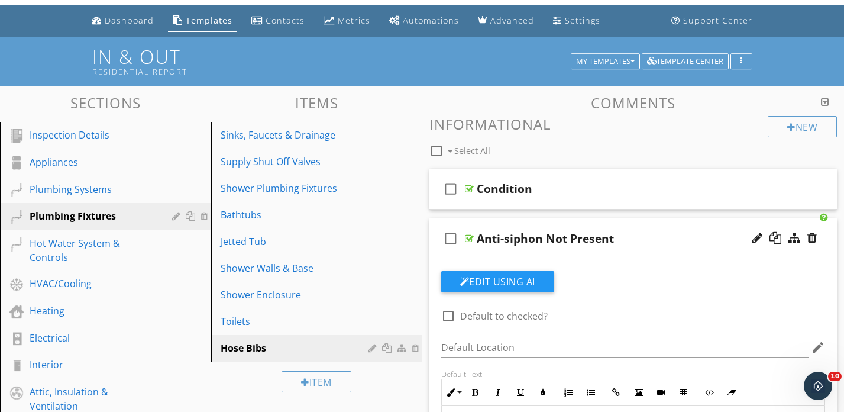
click at [682, 224] on div "check_box_outline_blank Anti-siphon Not Present" at bounding box center [633, 238] width 408 height 41
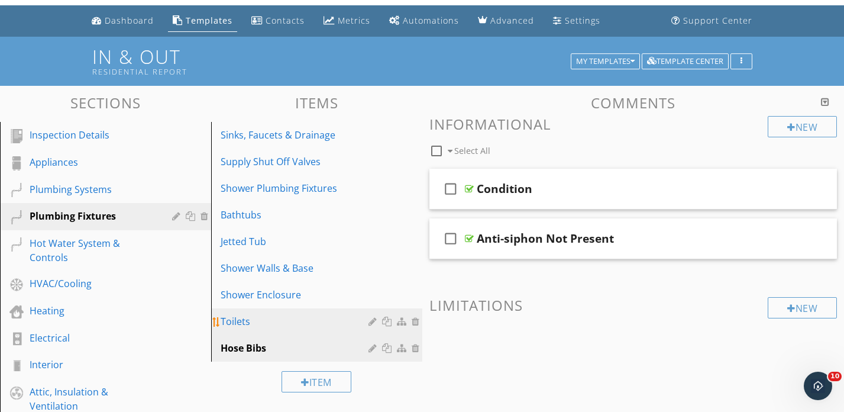
click at [251, 318] on div "Toilets" at bounding box center [296, 321] width 151 height 14
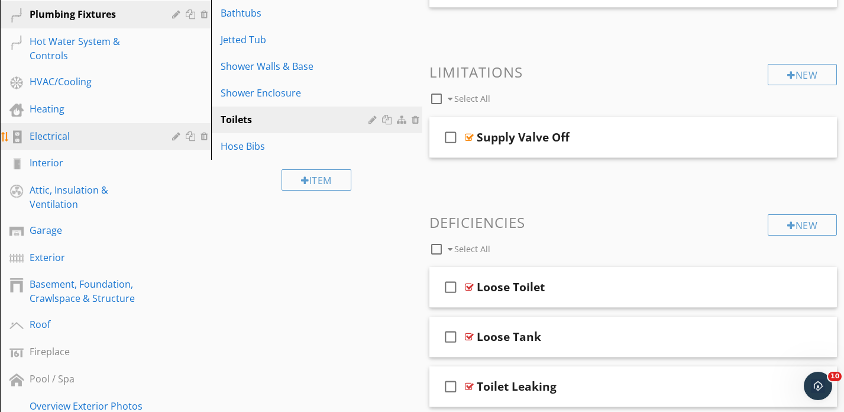
scroll to position [269, 0]
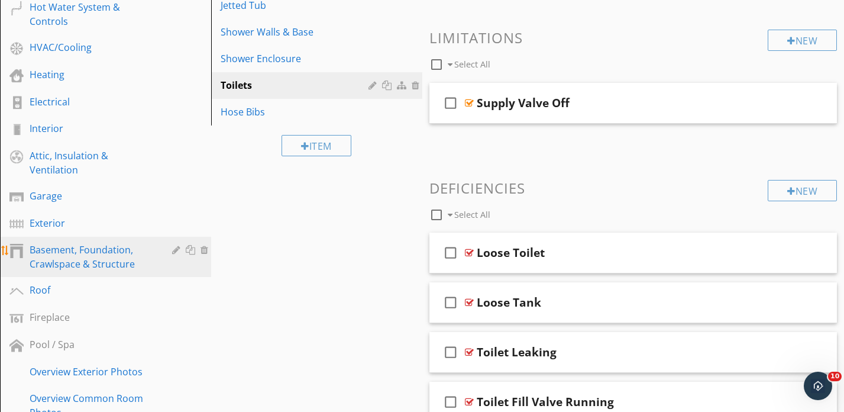
click at [95, 254] on div "Basement, Foundation, Crawlspace & Structure" at bounding box center [92, 257] width 125 height 28
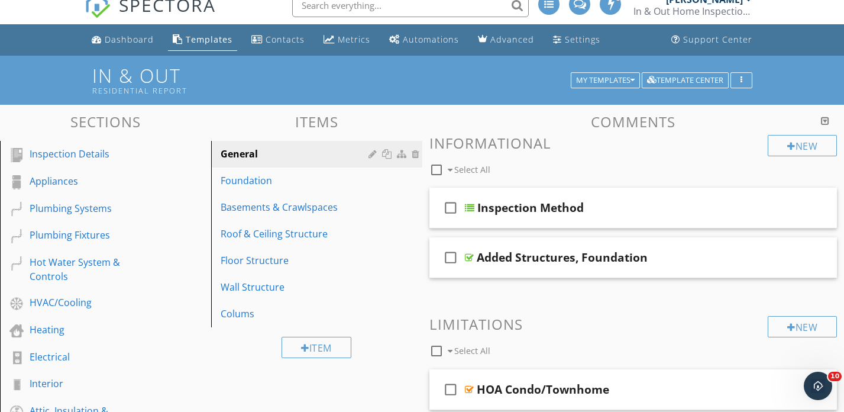
scroll to position [0, 0]
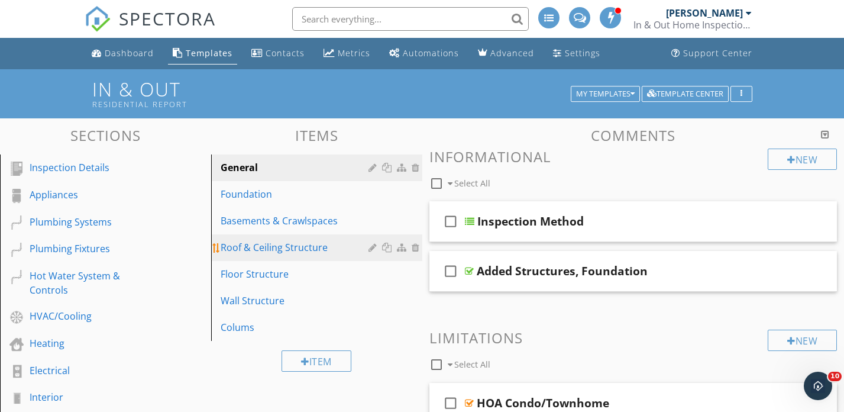
click at [248, 256] on link "Roof & Ceiling Structure" at bounding box center [319, 247] width 208 height 26
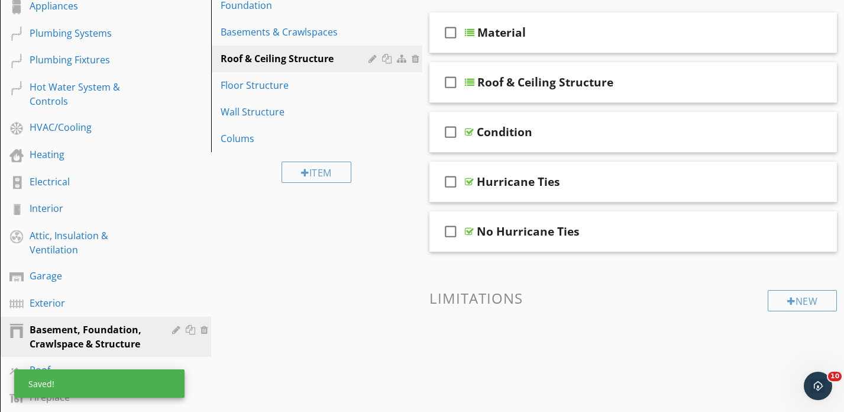
scroll to position [172, 0]
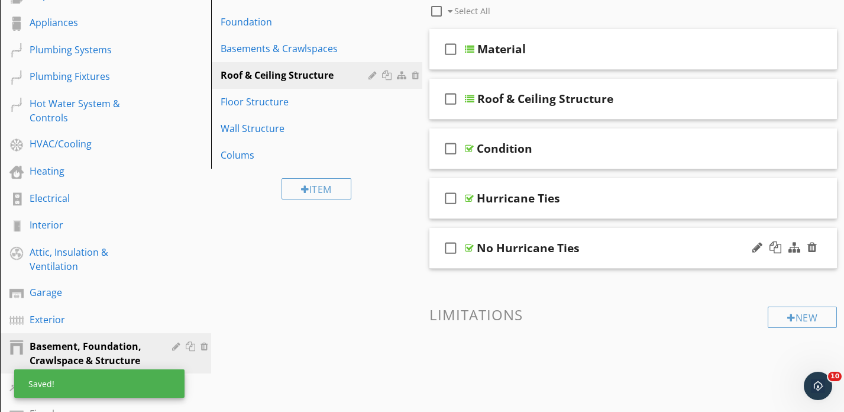
click at [659, 239] on div "check_box_outline_blank No Hurricane Ties" at bounding box center [633, 248] width 408 height 41
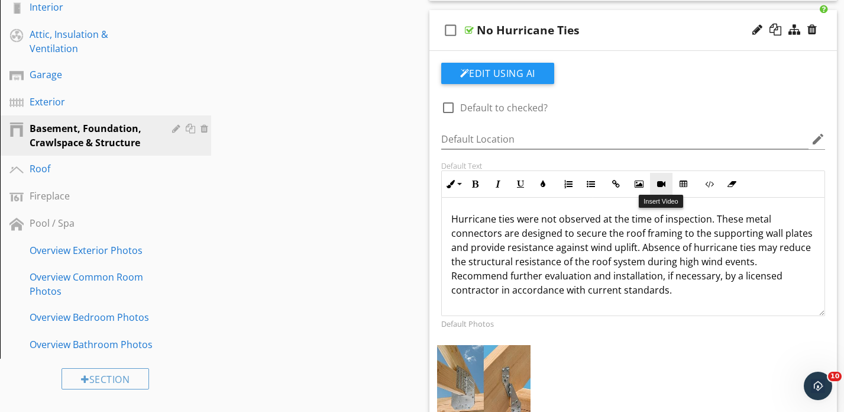
scroll to position [392, 0]
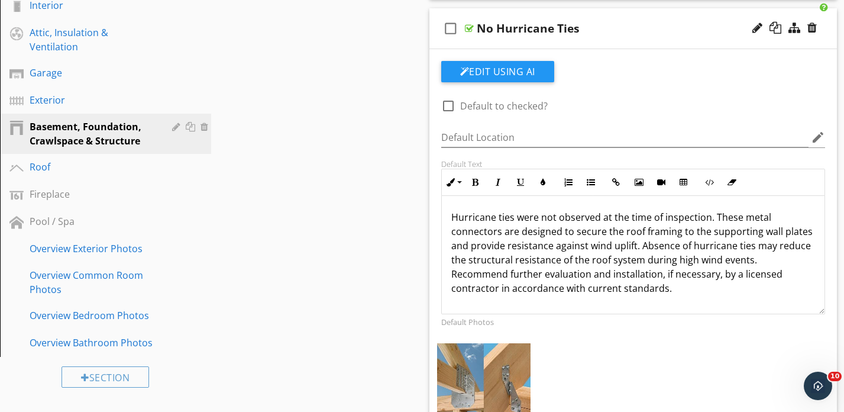
click at [754, 258] on p "Hurricane ties were not observed at the time of inspection. These metal connect…" at bounding box center [633, 252] width 364 height 85
click at [671, 21] on div "No Hurricane Ties" at bounding box center [621, 28] width 288 height 14
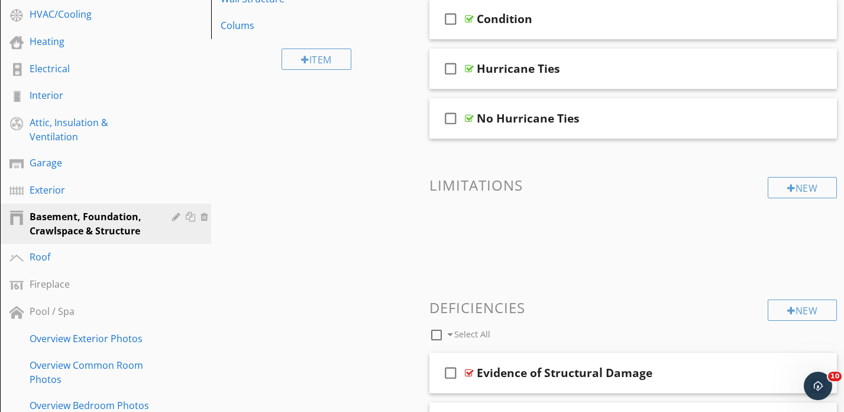
scroll to position [311, 0]
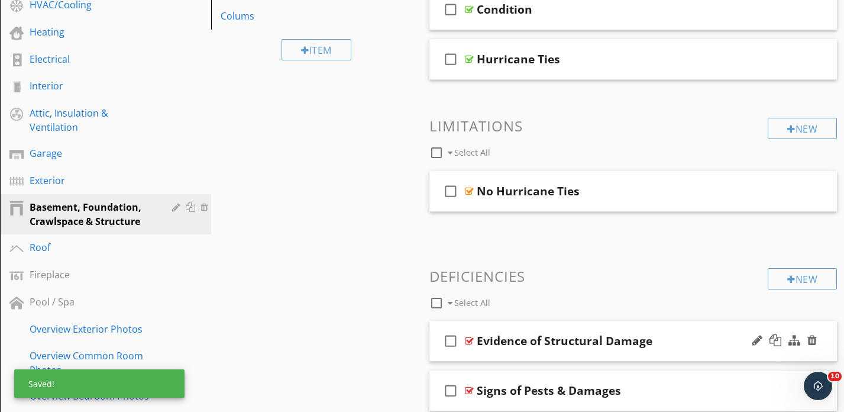
drag, startPoint x: 611, startPoint y: 185, endPoint x: 618, endPoint y: 332, distance: 148.1
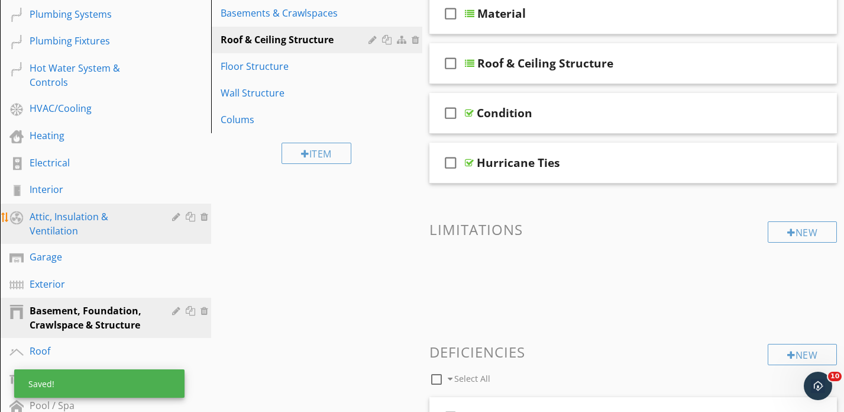
scroll to position [205, 0]
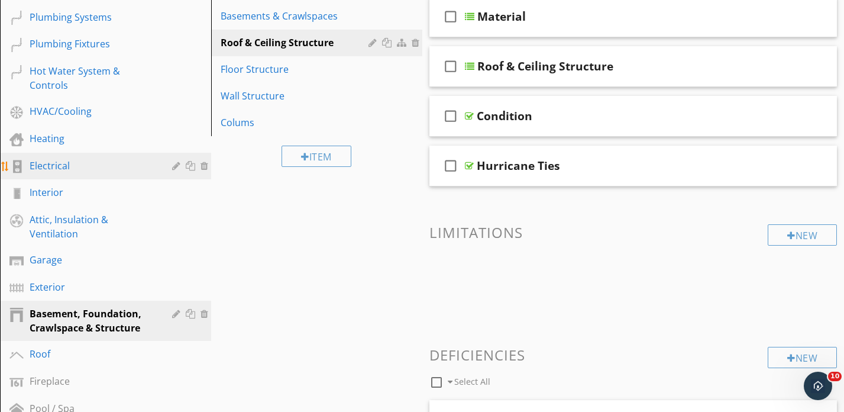
click at [60, 160] on div "Electrical" at bounding box center [92, 166] width 125 height 14
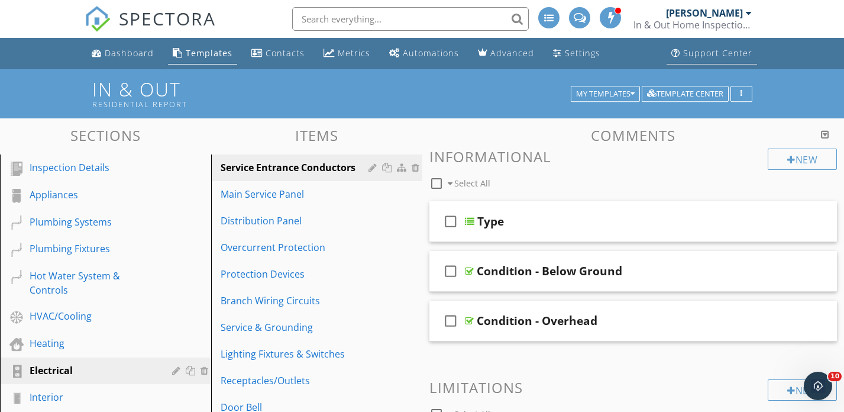
scroll to position [0, 0]
click at [703, 31] on div "Derek Lacuesta In & Out Home Inspections" at bounding box center [693, 19] width 118 height 38
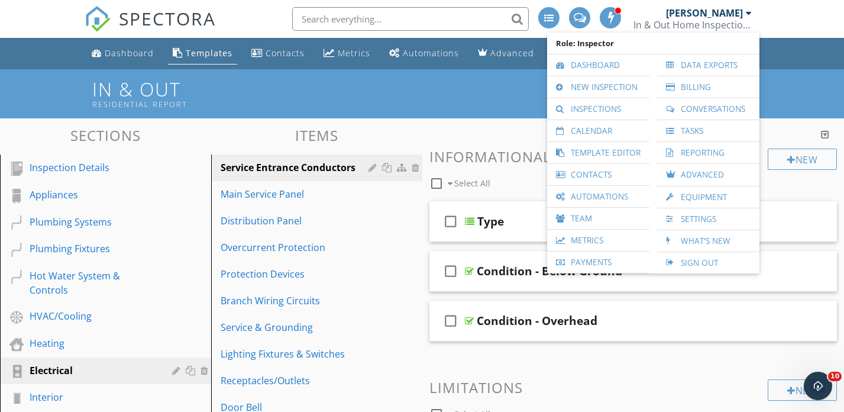
click at [784, 21] on nav "SPECTORA Derek Lacuesta In & Out Home Inspections Role: Inspector Dashboard New…" at bounding box center [422, 19] width 844 height 38
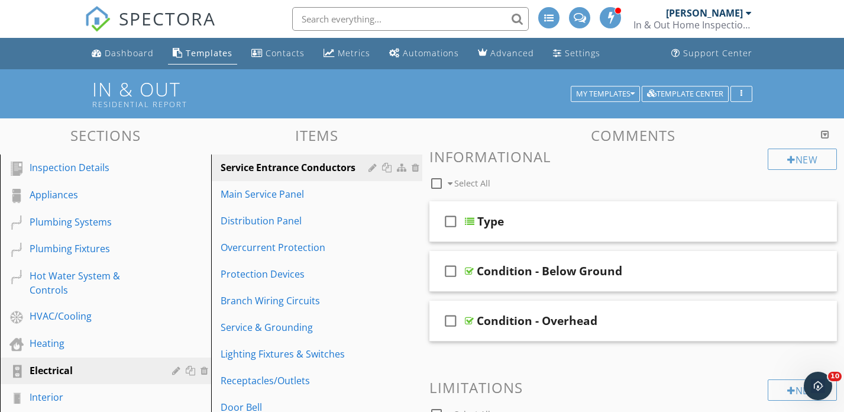
click at [548, 20] on span at bounding box center [548, 17] width 9 height 9
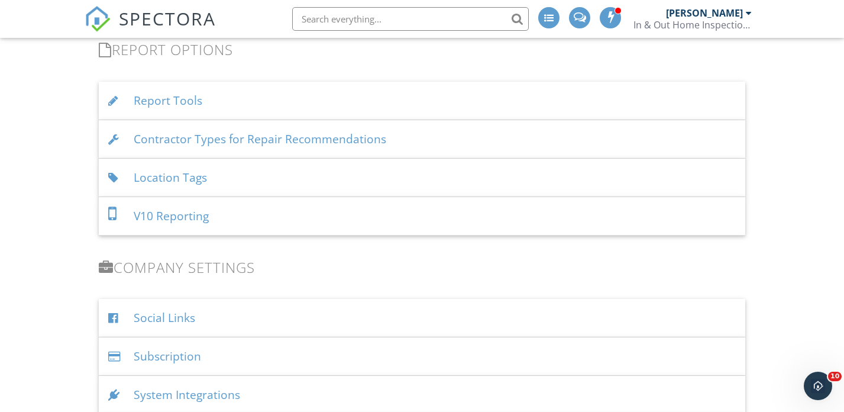
scroll to position [1125, 0]
click at [185, 176] on div "Location Tags" at bounding box center [422, 176] width 647 height 38
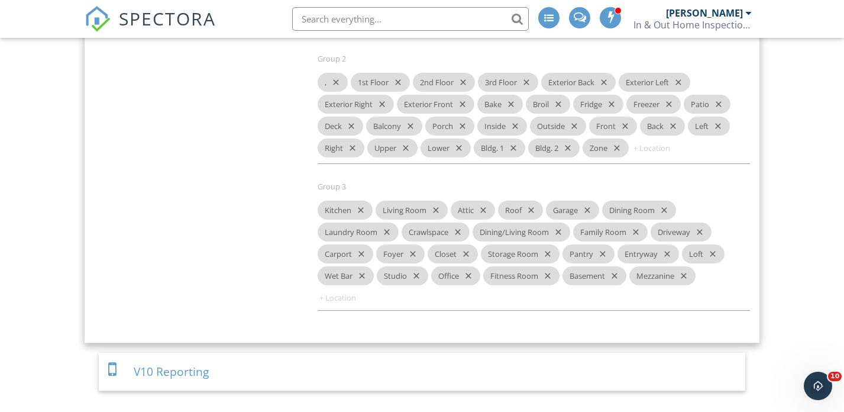
scroll to position [1462, 0]
click at [651, 146] on input at bounding box center [667, 147] width 71 height 19
type input "Convection"
click at [755, 182] on div "Group 3 Kitchen close Living Room close Attic close Roof close Garage close Din…" at bounding box center [534, 255] width 447 height 147
click at [696, 147] on input "Convection" at bounding box center [667, 147] width 71 height 19
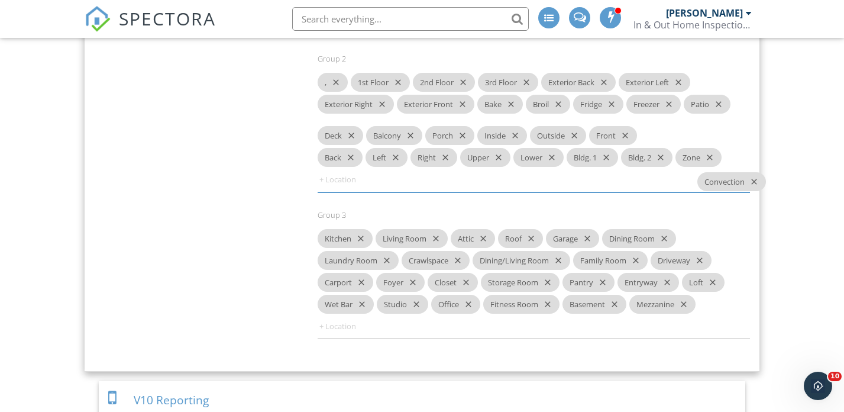
drag, startPoint x: 666, startPoint y: 149, endPoint x: 726, endPoint y: 188, distance: 71.9
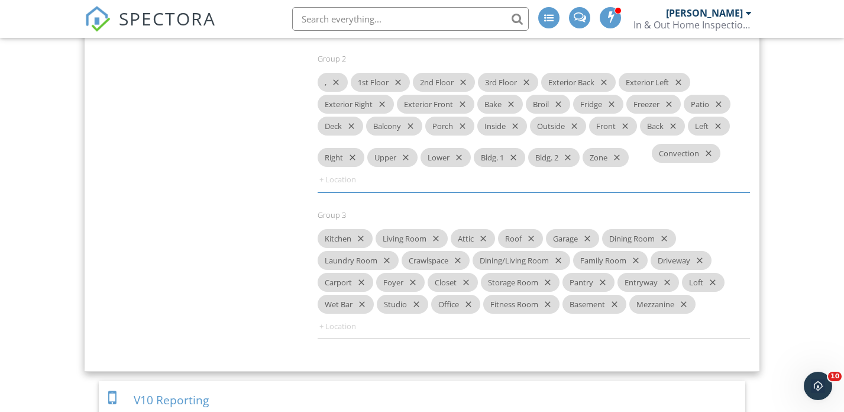
drag, startPoint x: 670, startPoint y: 123, endPoint x: 681, endPoint y: 151, distance: 30.5
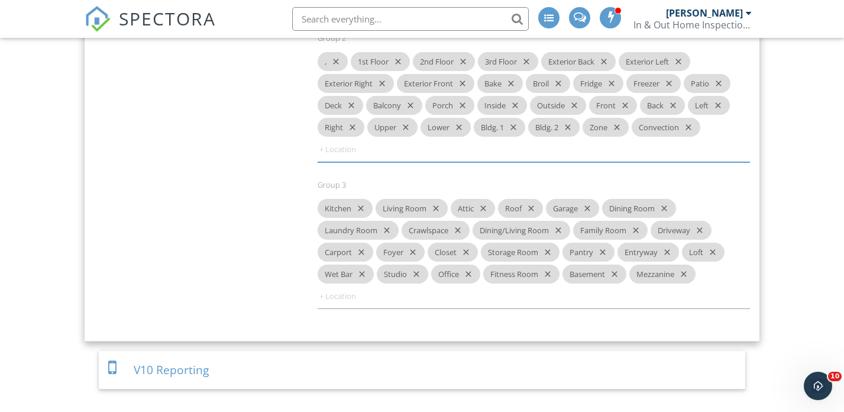
scroll to position [1470, 0]
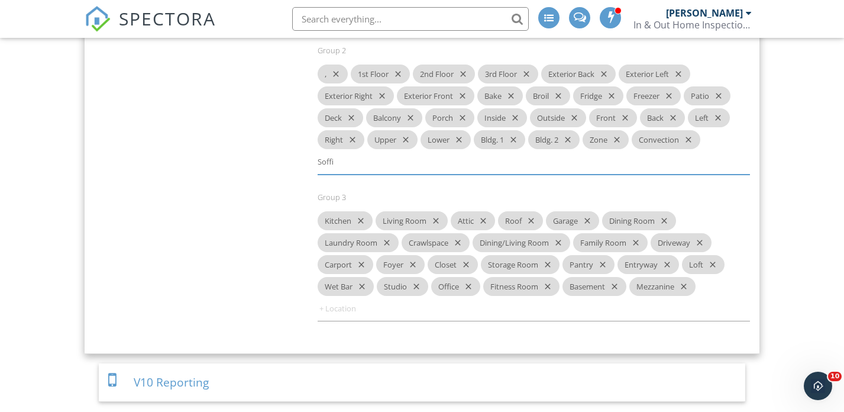
type input "Soffit"
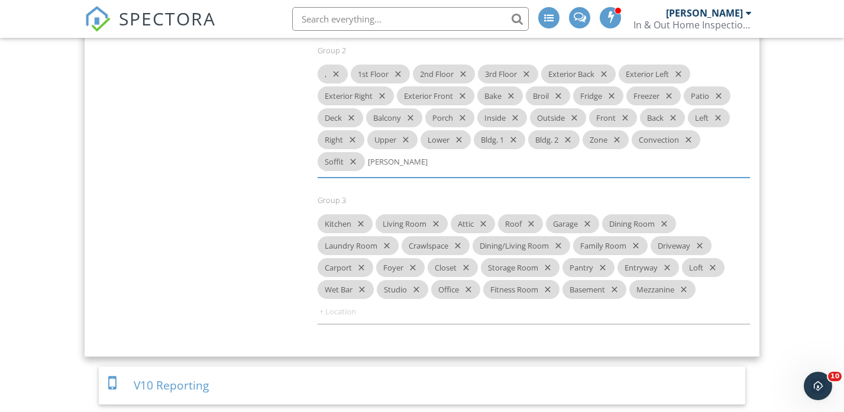
type input "[PERSON_NAME]"
type input "Ridge"
type input "Passive"
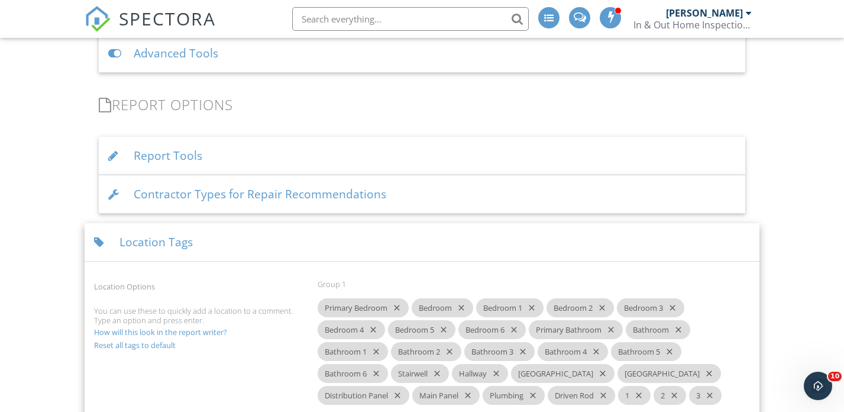
scroll to position [1066, 0]
click at [463, 235] on div "Location Tags" at bounding box center [423, 244] width 676 height 38
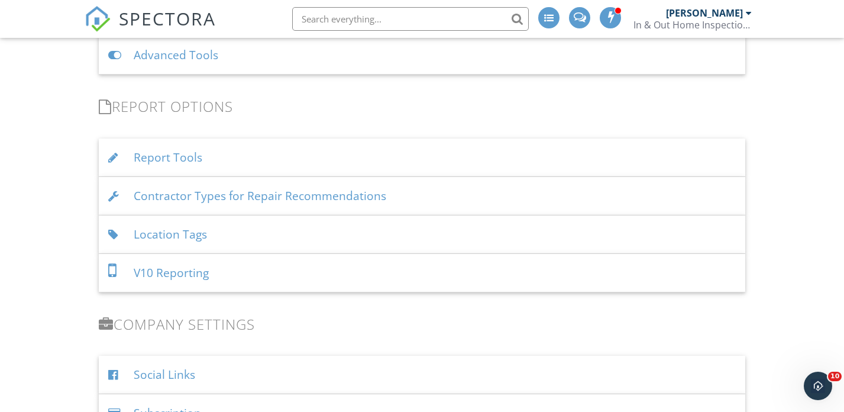
click at [705, 25] on div "In & Out Home Inspections" at bounding box center [693, 25] width 118 height 12
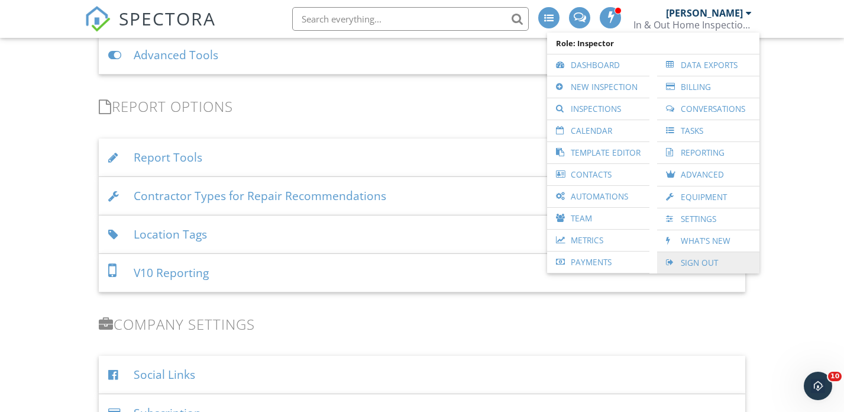
click at [692, 259] on link "Sign Out" at bounding box center [708, 262] width 91 height 21
